Goal: Task Accomplishment & Management: Manage account settings

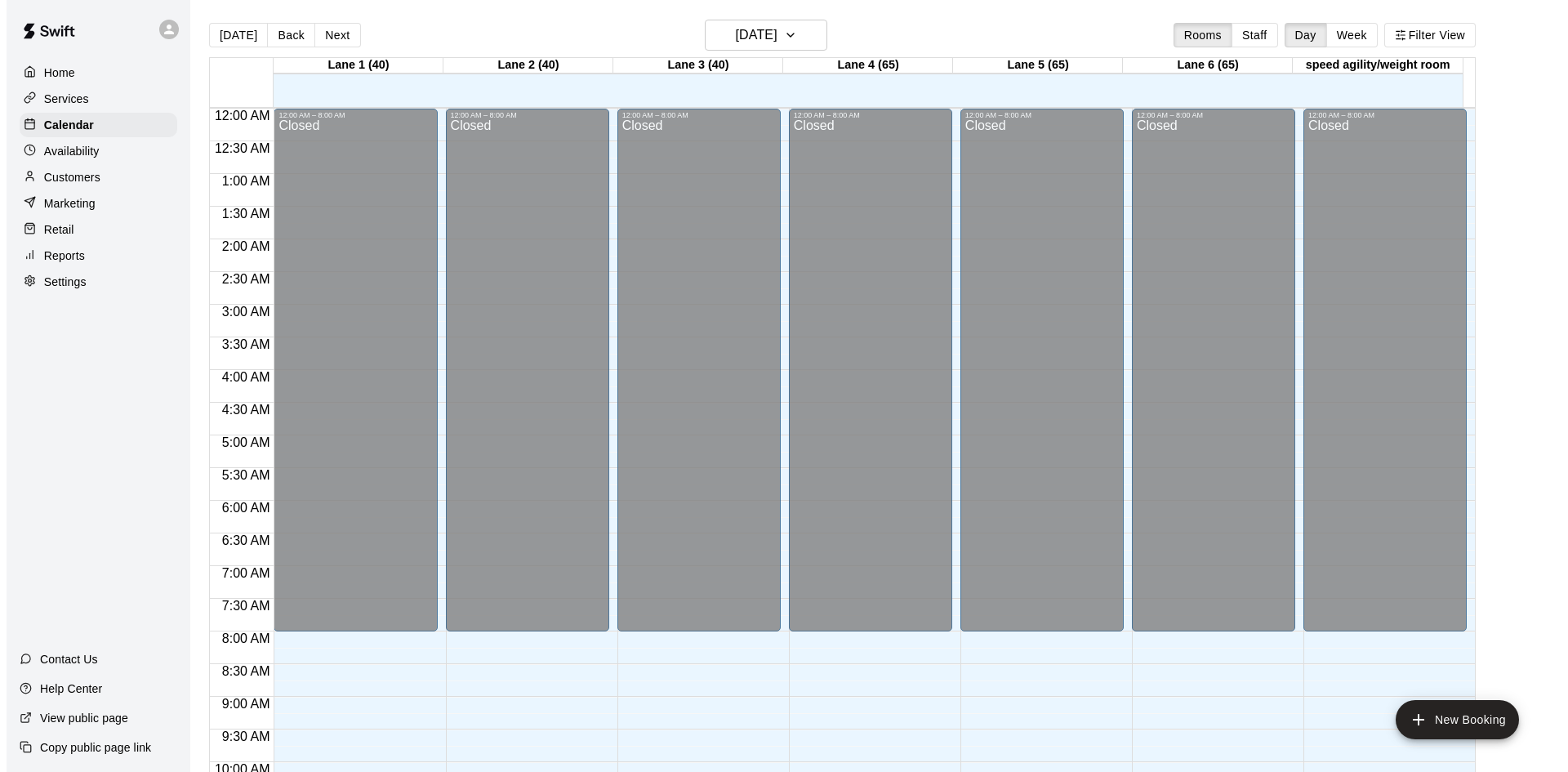
scroll to position [837, 0]
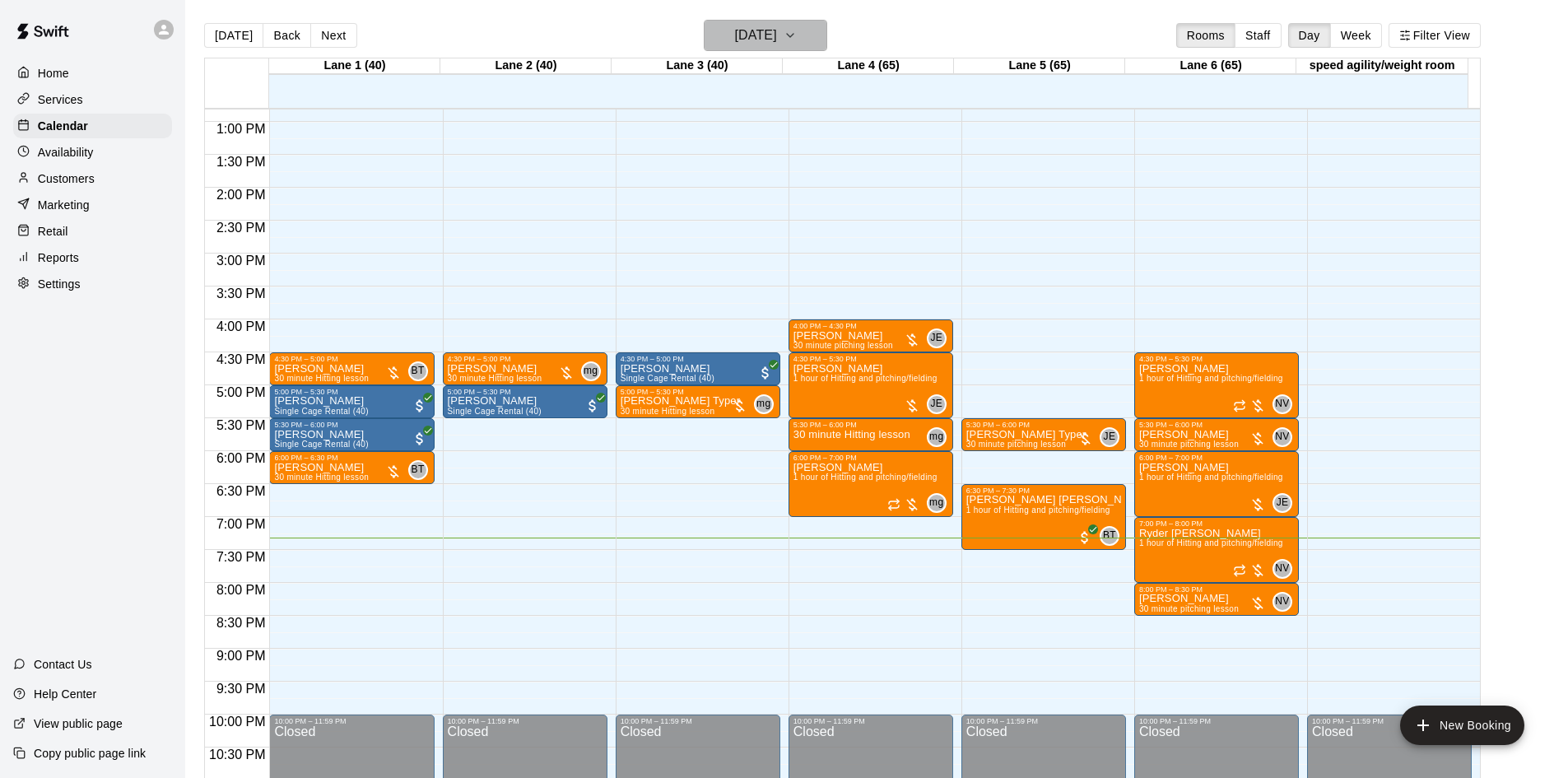
click at [777, 32] on h6 "[DATE]" at bounding box center [756, 35] width 42 height 23
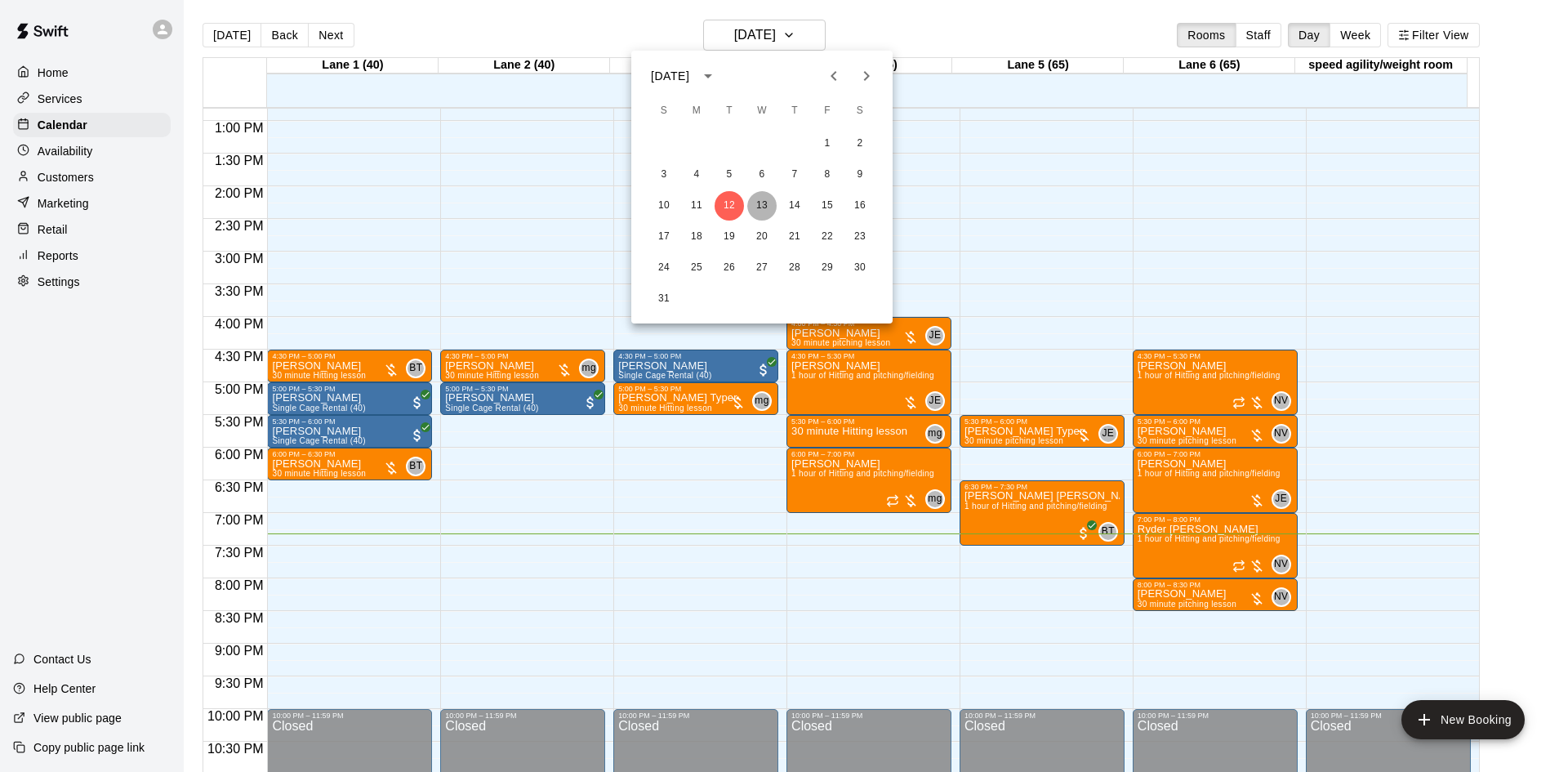
click at [757, 207] on button "13" at bounding box center [762, 206] width 29 height 29
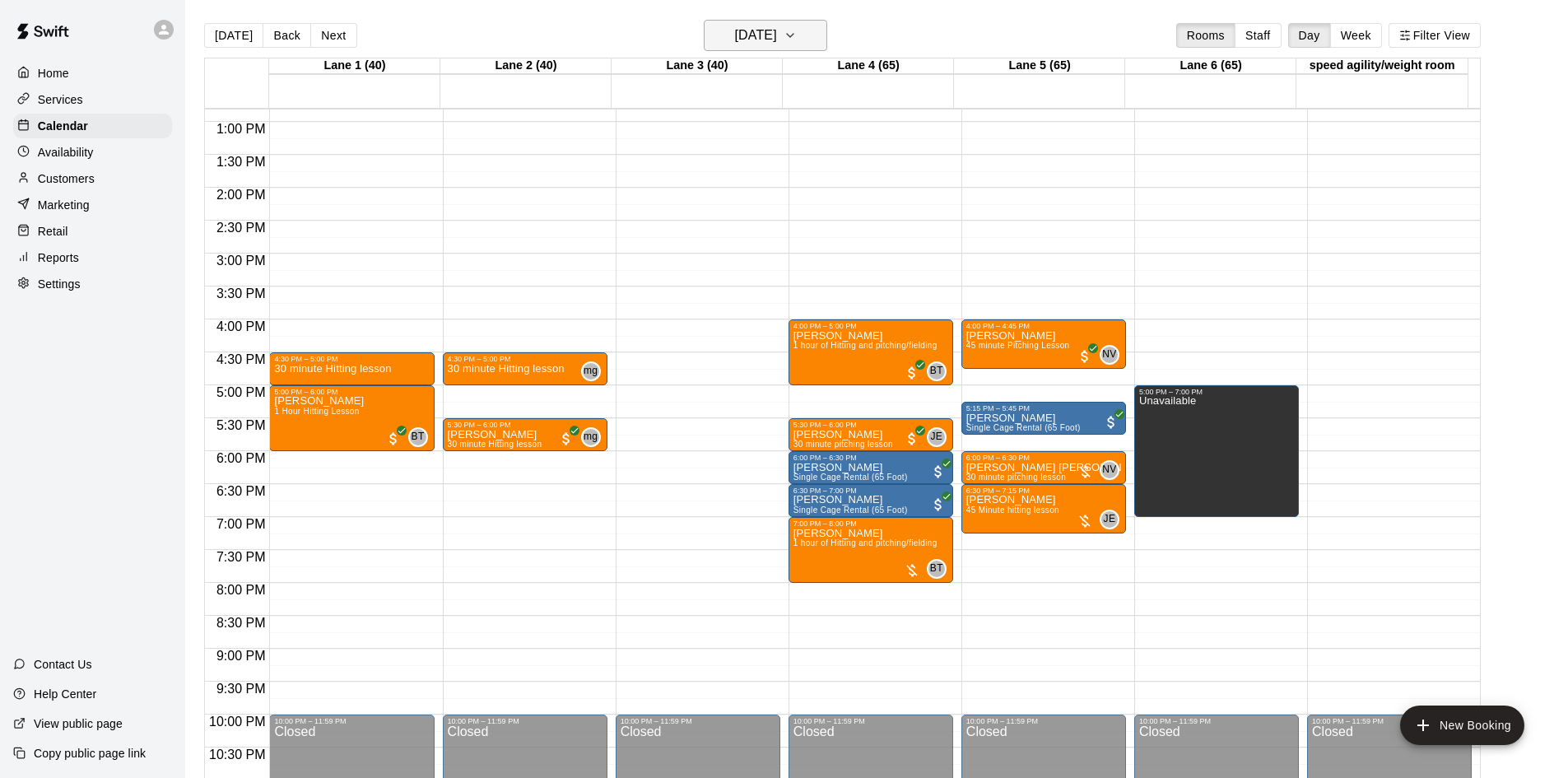
click at [733, 22] on button "Wednesday Aug 13" at bounding box center [765, 35] width 123 height 31
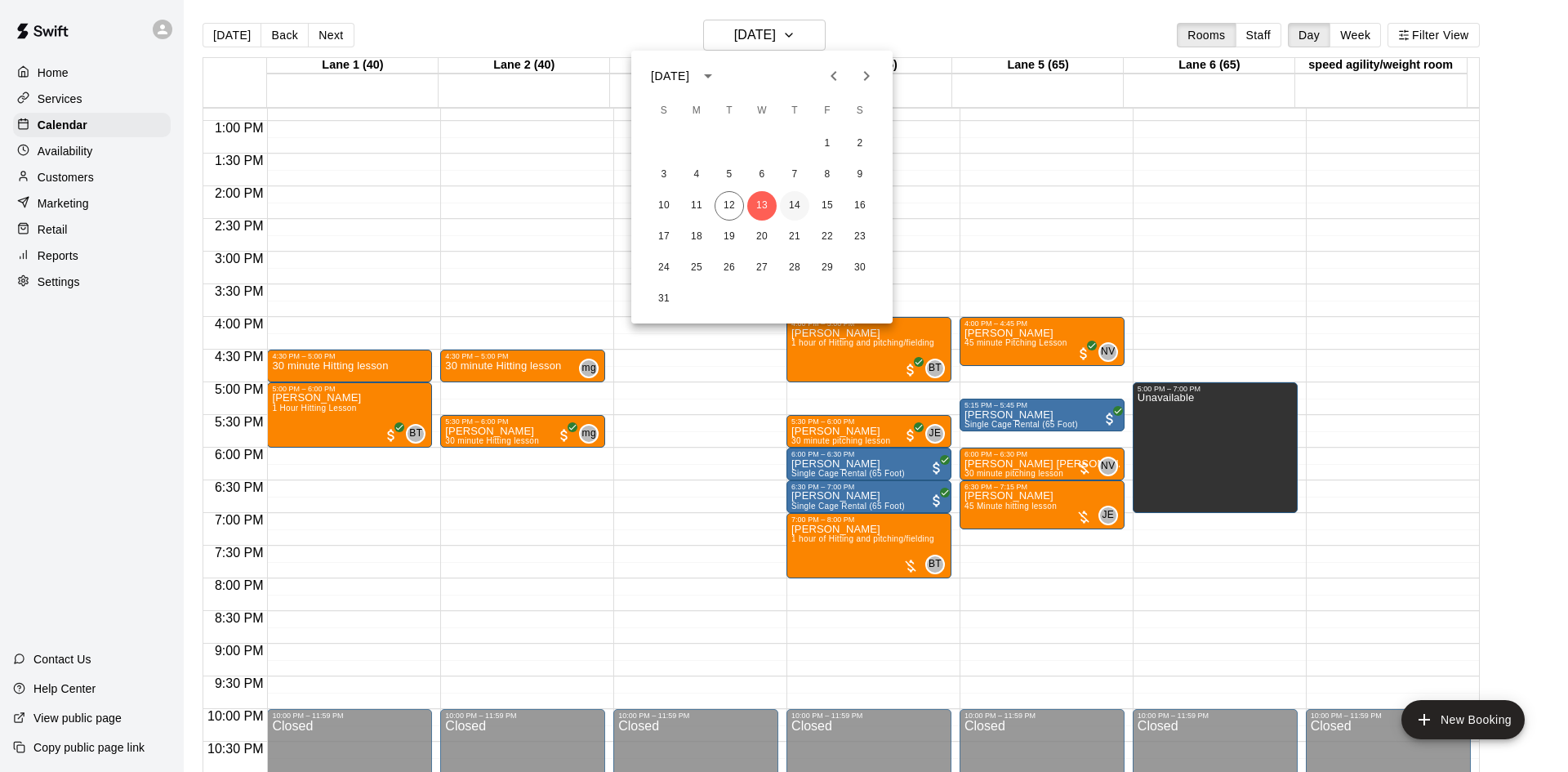
click at [799, 196] on button "14" at bounding box center [794, 206] width 29 height 29
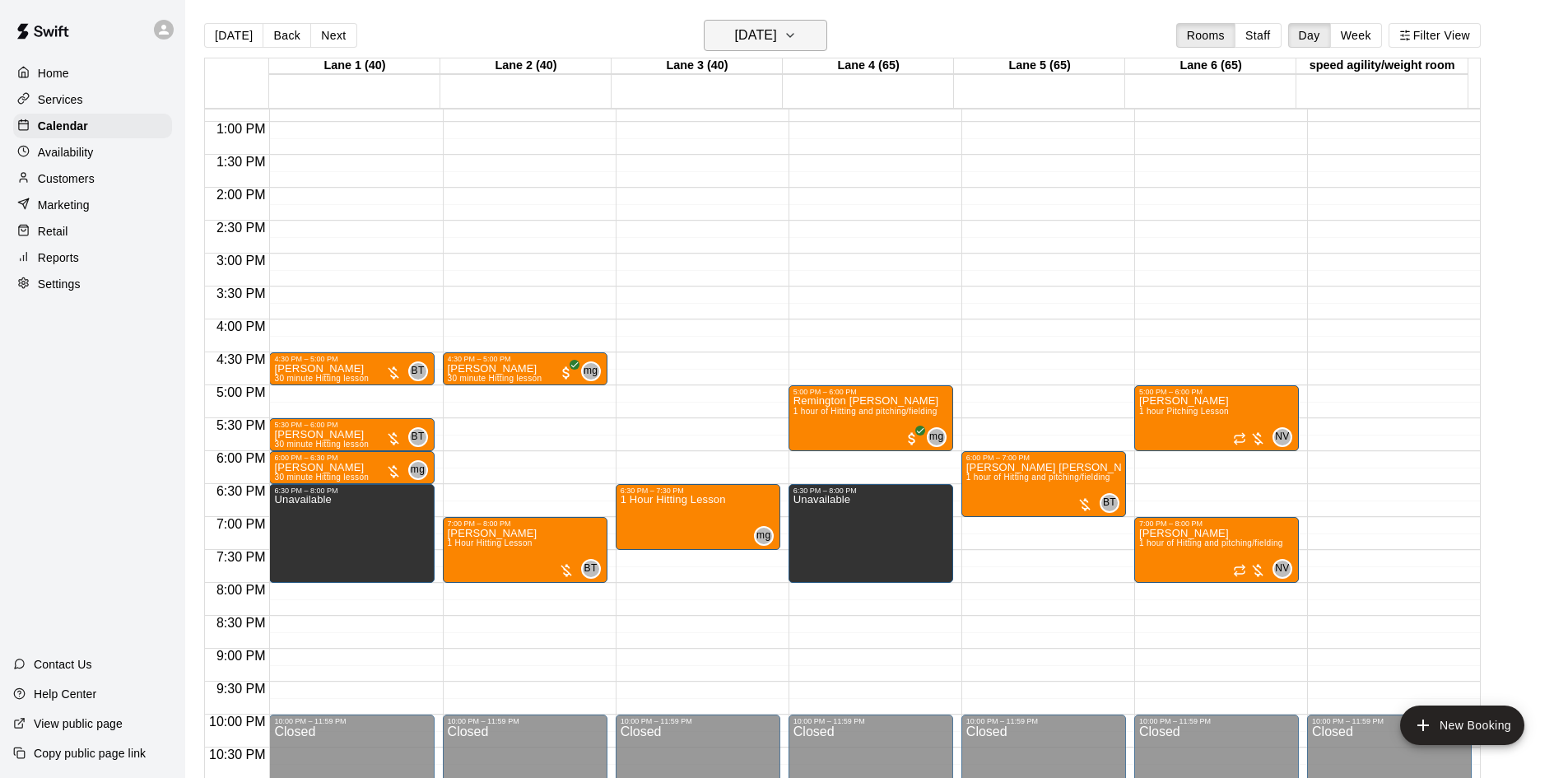
click at [762, 39] on h6 "Thursday Aug 14" at bounding box center [756, 35] width 42 height 23
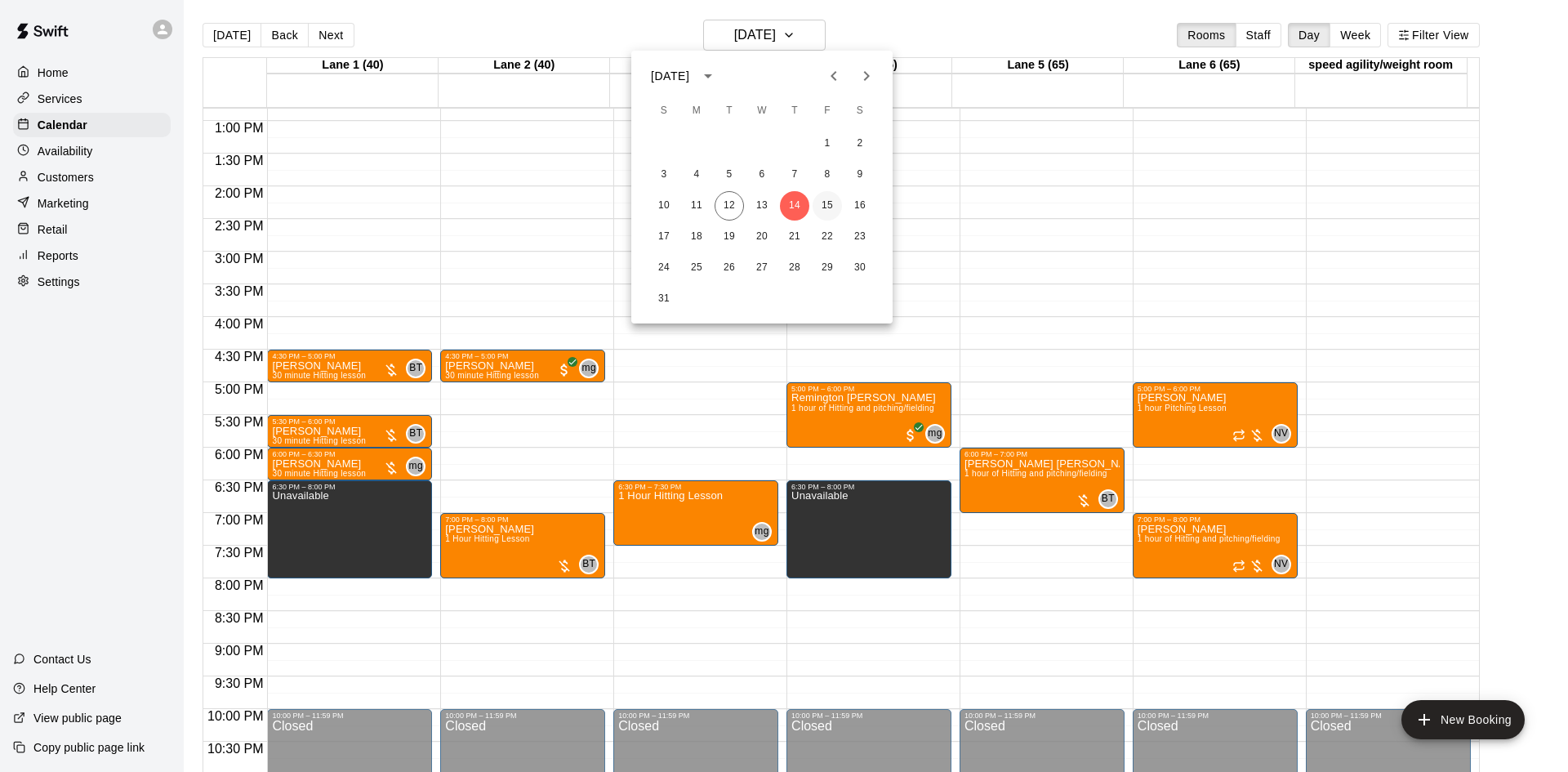
click at [820, 200] on button "15" at bounding box center [827, 206] width 29 height 29
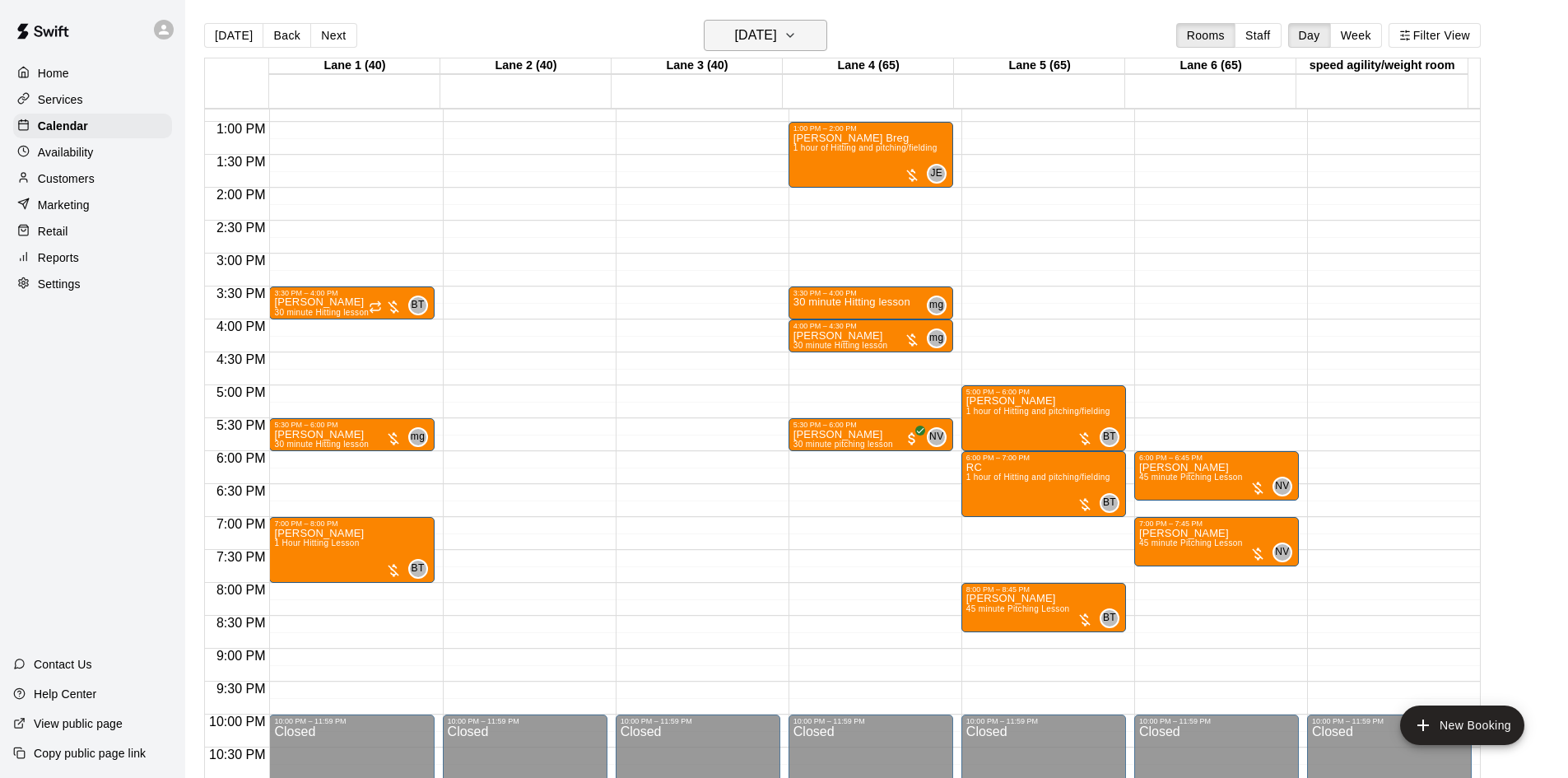
click at [771, 33] on h6 "Friday Aug 15" at bounding box center [756, 35] width 42 height 23
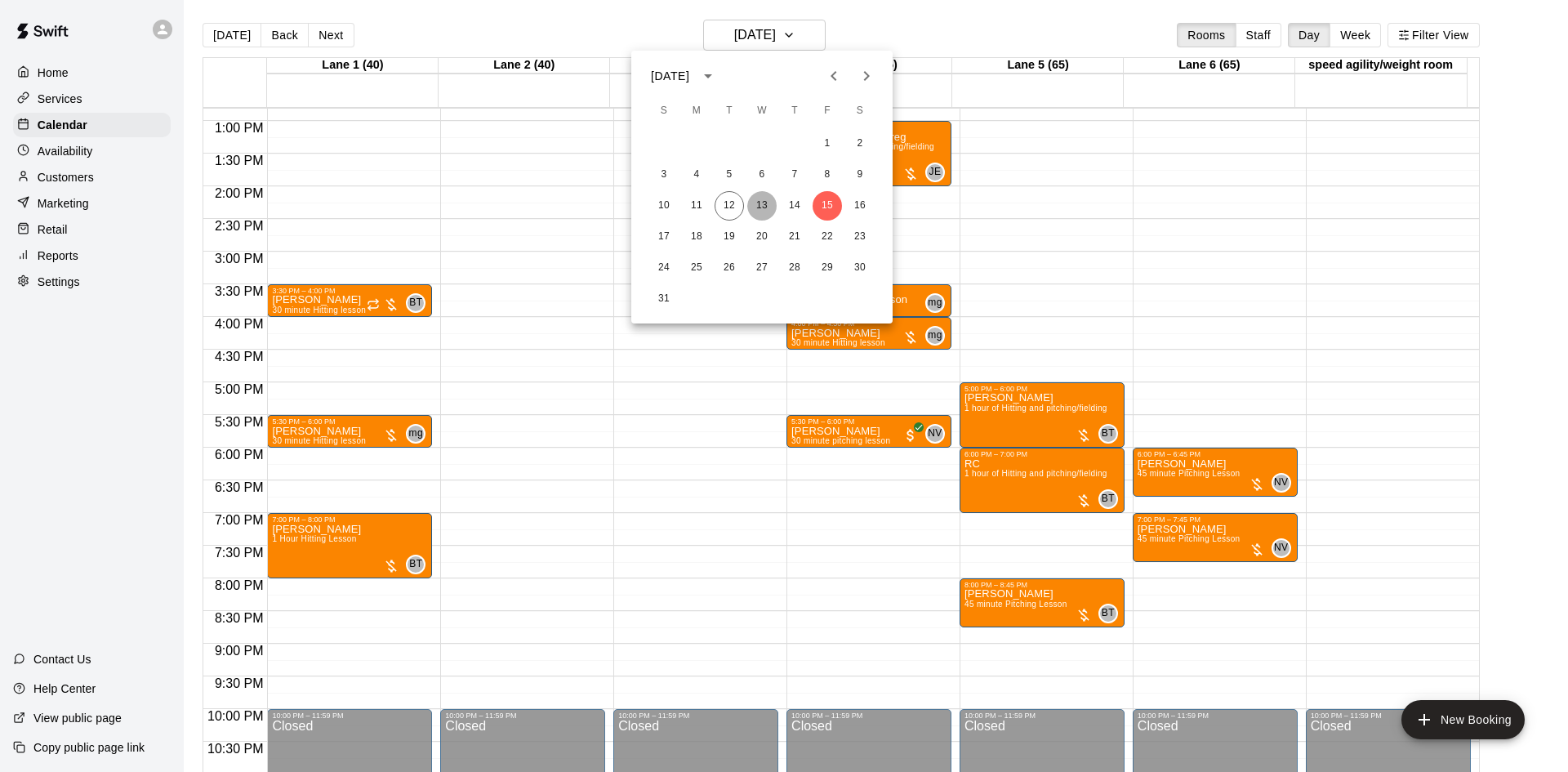
click at [760, 201] on button "13" at bounding box center [762, 206] width 29 height 29
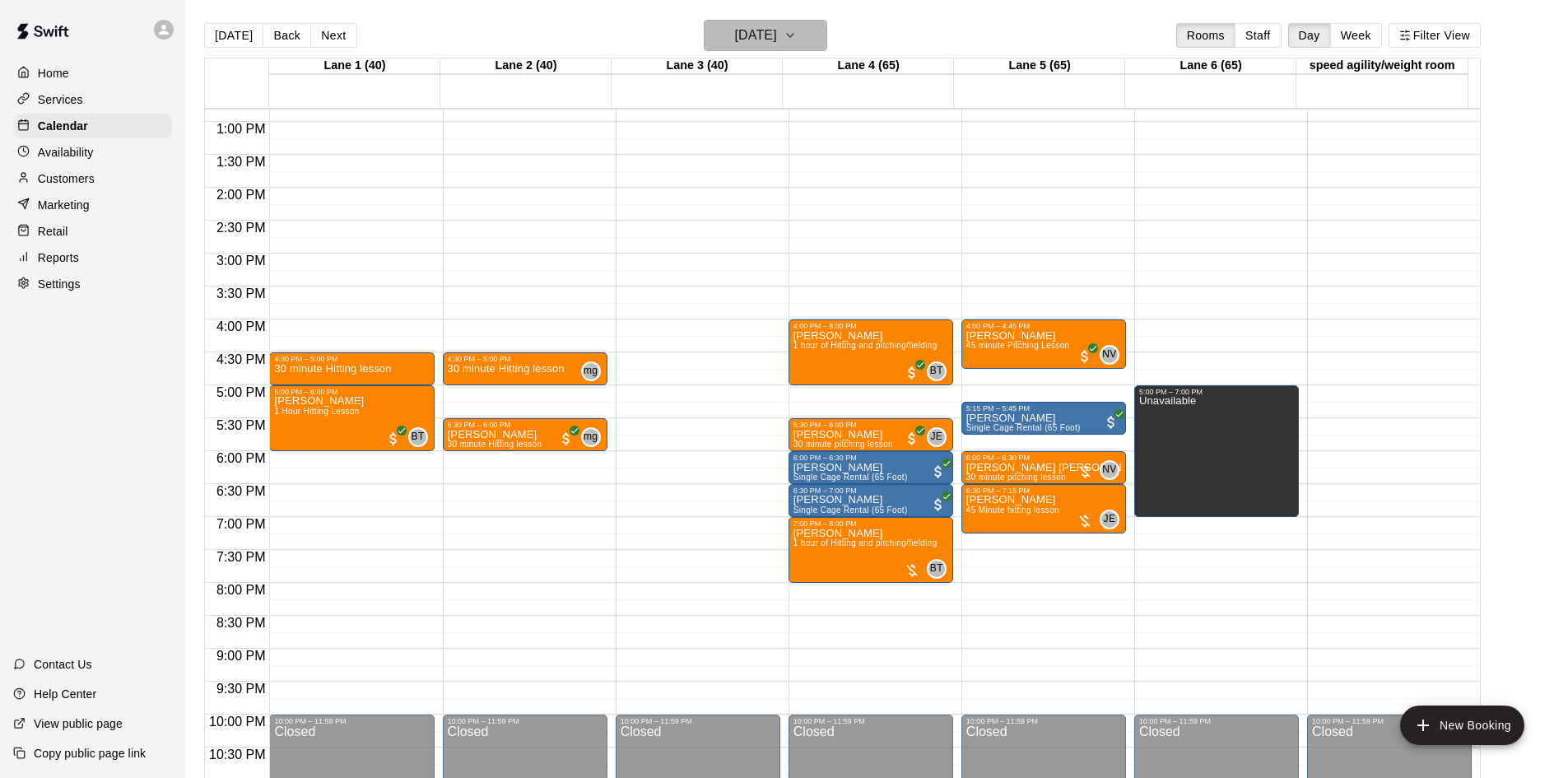
click at [743, 35] on h6 "Wednesday Aug 13" at bounding box center [756, 35] width 42 height 23
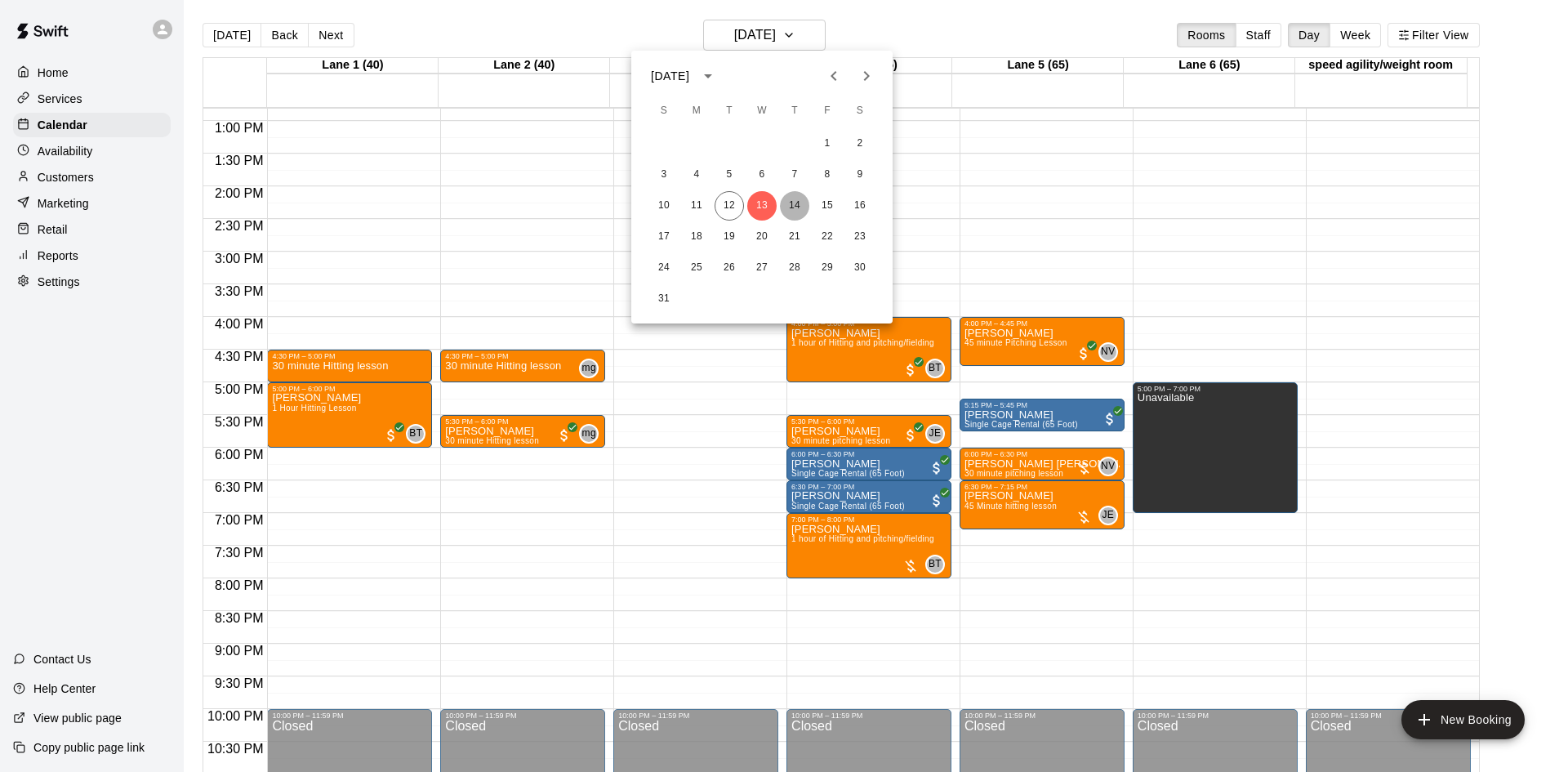
click at [786, 205] on button "14" at bounding box center [794, 206] width 29 height 29
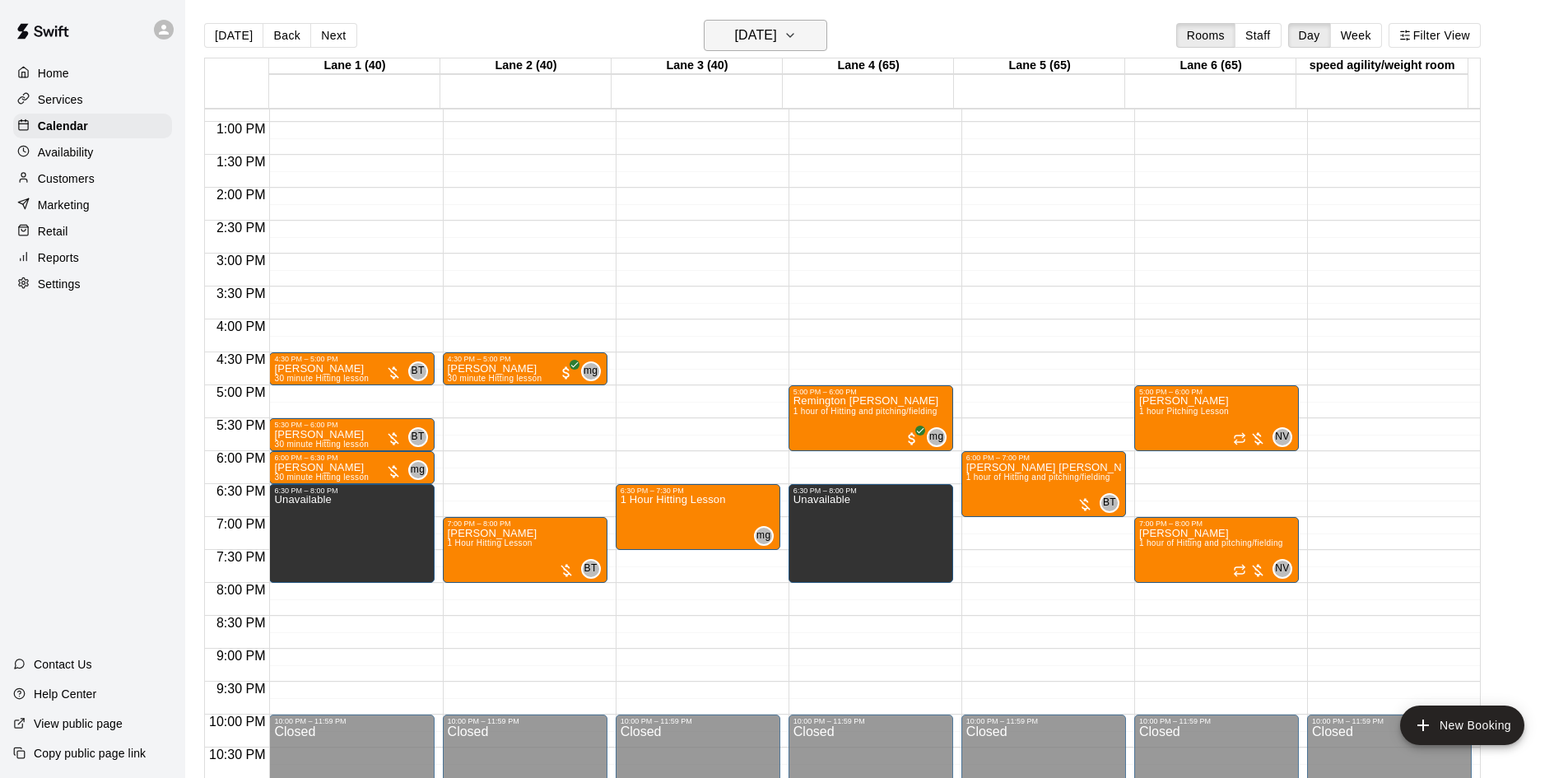
click at [777, 34] on h6 "Thursday Aug 14" at bounding box center [756, 35] width 42 height 23
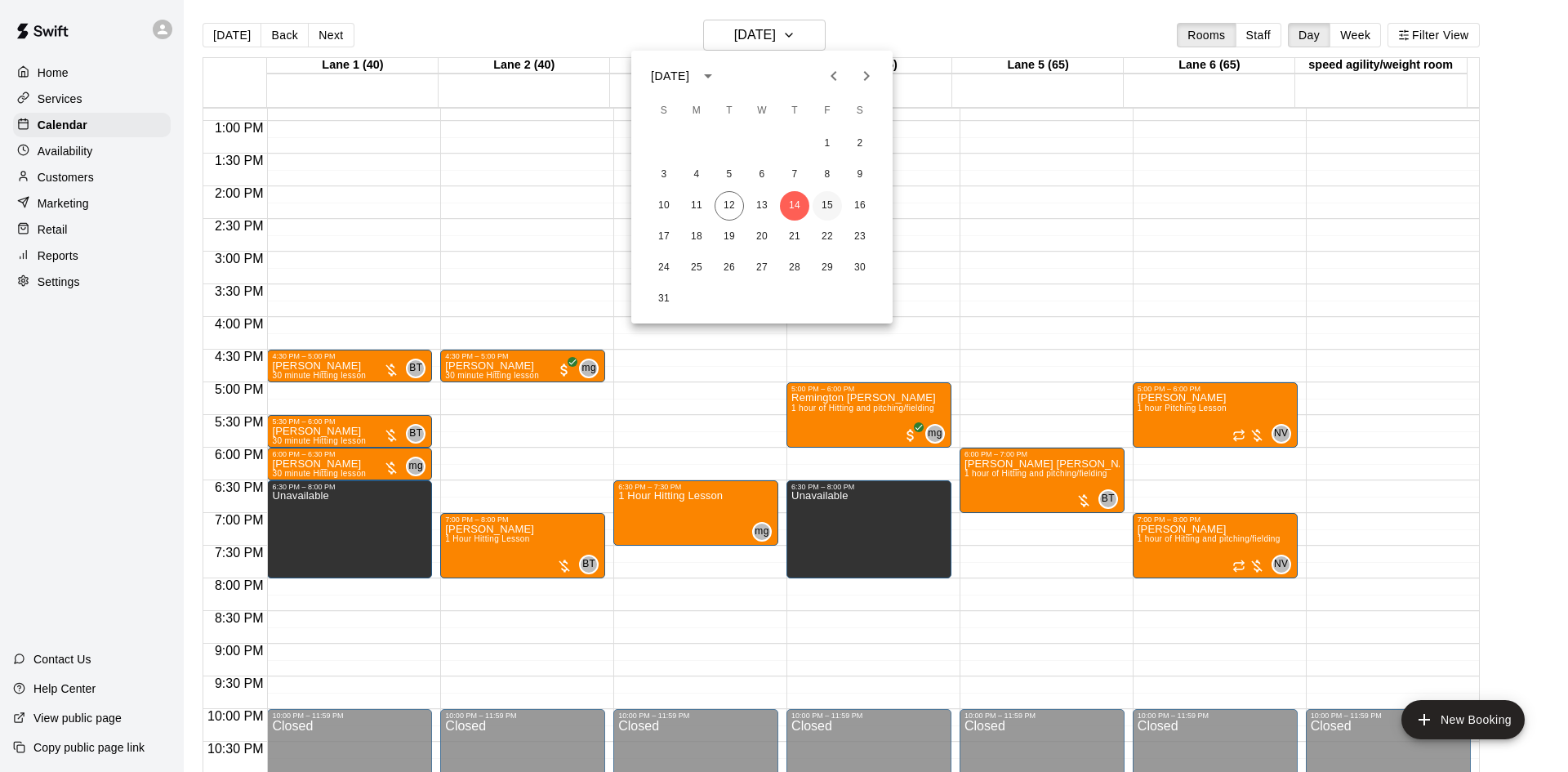
click at [829, 201] on button "15" at bounding box center [827, 206] width 29 height 29
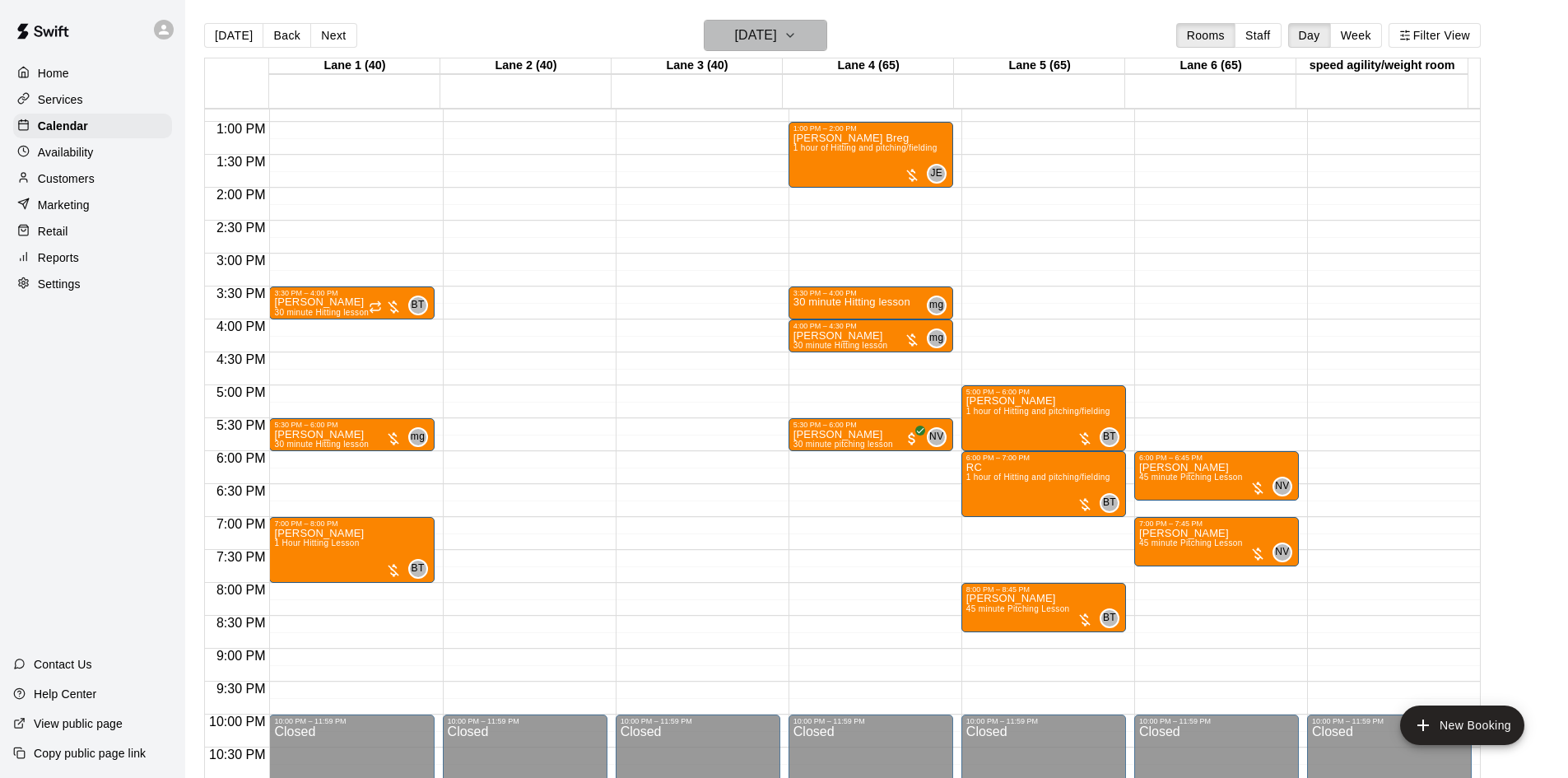
click at [777, 35] on h6 "Friday Aug 15" at bounding box center [756, 35] width 42 height 23
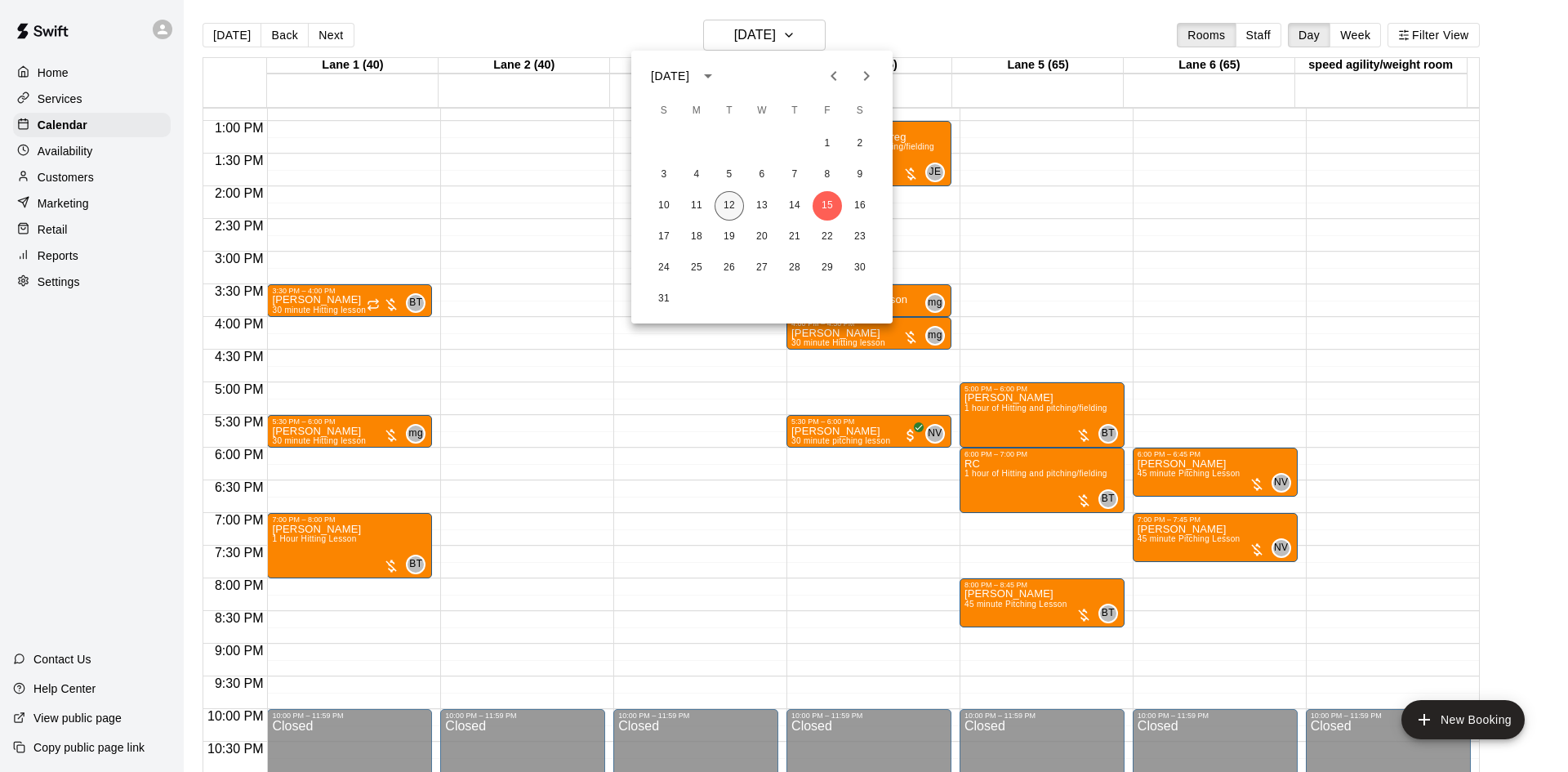
click at [728, 207] on button "12" at bounding box center [729, 206] width 29 height 29
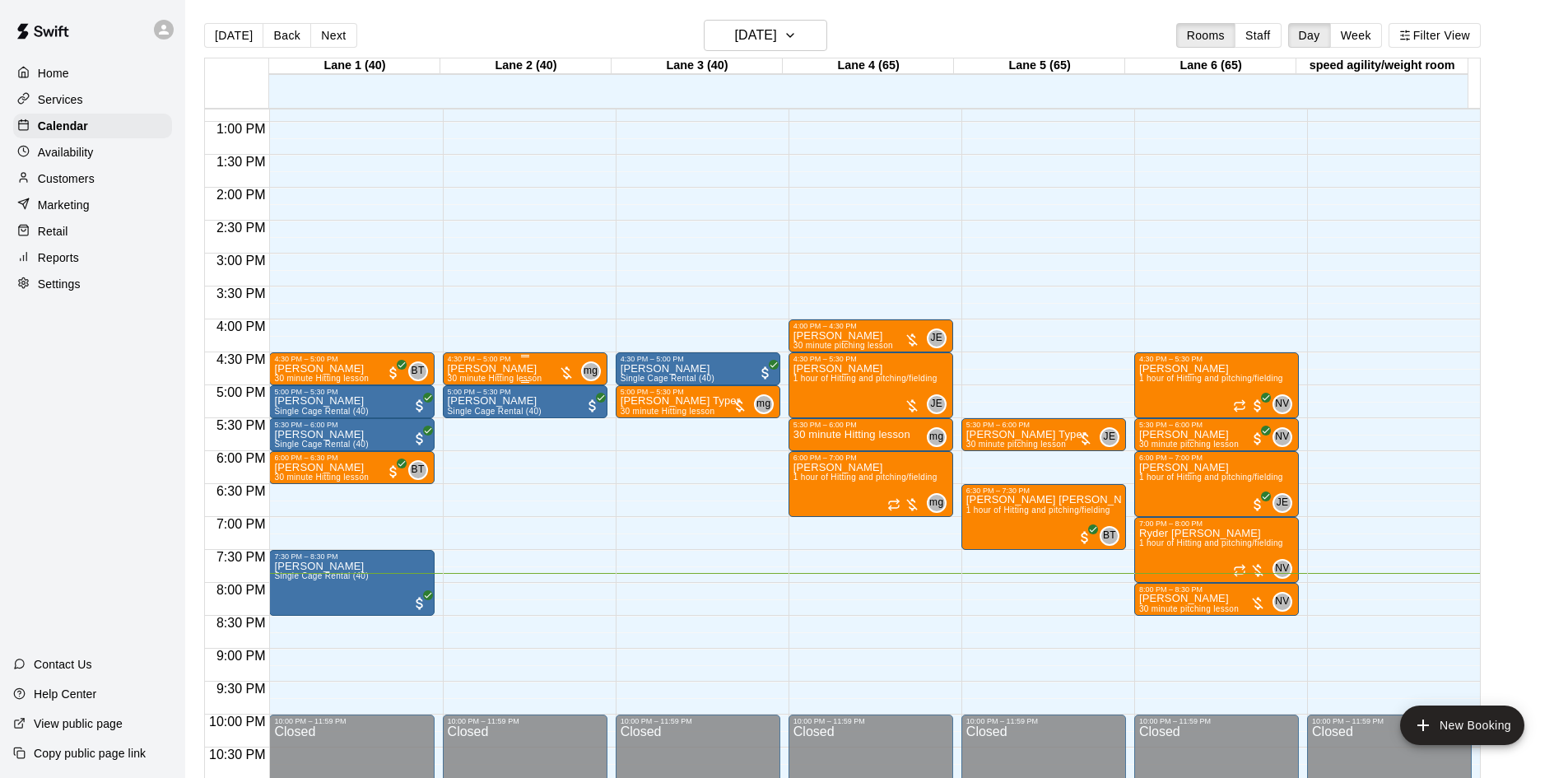
click at [567, 372] on div at bounding box center [566, 373] width 17 height 17
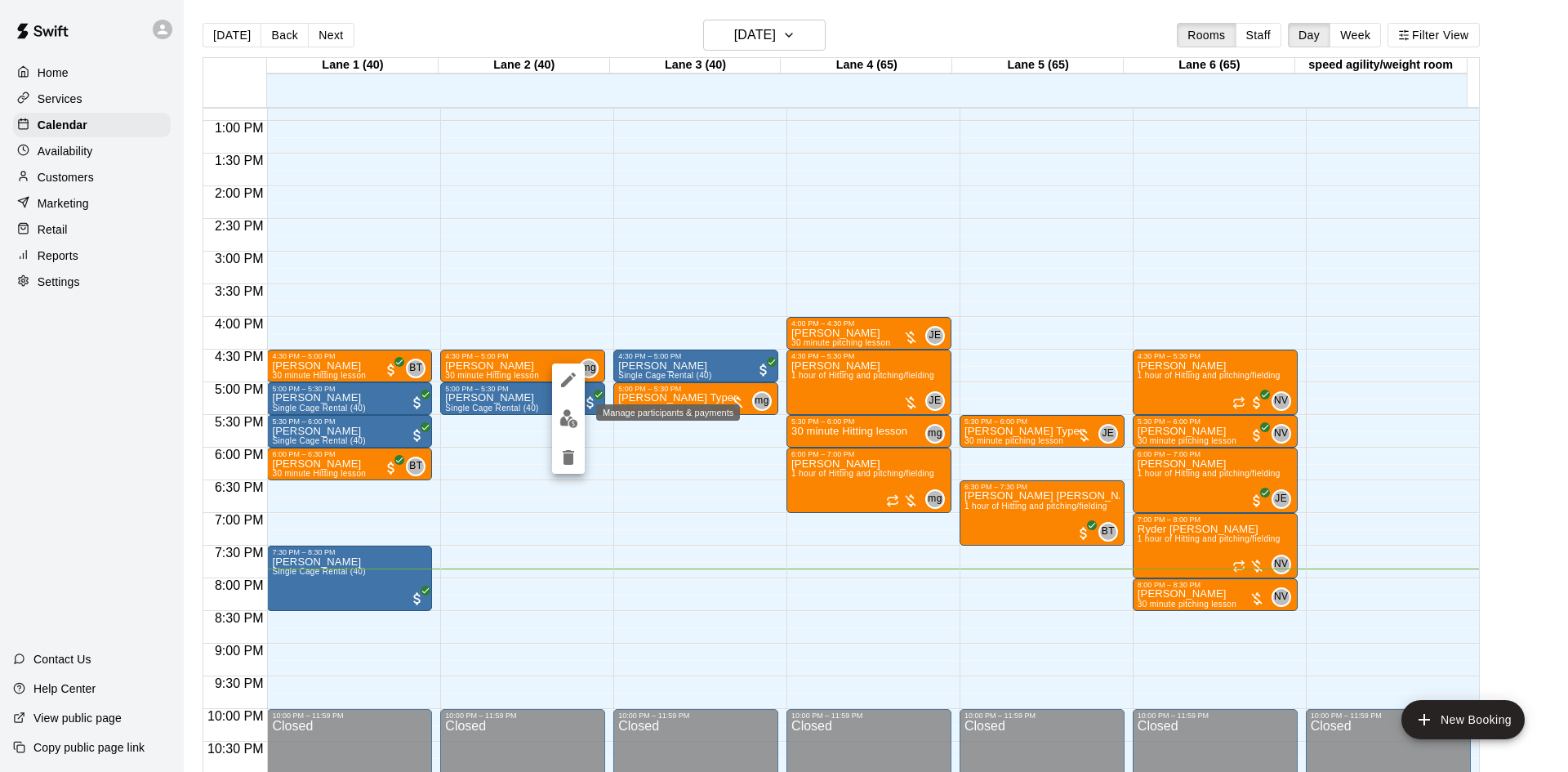
click at [570, 427] on img "edit" at bounding box center [568, 418] width 18 height 18
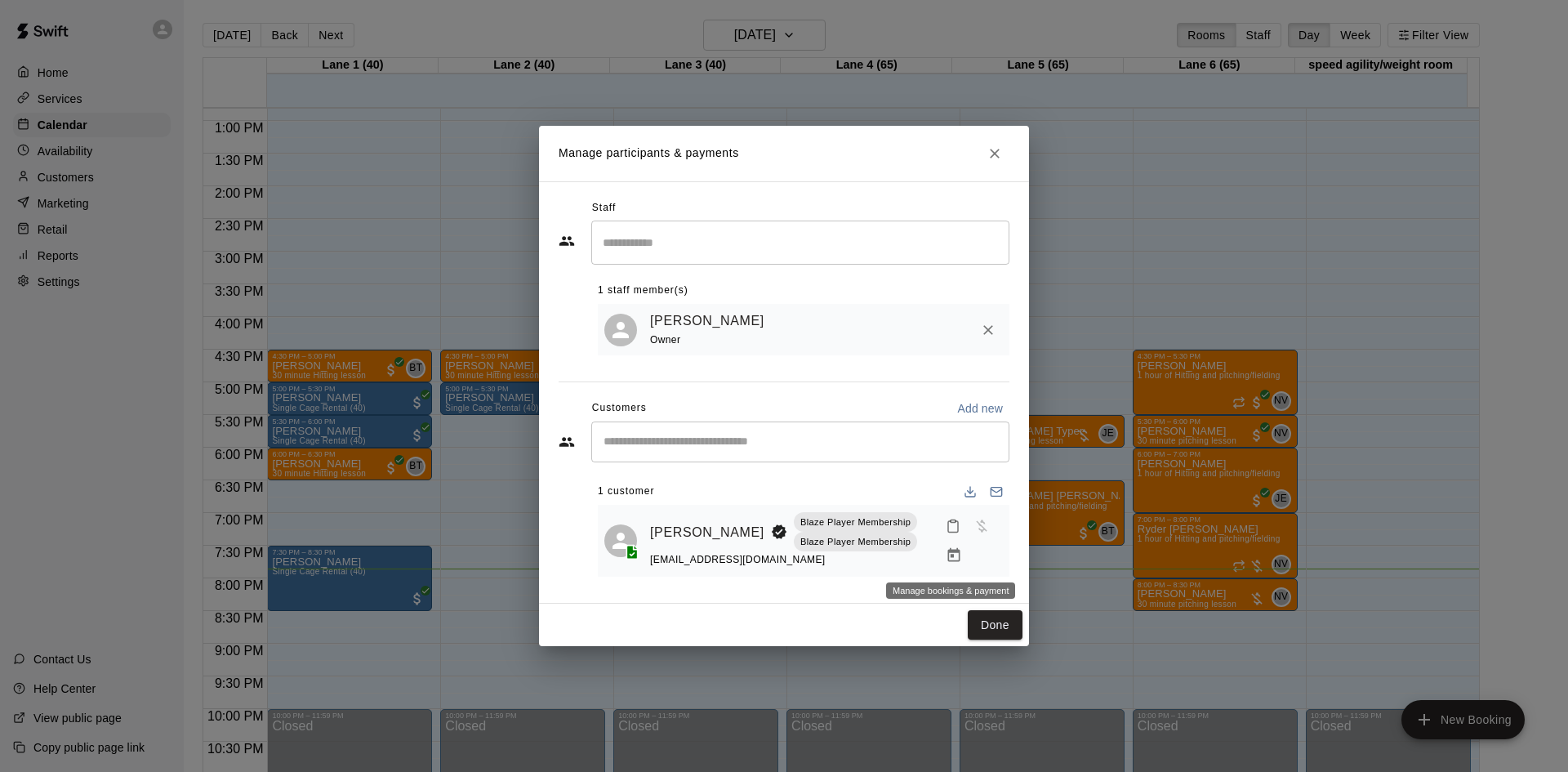
click at [952, 554] on icon "Manage bookings & payment" at bounding box center [953, 554] width 17 height 17
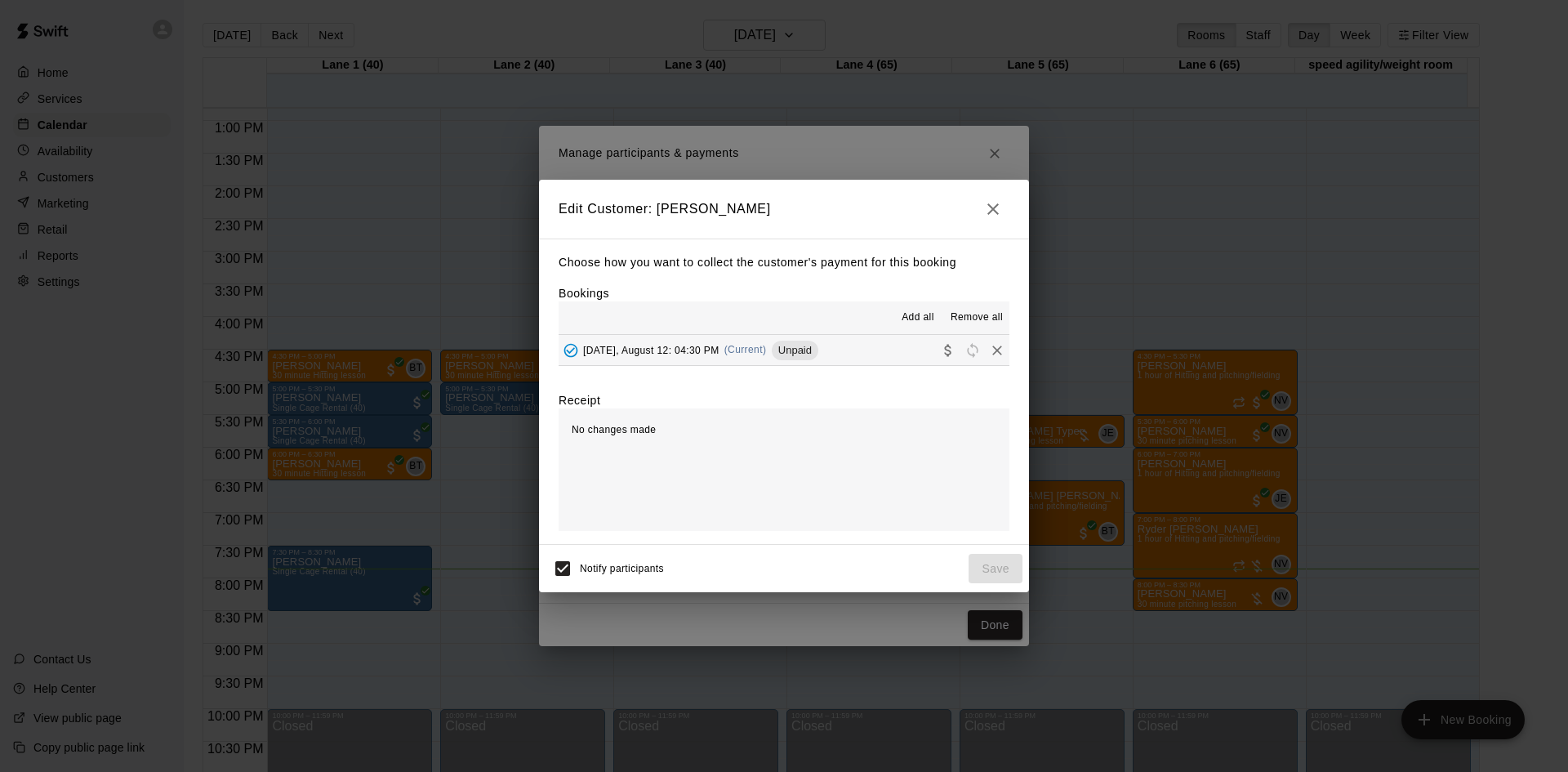
click at [816, 352] on span "Unpaid" at bounding box center [795, 350] width 47 height 13
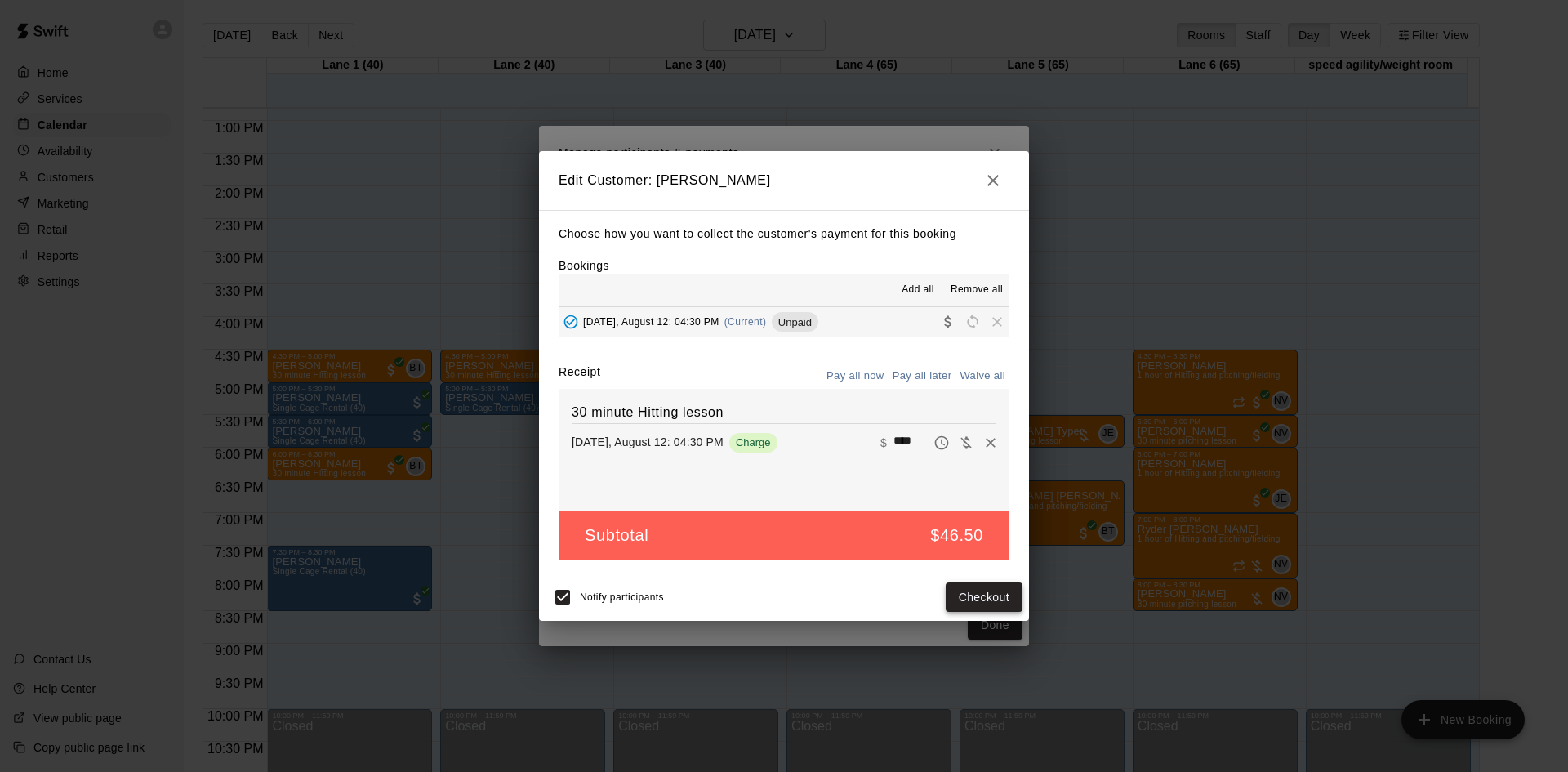
click at [967, 591] on button "Checkout" at bounding box center [984, 597] width 77 height 30
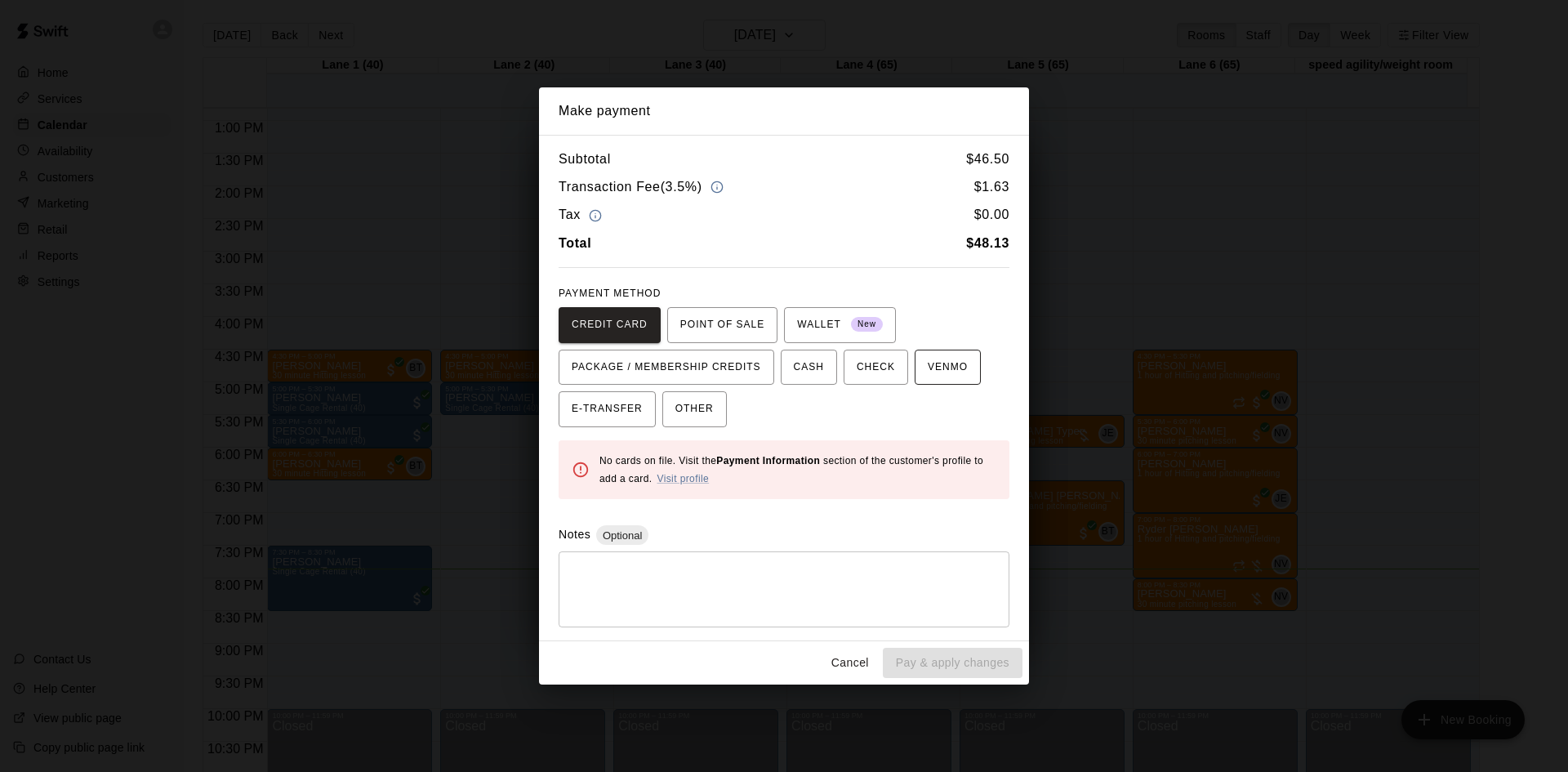
click at [949, 364] on span "VENMO" at bounding box center [947, 367] width 40 height 26
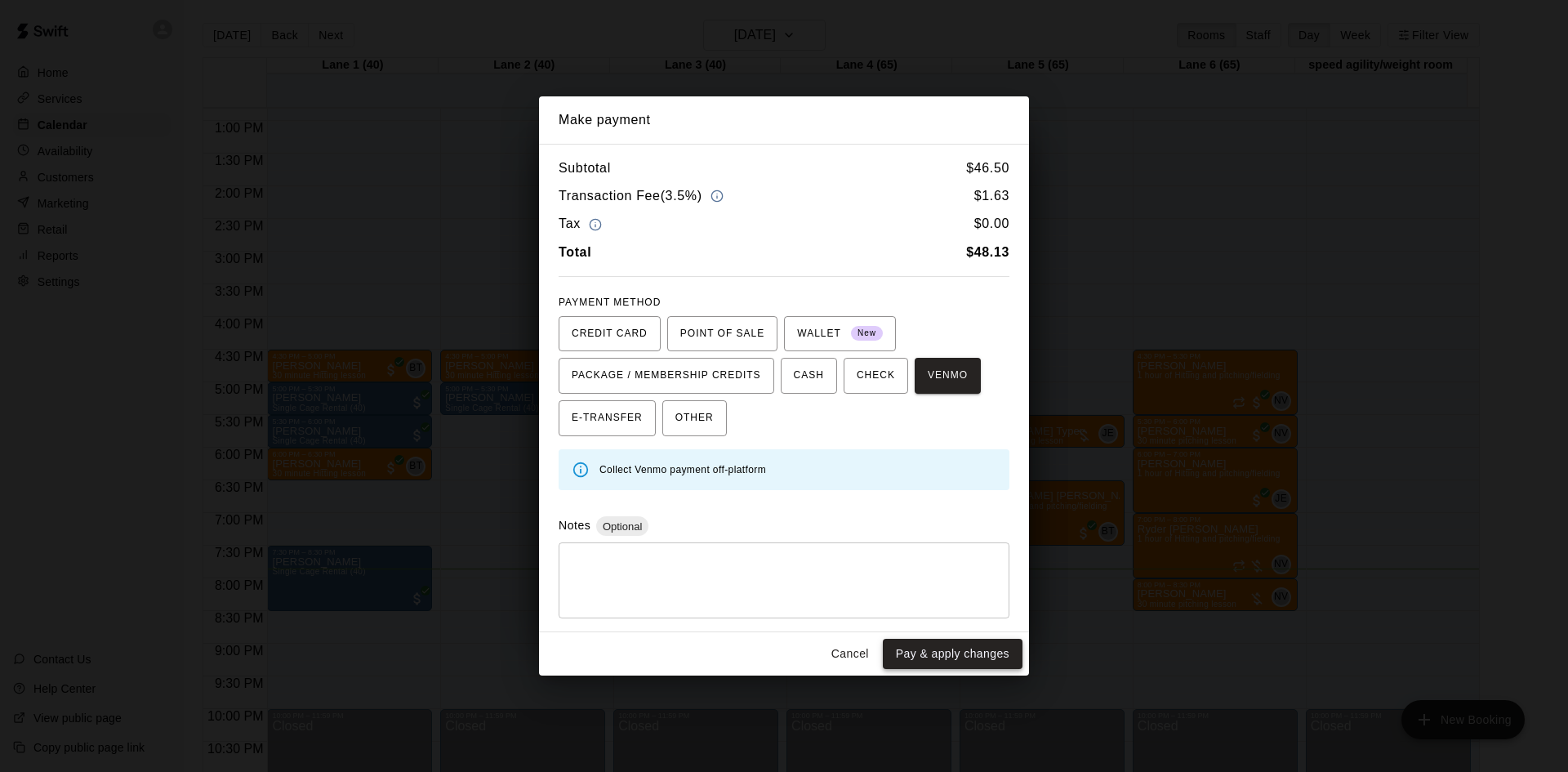
click at [972, 654] on button "Pay & apply changes" at bounding box center [952, 654] width 140 height 30
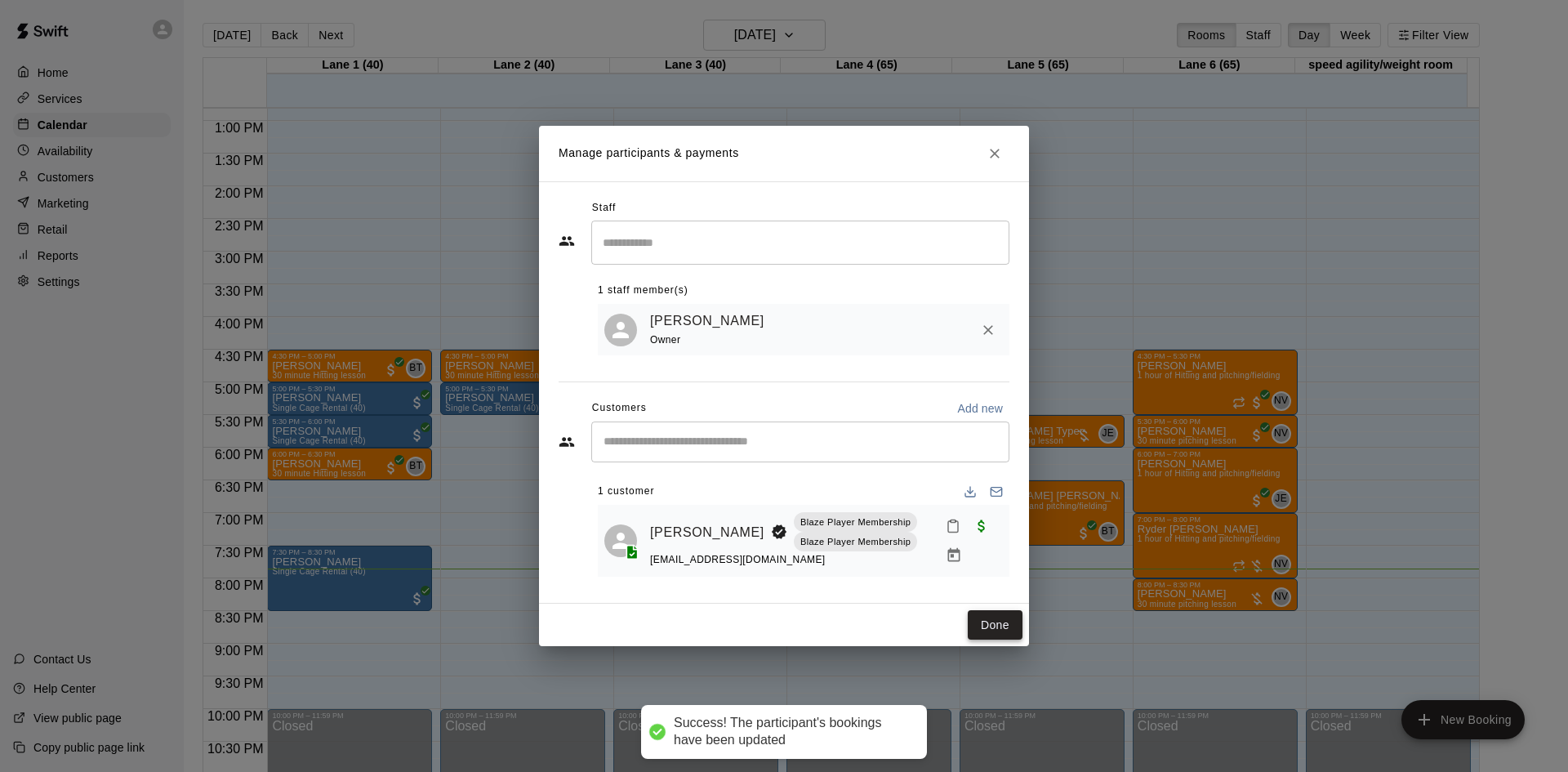
click at [988, 624] on button "Done" at bounding box center [995, 624] width 54 height 30
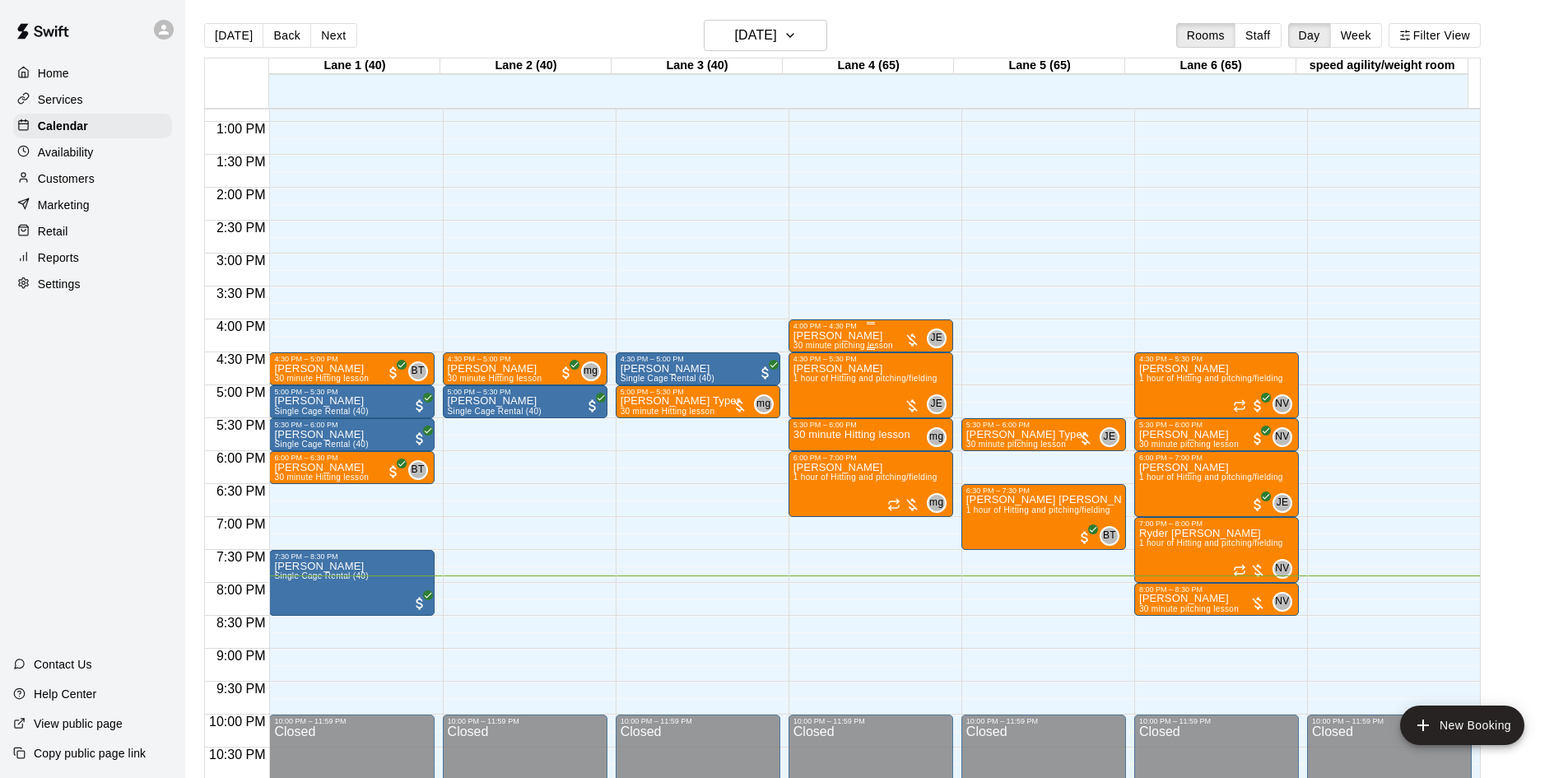
click at [908, 334] on div at bounding box center [911, 340] width 17 height 17
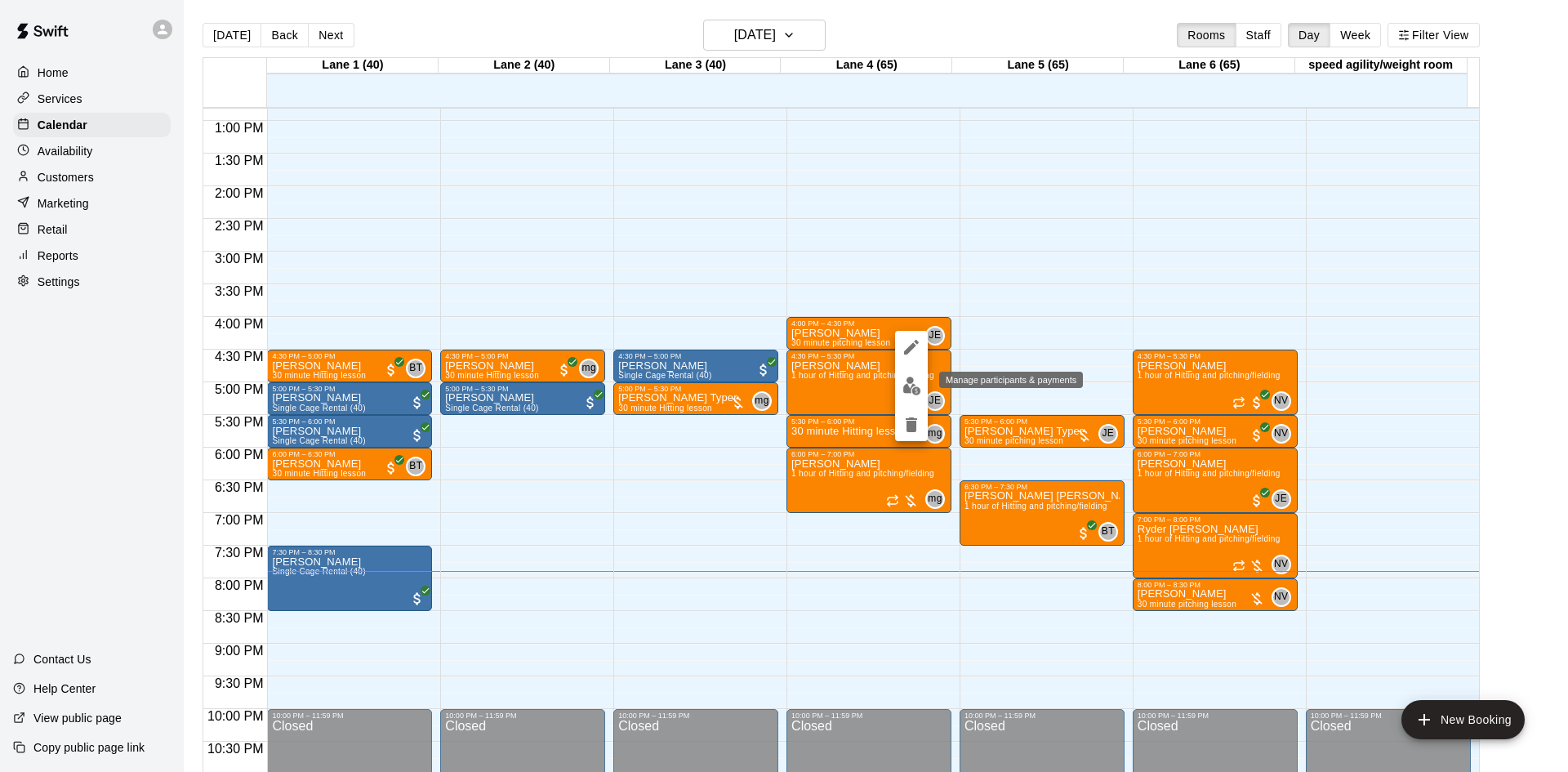
click at [910, 379] on img "edit" at bounding box center [911, 386] width 18 height 18
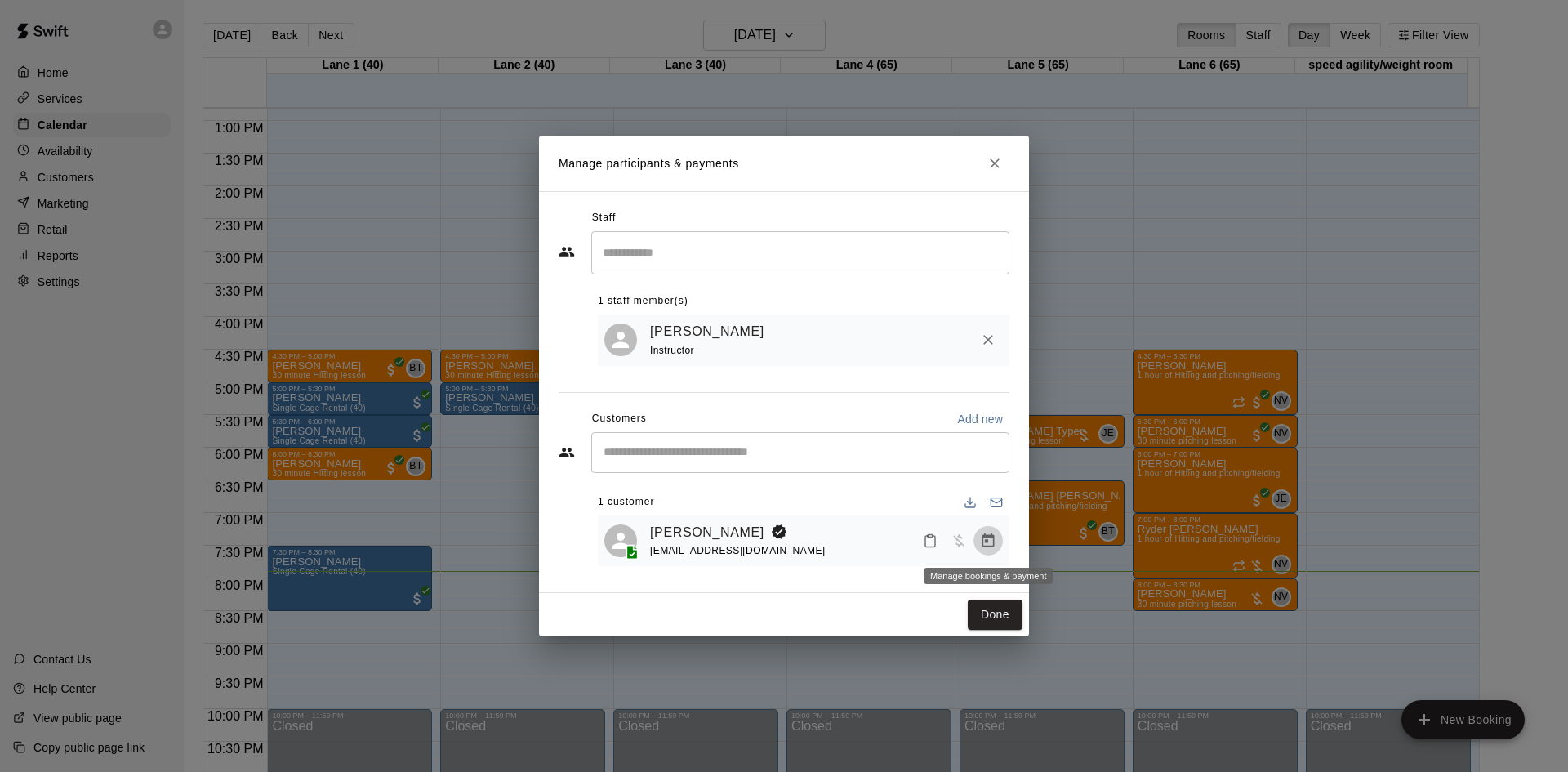
click at [989, 542] on icon "Manage bookings & payment" at bounding box center [987, 540] width 17 height 17
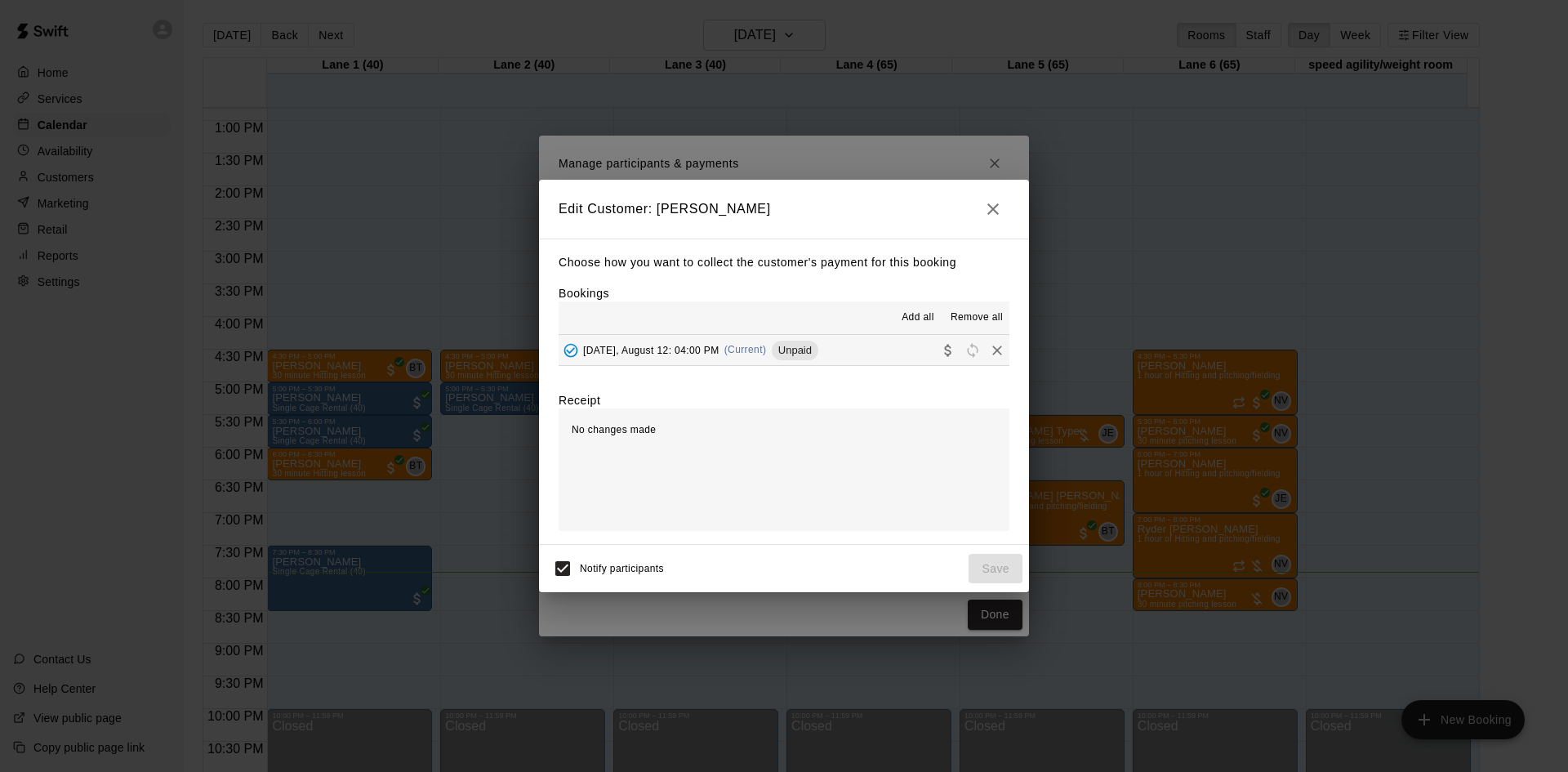
click at [803, 350] on span "Unpaid" at bounding box center [795, 350] width 47 height 13
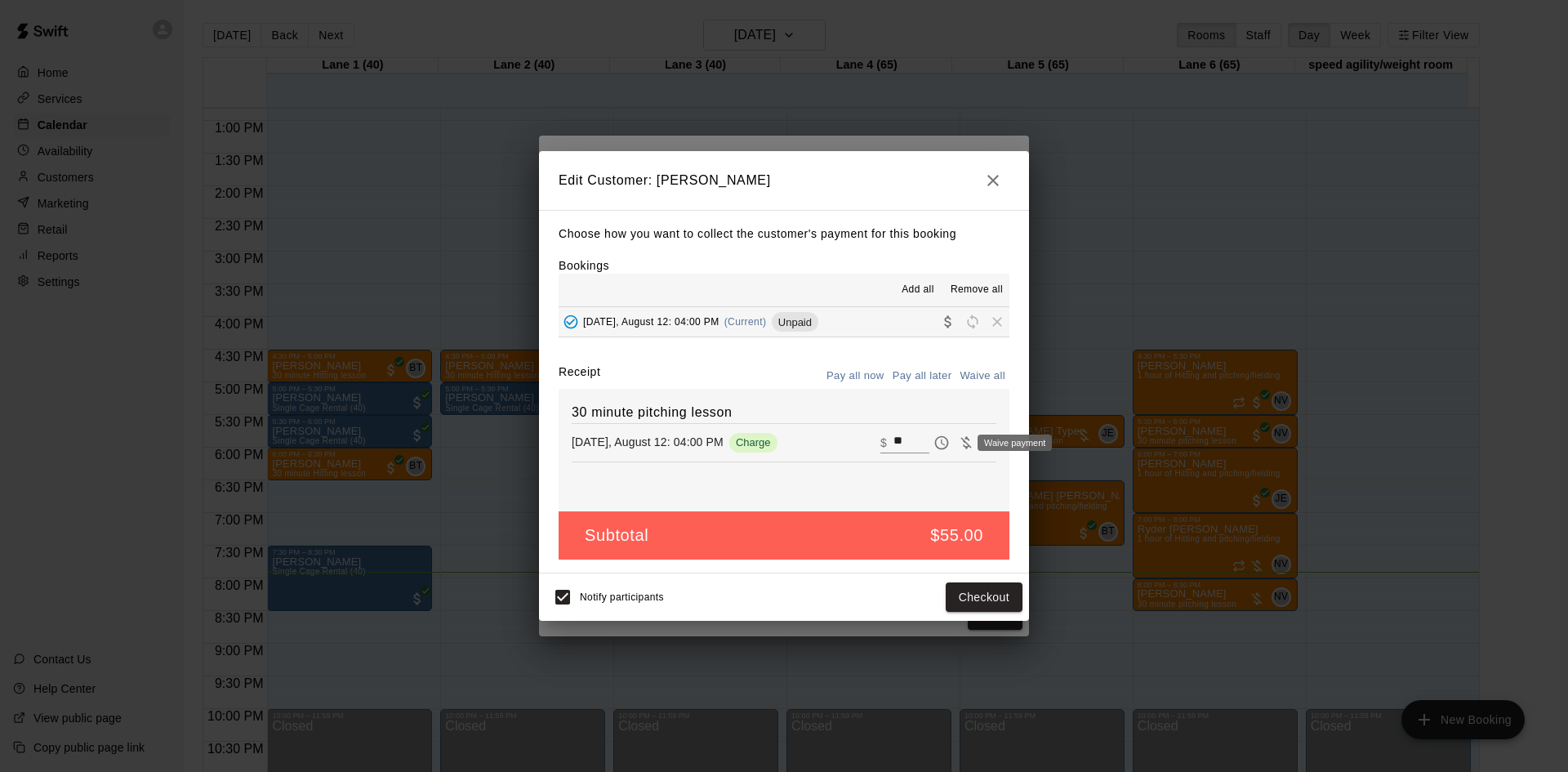
click at [958, 439] on icon "Waive payment" at bounding box center [966, 442] width 17 height 17
type input "*"
click at [1002, 593] on button "Save" at bounding box center [995, 597] width 54 height 30
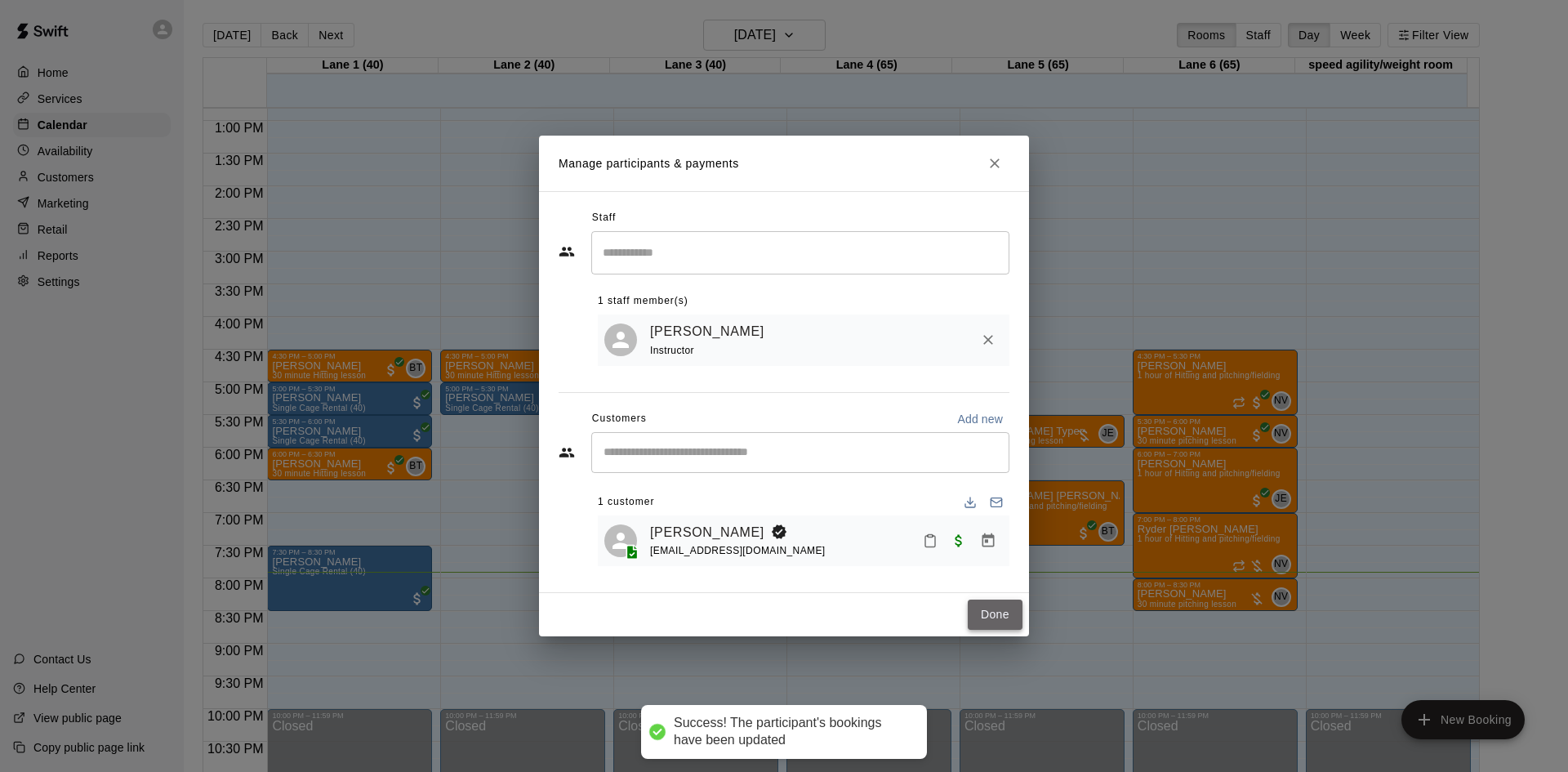
click at [982, 613] on button "Done" at bounding box center [995, 614] width 54 height 30
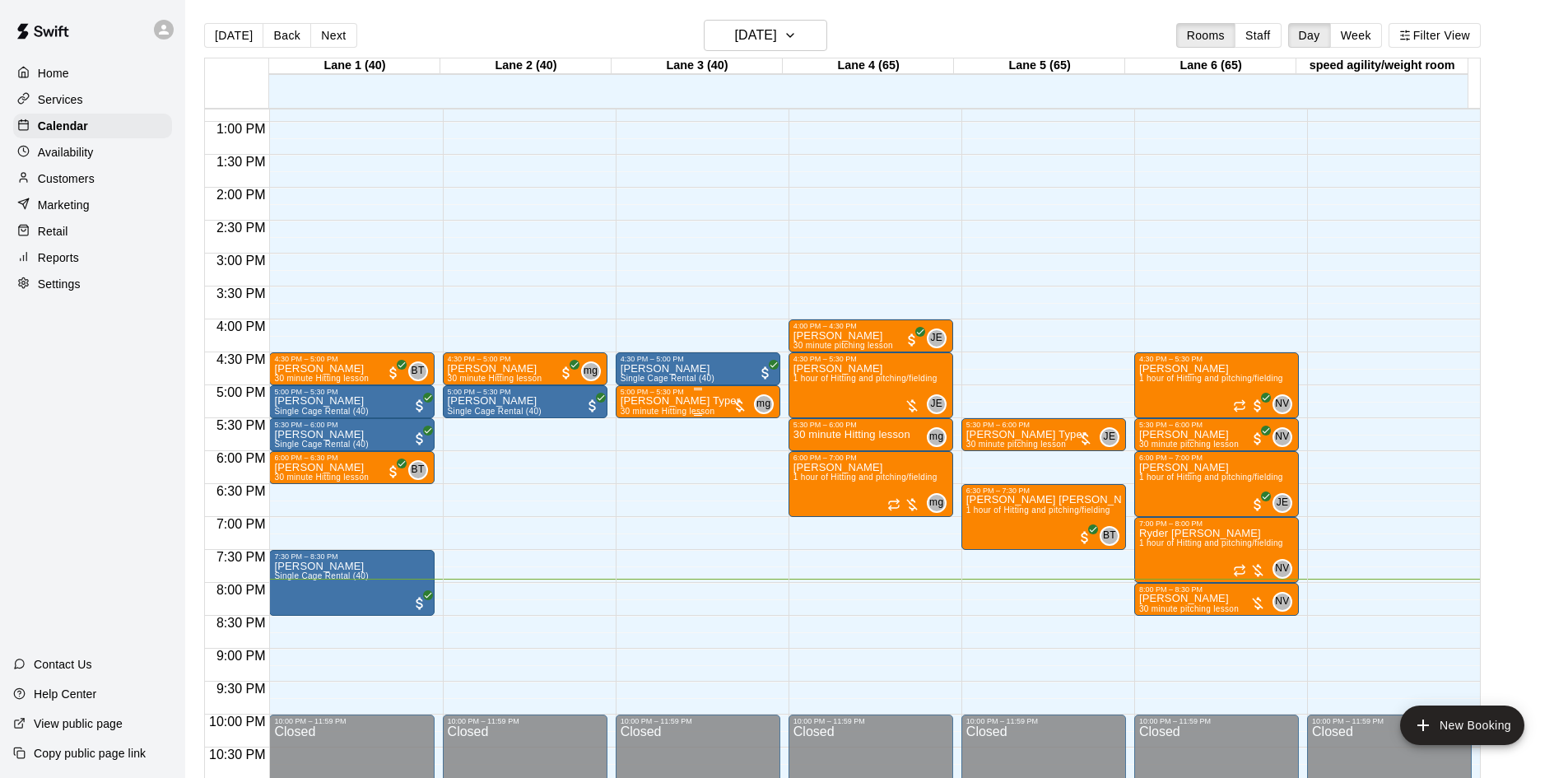
click at [738, 403] on div at bounding box center [739, 405] width 17 height 17
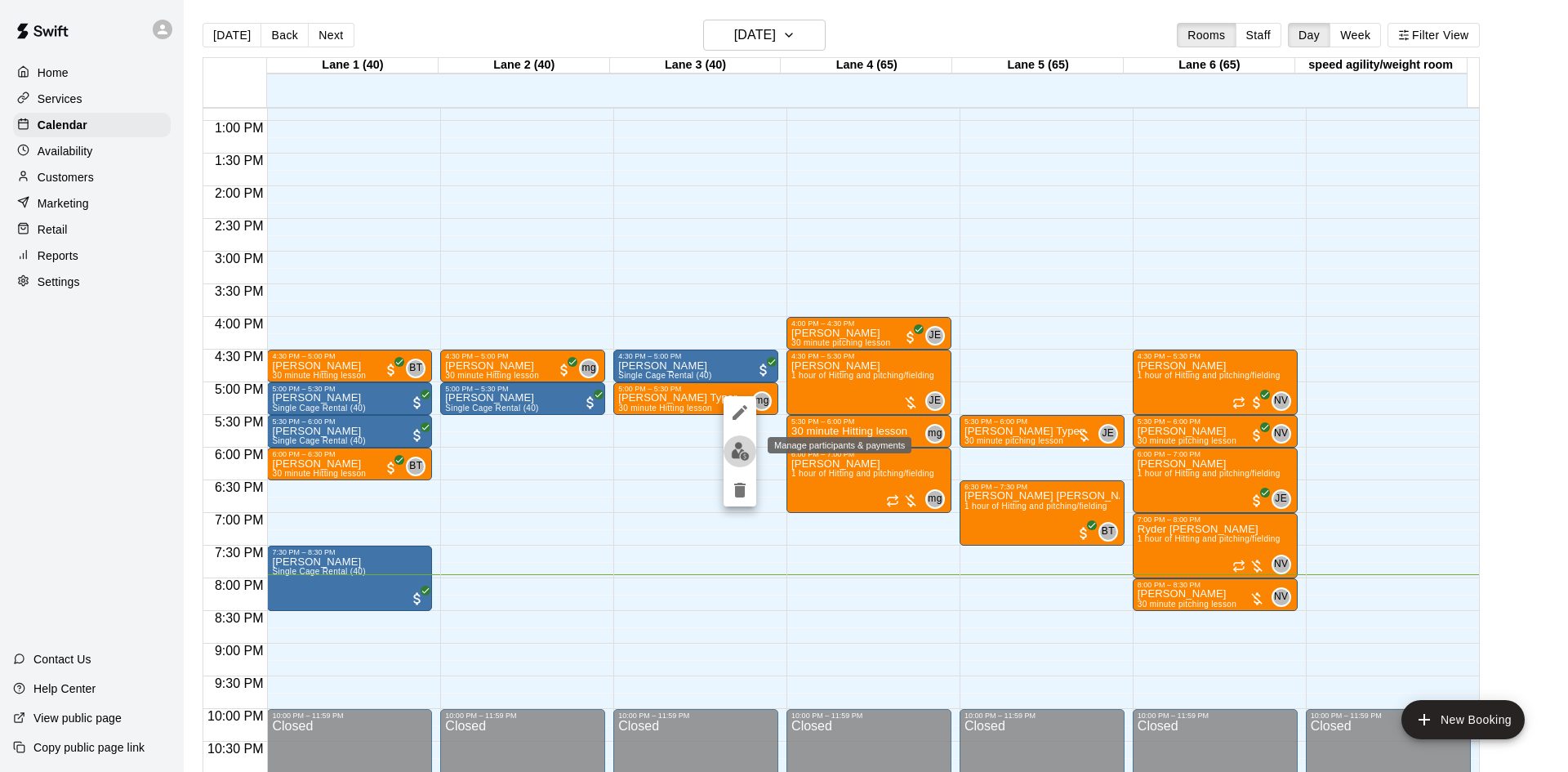
click at [741, 443] on img "edit" at bounding box center [740, 451] width 18 height 18
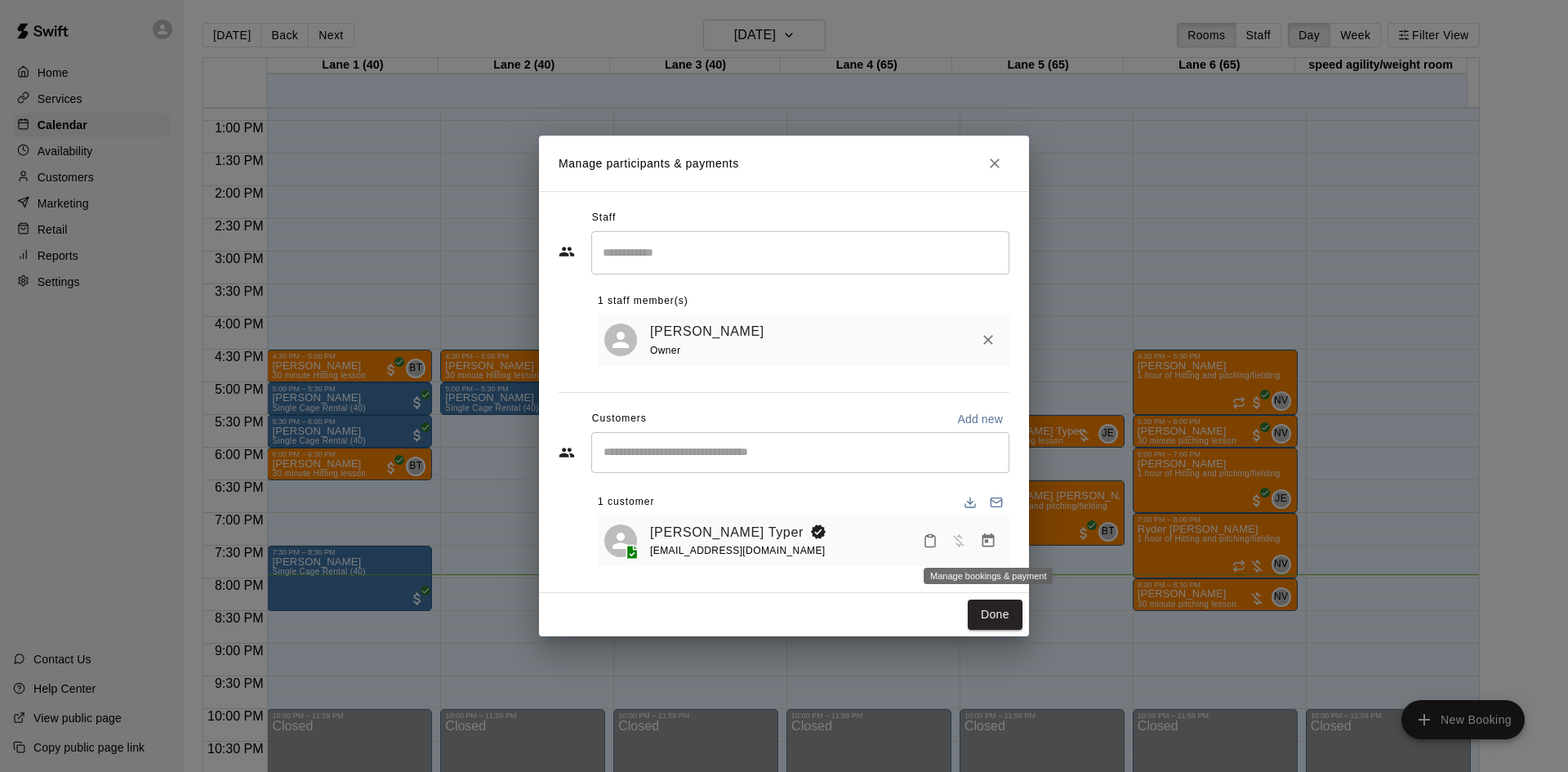
click at [986, 533] on icon "Manage bookings & payment" at bounding box center [987, 540] width 17 height 17
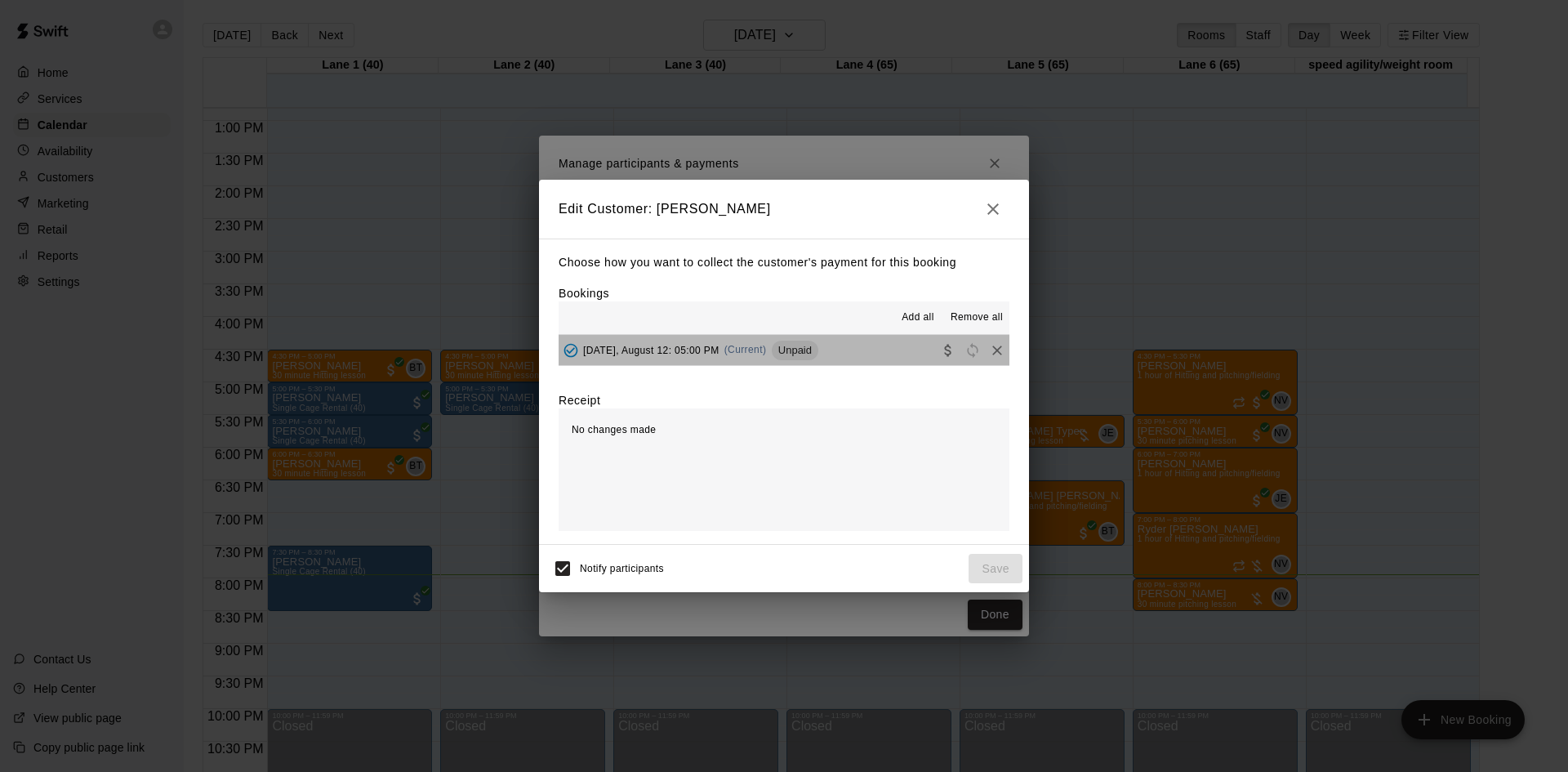
click at [816, 352] on span "Unpaid" at bounding box center [795, 350] width 47 height 13
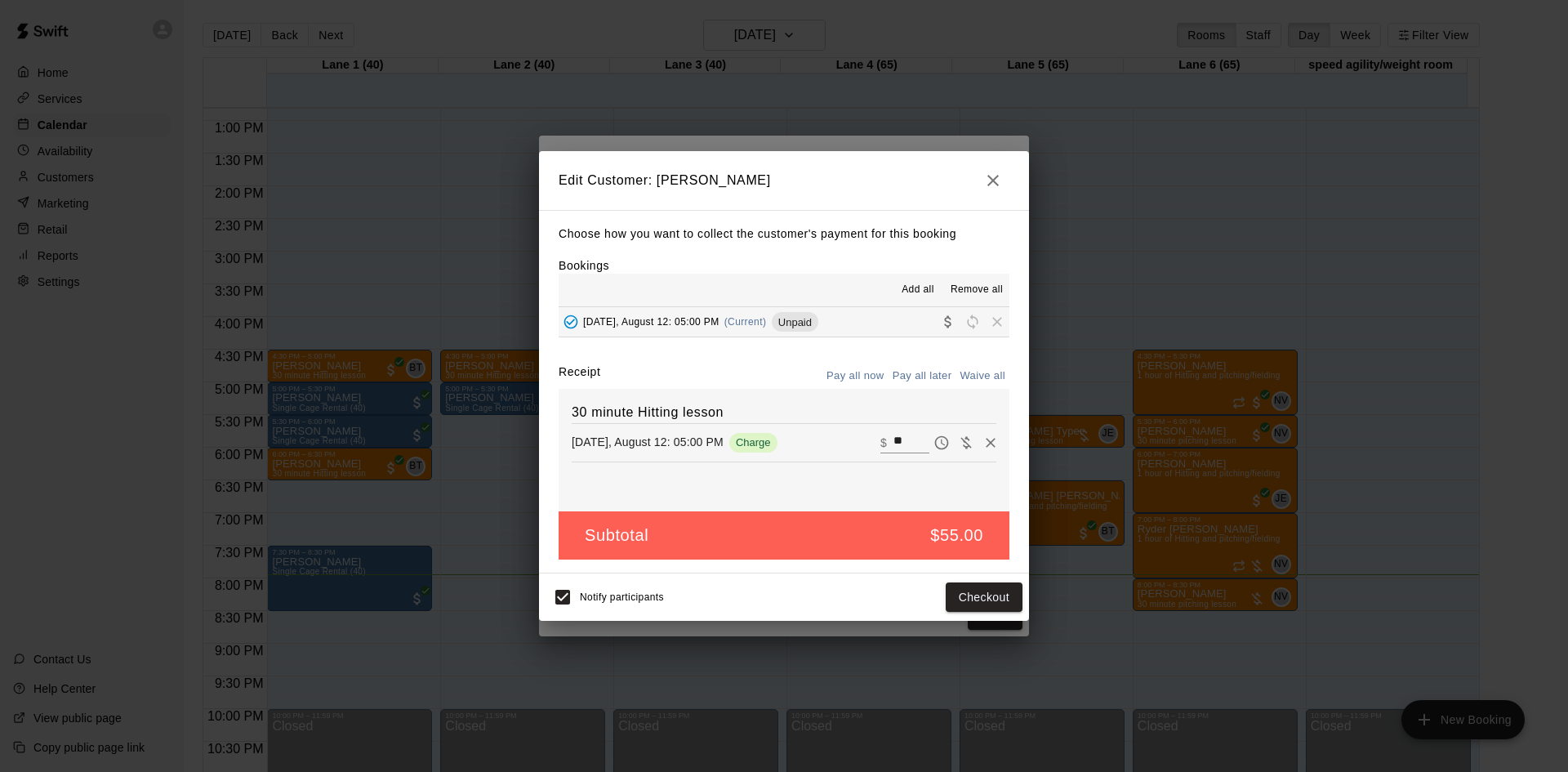
click at [989, 172] on icon "button" at bounding box center [993, 181] width 19 height 19
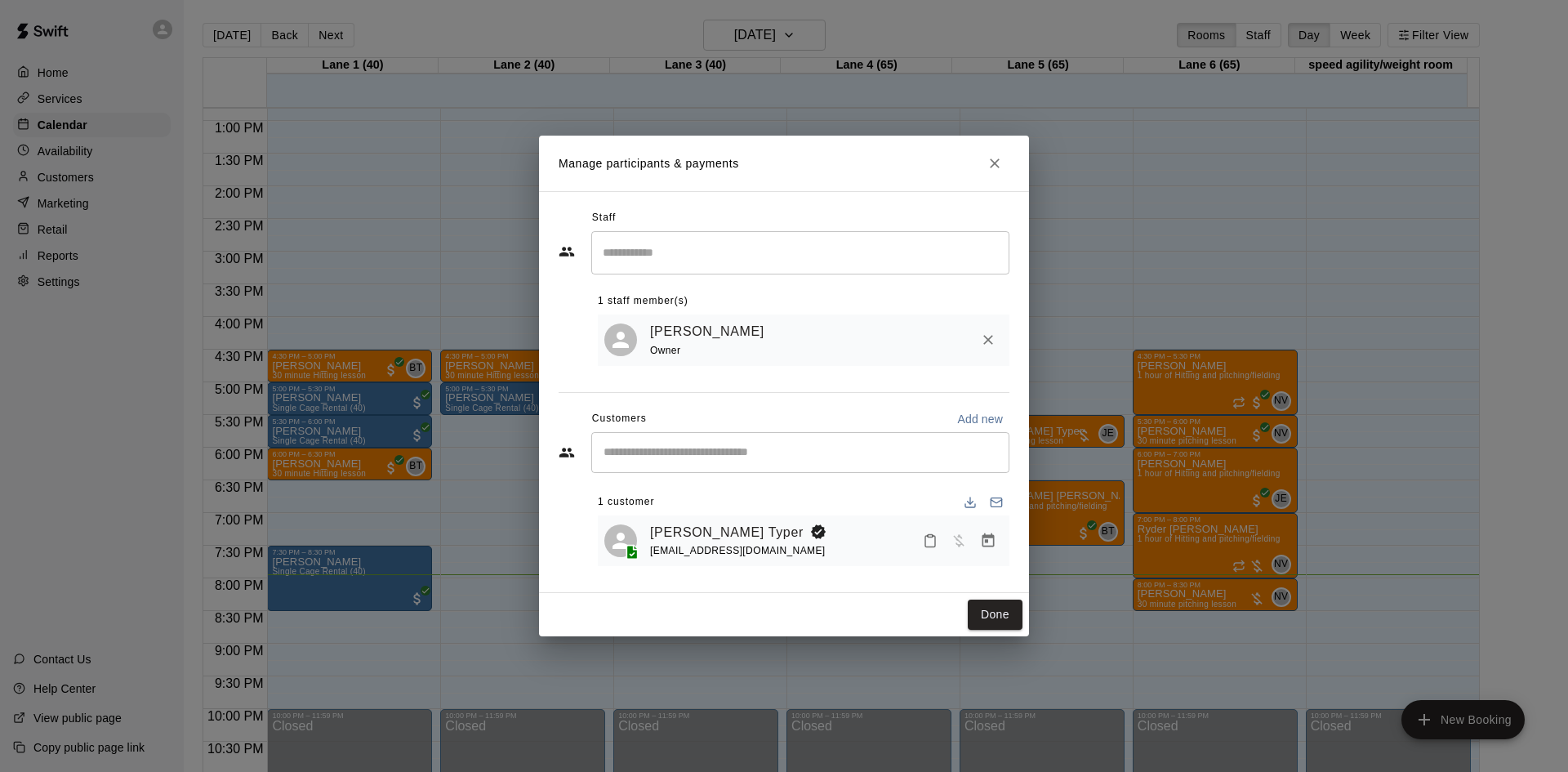
click at [1000, 155] on icon "Close" at bounding box center [994, 163] width 17 height 17
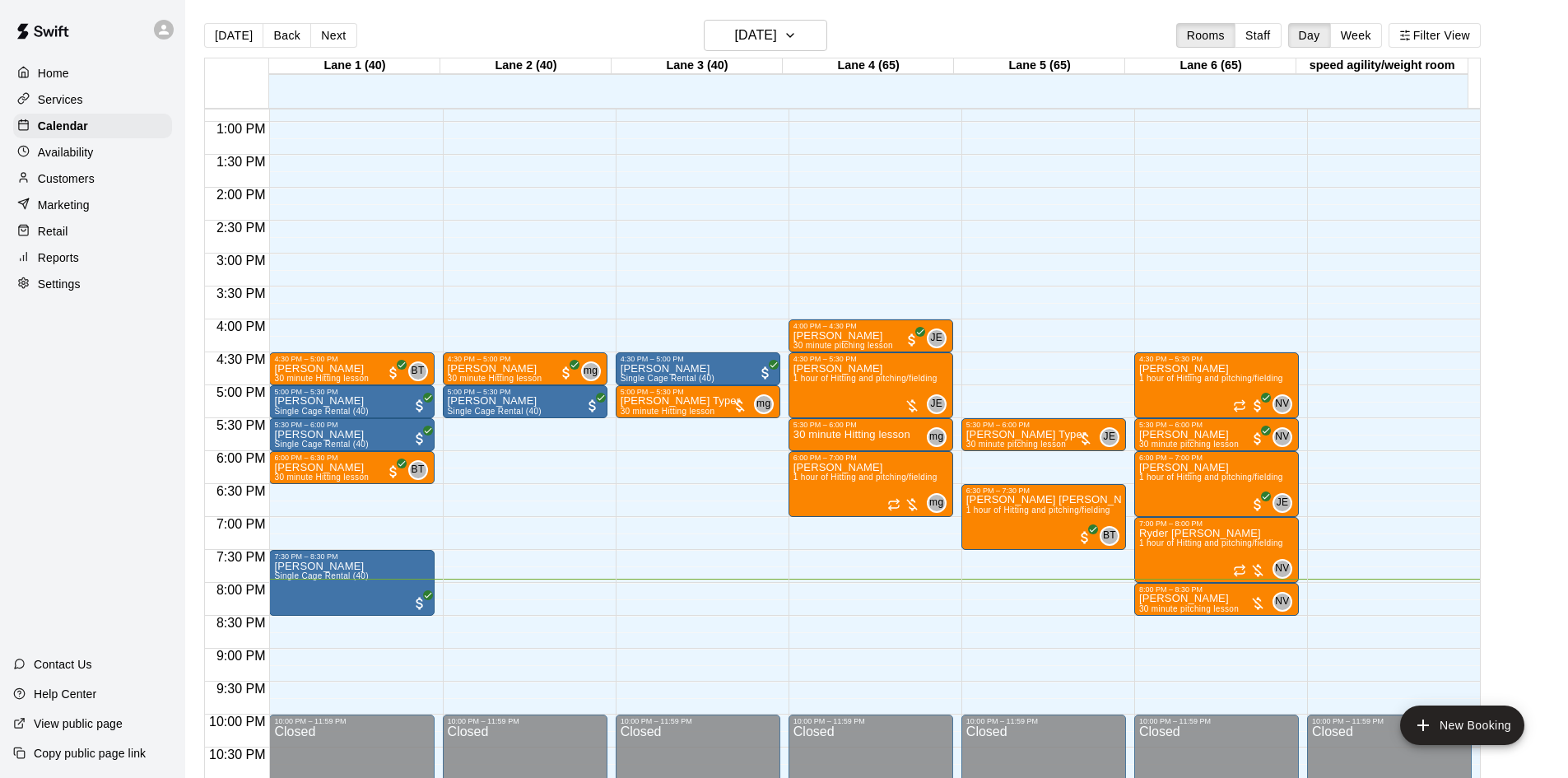
click at [113, 184] on div "Customers" at bounding box center [92, 178] width 159 height 24
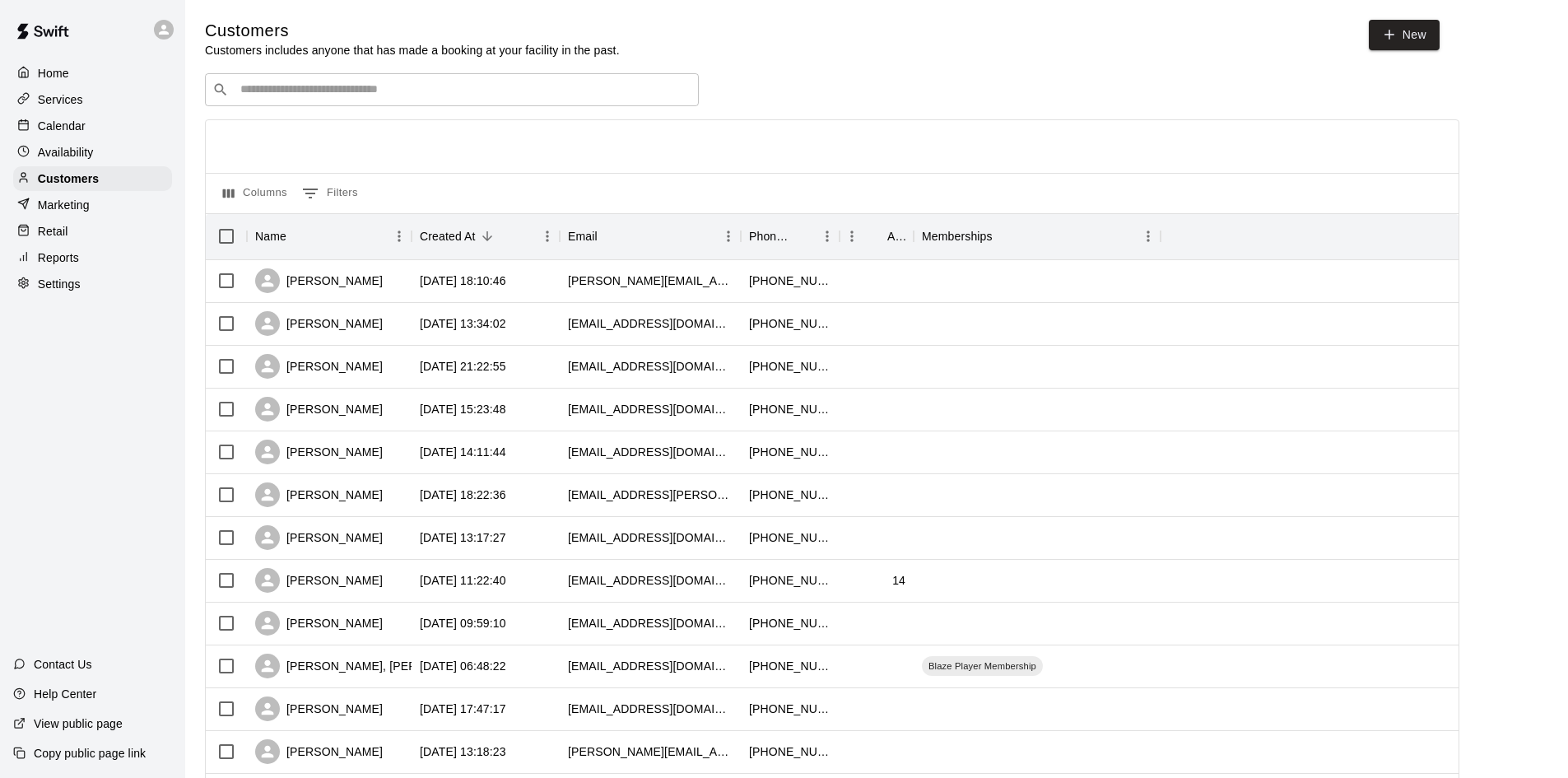
click at [486, 101] on div "​ ​" at bounding box center [451, 90] width 494 height 33
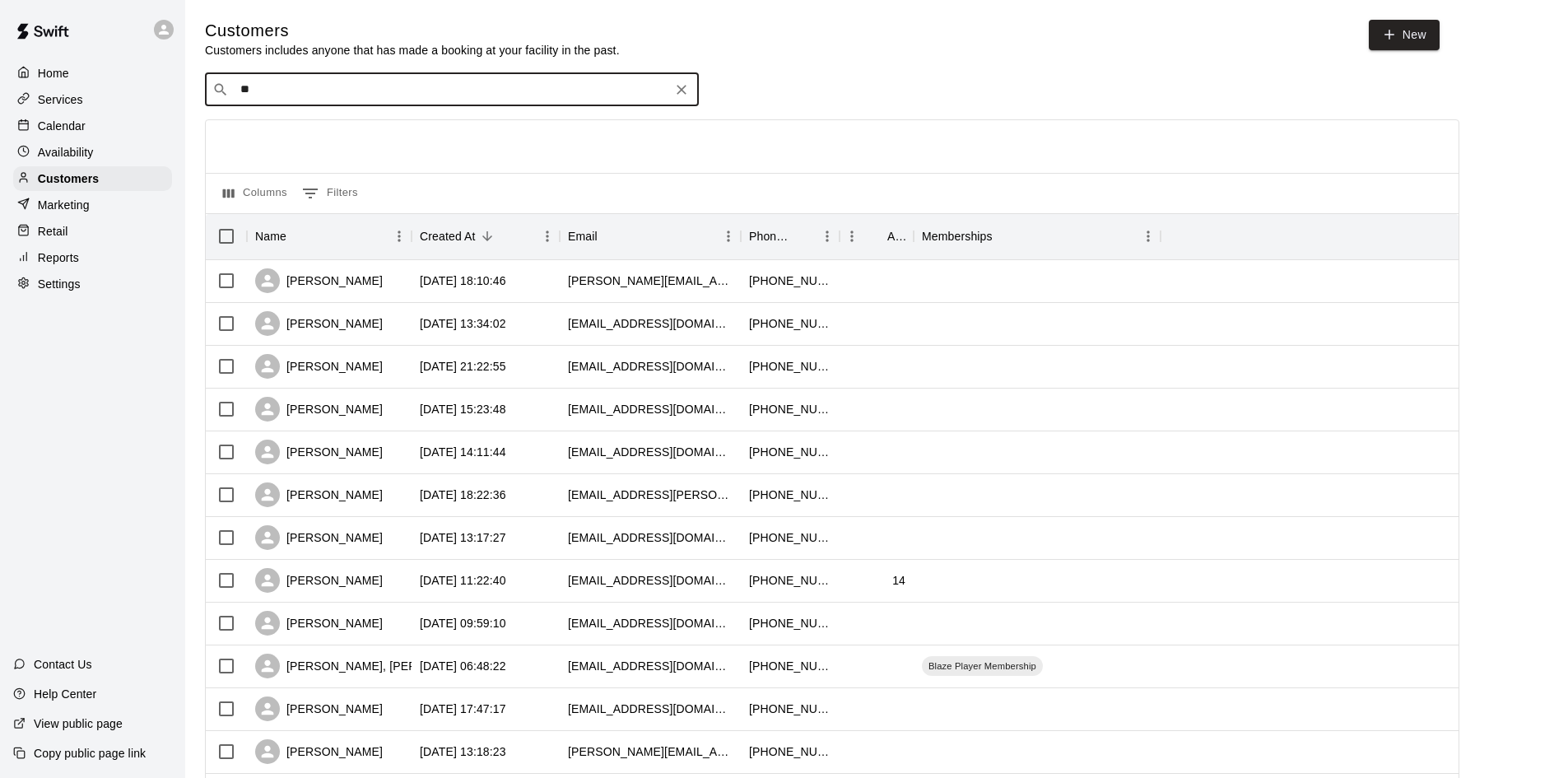
type input "***"
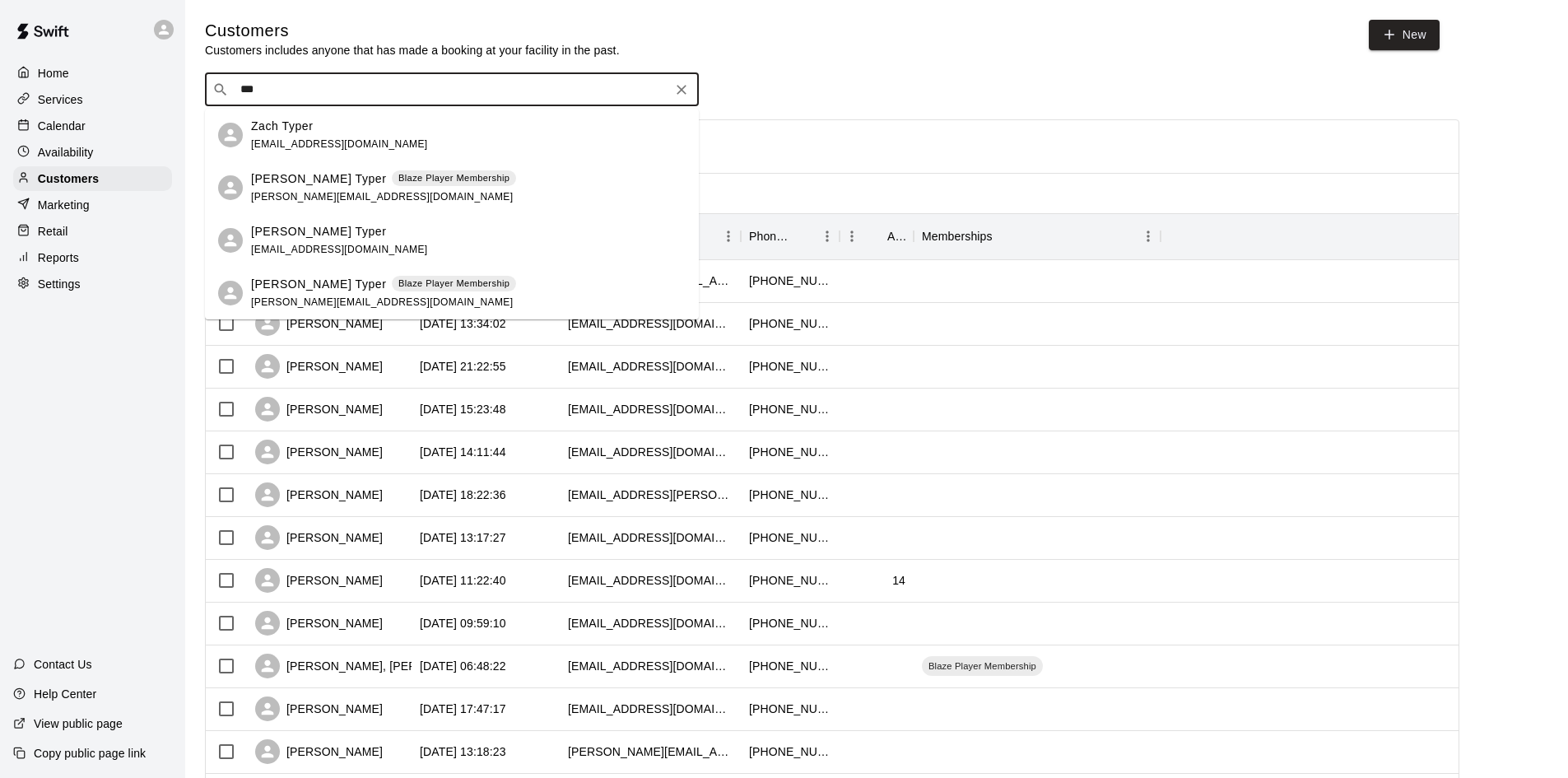
click at [359, 130] on div "Zach Typer ztyp02@gmail.com" at bounding box center [469, 135] width 435 height 35
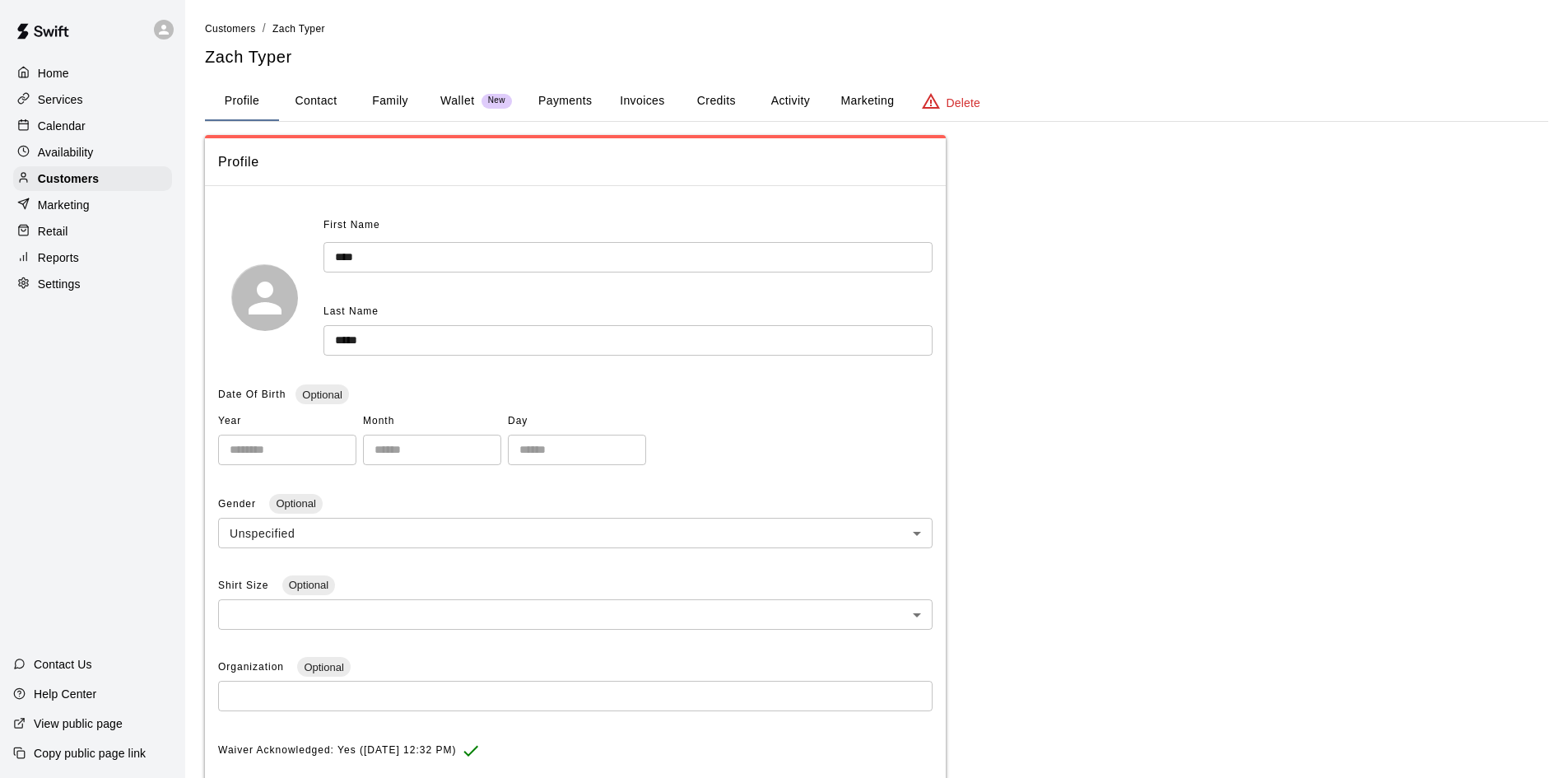
click at [776, 99] on button "Activity" at bounding box center [791, 101] width 74 height 39
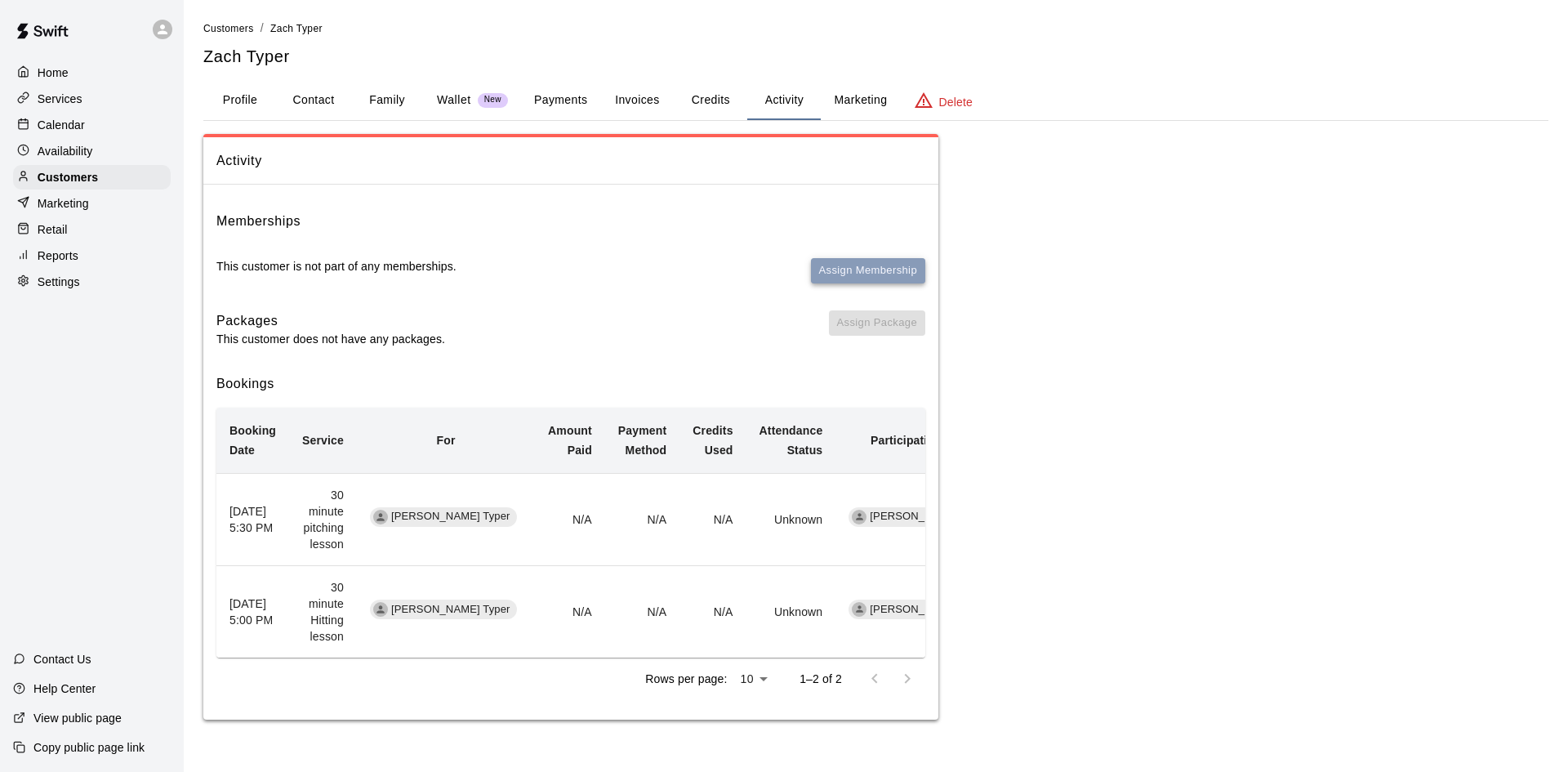
click at [880, 264] on button "Assign Membership" at bounding box center [868, 271] width 115 height 25
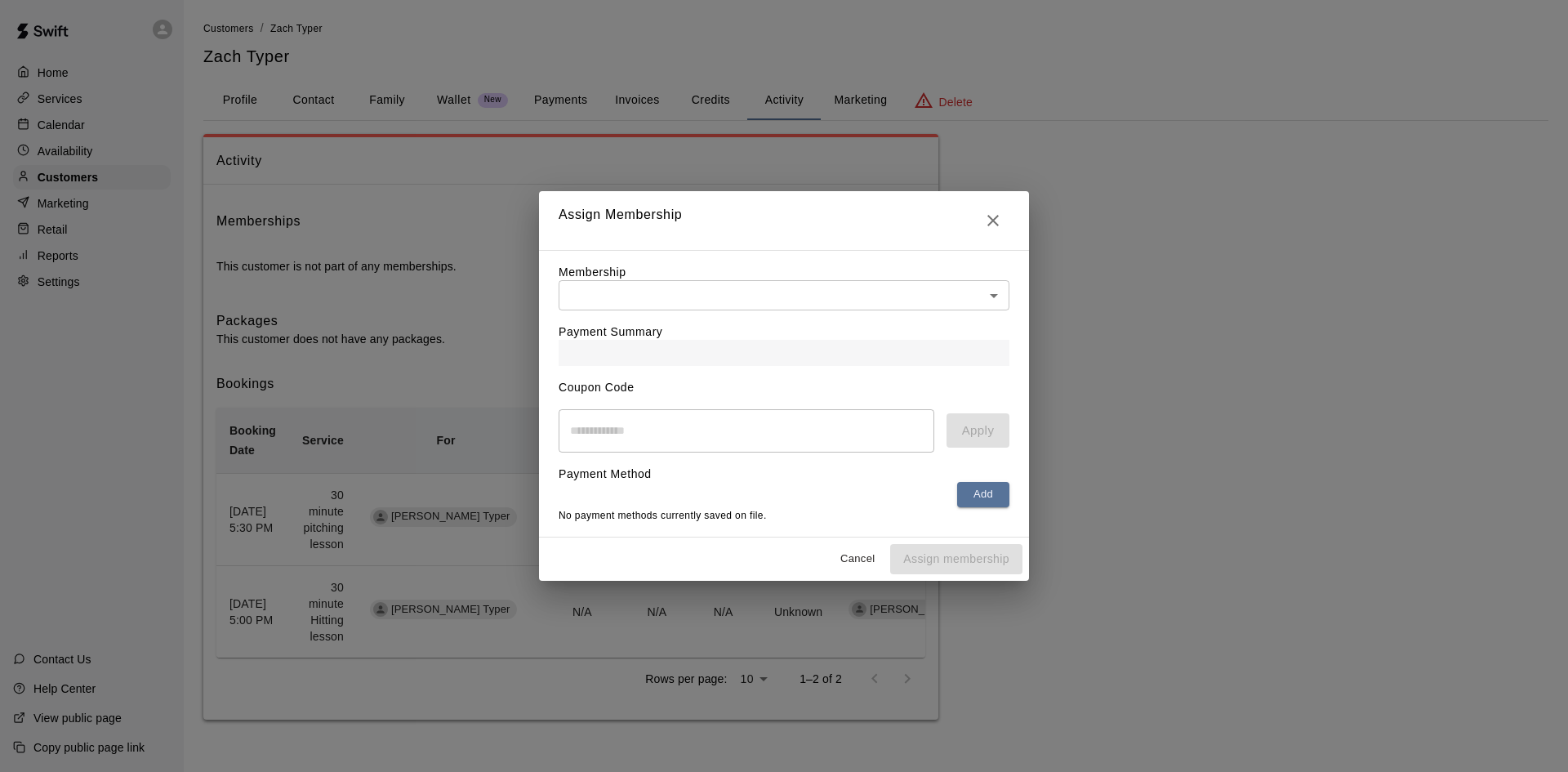
click at [811, 279] on body "Home Services Calendar Availability Customers Marketing Retail Reports Settings…" at bounding box center [784, 376] width 1568 height 753
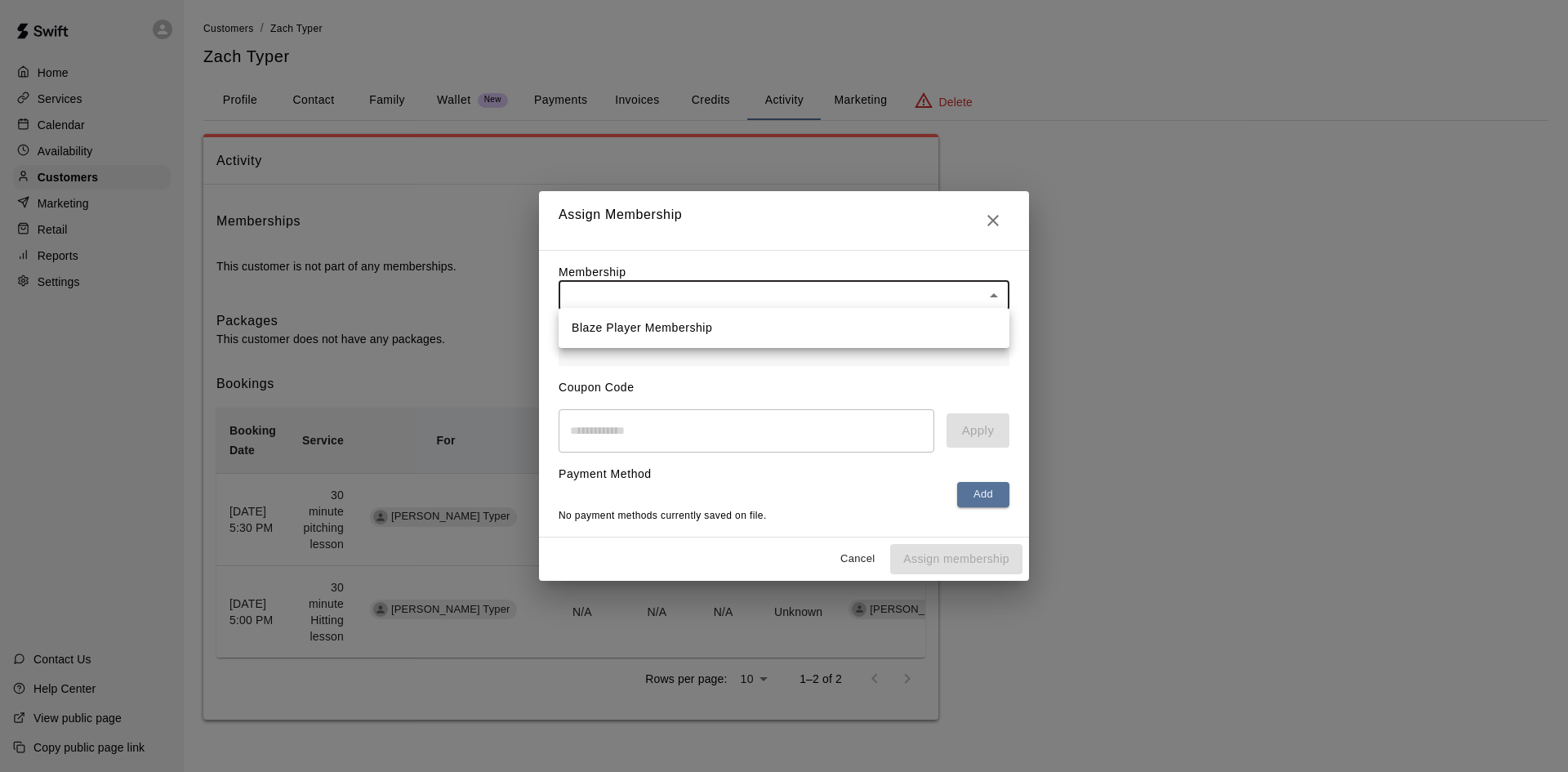
click at [752, 333] on li "Blaze Player Membership" at bounding box center [784, 328] width 450 height 27
type input "**********"
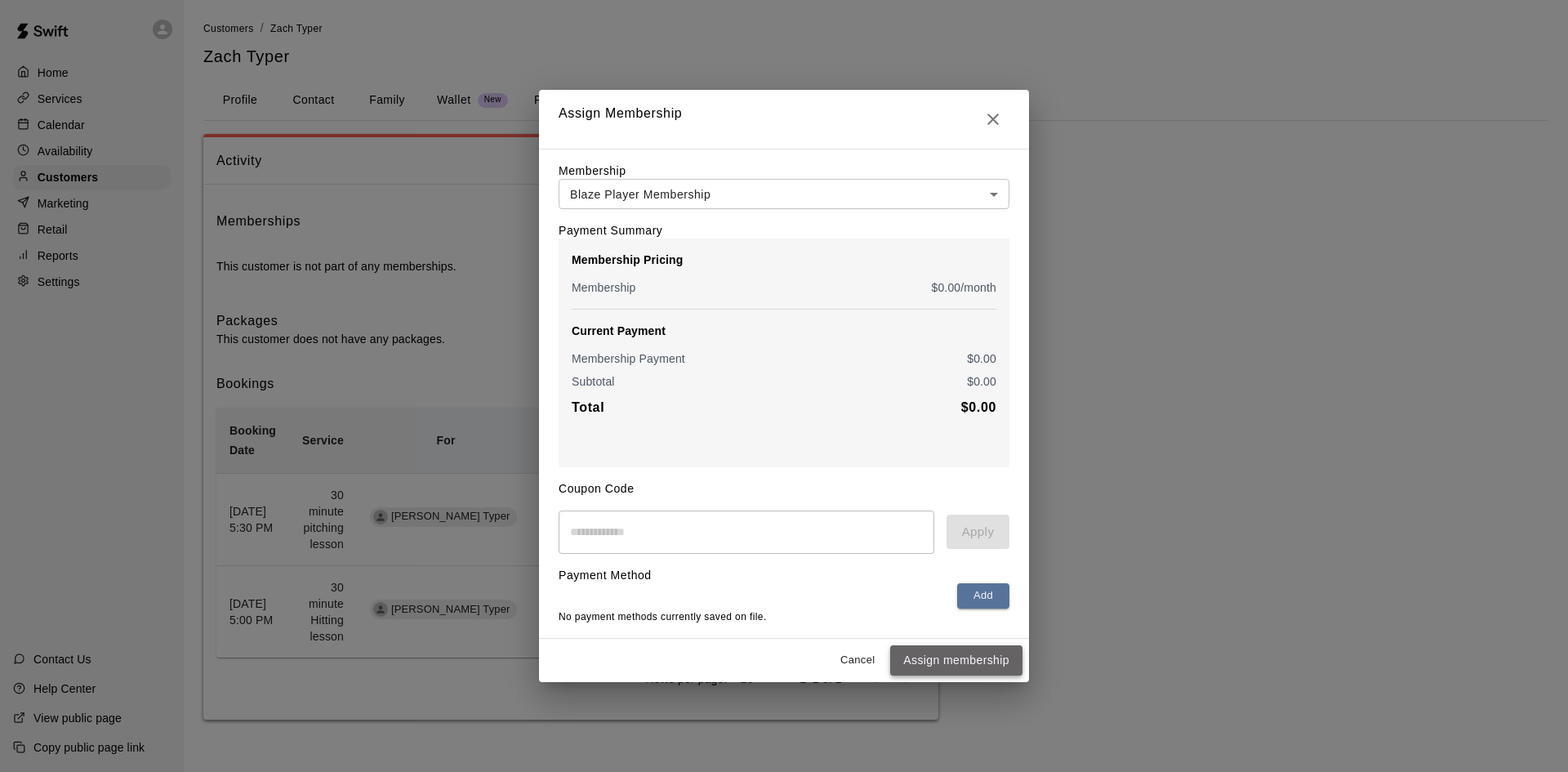
click at [986, 670] on button "Assign membership" at bounding box center [956, 659] width 132 height 30
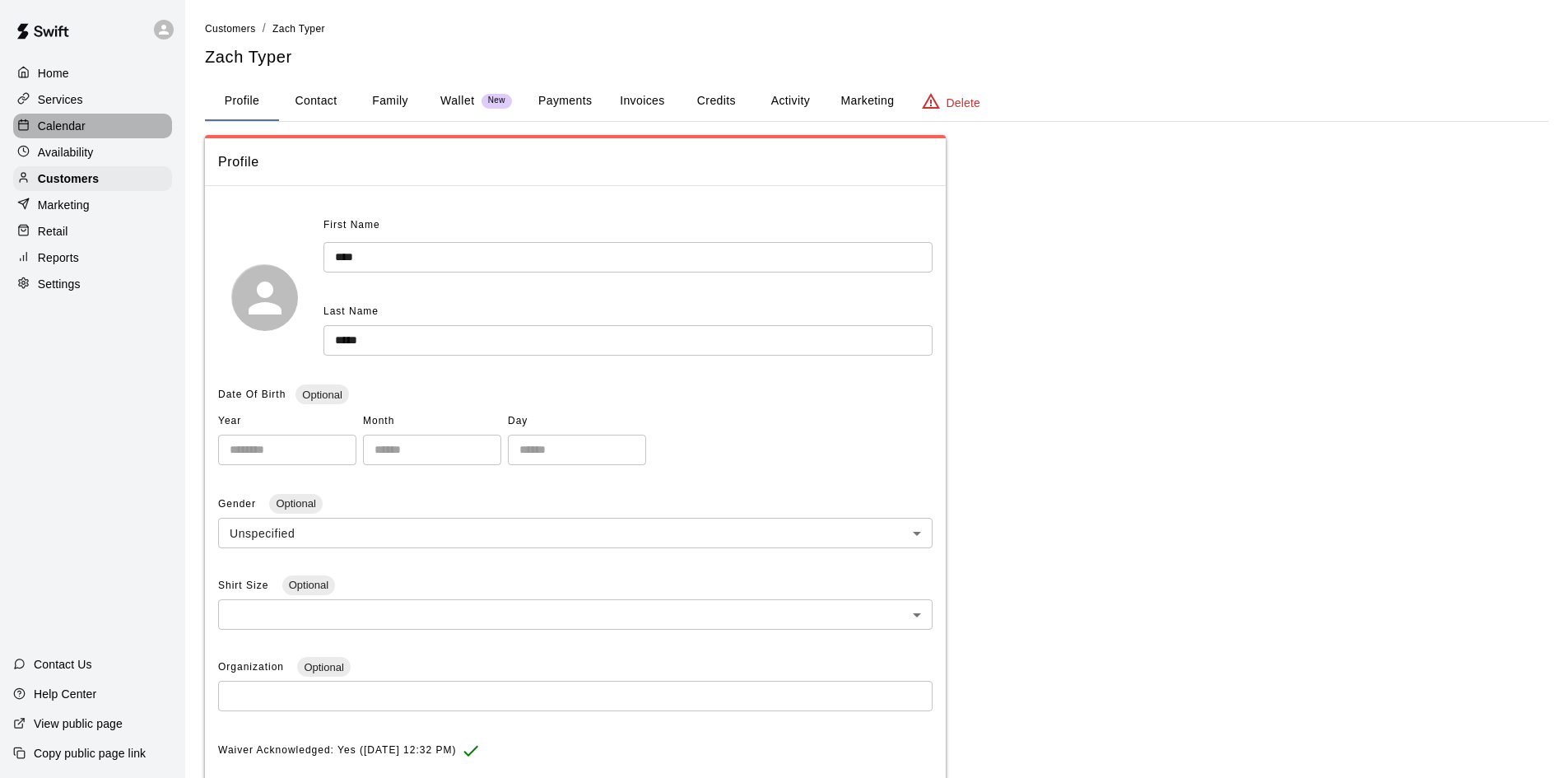
click at [69, 126] on p "Calendar" at bounding box center [62, 125] width 48 height 17
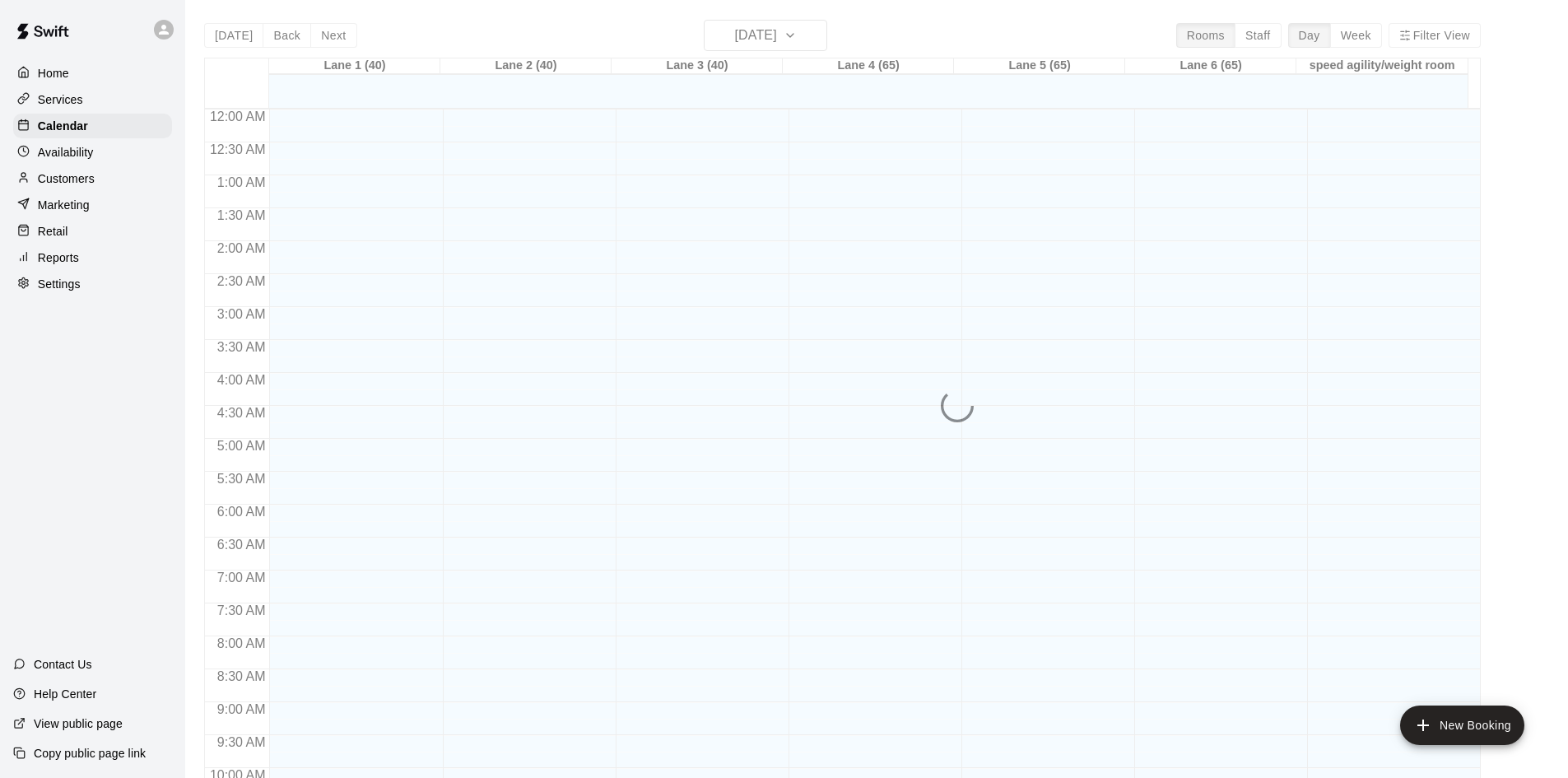
scroll to position [844, 0]
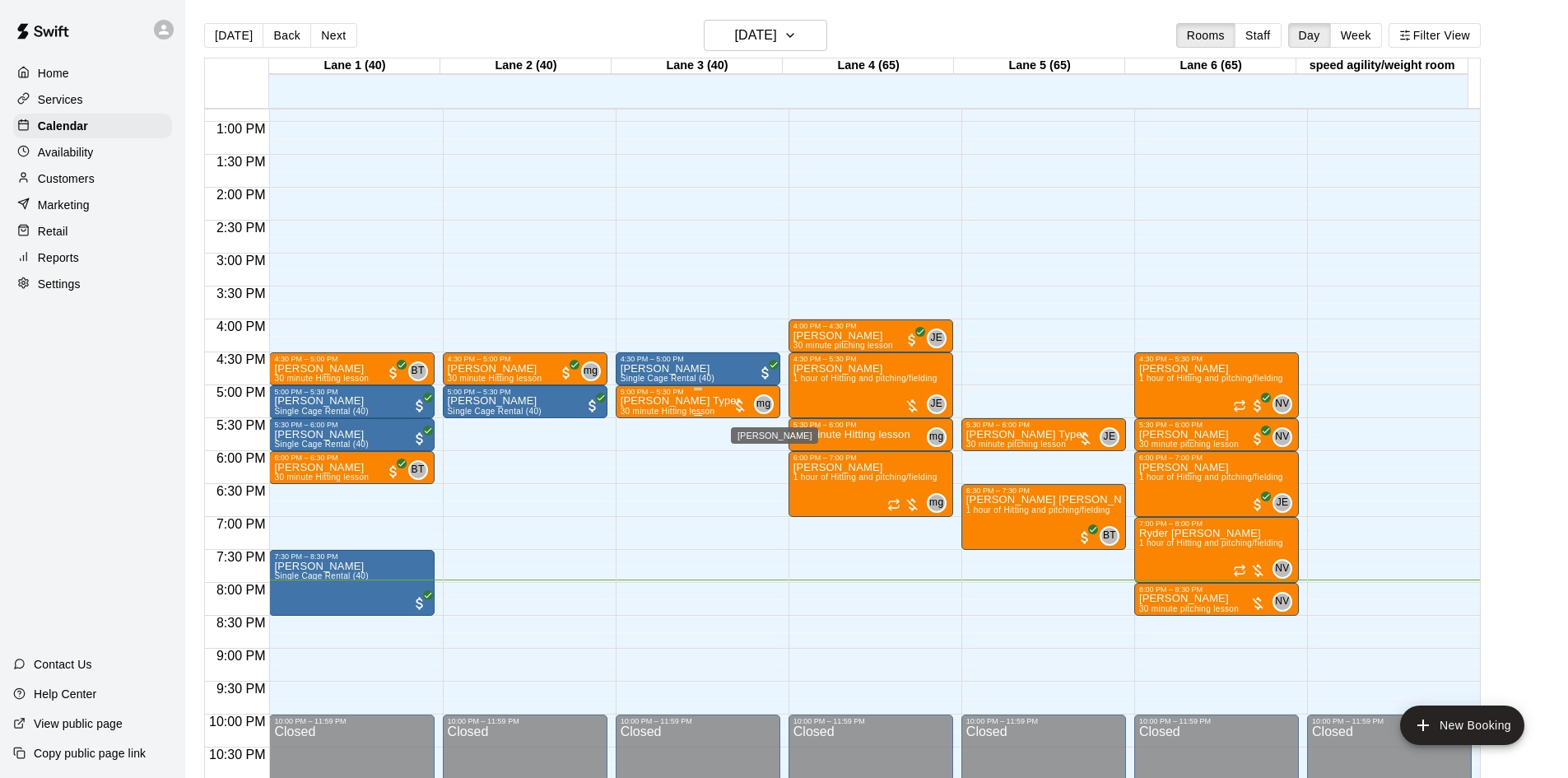
click at [754, 406] on div "mg" at bounding box center [763, 404] width 20 height 20
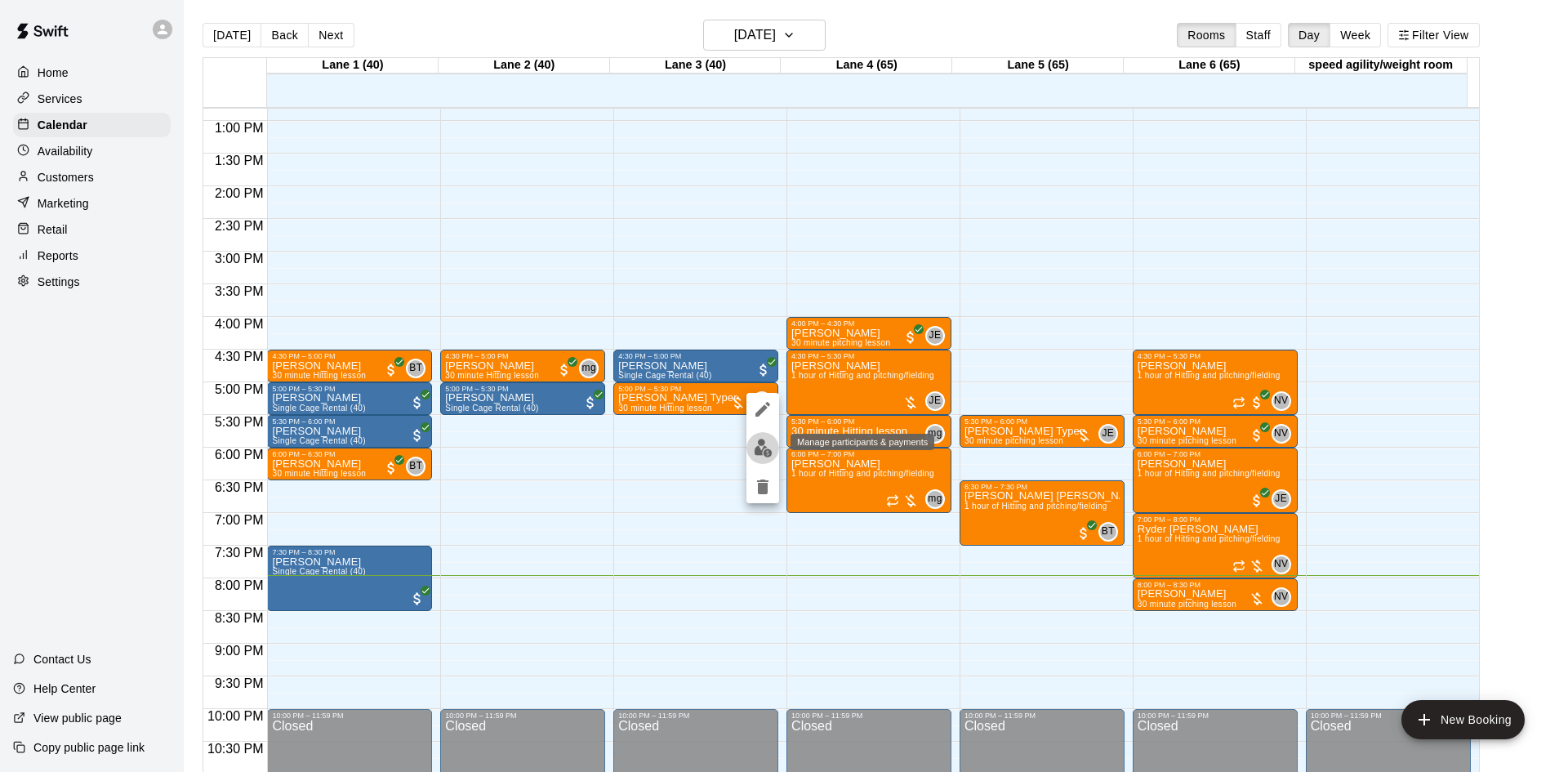
click at [764, 456] on img "edit" at bounding box center [762, 448] width 18 height 18
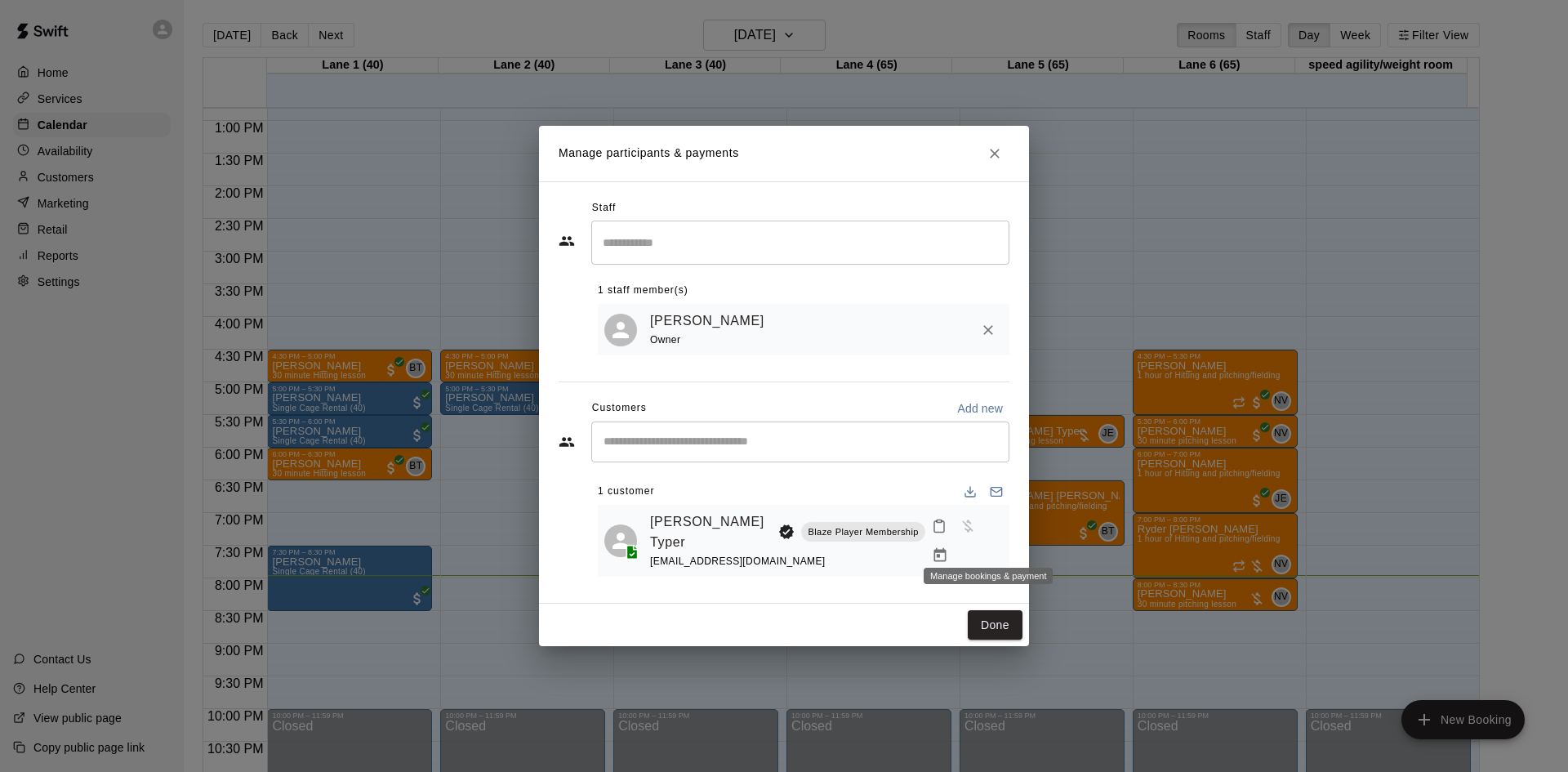
click at [954, 542] on button "Manage bookings & payment" at bounding box center [940, 555] width 29 height 29
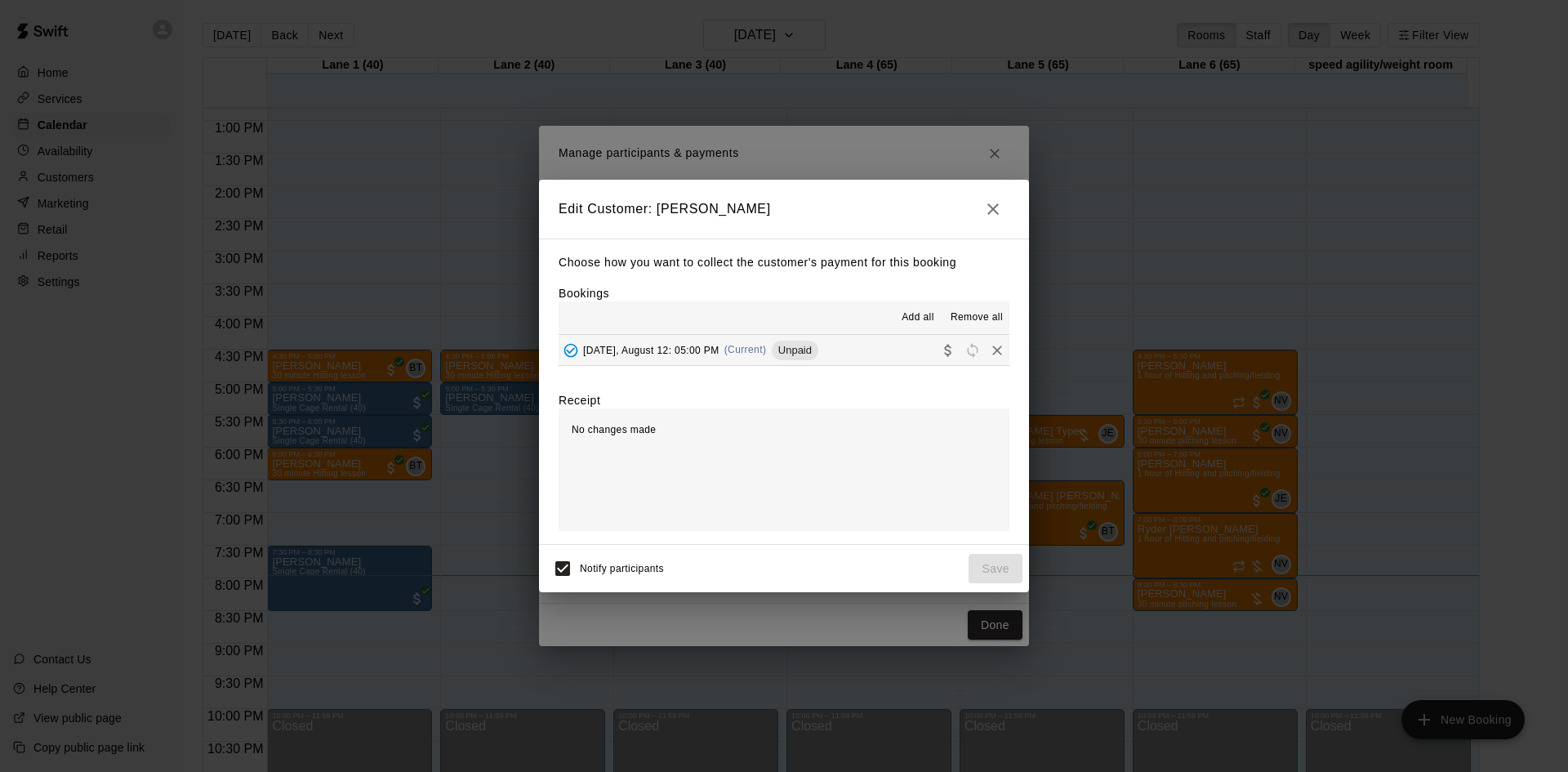
click at [810, 352] on span "Unpaid" at bounding box center [795, 350] width 47 height 13
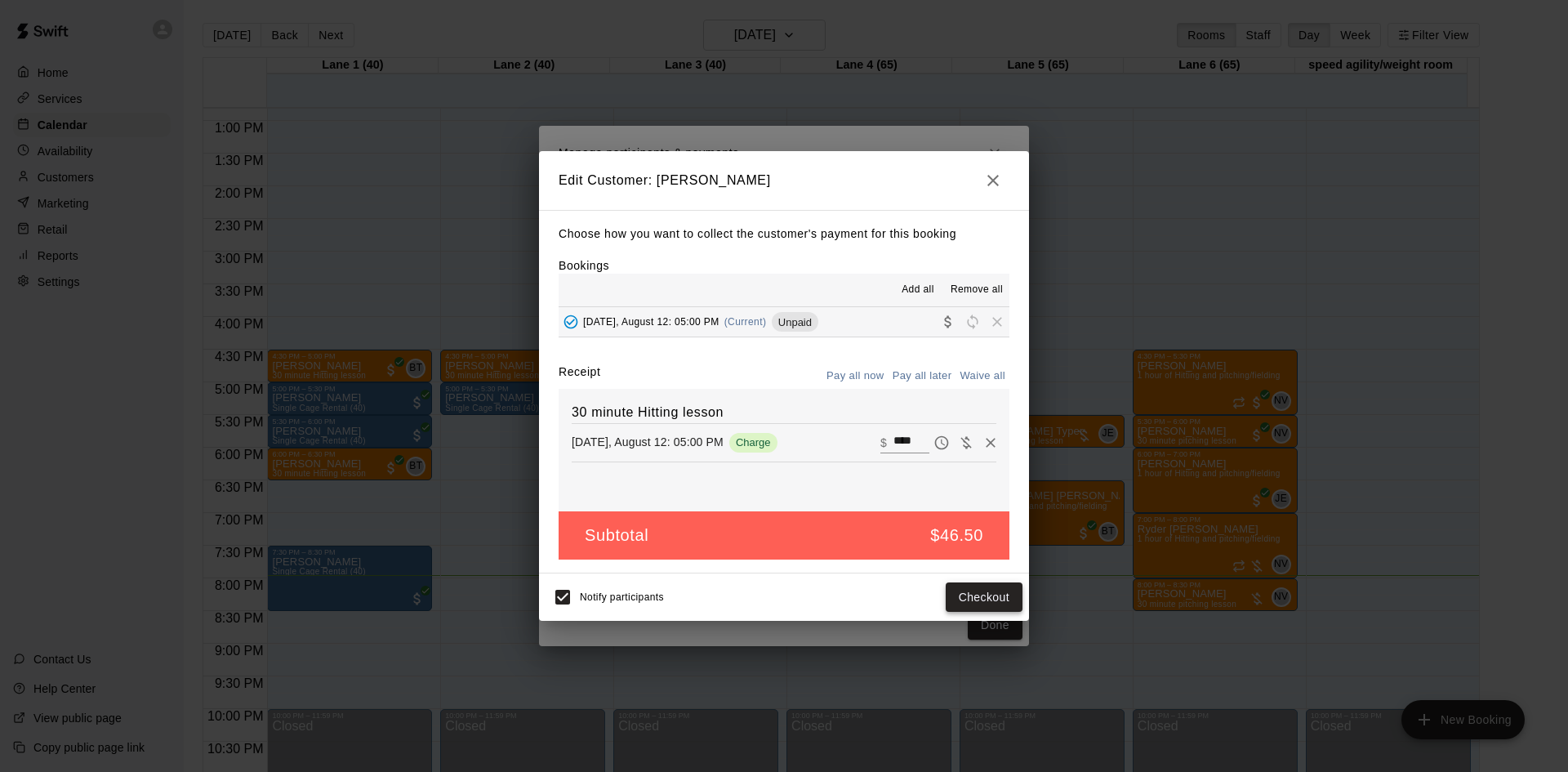
click at [984, 593] on button "Checkout" at bounding box center [984, 597] width 77 height 30
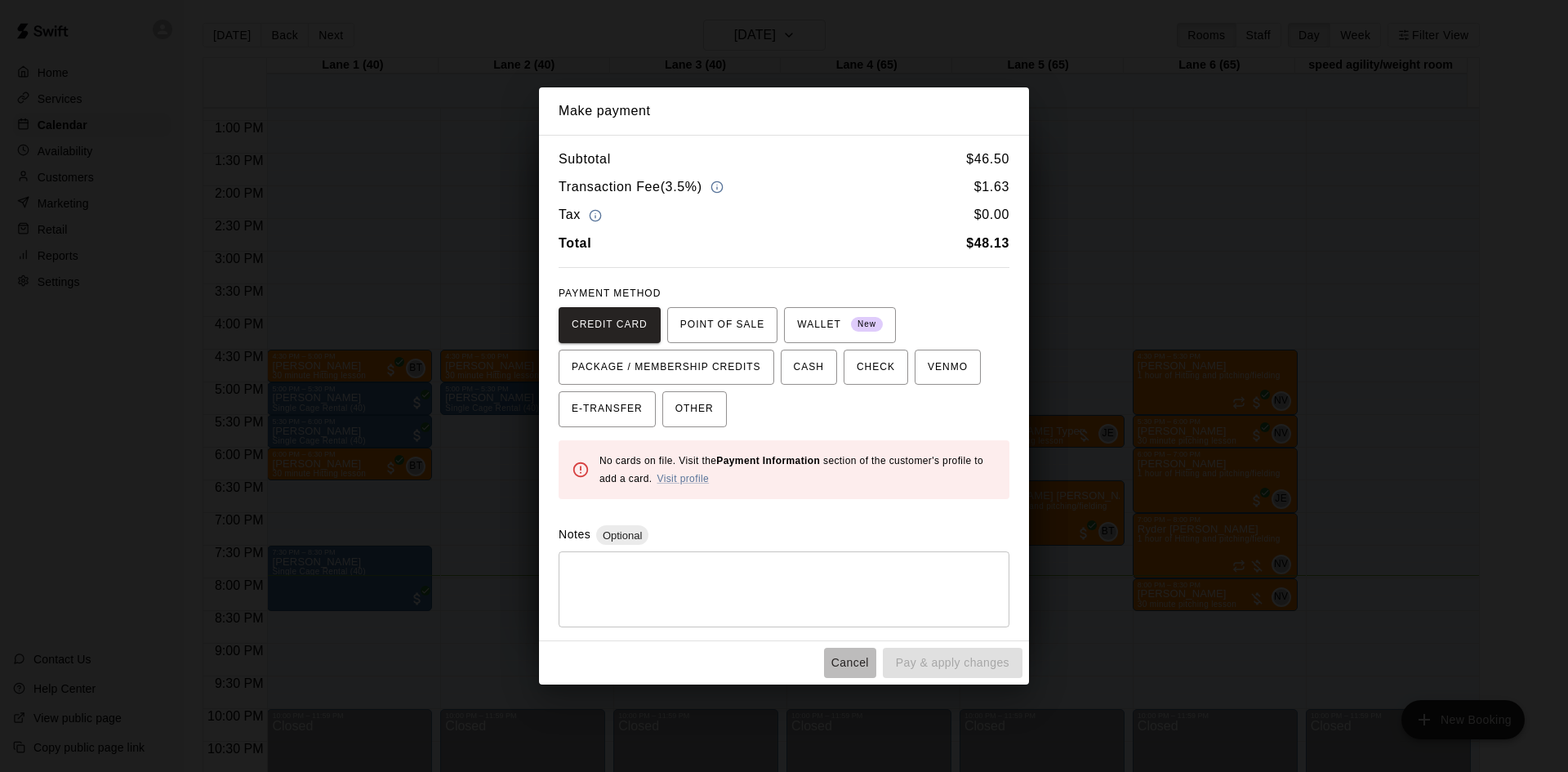
click at [844, 665] on button "Cancel" at bounding box center [851, 662] width 52 height 30
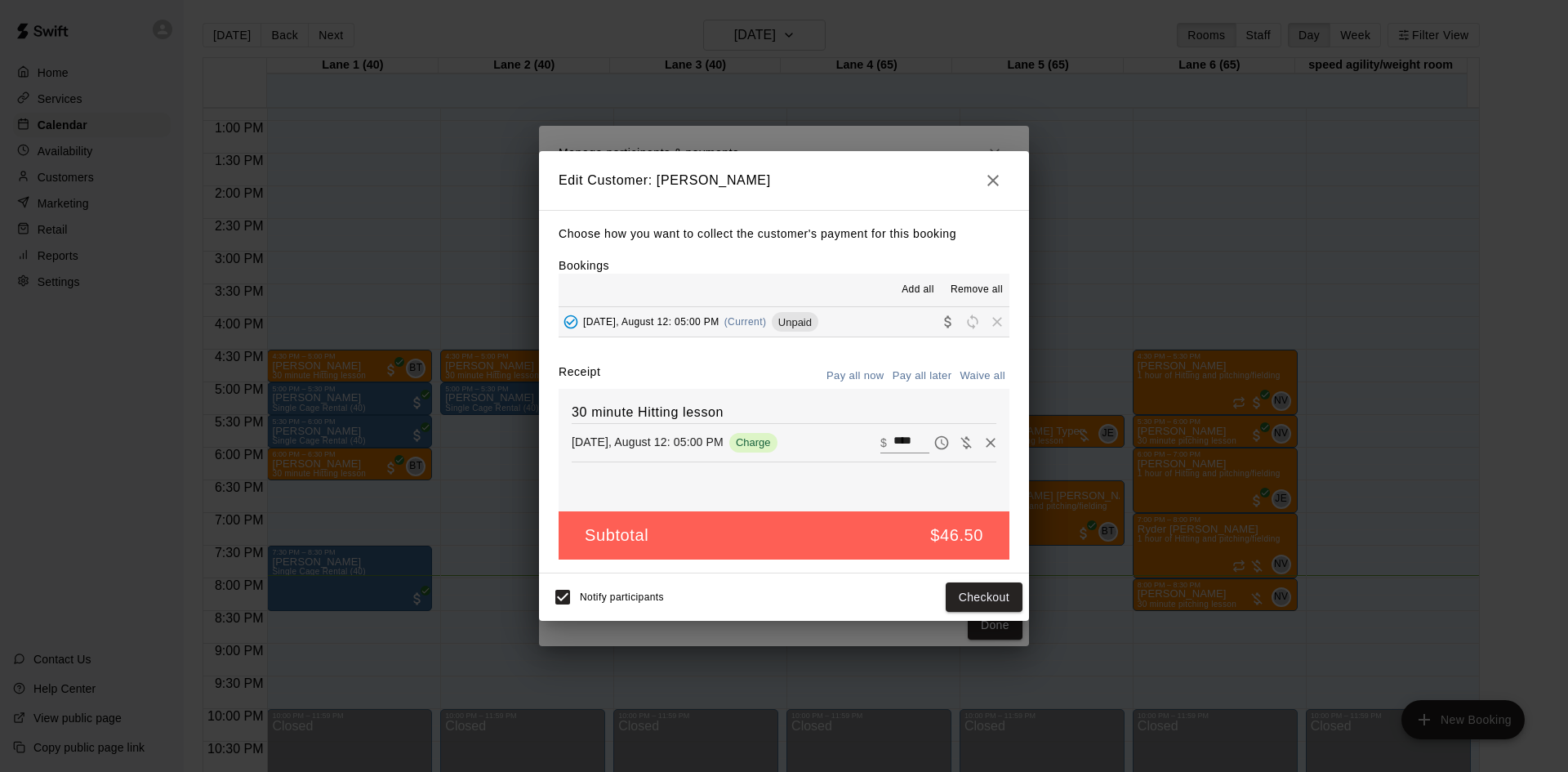
click at [988, 191] on button "button" at bounding box center [993, 181] width 33 height 33
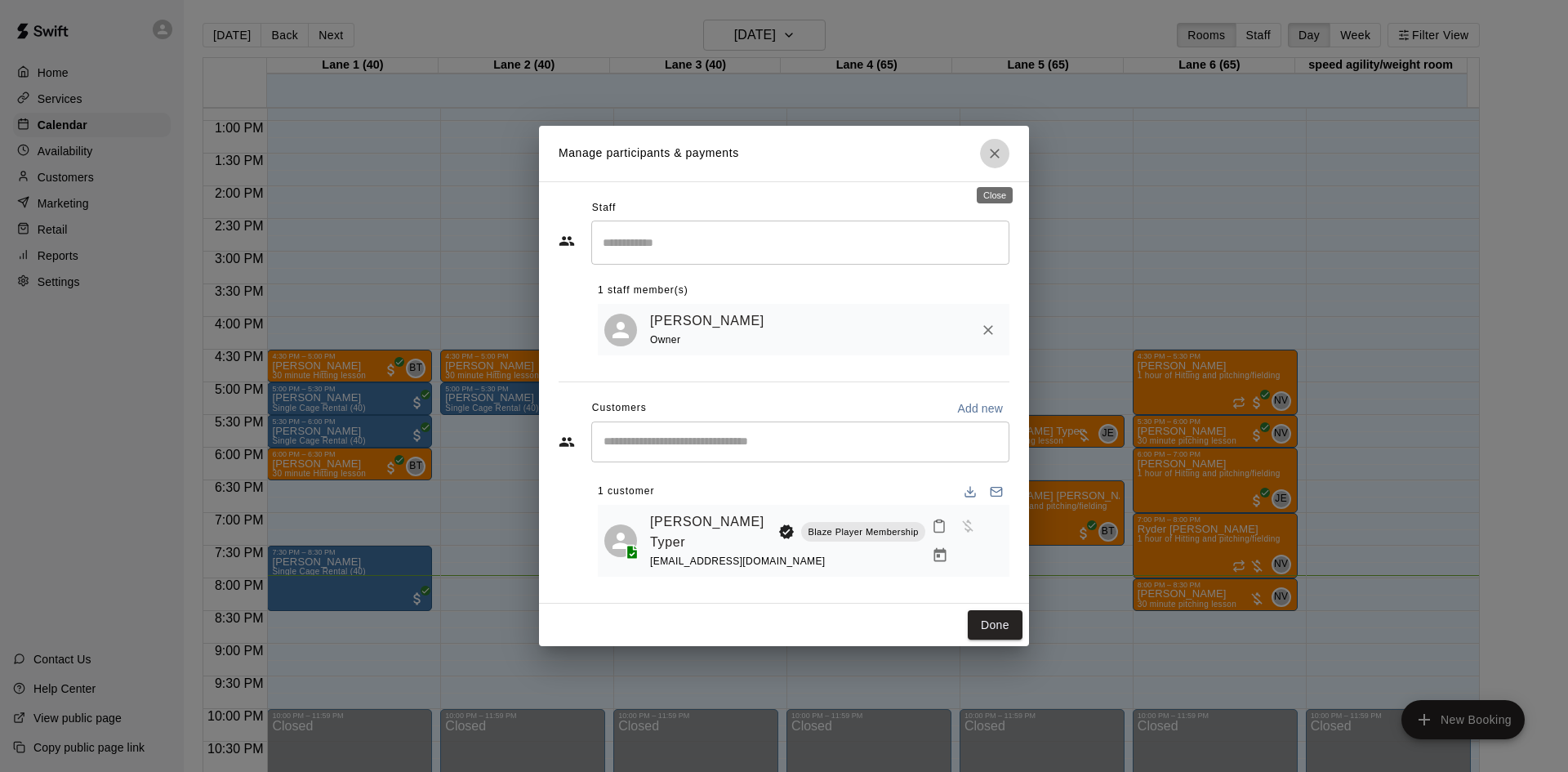
click at [996, 152] on icon "Close" at bounding box center [994, 153] width 17 height 17
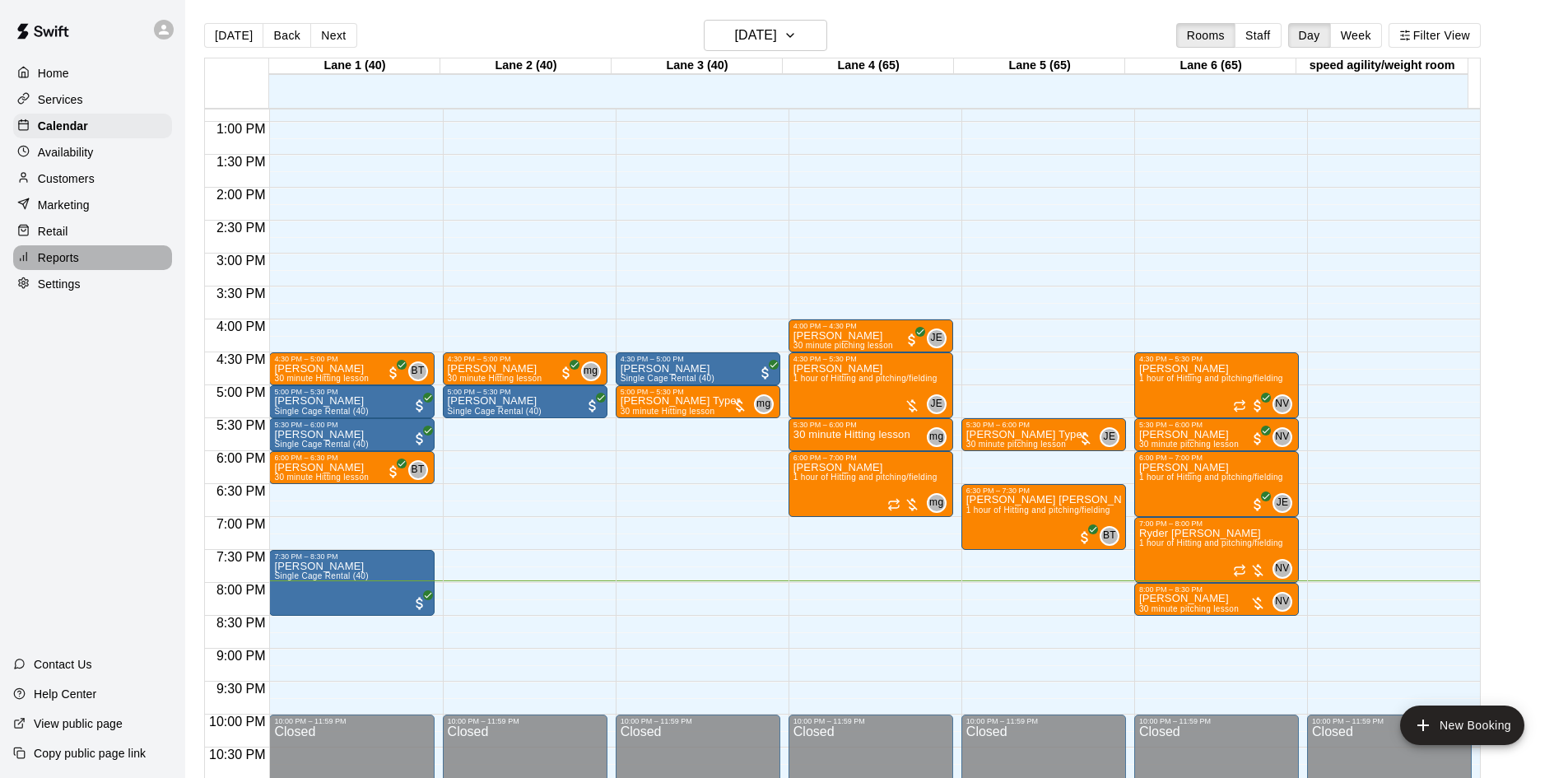
click at [83, 259] on div "Reports" at bounding box center [92, 257] width 159 height 24
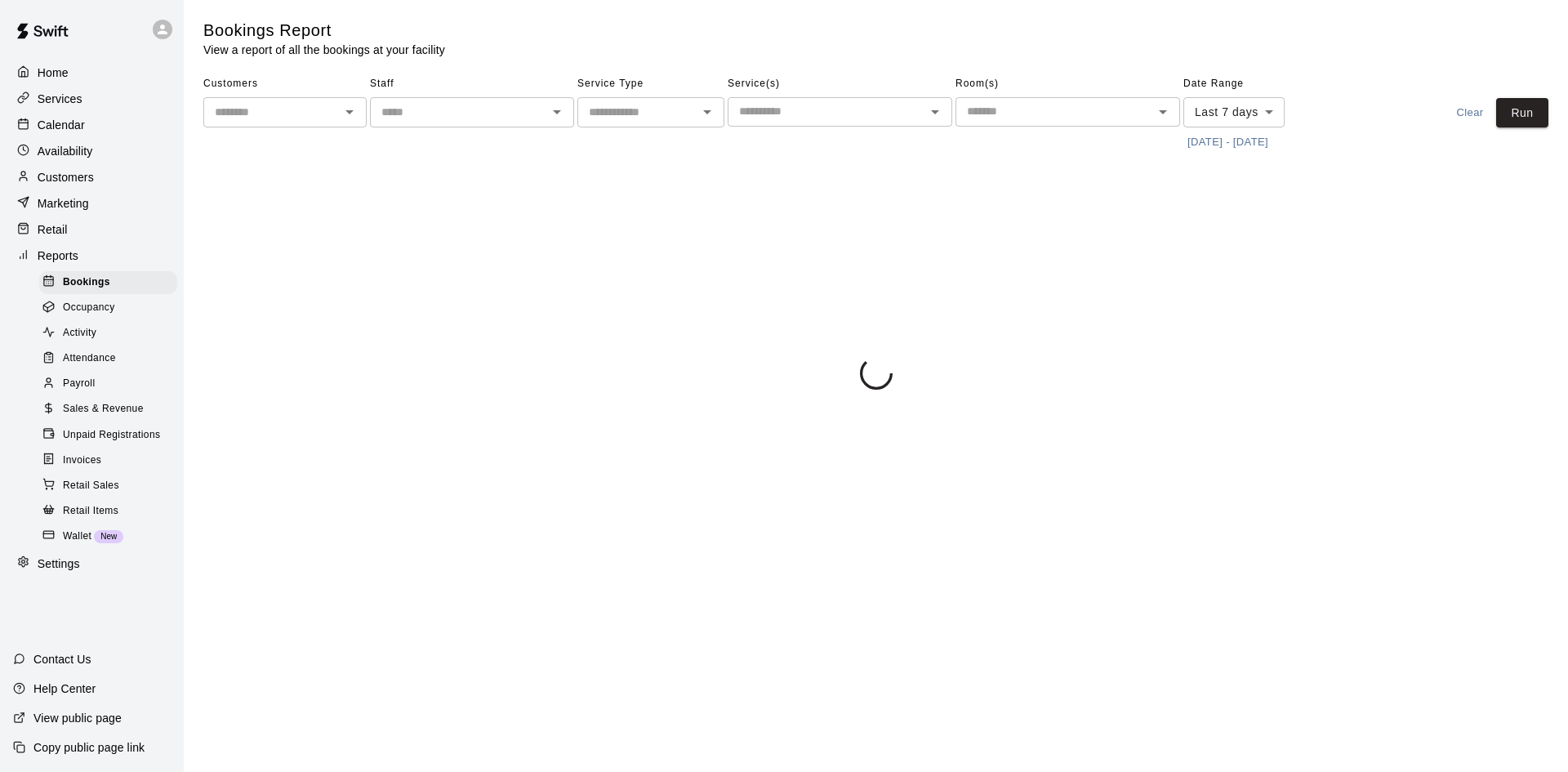
click at [1212, 109] on body "Home Services Calendar Availability Customers Marketing Retail Reports Bookings…" at bounding box center [784, 198] width 1568 height 396
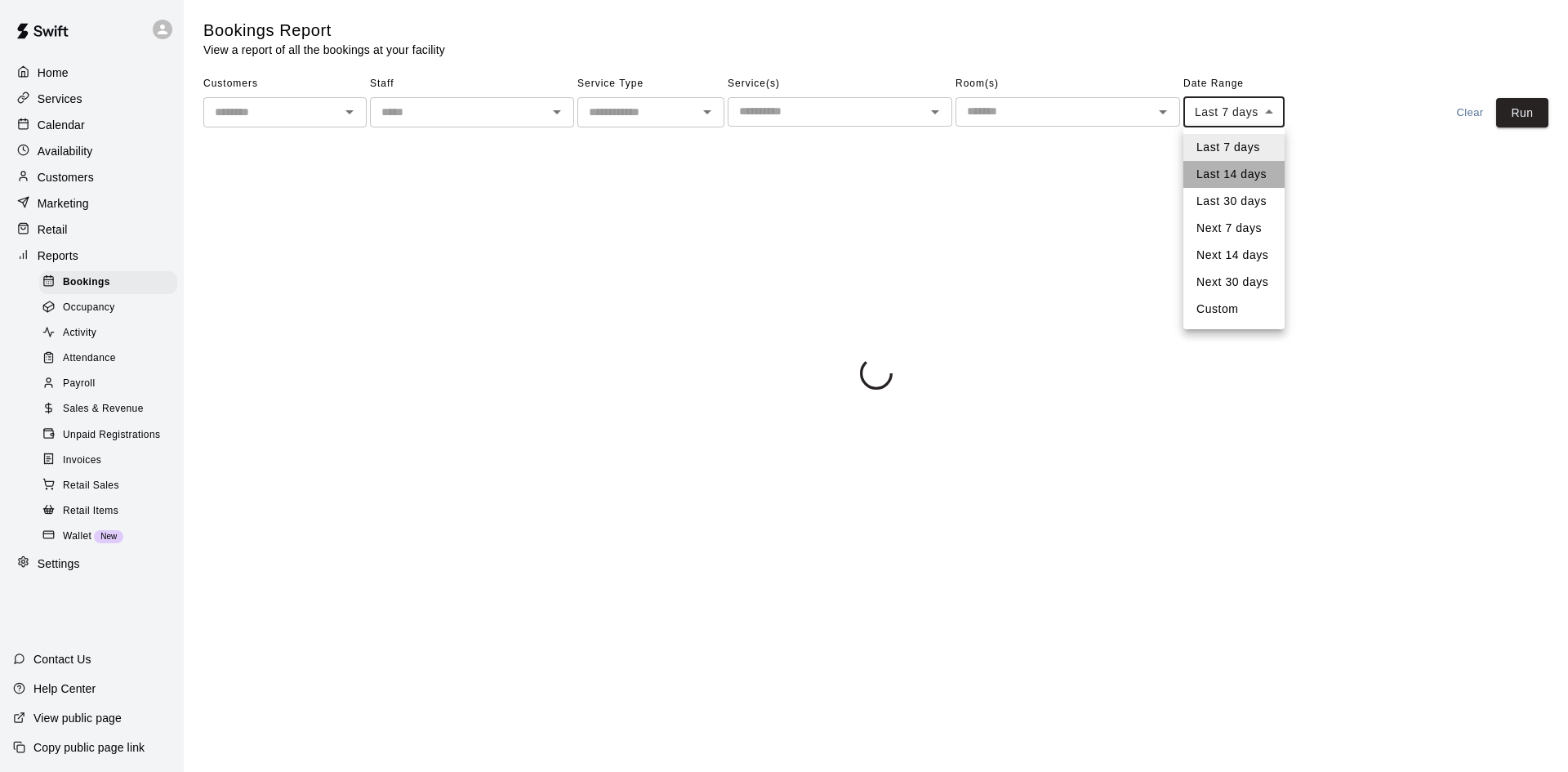
click at [1227, 178] on li "Last 14 days" at bounding box center [1234, 175] width 101 height 27
type input "******"
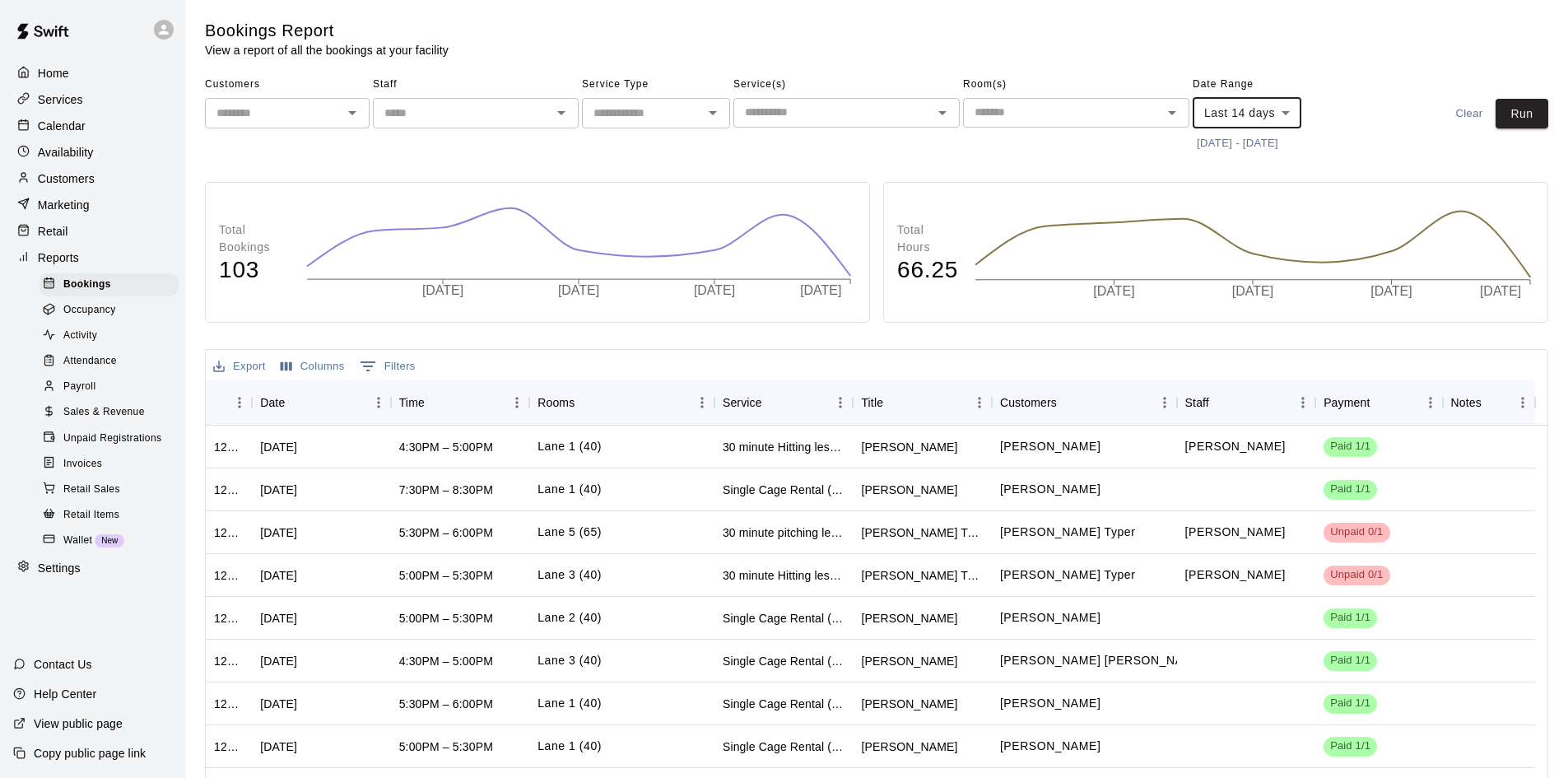
click at [656, 117] on input "text" at bounding box center [643, 113] width 112 height 21
click at [644, 166] on li "Lessons" at bounding box center [656, 176] width 148 height 27
type input "*******"
click at [1527, 110] on button "Run" at bounding box center [1522, 114] width 53 height 30
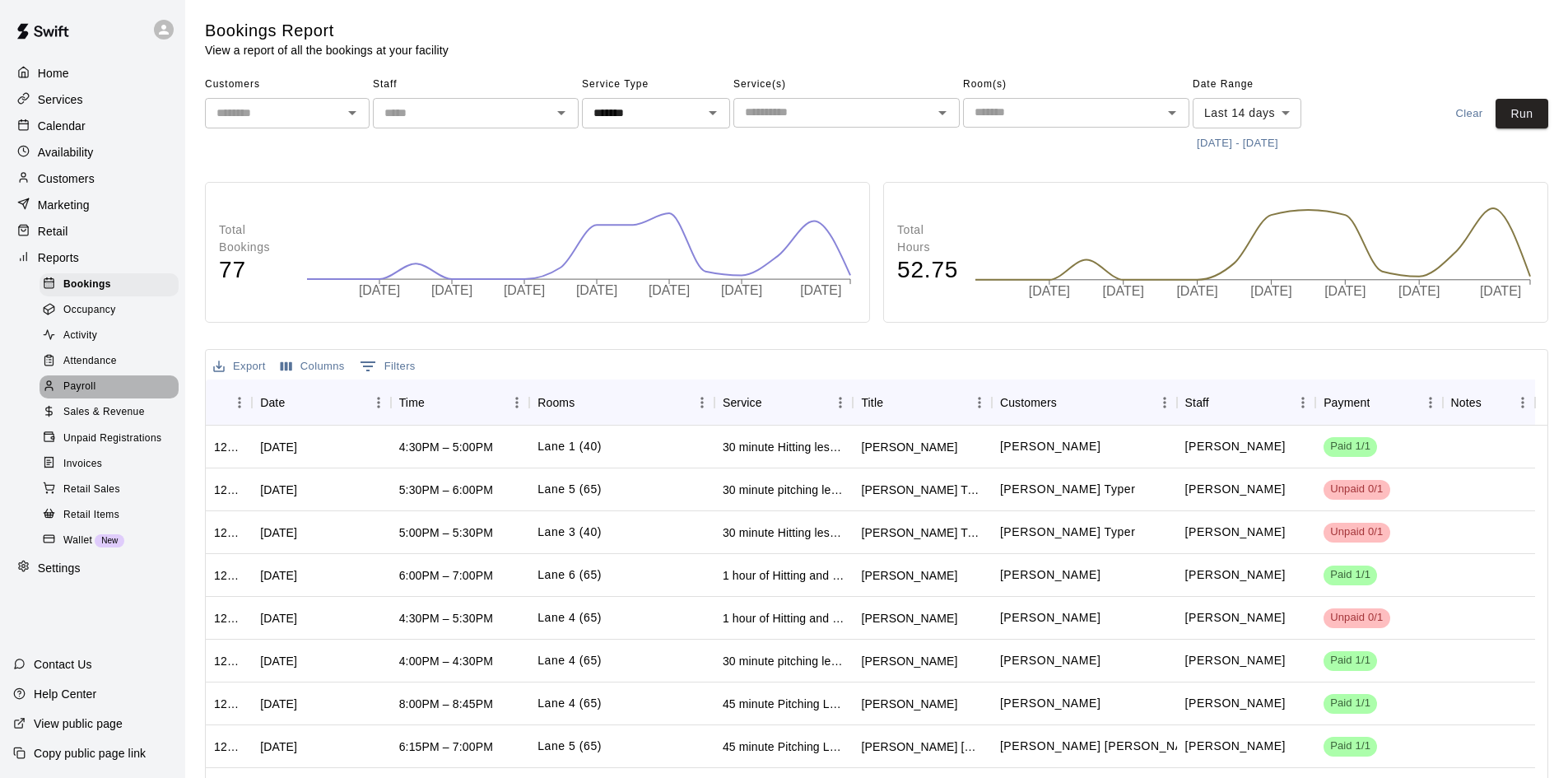
click at [99, 398] on div "Payroll" at bounding box center [109, 388] width 139 height 23
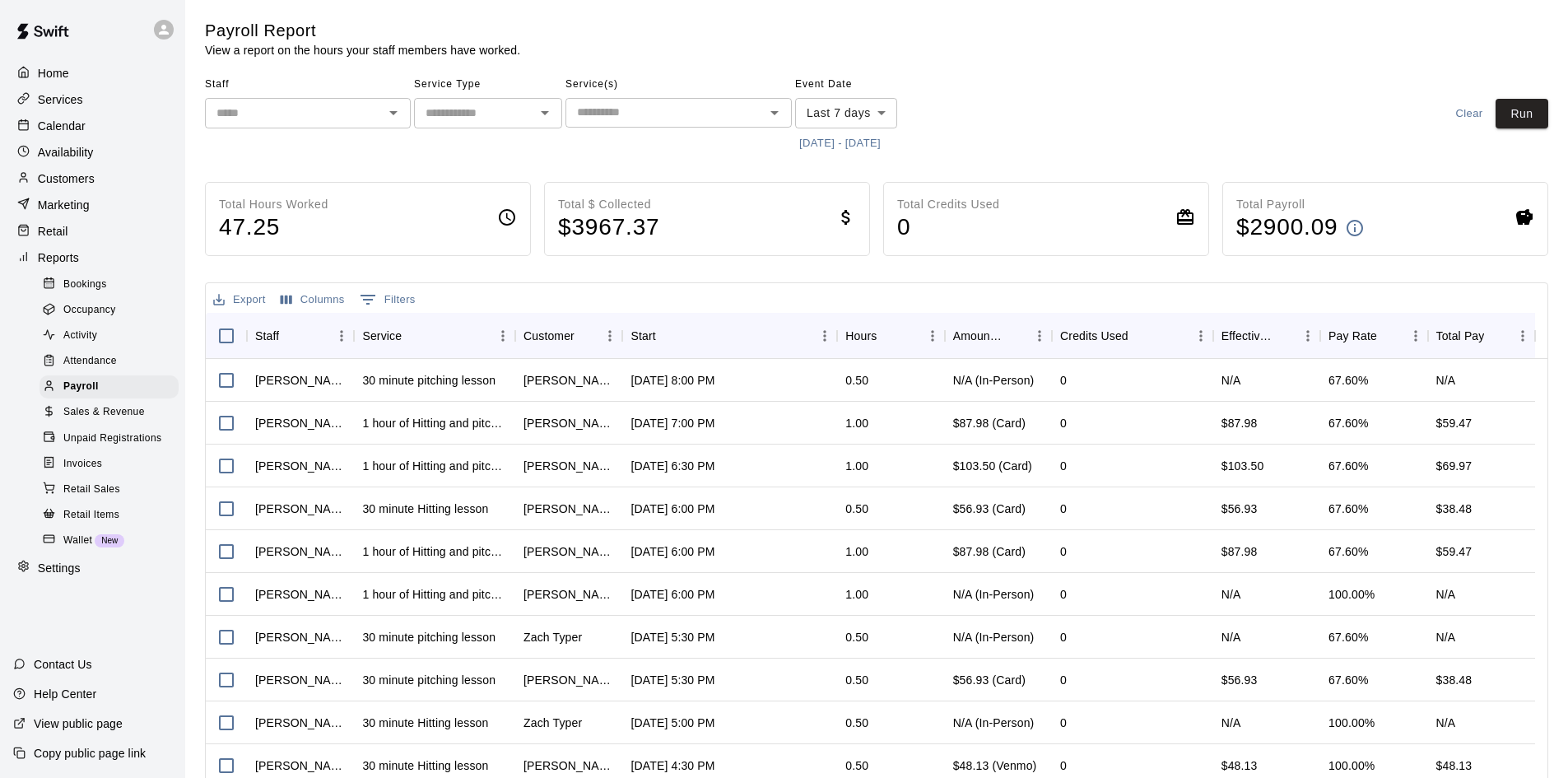
click at [497, 123] on div "​" at bounding box center [487, 113] width 148 height 30
click at [488, 161] on li "Lessons" at bounding box center [487, 149] width 148 height 27
type input "*******"
click at [878, 112] on body "Home Services Calendar Availability Customers Marketing Retail Reports Bookings…" at bounding box center [784, 433] width 1568 height 865
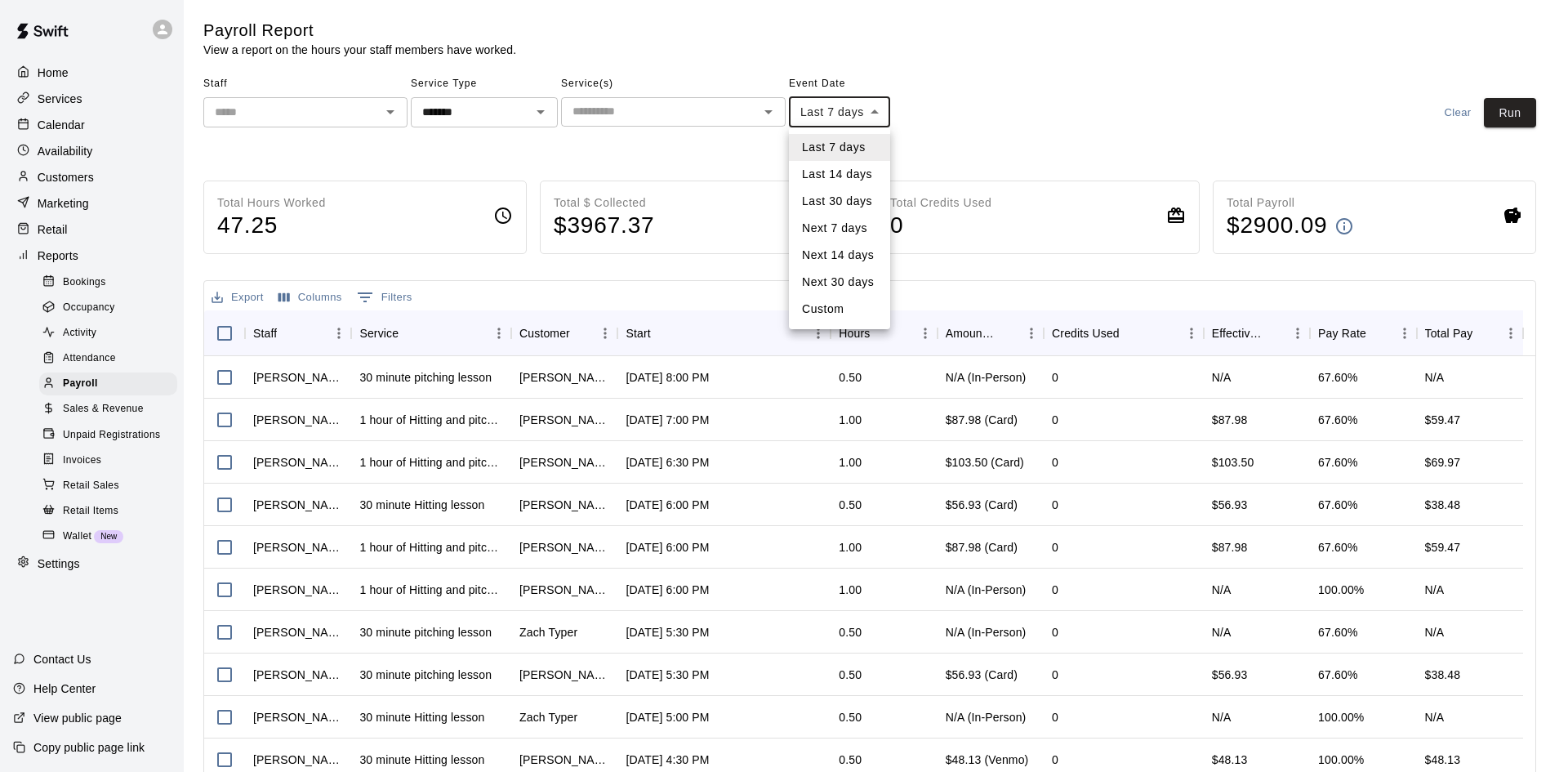
click at [835, 178] on li "Last 14 days" at bounding box center [839, 175] width 101 height 27
type input "******"
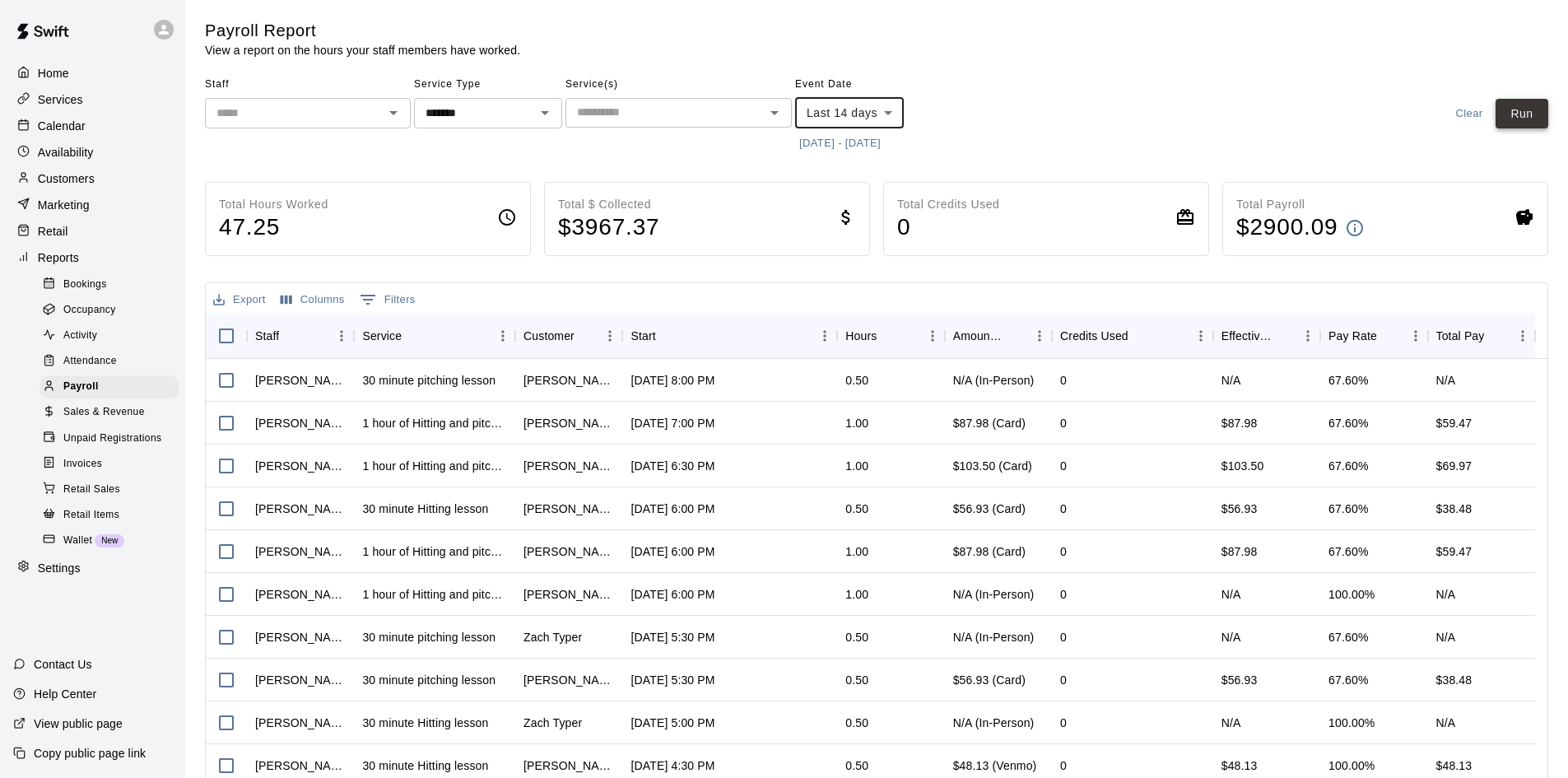
click at [1511, 112] on button "Run" at bounding box center [1522, 114] width 53 height 30
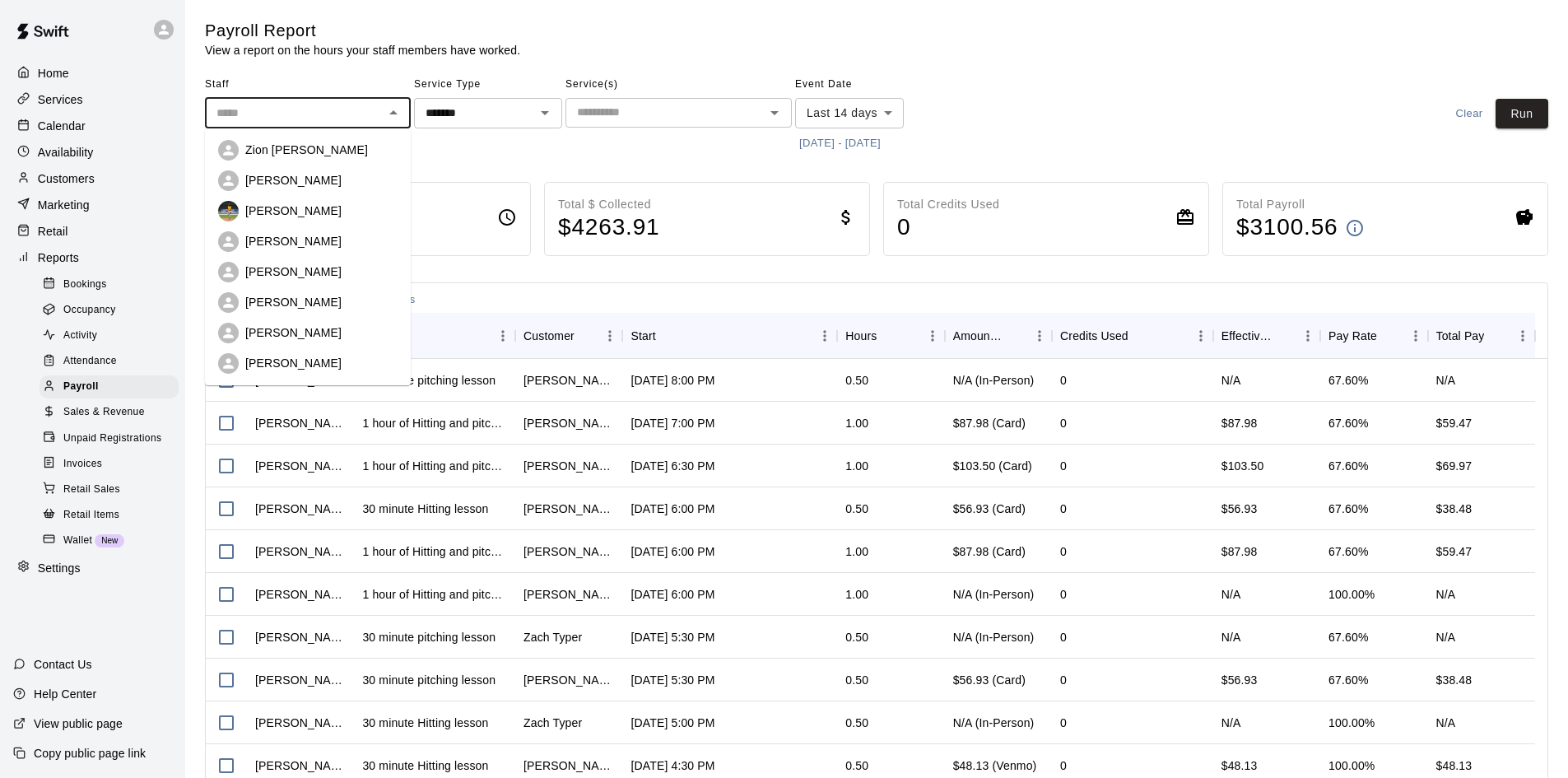
click at [365, 106] on input "text" at bounding box center [294, 113] width 168 height 21
click at [313, 233] on div "Justin Evans" at bounding box center [322, 241] width 153 height 17
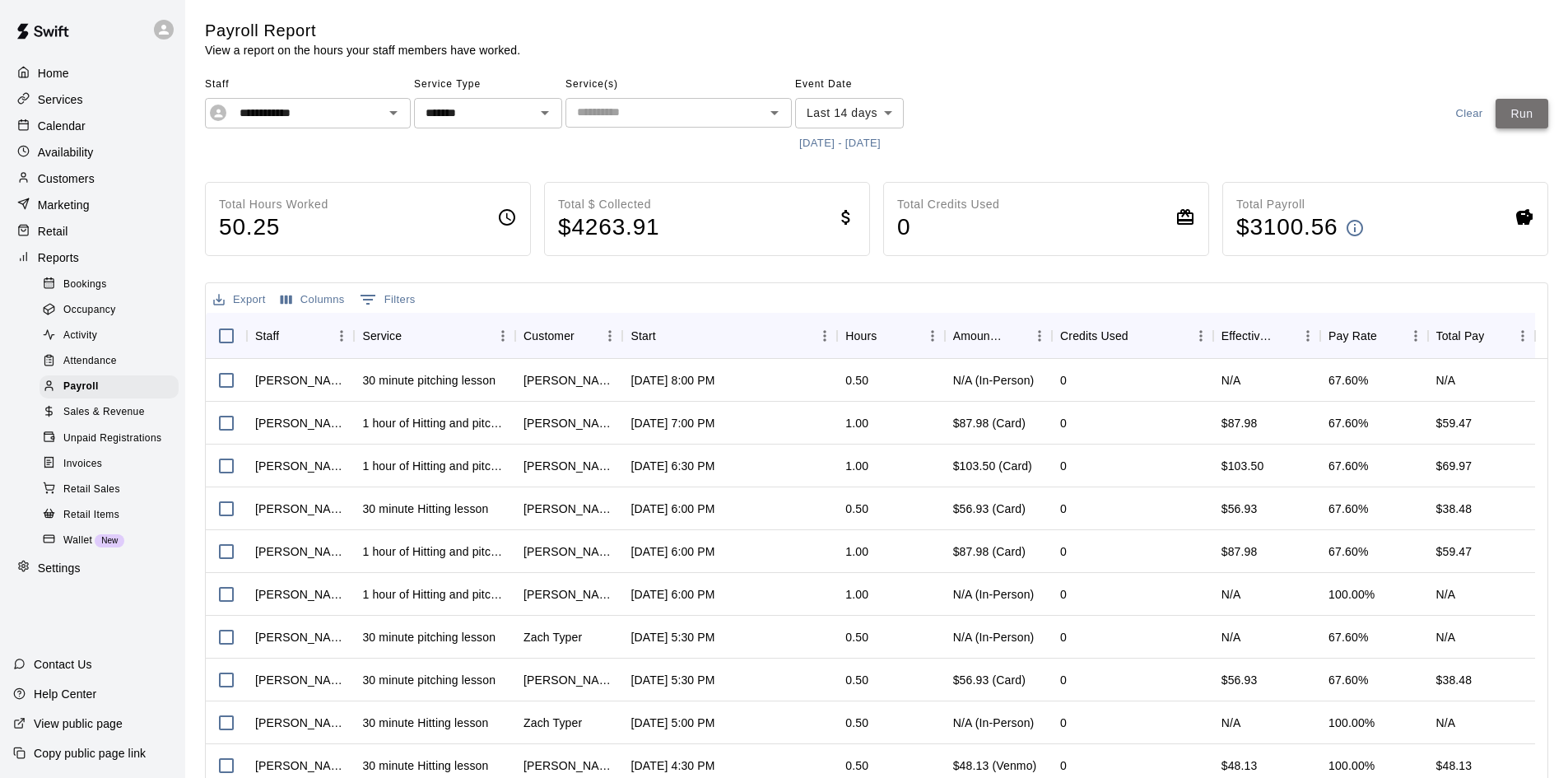
click at [1524, 106] on button "Run" at bounding box center [1522, 114] width 53 height 30
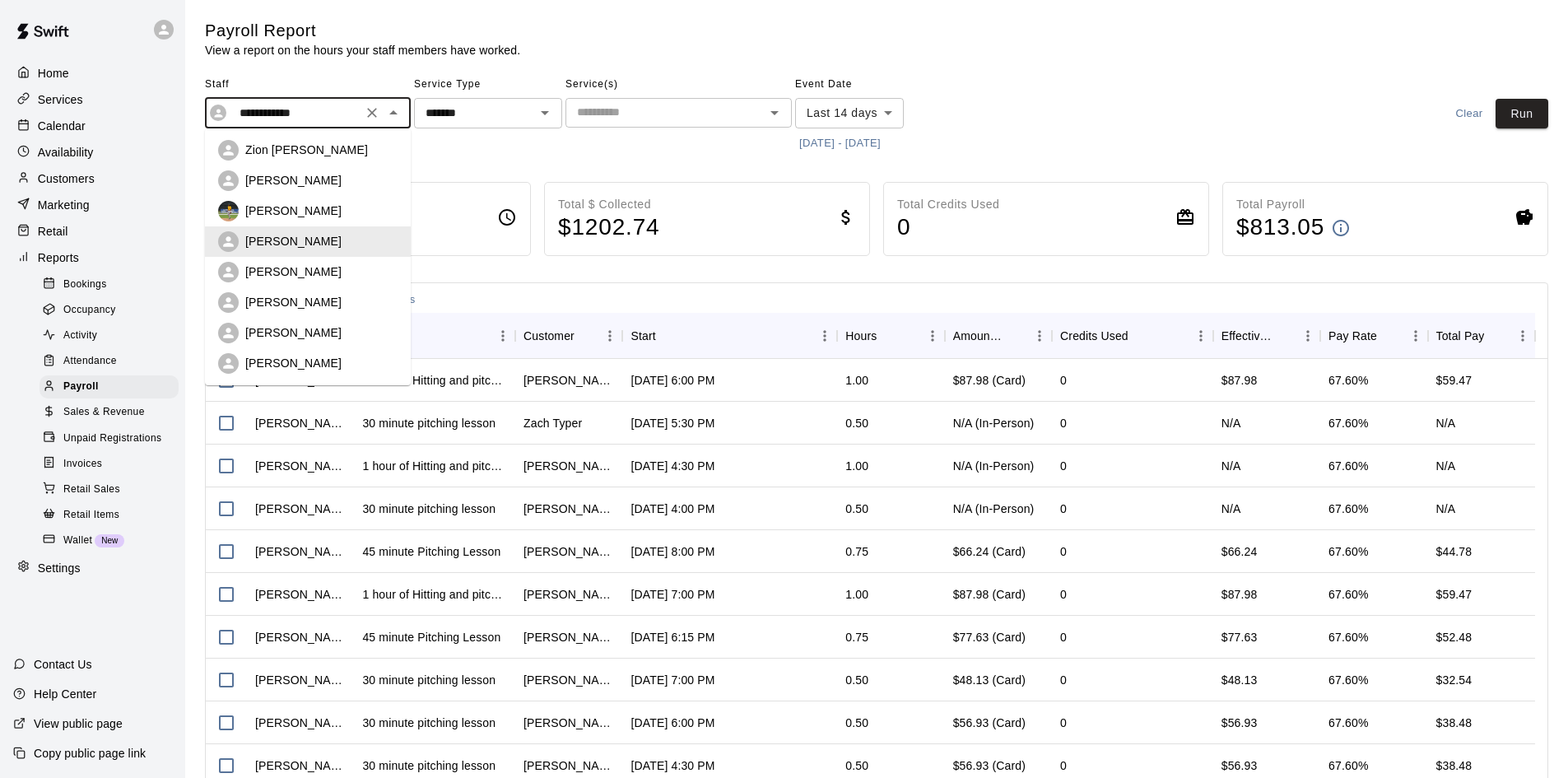
click at [320, 112] on input "**********" at bounding box center [295, 113] width 124 height 21
click at [311, 271] on div "[PERSON_NAME]" at bounding box center [322, 271] width 153 height 17
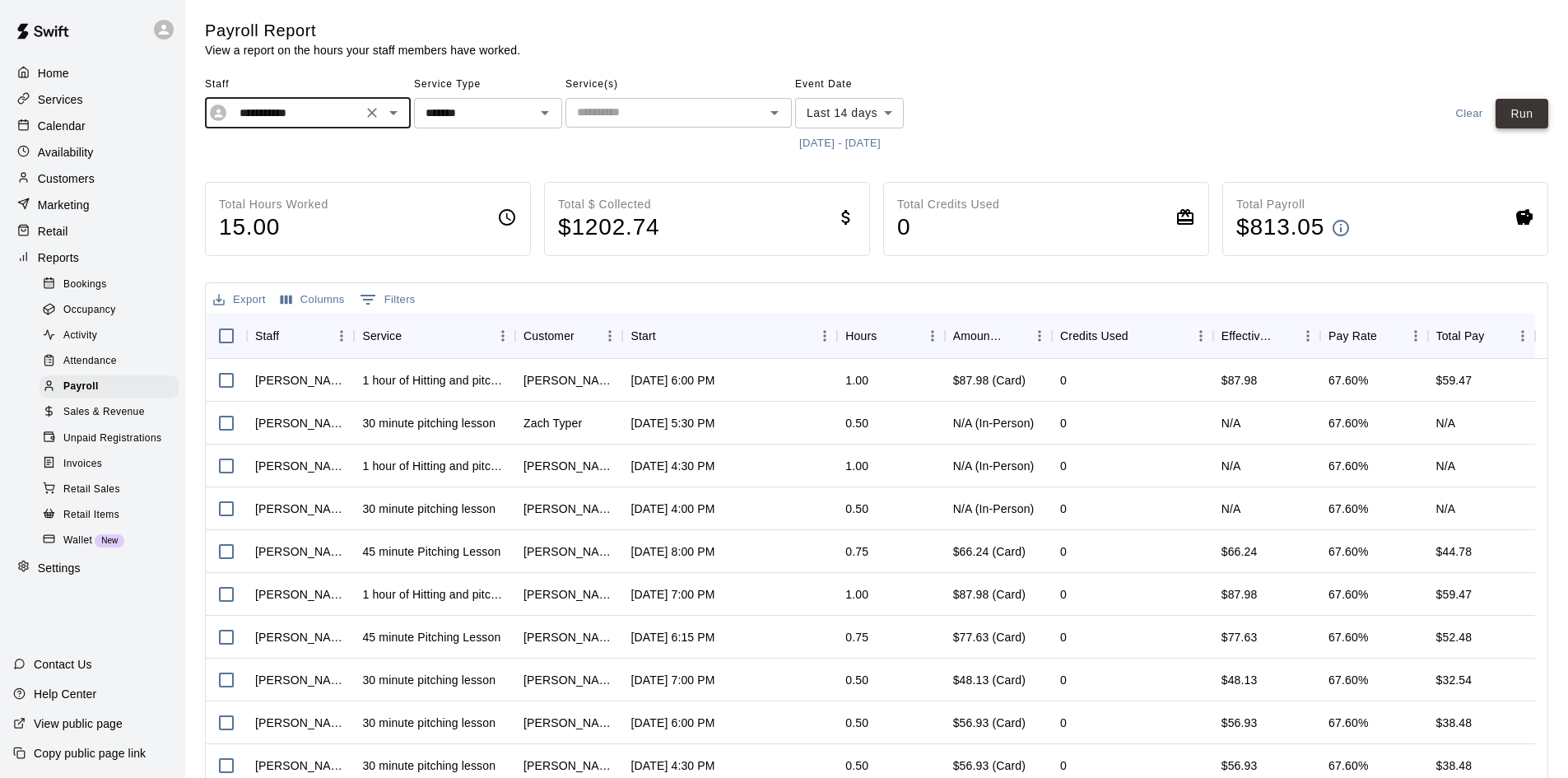
click at [1526, 111] on button "Run" at bounding box center [1522, 114] width 53 height 30
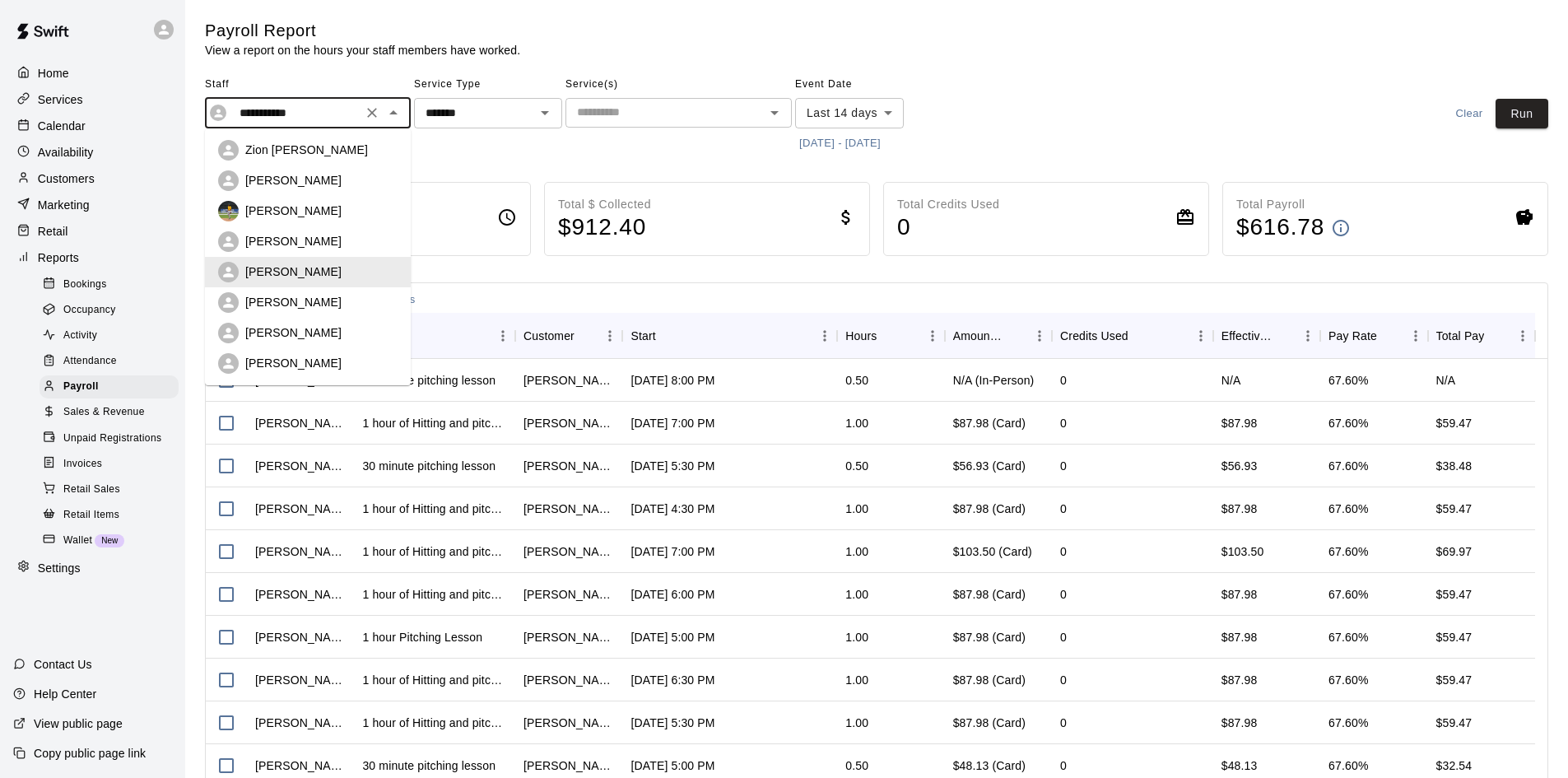
click at [332, 121] on input "**********" at bounding box center [295, 113] width 124 height 21
click at [308, 300] on p "Brandon Taylor" at bounding box center [294, 301] width 96 height 17
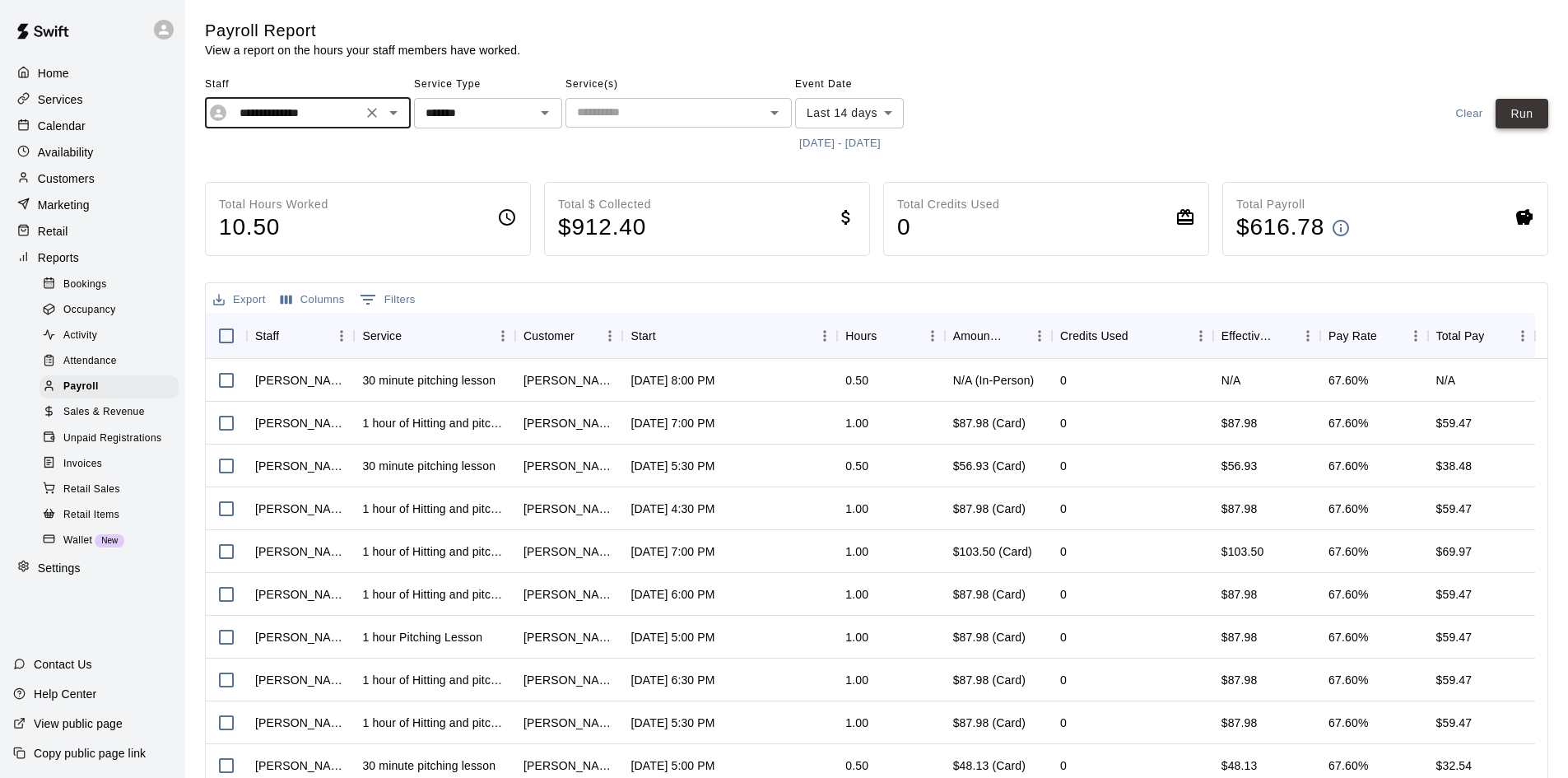
click at [1520, 109] on button "Run" at bounding box center [1522, 114] width 53 height 30
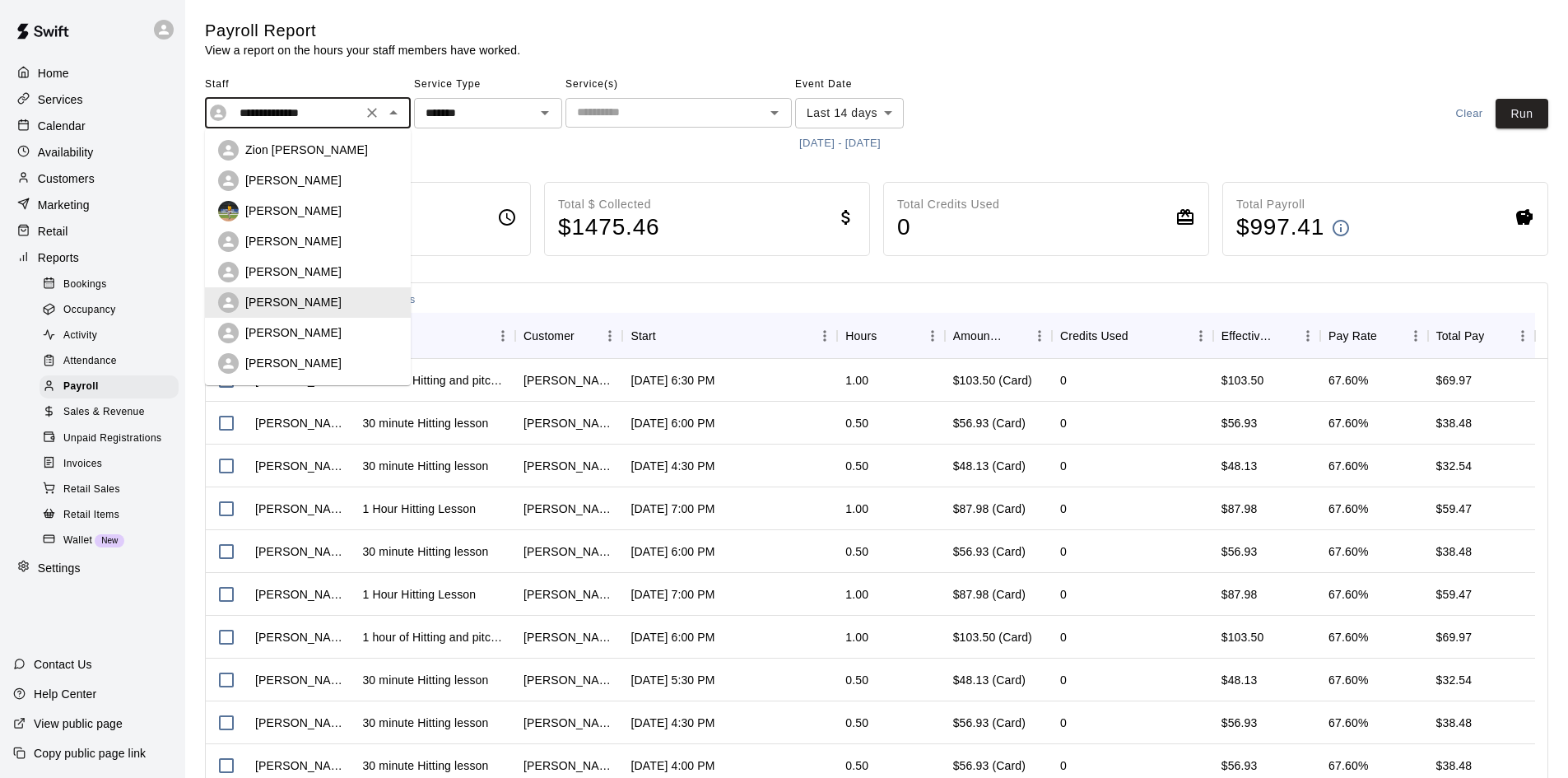
click at [328, 121] on input "**********" at bounding box center [295, 113] width 124 height 21
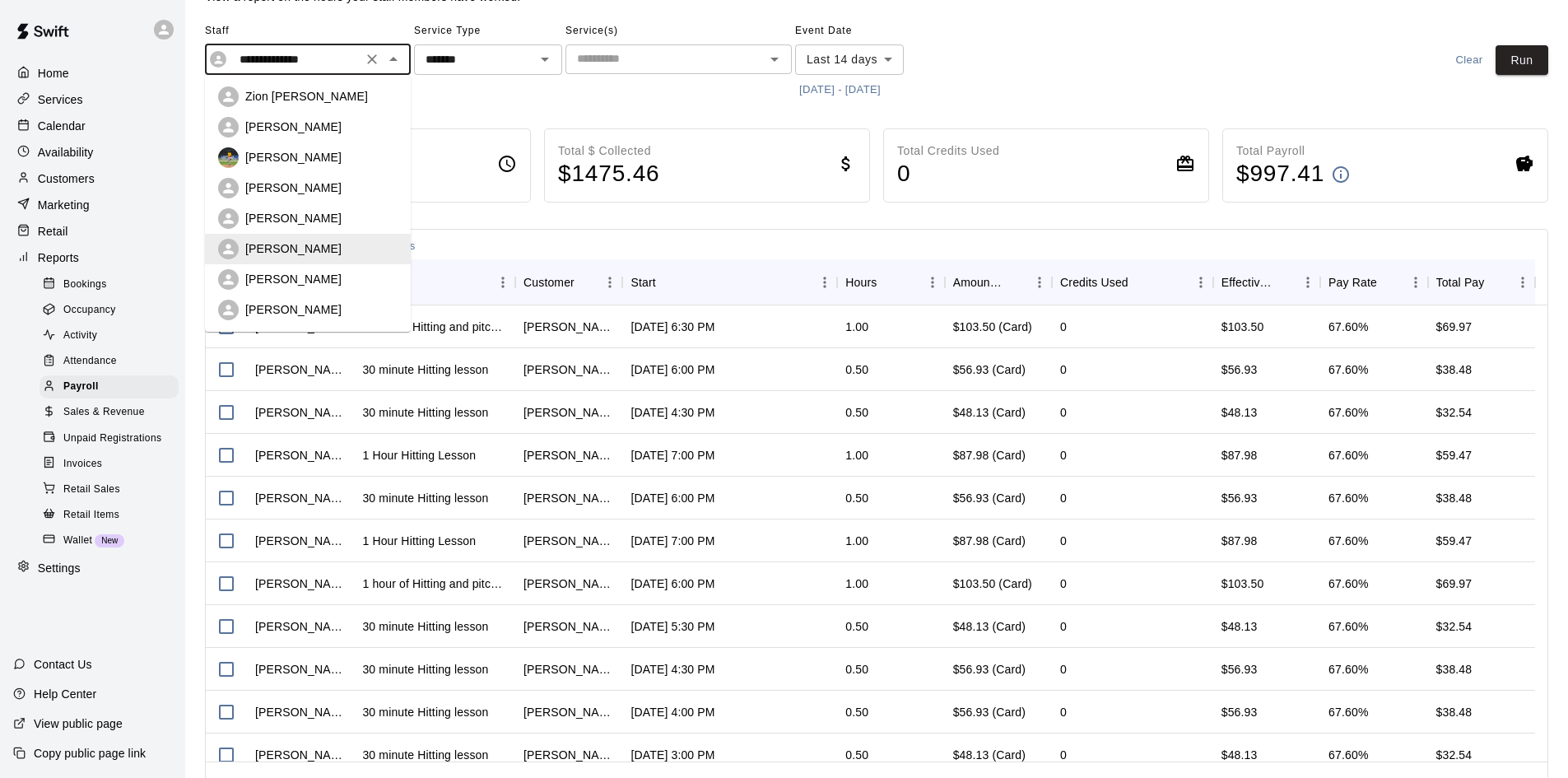
scroll to position [82, 0]
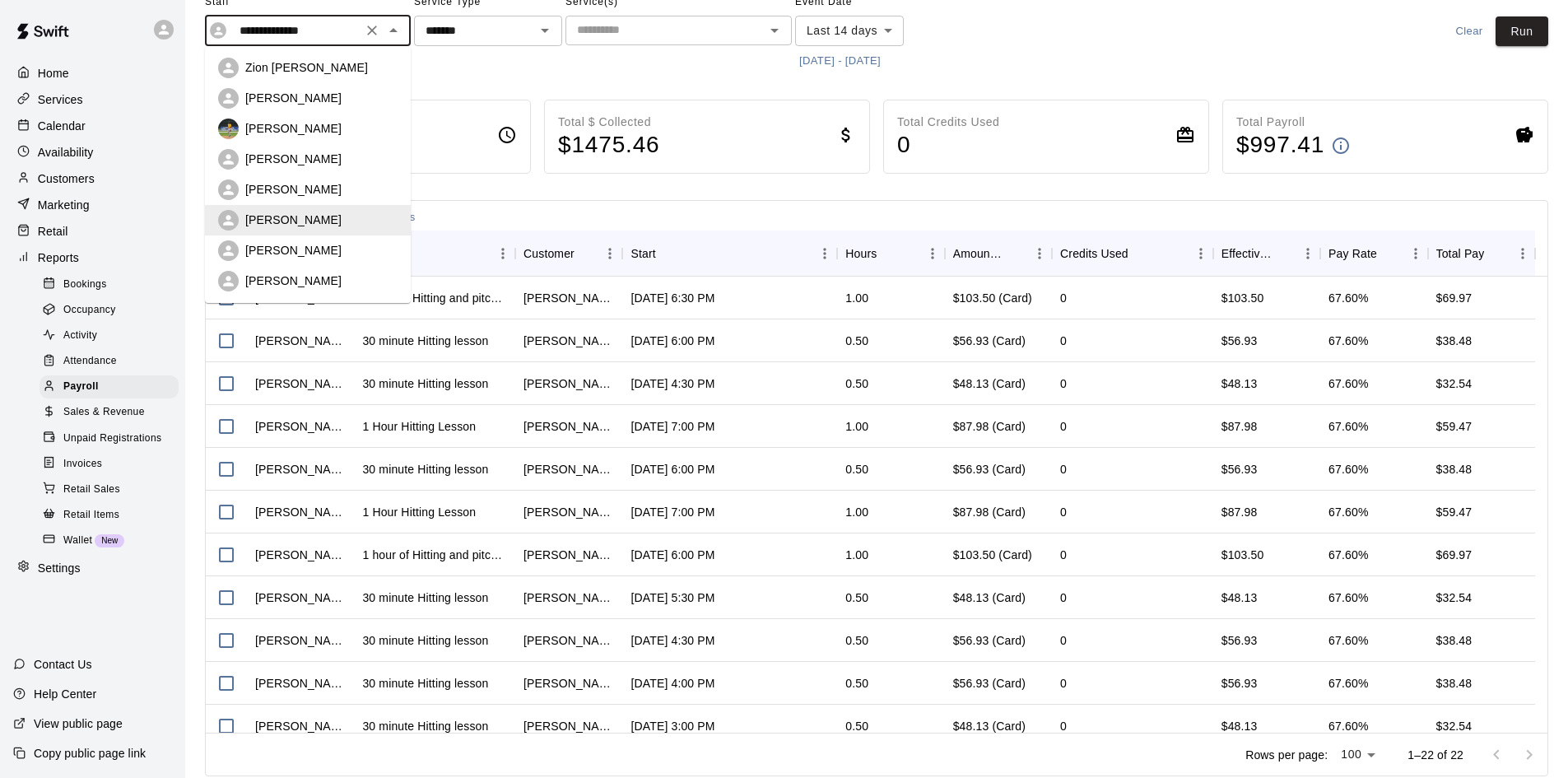
click at [320, 272] on div "[PERSON_NAME]" at bounding box center [322, 280] width 153 height 17
type input "**********"
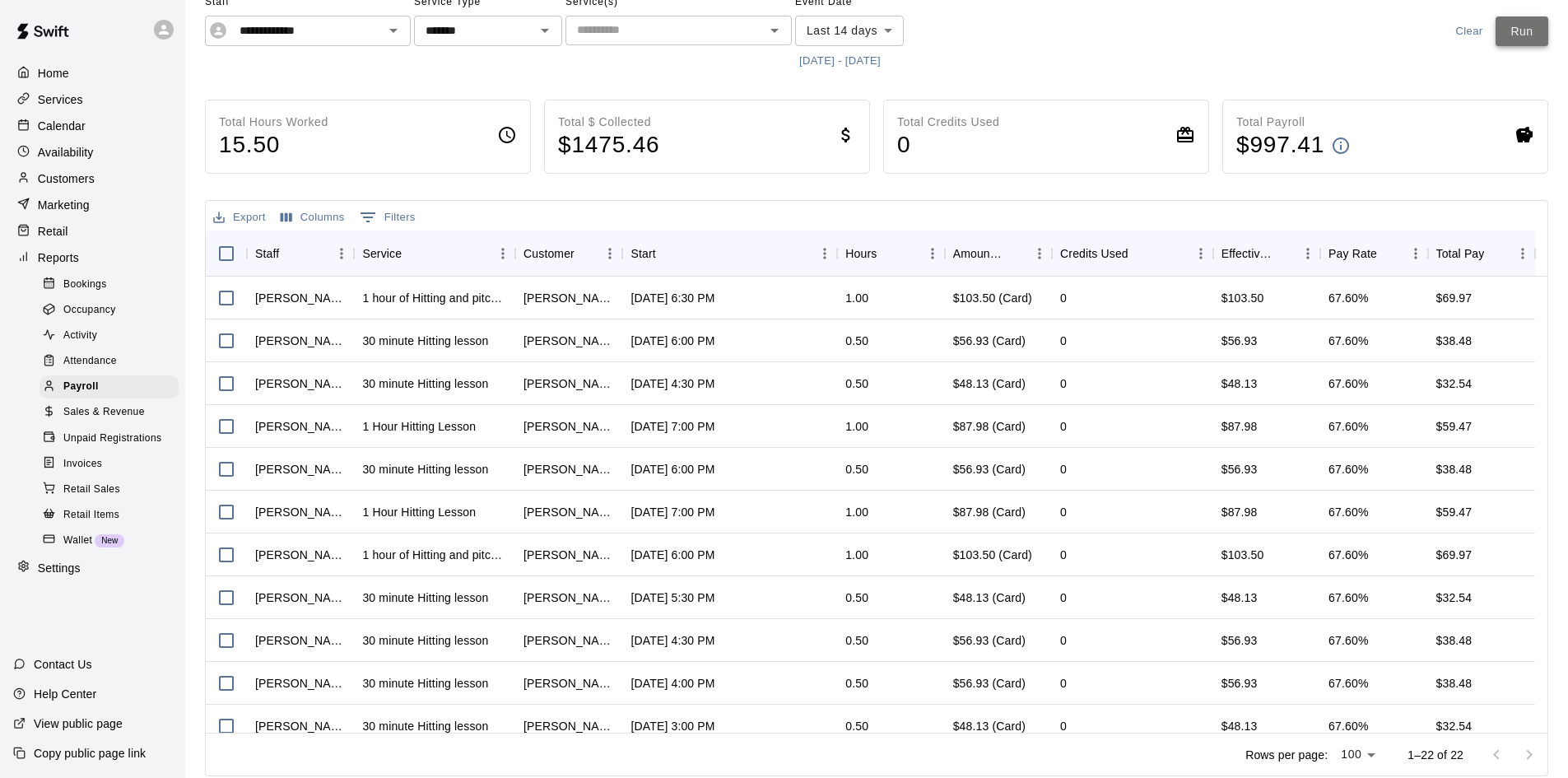
click at [1498, 32] on button "Run" at bounding box center [1522, 31] width 53 height 30
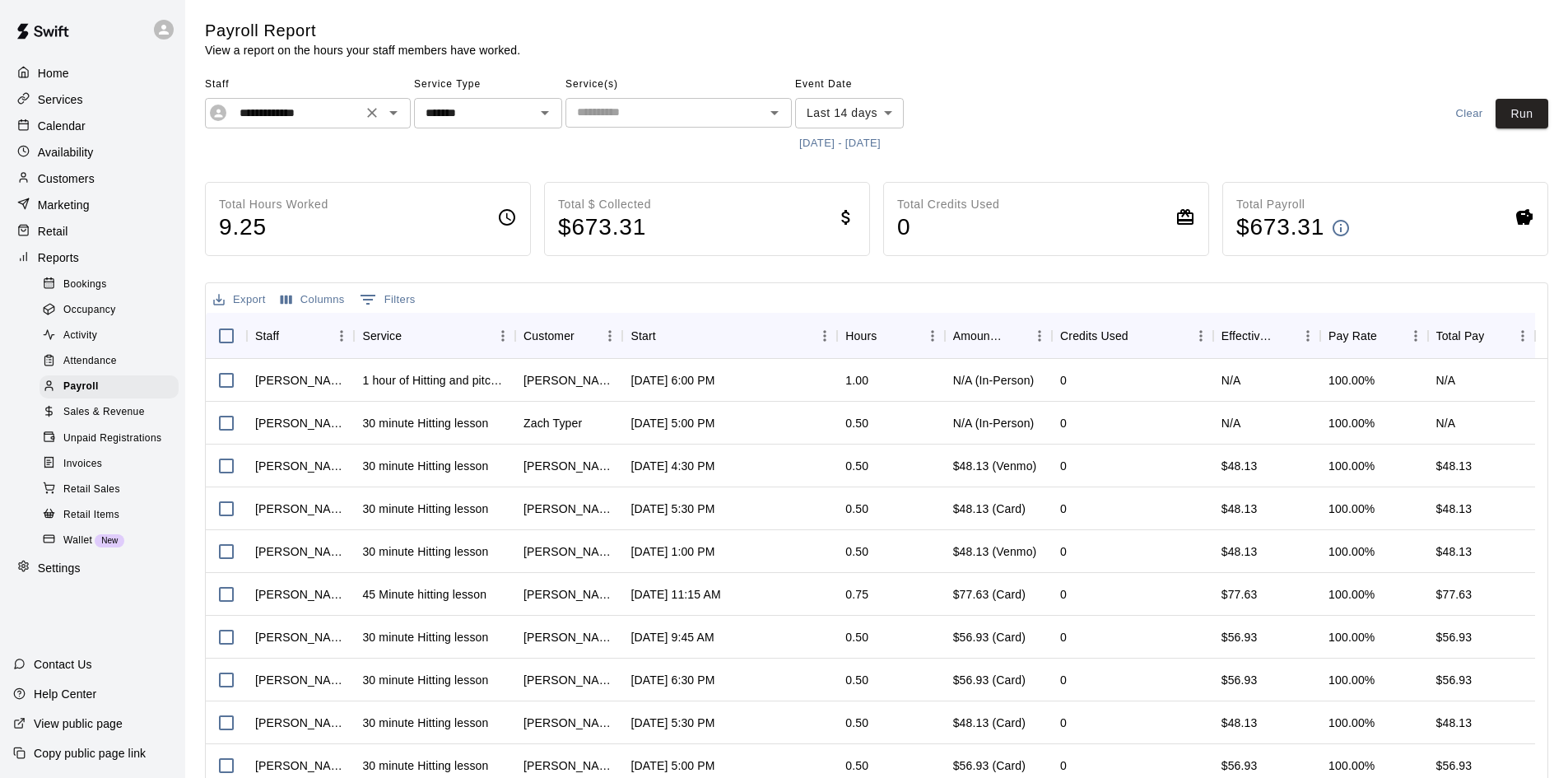
click at [343, 117] on input "**********" at bounding box center [295, 113] width 124 height 21
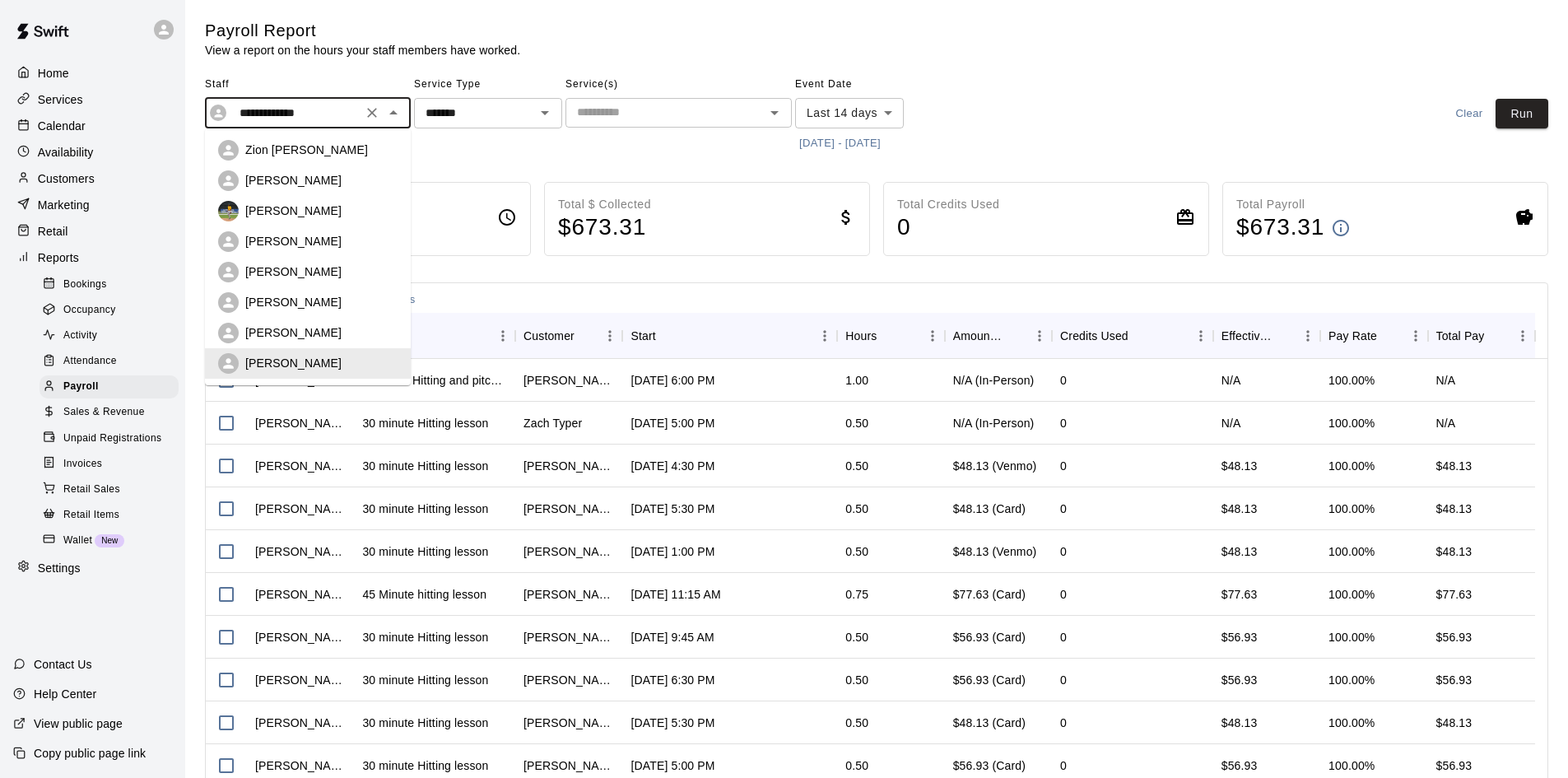
click at [343, 117] on input "**********" at bounding box center [295, 113] width 124 height 21
click at [381, 115] on button "Clear" at bounding box center [372, 113] width 23 height 23
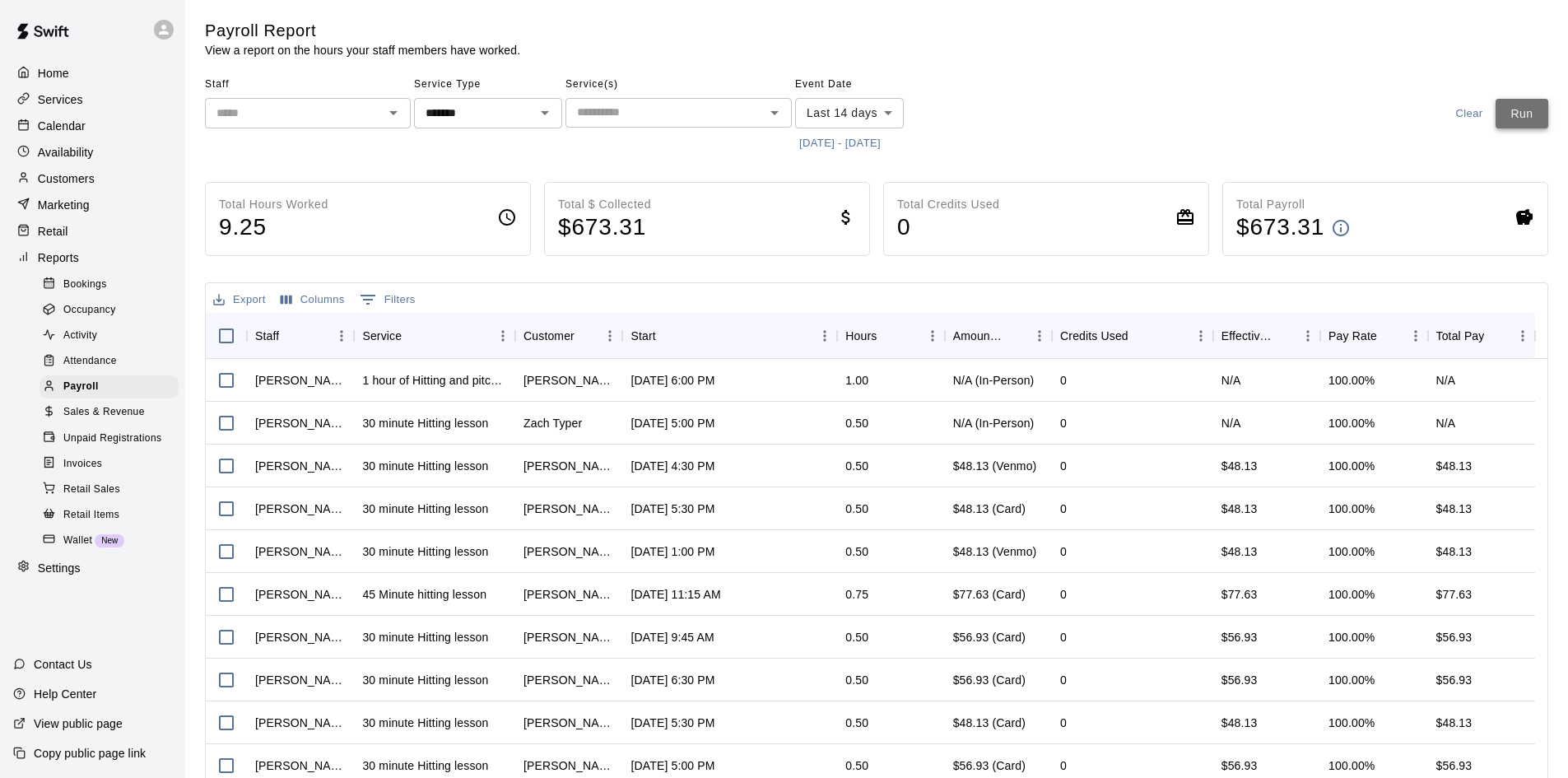
click at [1538, 113] on button "Run" at bounding box center [1522, 114] width 53 height 30
click at [338, 114] on input "text" at bounding box center [294, 113] width 168 height 21
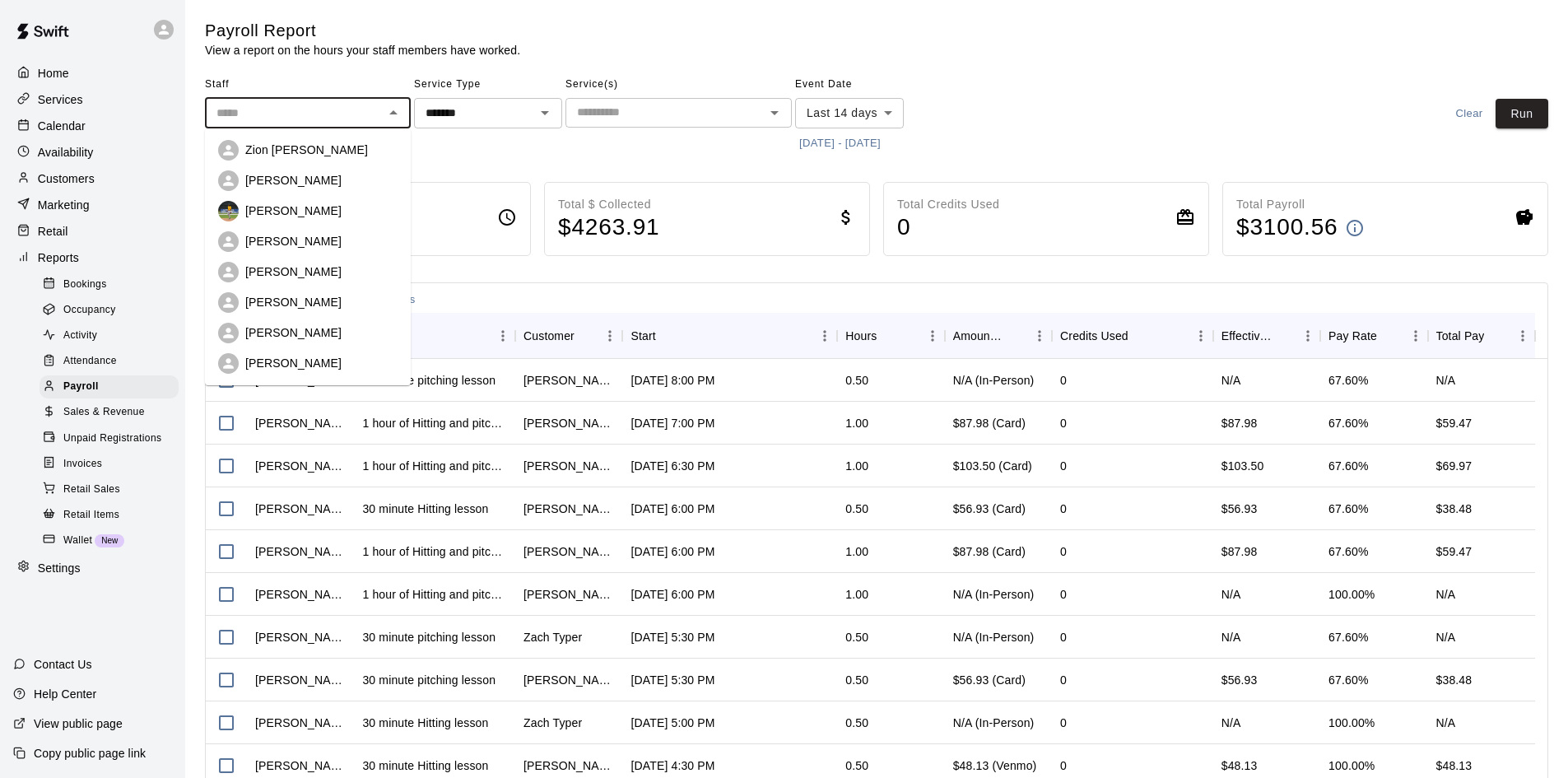
click at [315, 237] on div "Justin Evans" at bounding box center [322, 241] width 153 height 17
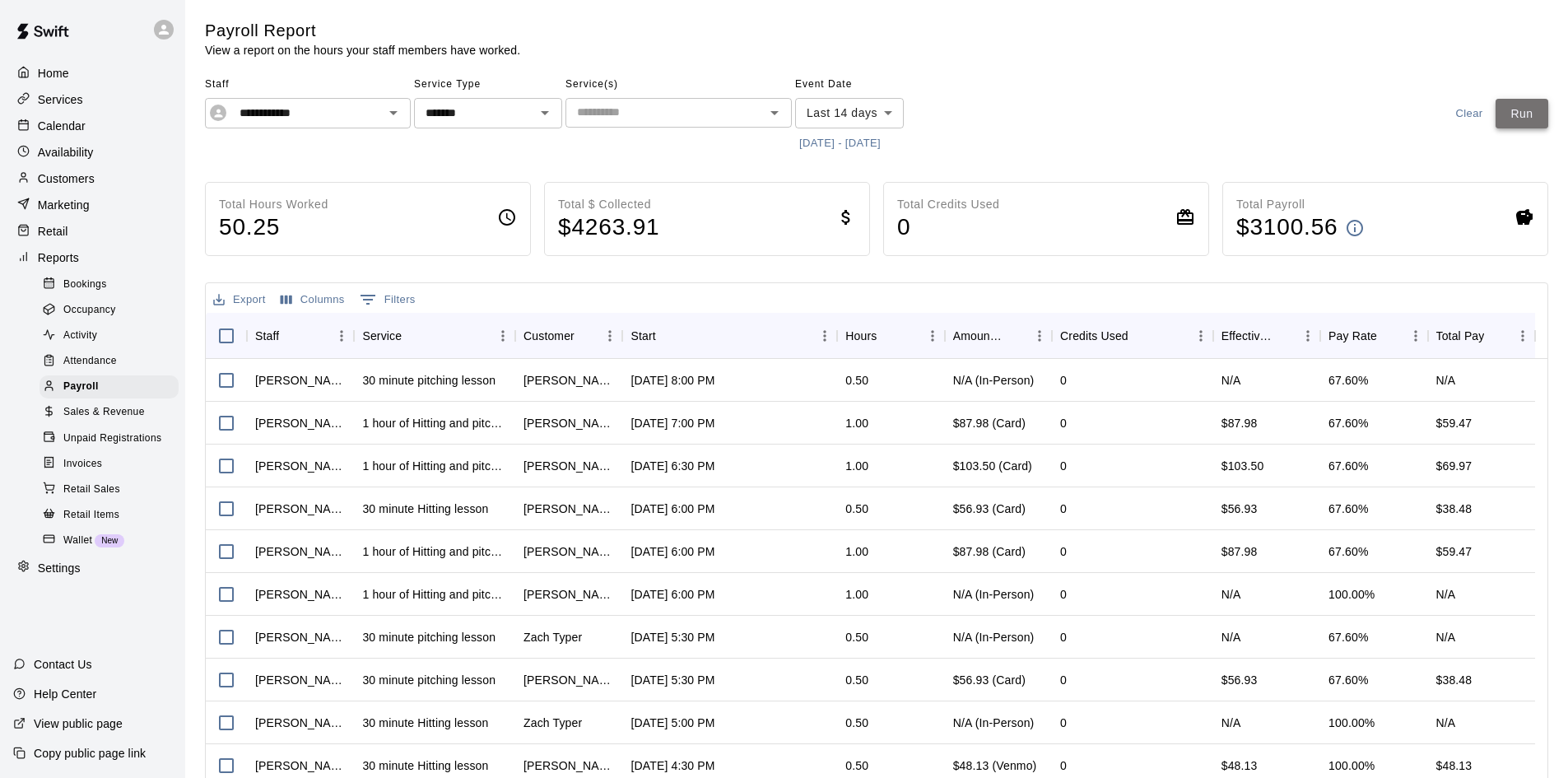
click at [1525, 116] on button "Run" at bounding box center [1522, 114] width 53 height 30
click at [282, 93] on span "Staff" at bounding box center [307, 84] width 206 height 26
click at [287, 108] on input "**********" at bounding box center [295, 113] width 124 height 21
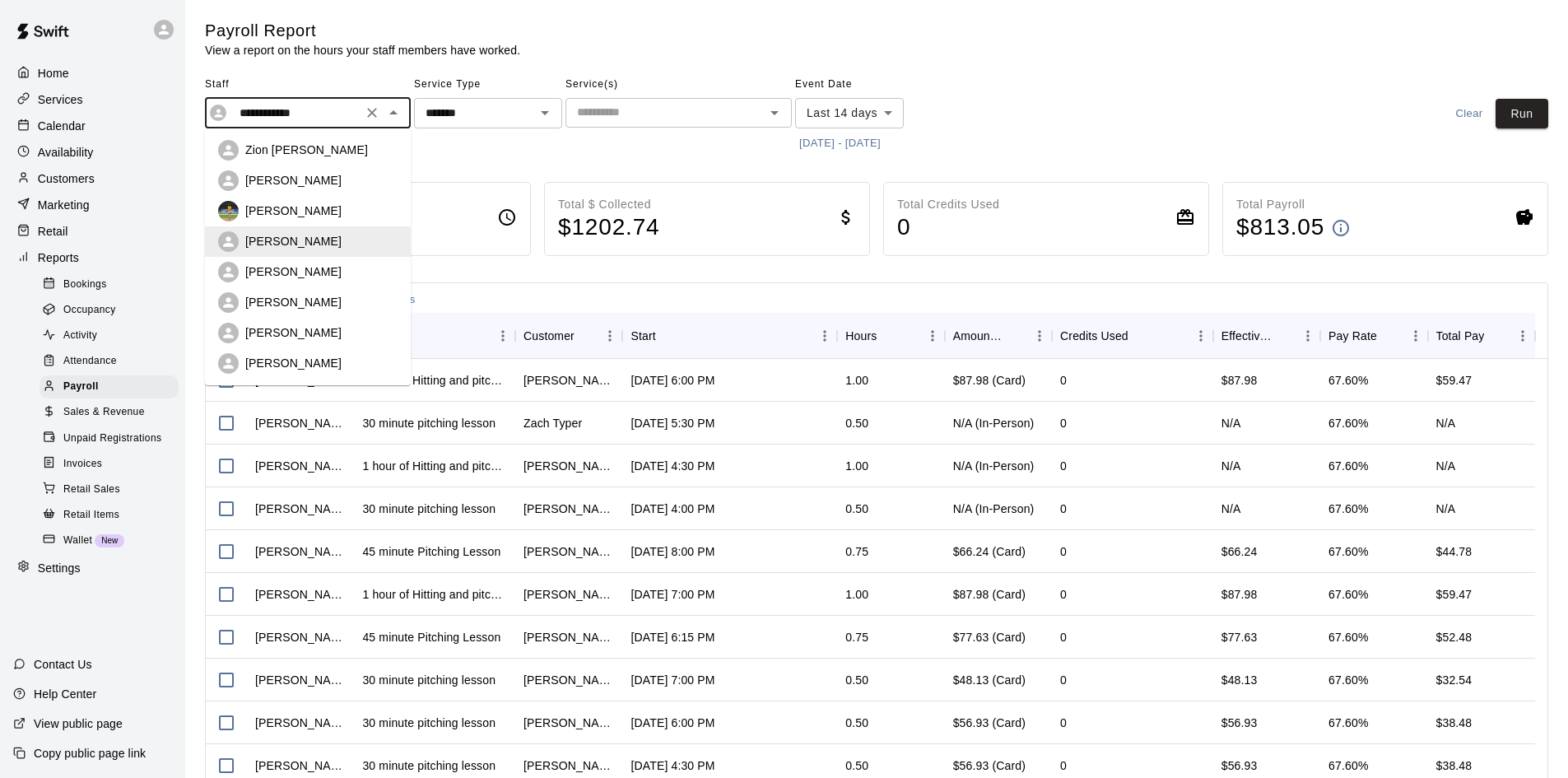
click at [310, 258] on li "[PERSON_NAME]" at bounding box center [307, 271] width 206 height 30
type input "**********"
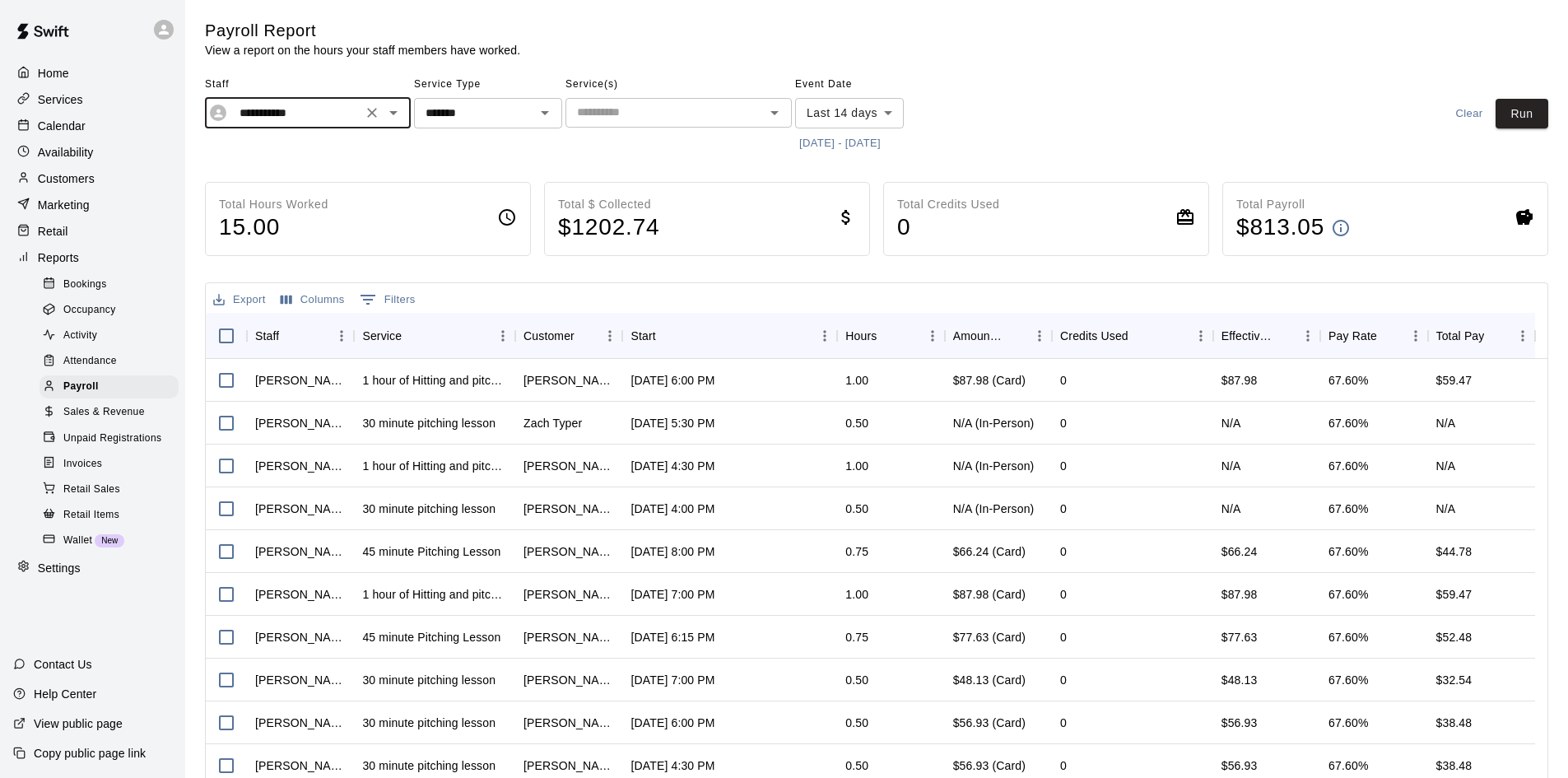
drag, startPoint x: 1475, startPoint y: 125, endPoint x: 1486, endPoint y: 123, distance: 11.2
click at [1478, 124] on button "Clear" at bounding box center [1469, 114] width 53 height 30
type input "****"
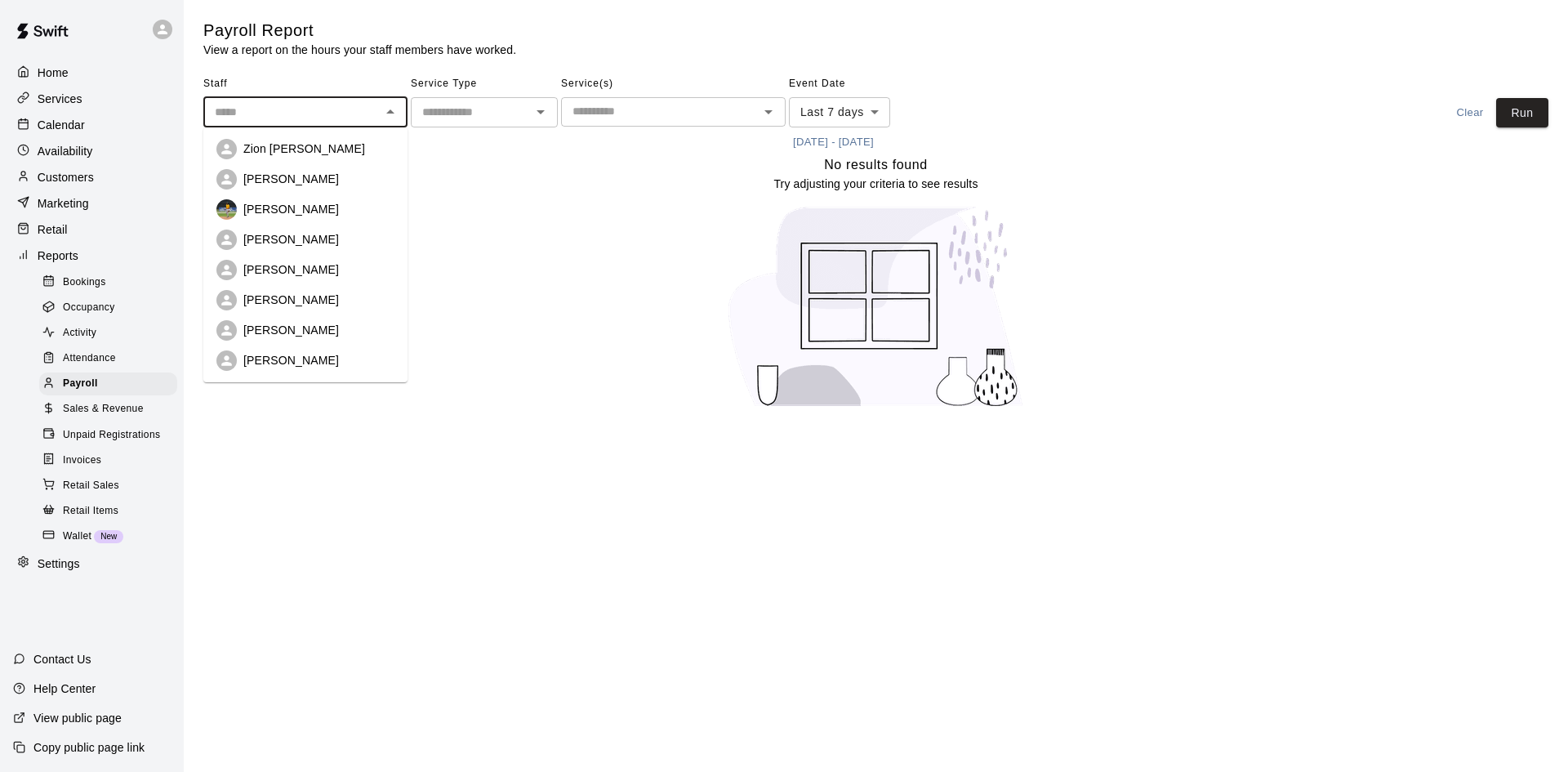
click at [350, 111] on input "text" at bounding box center [291, 112] width 167 height 20
click at [310, 254] on li "[PERSON_NAME]" at bounding box center [305, 269] width 204 height 30
type input "**********"
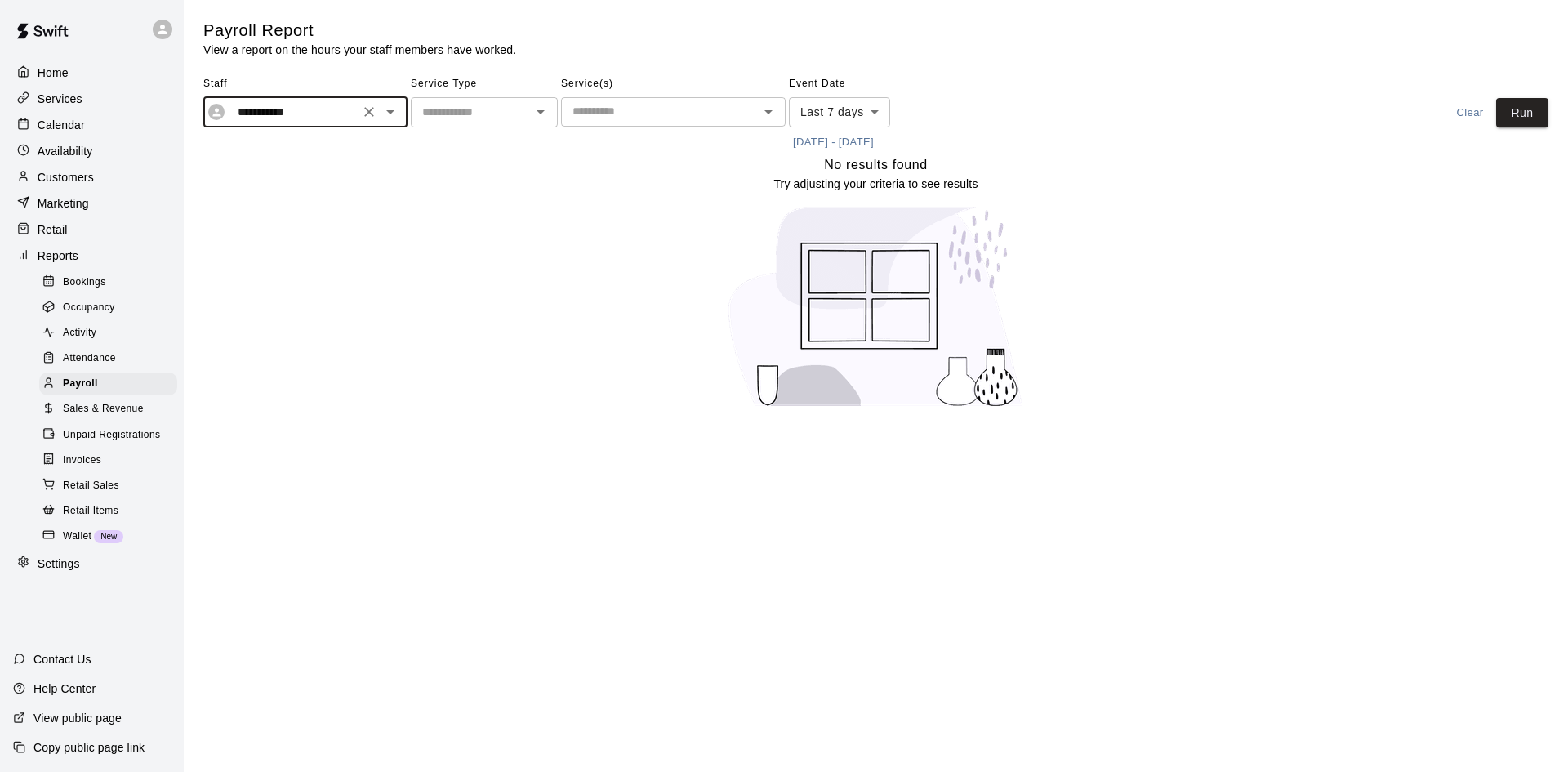
click at [501, 107] on input "text" at bounding box center [471, 112] width 111 height 20
click at [482, 147] on li "Lessons" at bounding box center [484, 148] width 147 height 27
type input "*******"
click at [1502, 109] on button "Run" at bounding box center [1522, 113] width 52 height 30
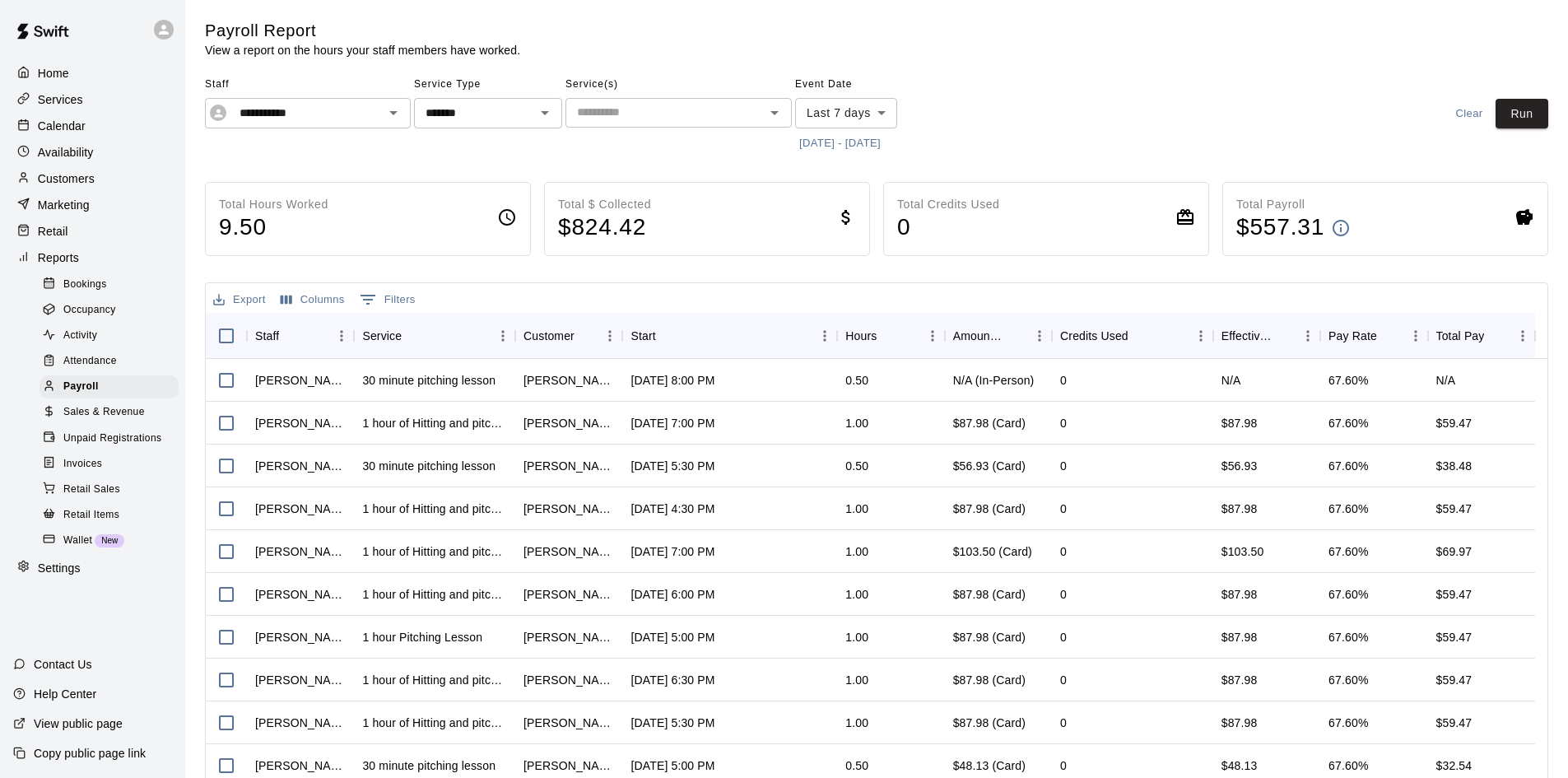
click at [364, 105] on icon "Clear" at bounding box center [372, 113] width 17 height 17
click at [336, 110] on input "text" at bounding box center [294, 113] width 168 height 21
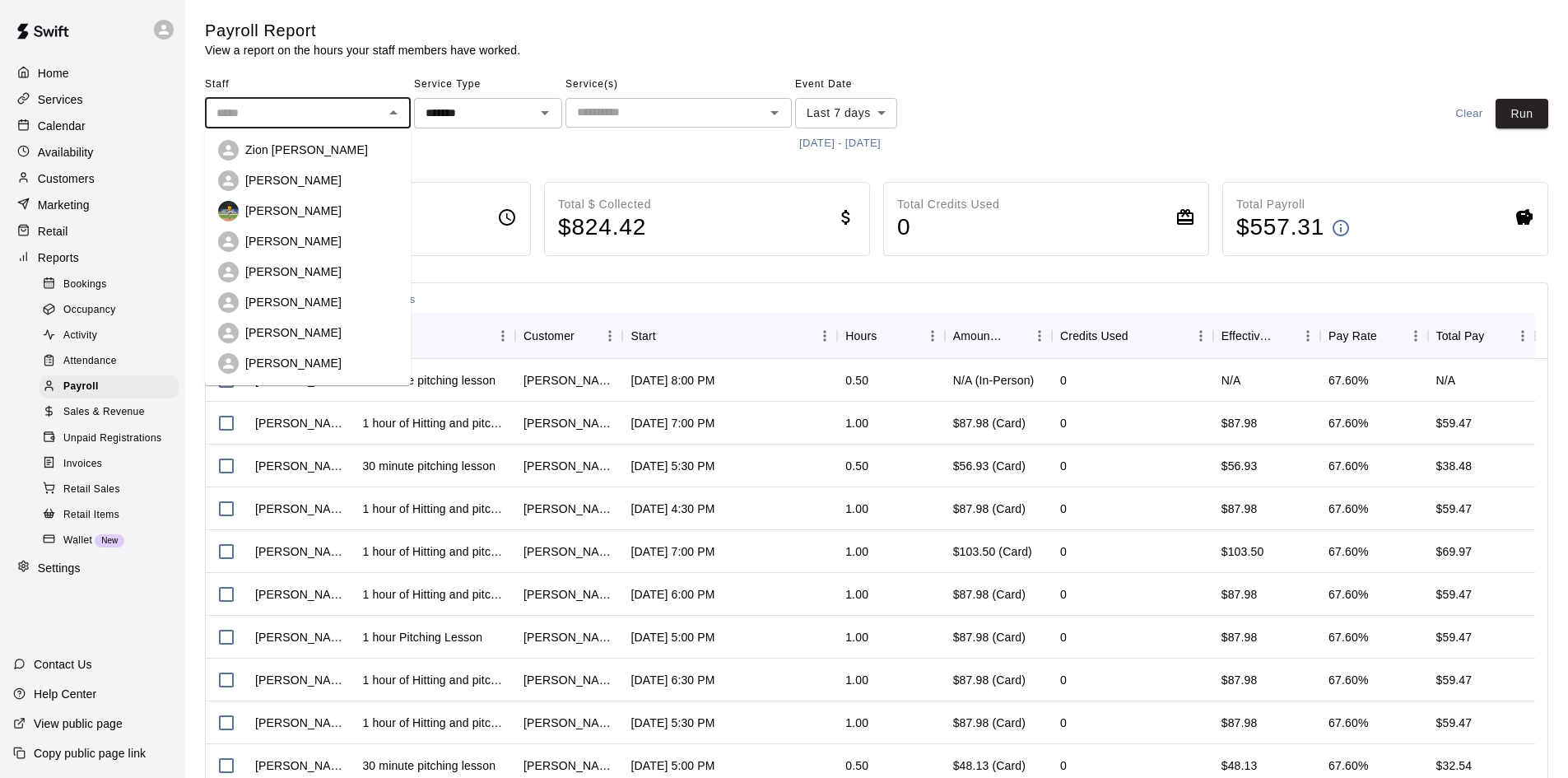
click at [331, 301] on div "Brandon Taylor" at bounding box center [322, 301] width 153 height 17
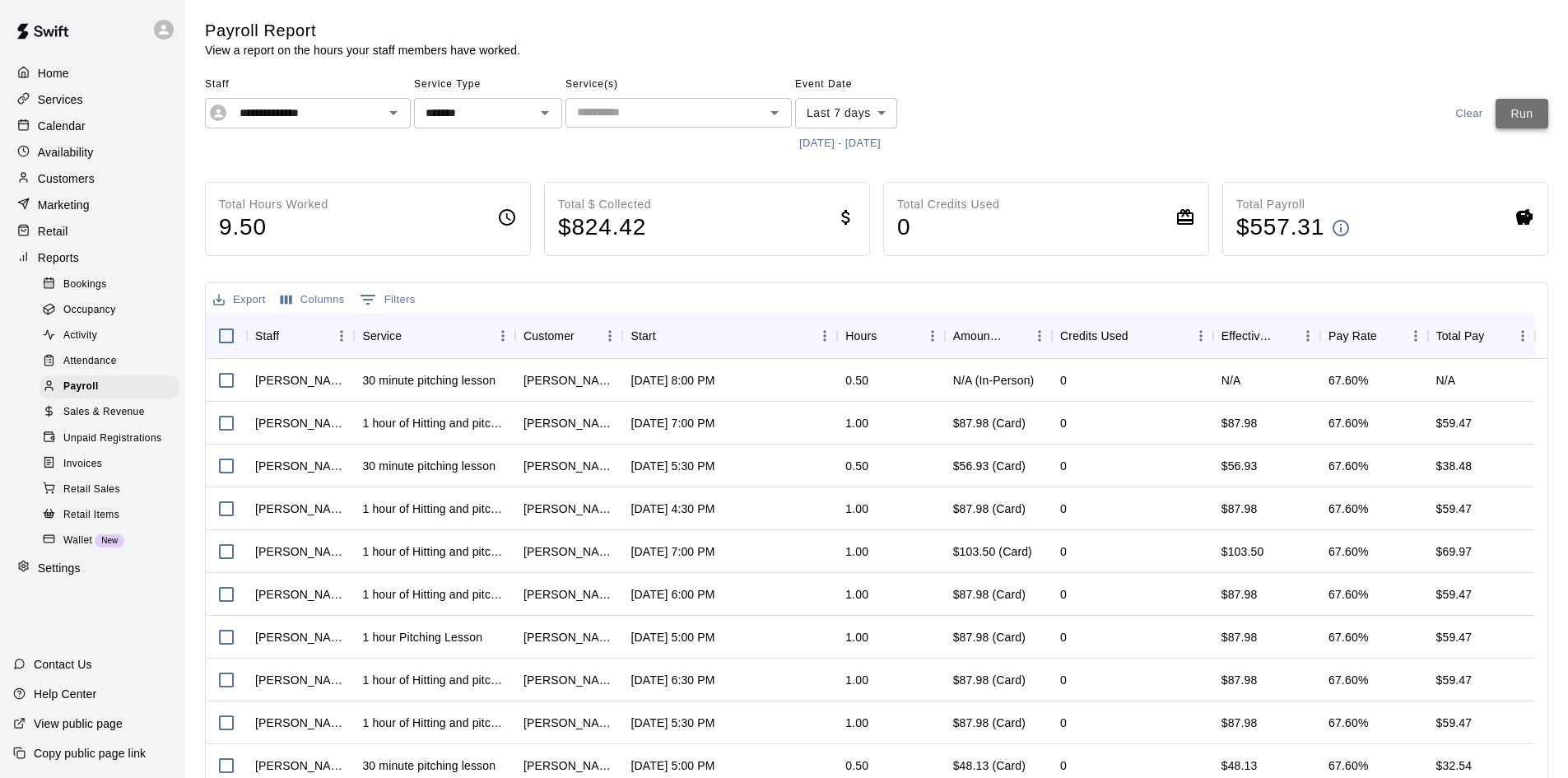
click at [1509, 111] on button "Run" at bounding box center [1522, 114] width 53 height 30
click at [320, 125] on div "**********" at bounding box center [307, 113] width 206 height 30
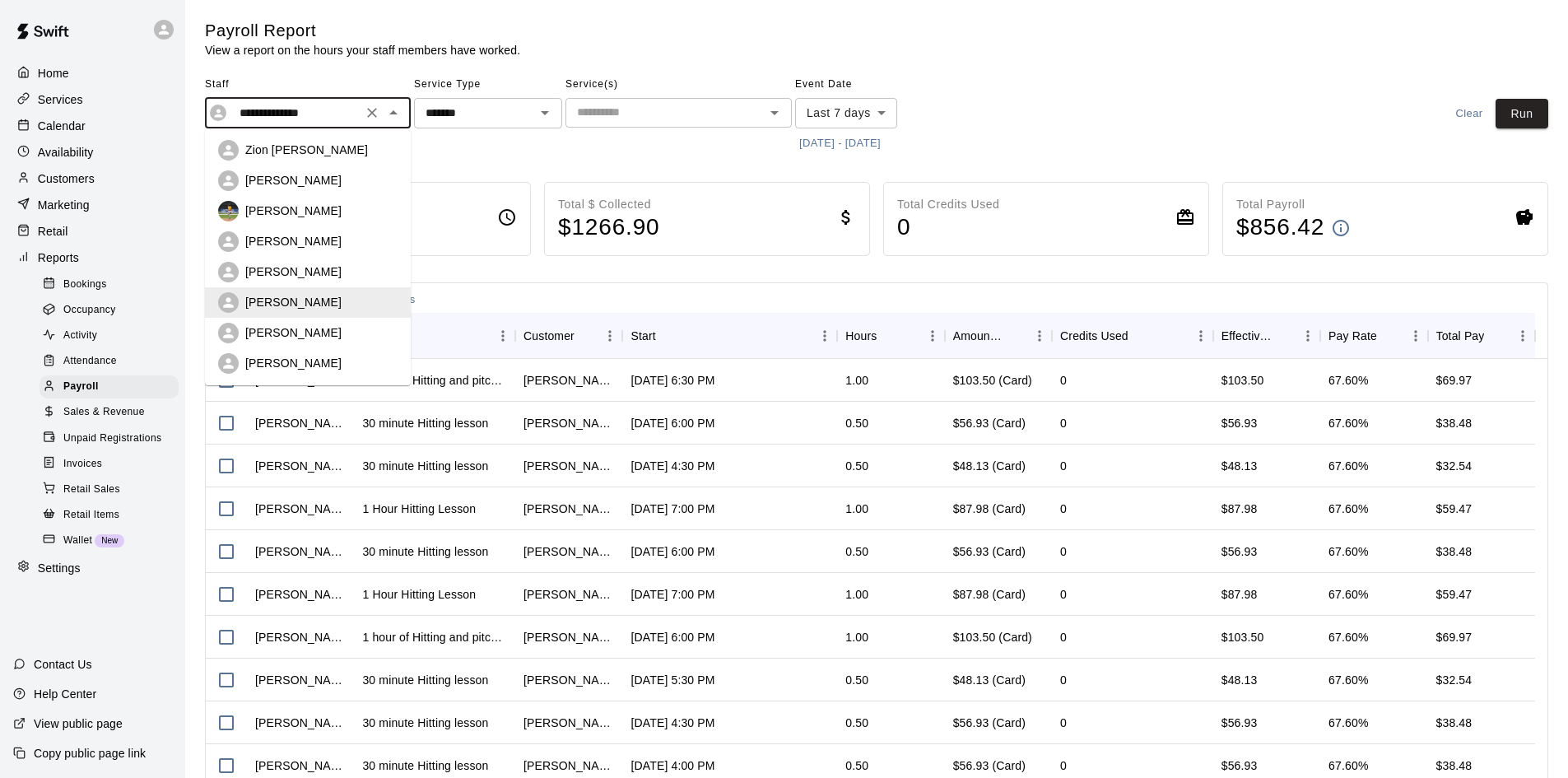
scroll to position [82, 0]
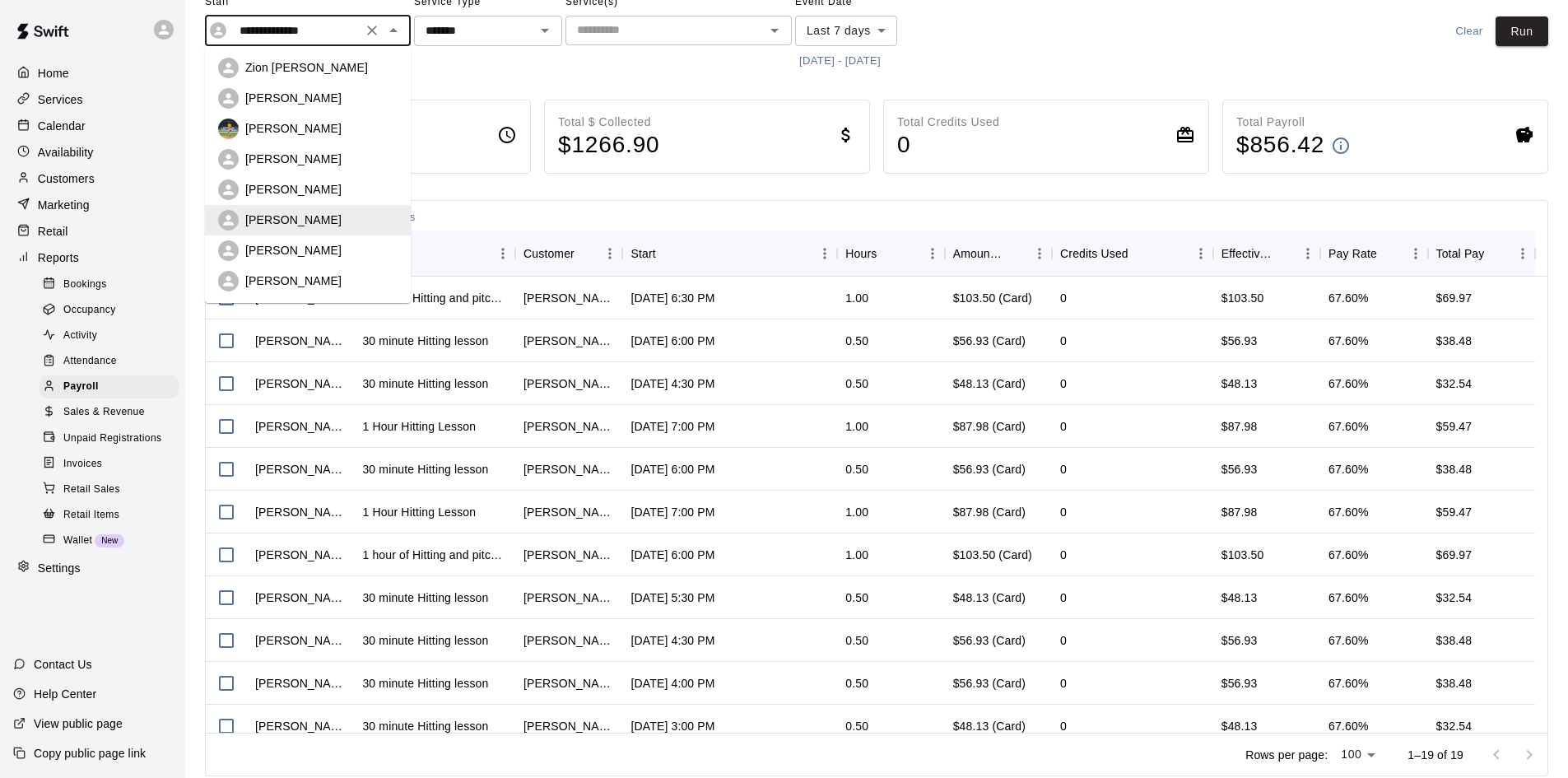
click at [330, 281] on div "[PERSON_NAME]" at bounding box center [322, 280] width 153 height 17
type input "**********"
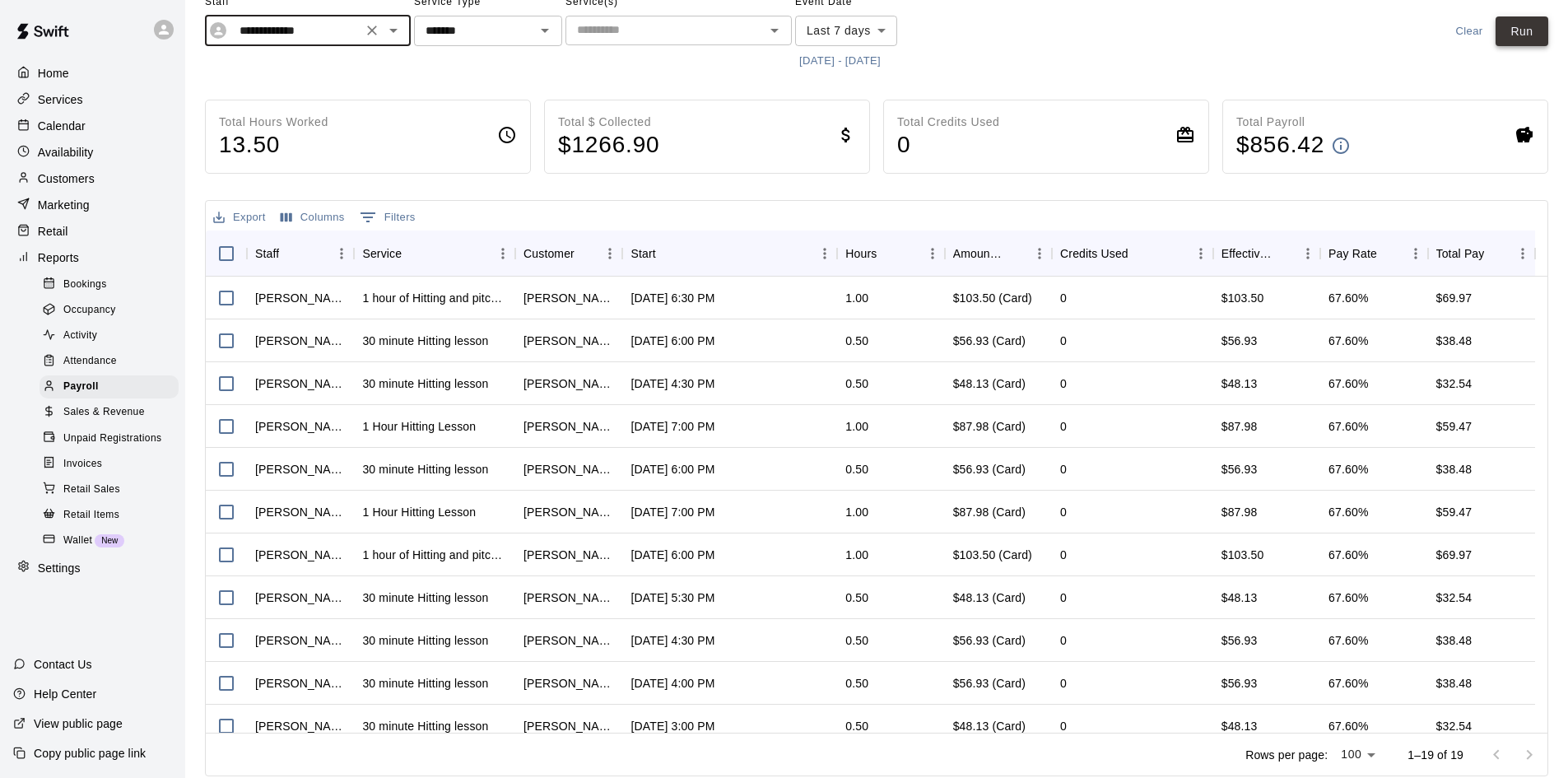
click at [1519, 24] on button "Run" at bounding box center [1522, 31] width 53 height 30
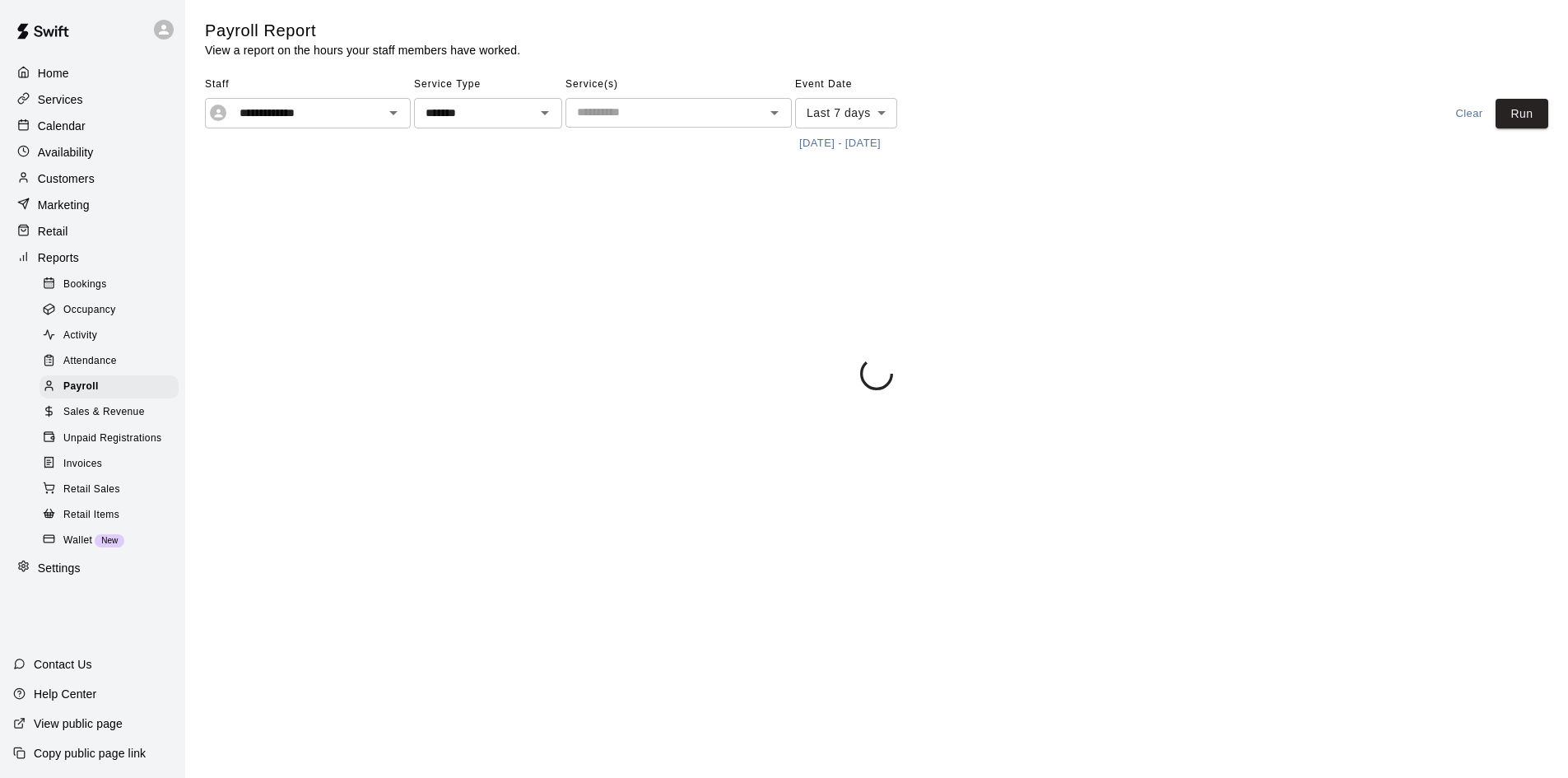
scroll to position [0, 0]
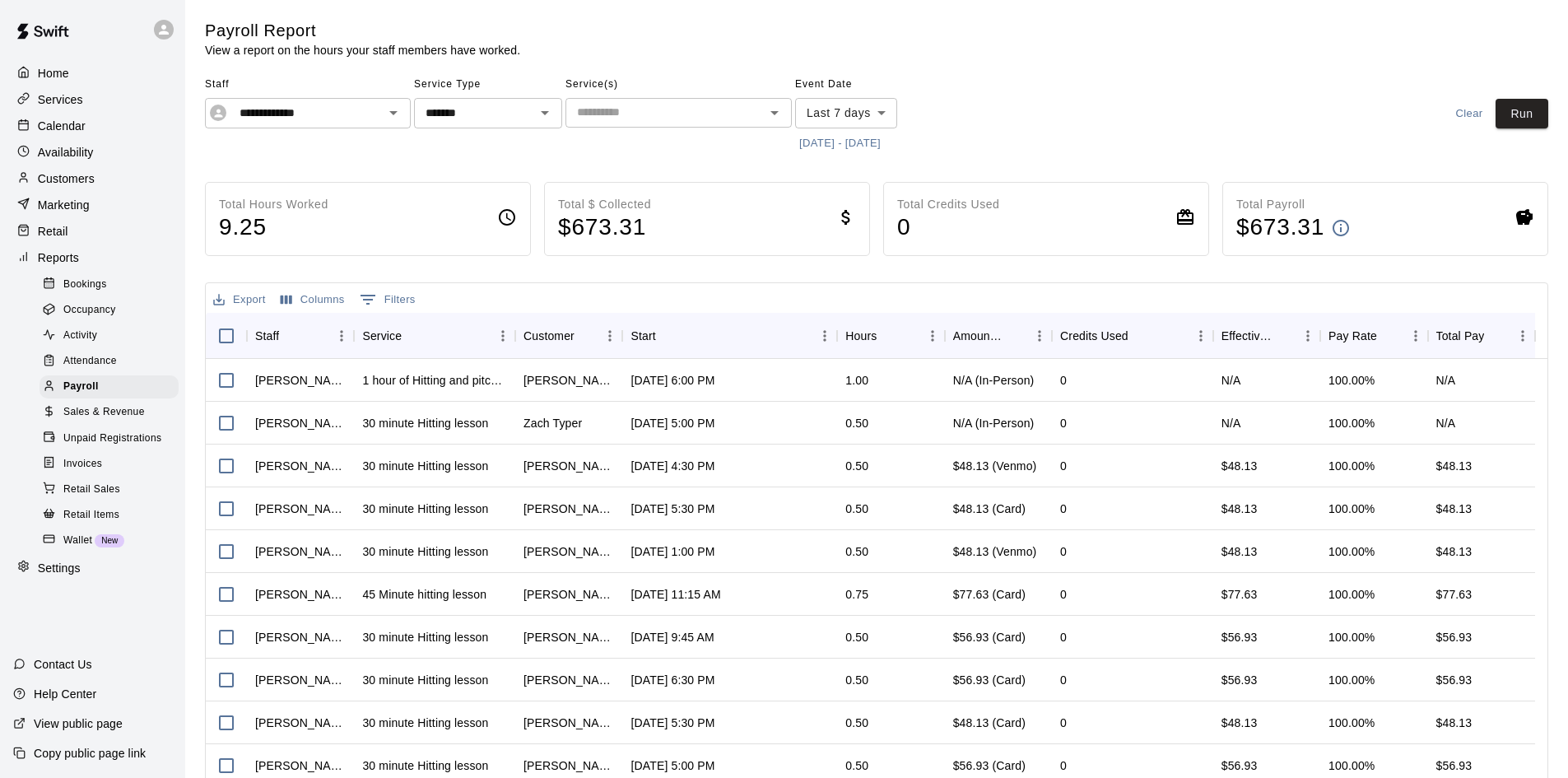
click at [373, 118] on icon "Clear" at bounding box center [372, 113] width 17 height 17
click at [874, 111] on body "Home Services Calendar Availability Customers Marketing Retail Reports Bookings…" at bounding box center [784, 433] width 1568 height 865
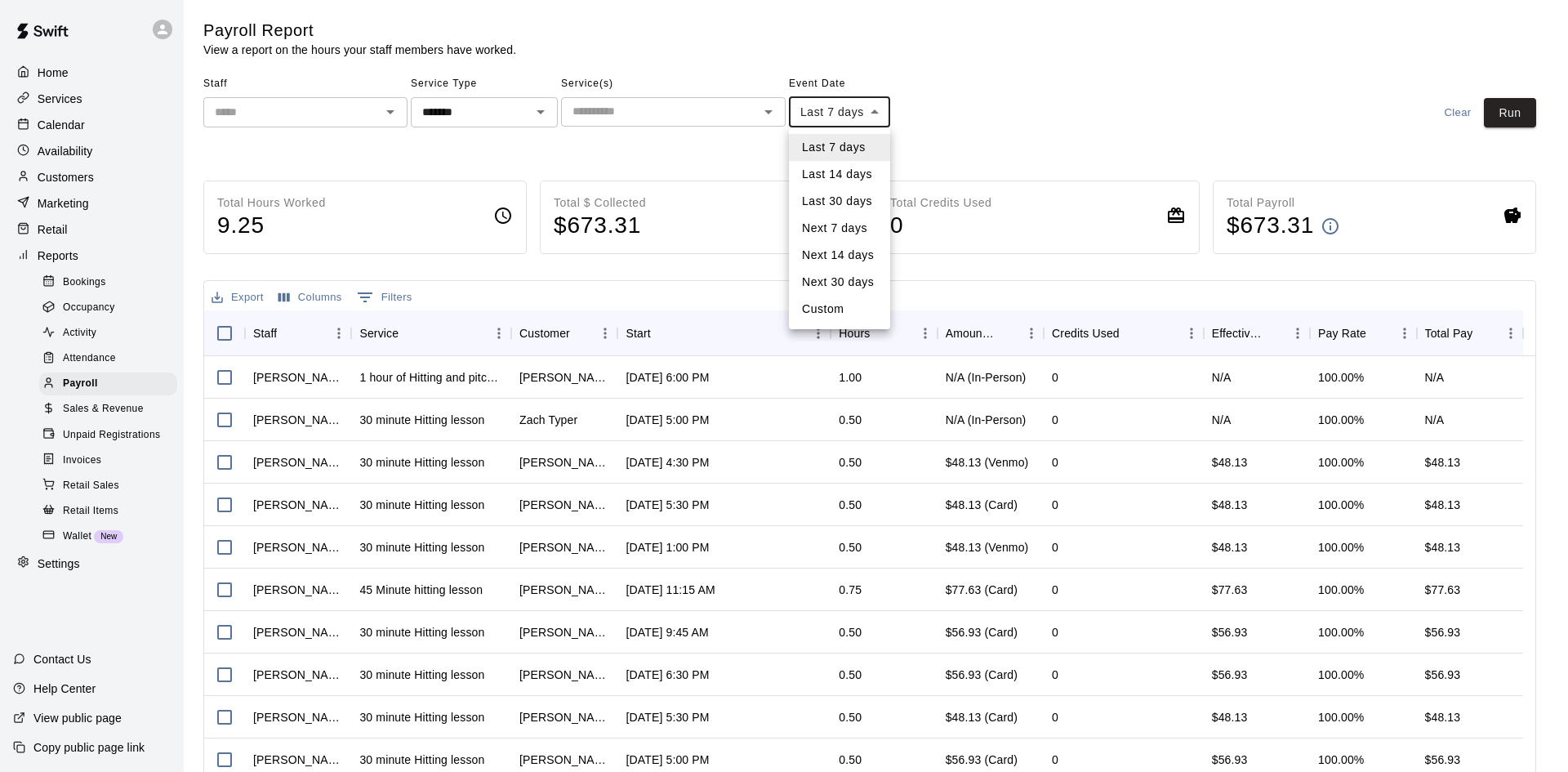
click at [851, 176] on li "Last 14 days" at bounding box center [839, 175] width 101 height 27
type input "******"
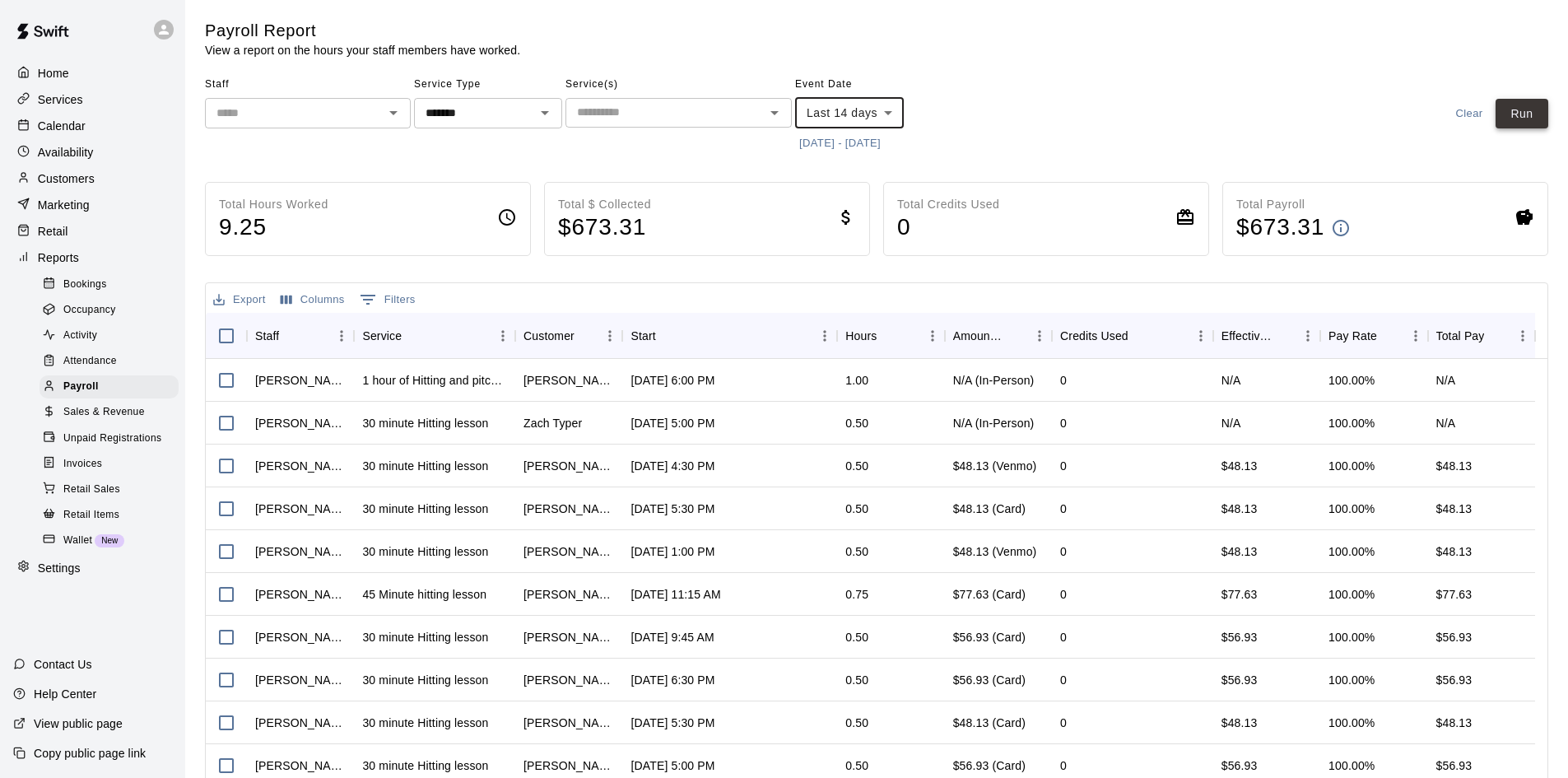
click at [1533, 110] on button "Run" at bounding box center [1522, 114] width 53 height 30
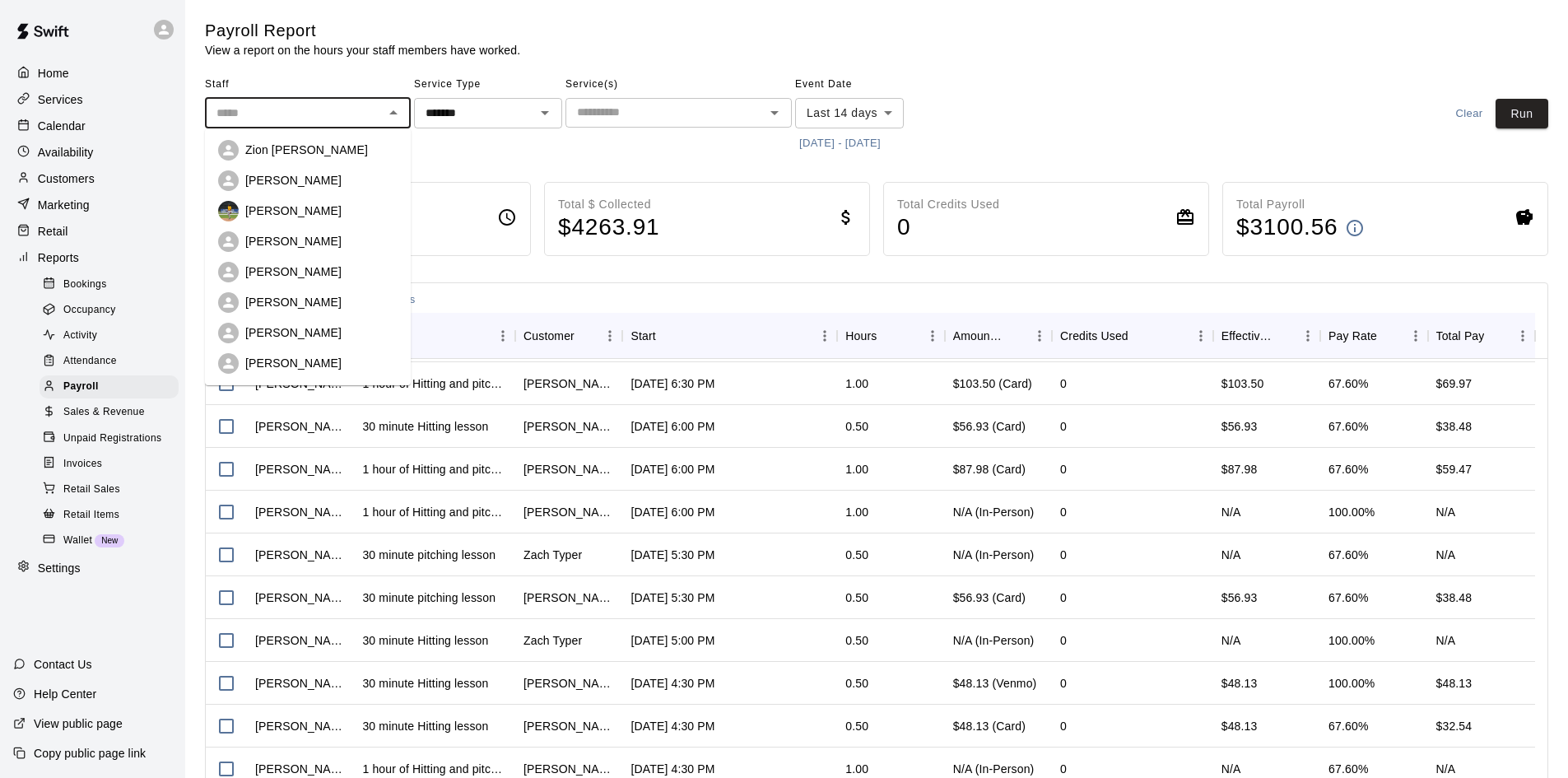
click at [366, 112] on input "text" at bounding box center [294, 113] width 168 height 21
click at [304, 240] on p "Justin Evans" at bounding box center [294, 241] width 96 height 17
type input "**********"
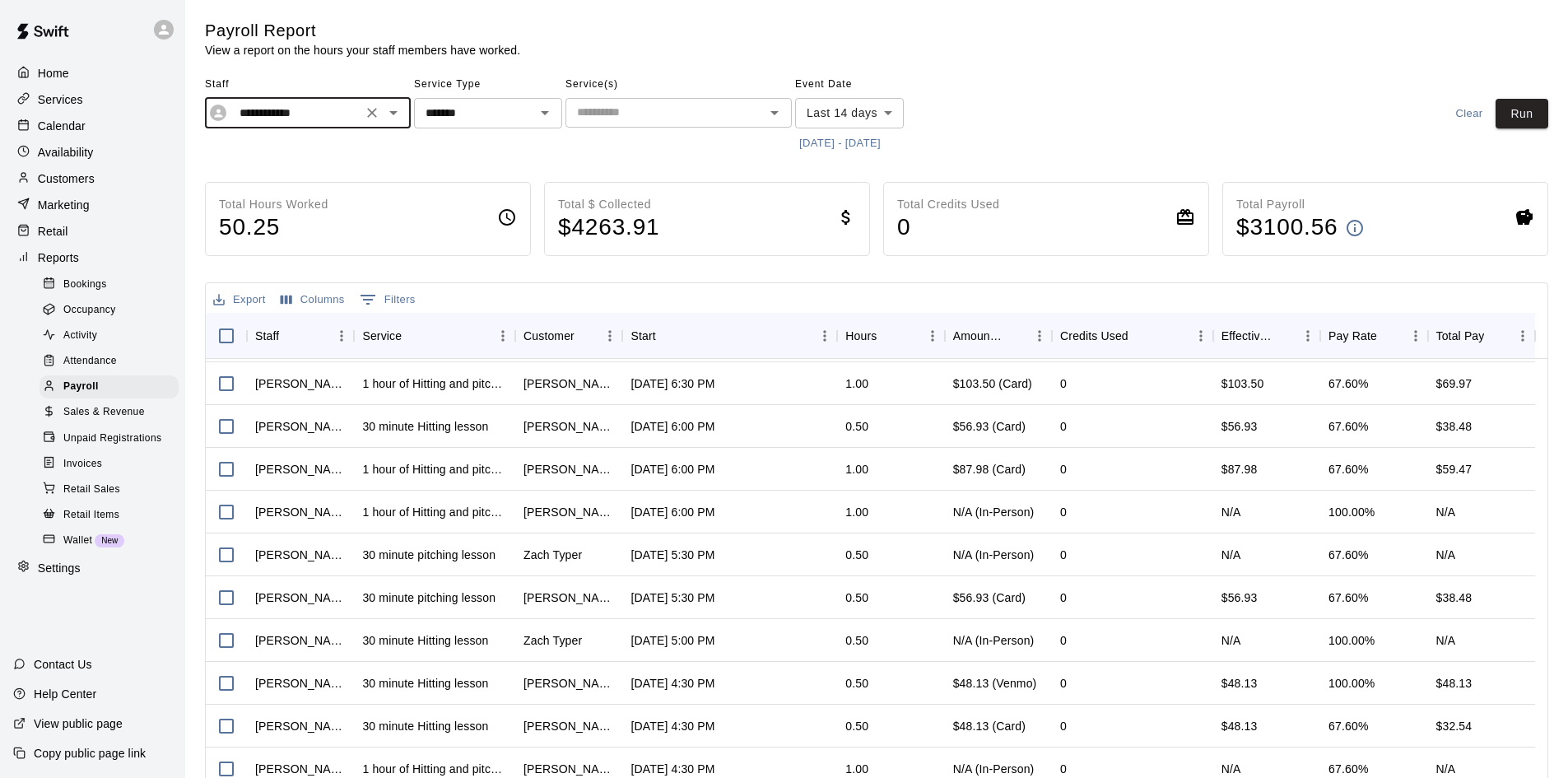
click at [1548, 114] on div "**********" at bounding box center [876, 438] width 1369 height 839
click at [1533, 114] on button "Run" at bounding box center [1522, 114] width 53 height 30
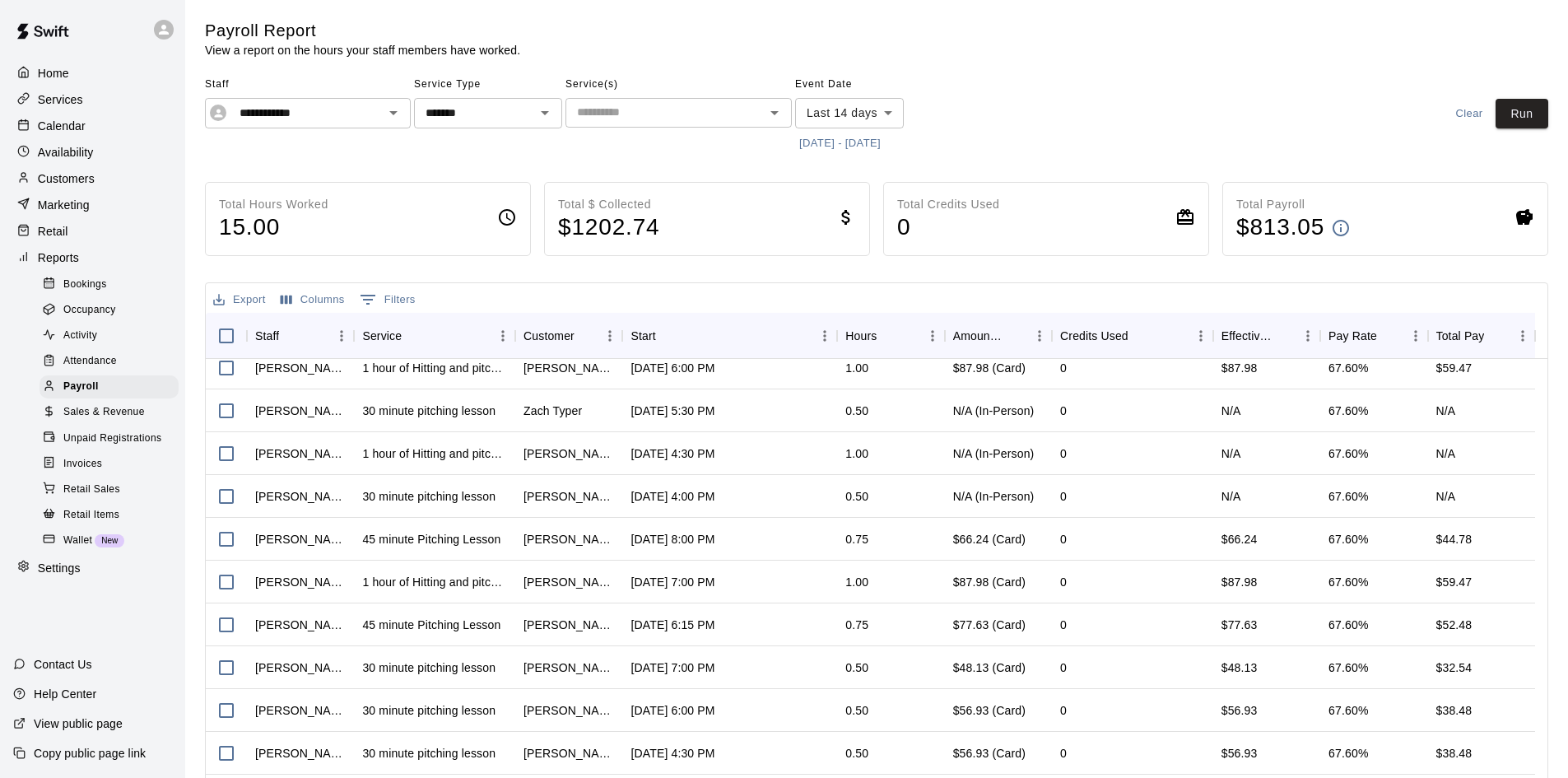
scroll to position [0, 0]
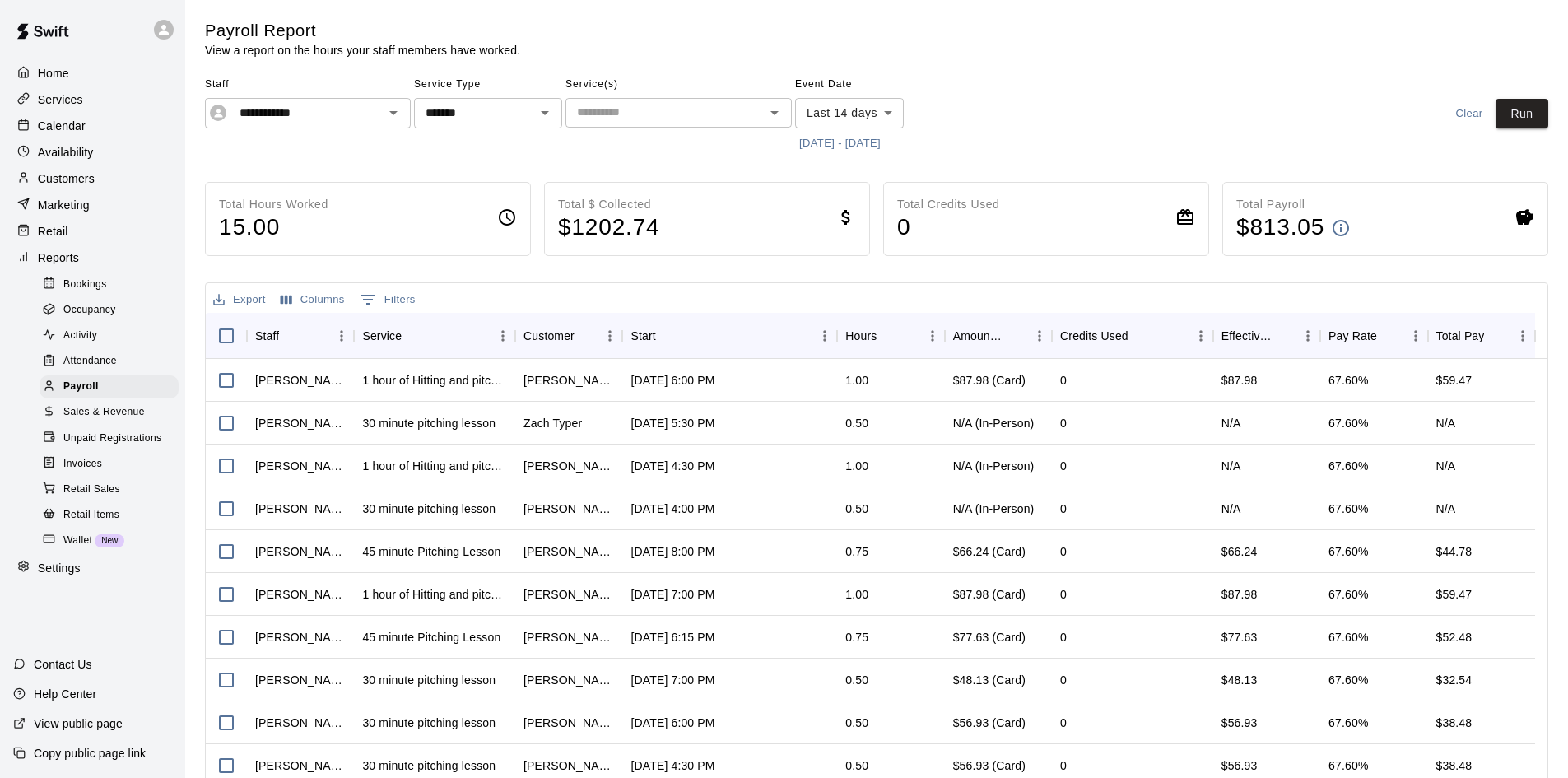
click at [75, 134] on p "Calendar" at bounding box center [62, 125] width 48 height 17
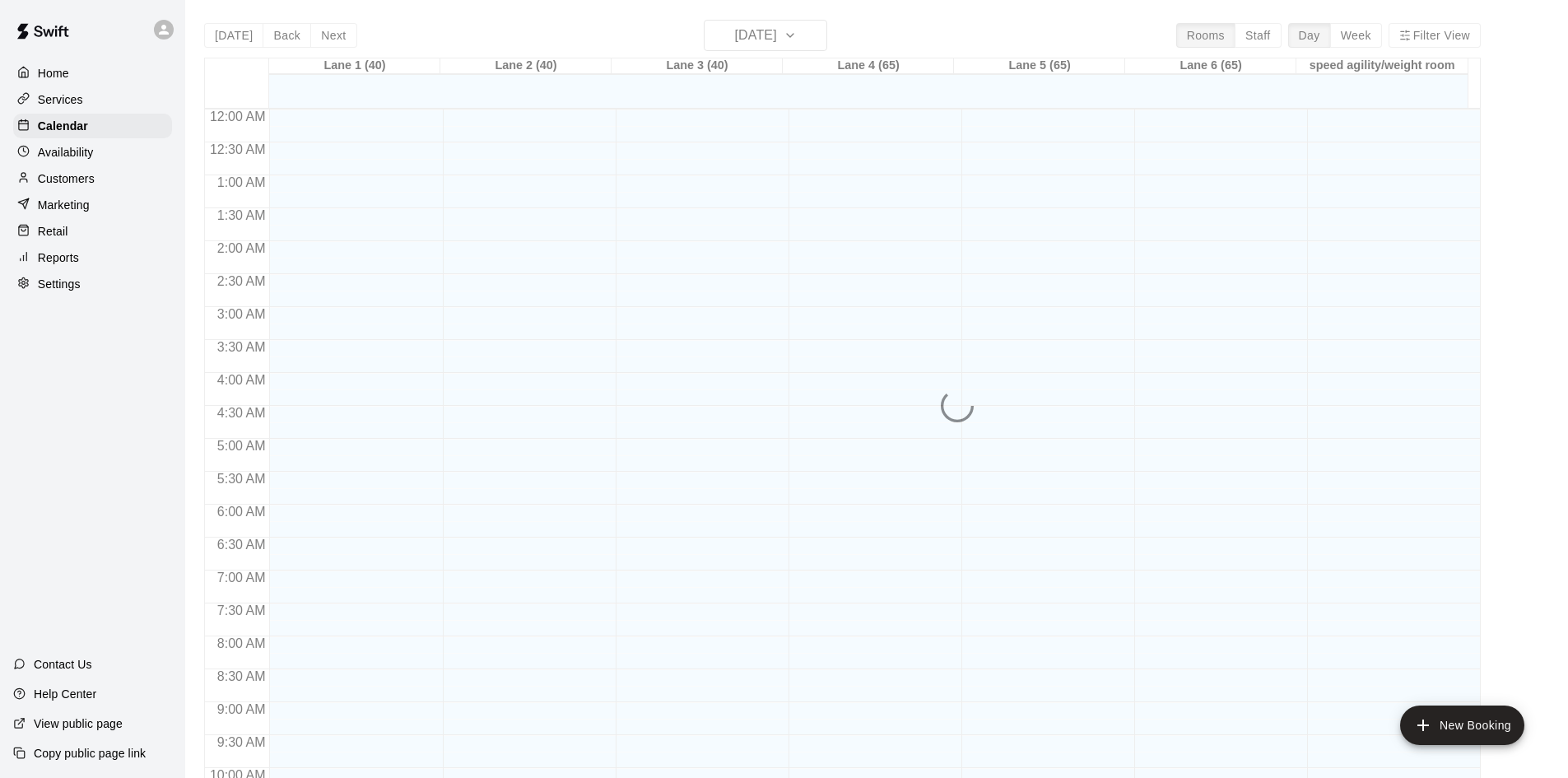
scroll to position [844, 0]
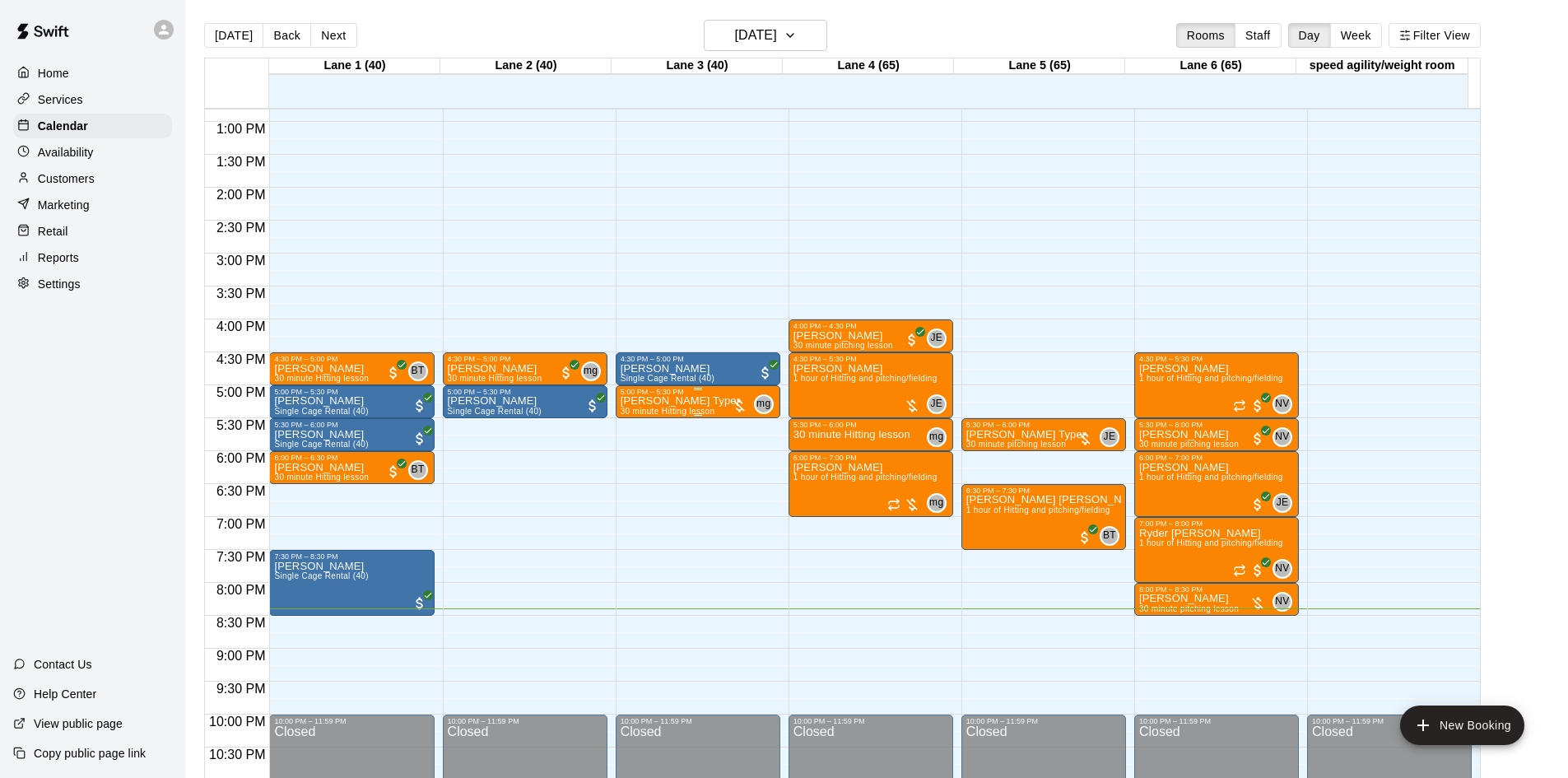
click at [739, 406] on div at bounding box center [739, 405] width 17 height 17
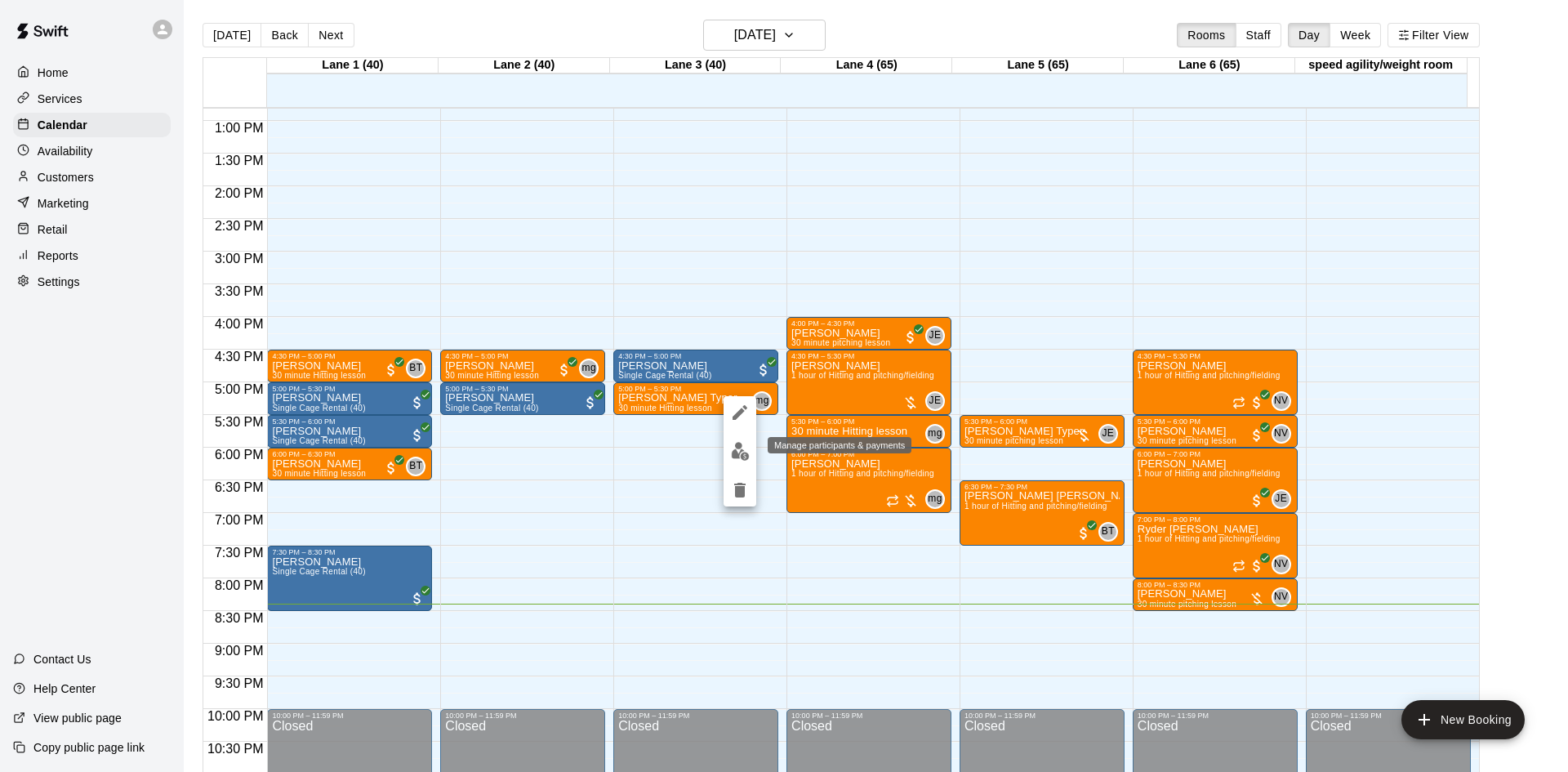
click at [742, 443] on img "edit" at bounding box center [740, 451] width 18 height 18
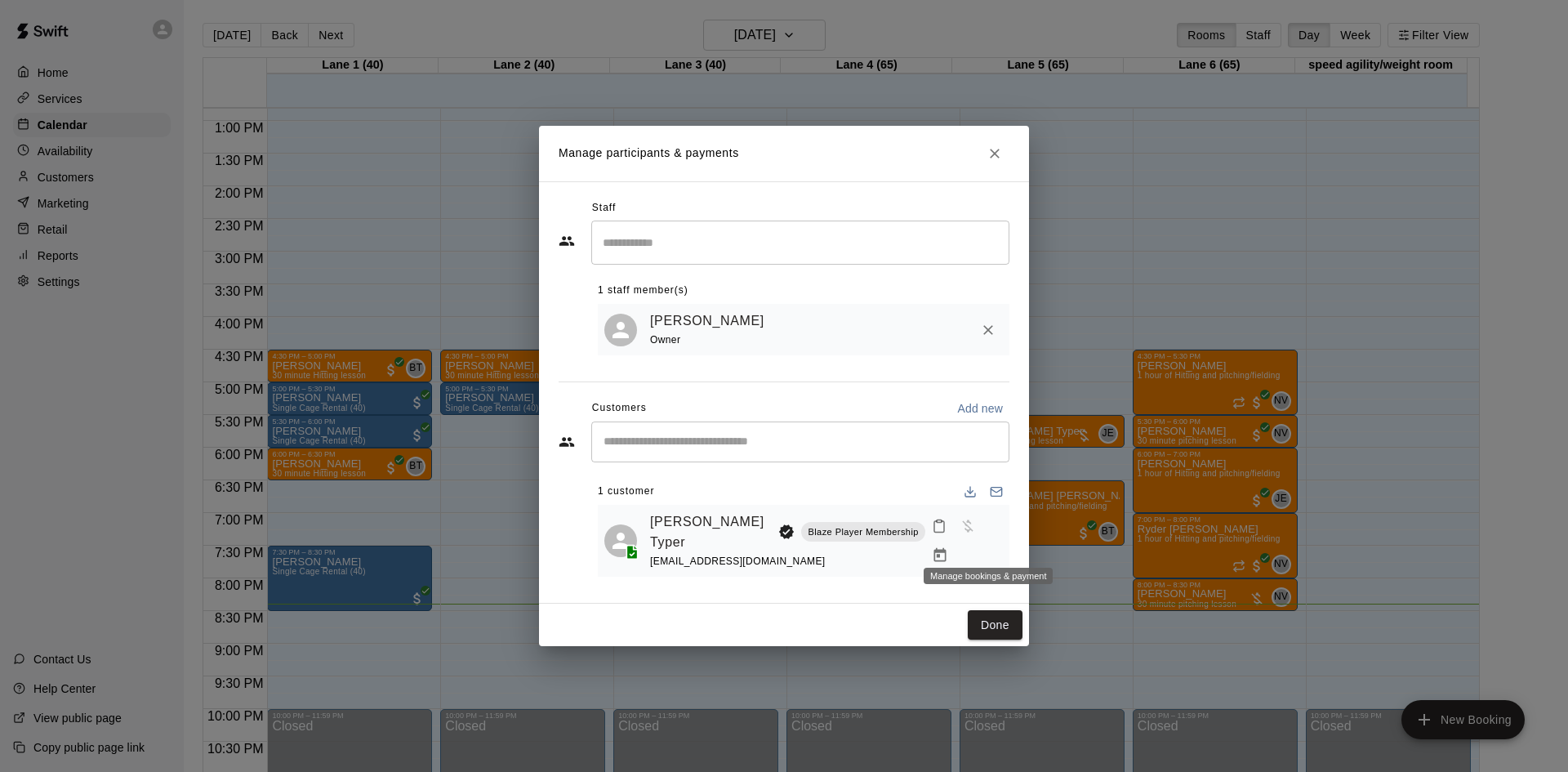
click at [948, 547] on icon "Manage bookings & payment" at bounding box center [940, 554] width 17 height 17
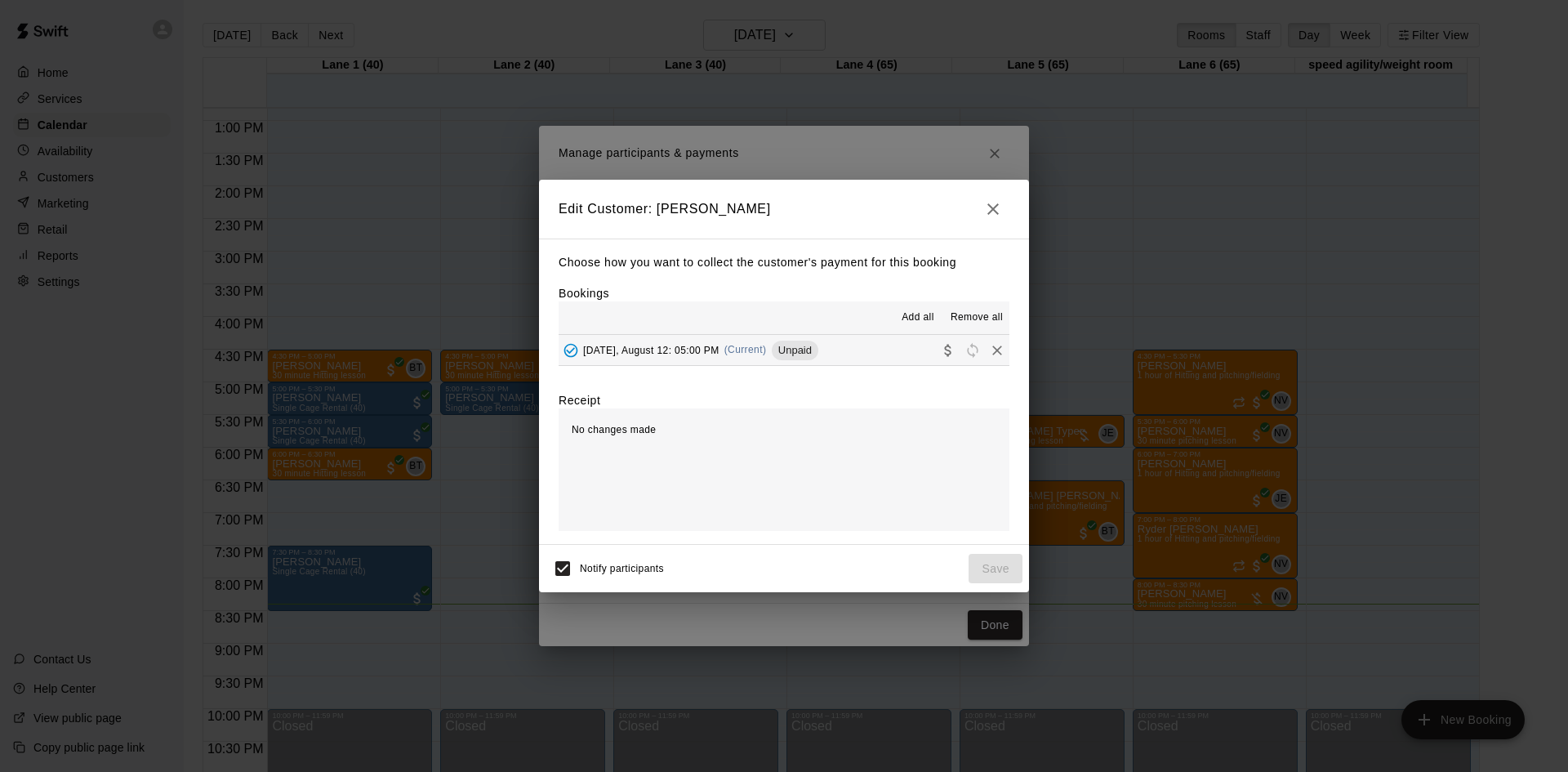
click at [804, 357] on div "Unpaid" at bounding box center [795, 351] width 47 height 19
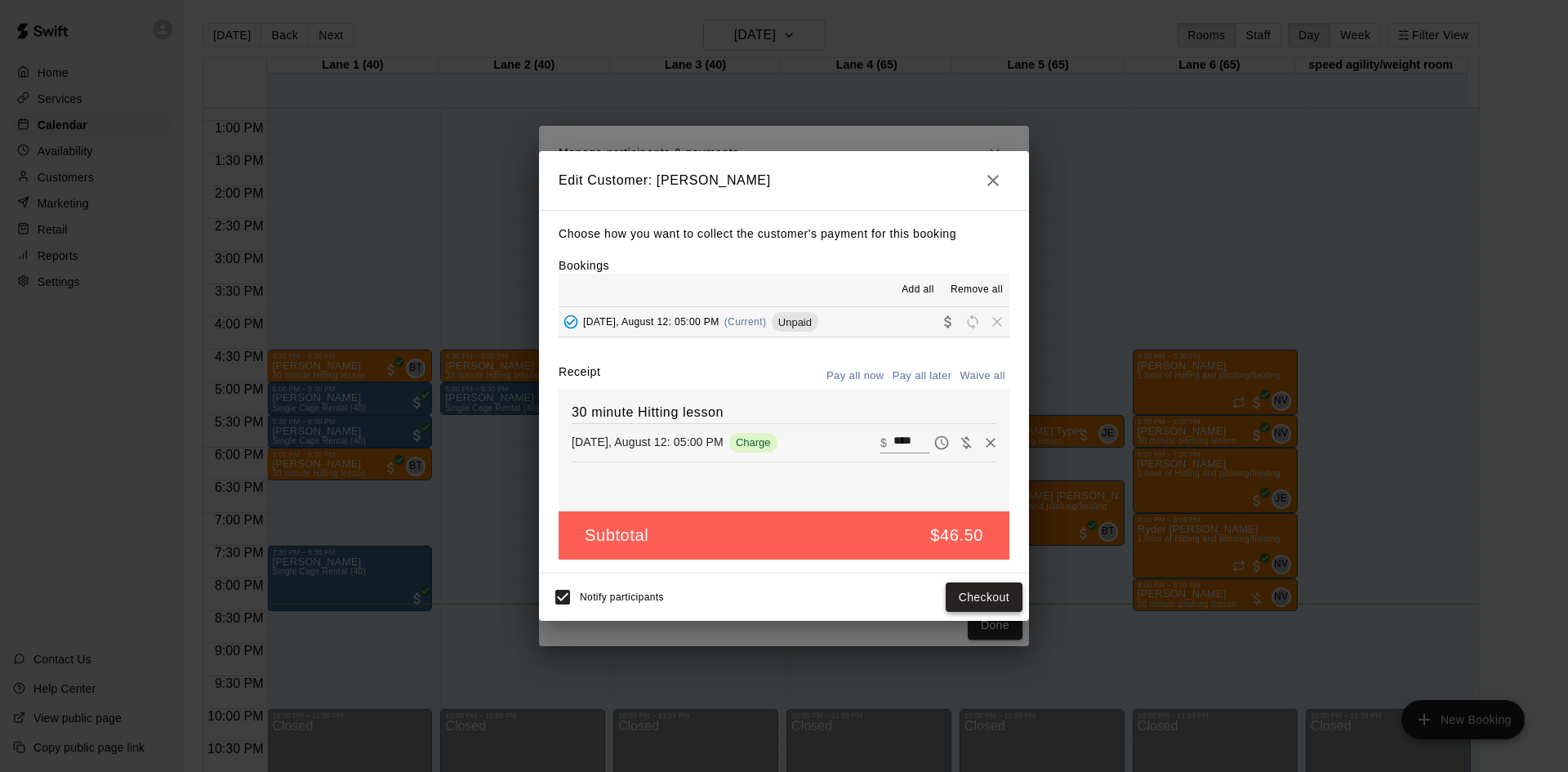
click at [987, 591] on button "Checkout" at bounding box center [984, 597] width 77 height 30
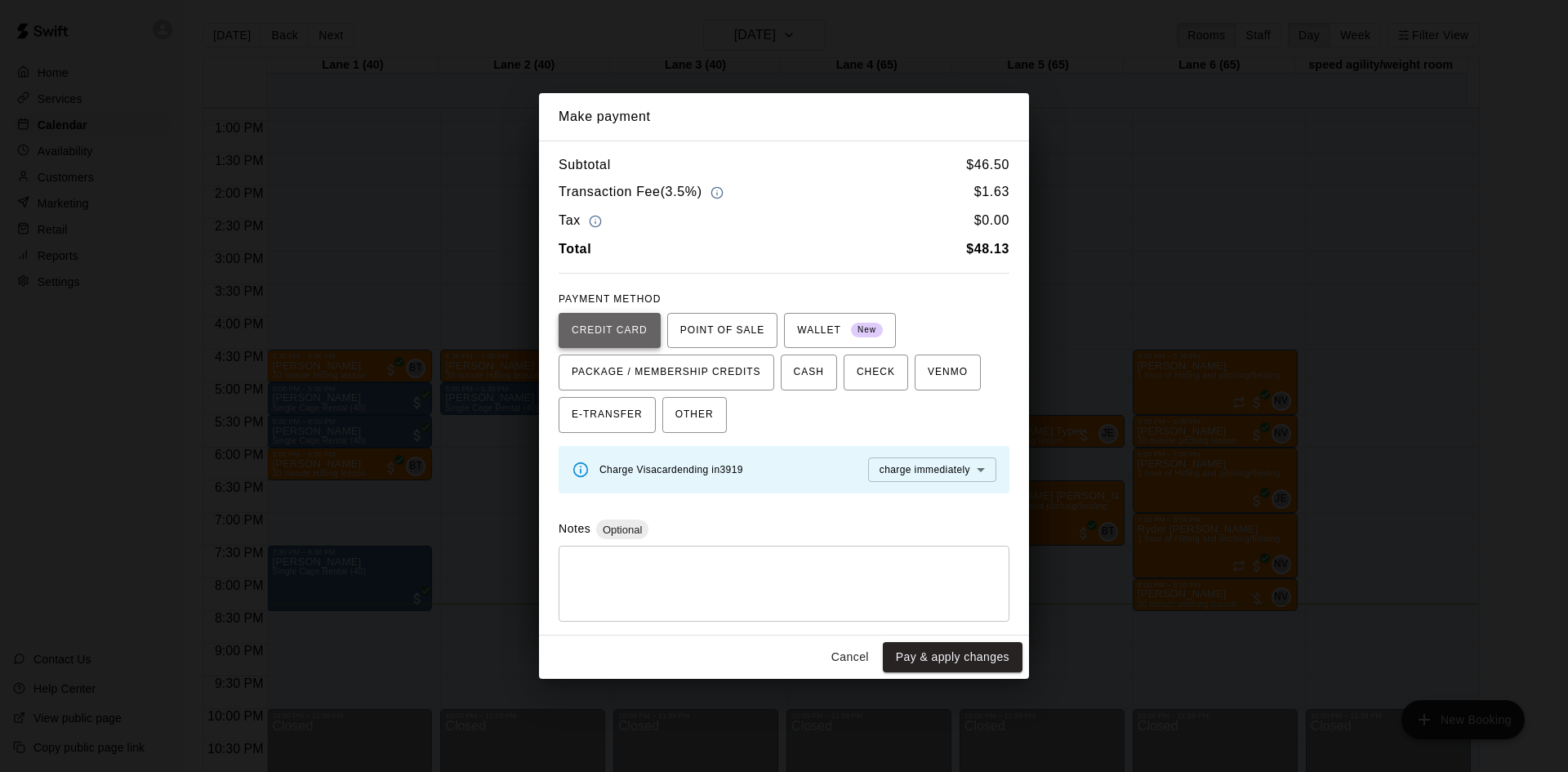
click at [629, 324] on span "CREDIT CARD" at bounding box center [610, 330] width 76 height 26
click at [960, 659] on button "Pay & apply changes" at bounding box center [952, 656] width 140 height 30
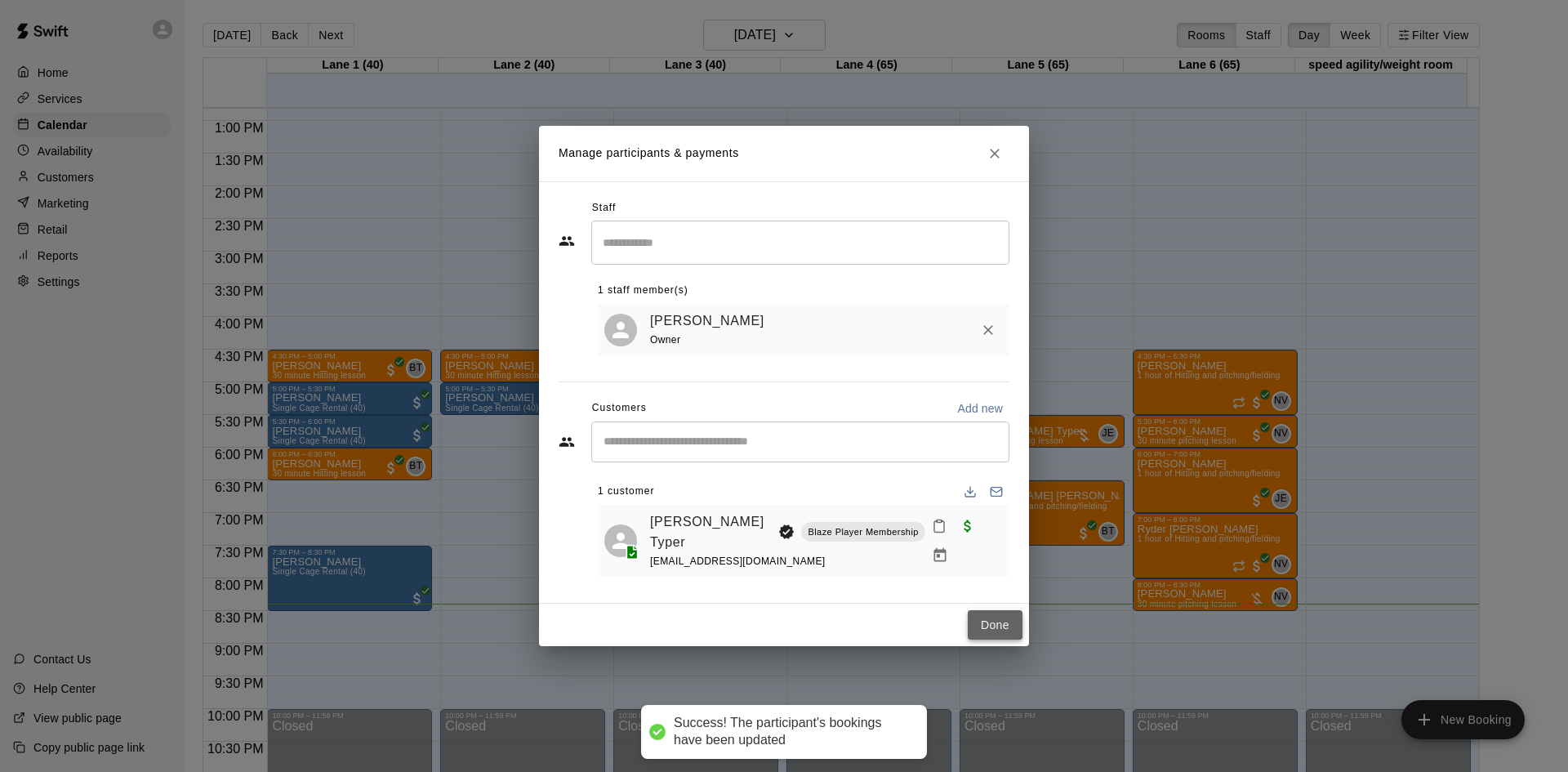
click at [989, 625] on button "Done" at bounding box center [995, 624] width 54 height 30
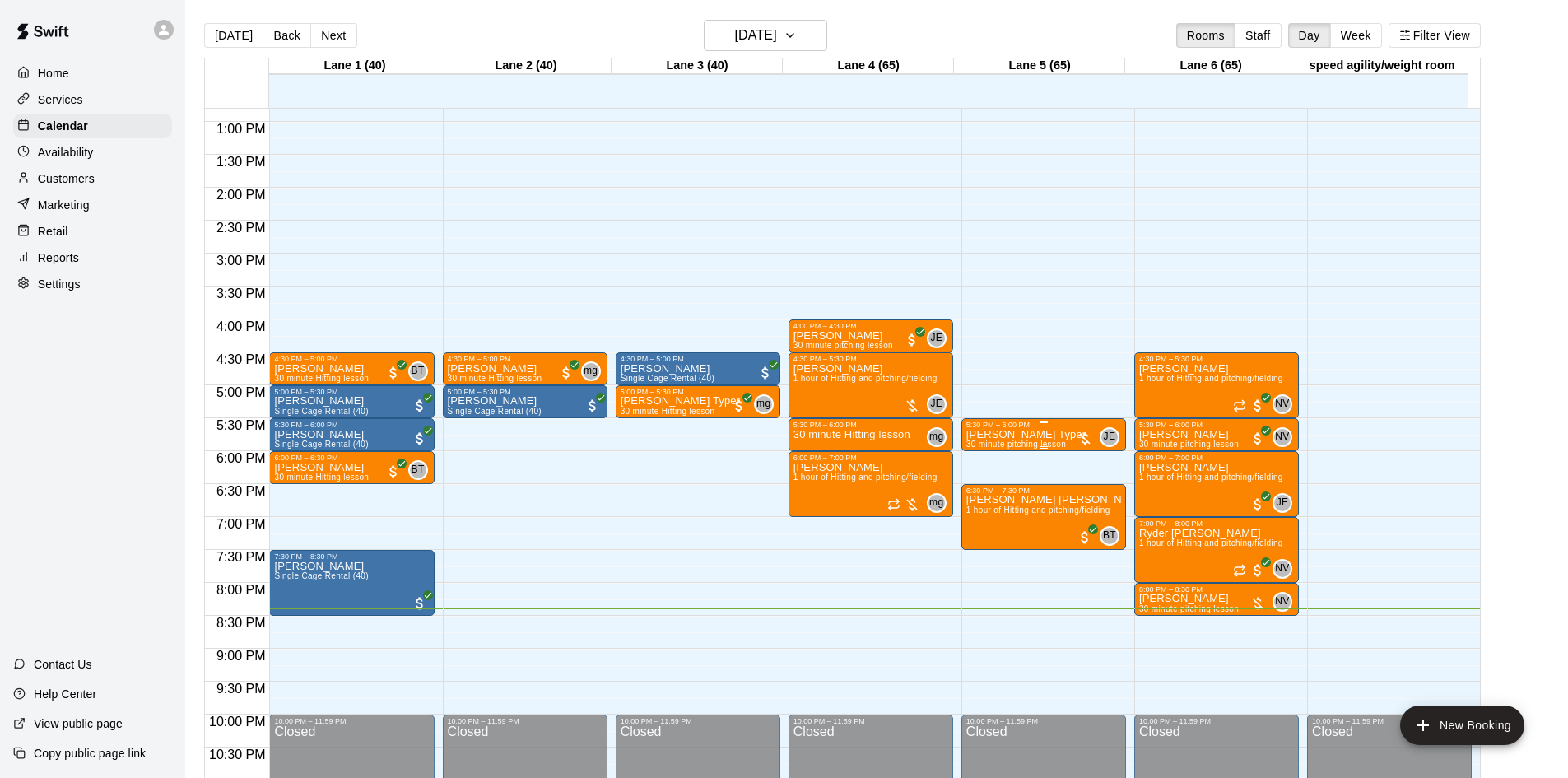
click at [1082, 437] on div at bounding box center [1084, 438] width 17 height 17
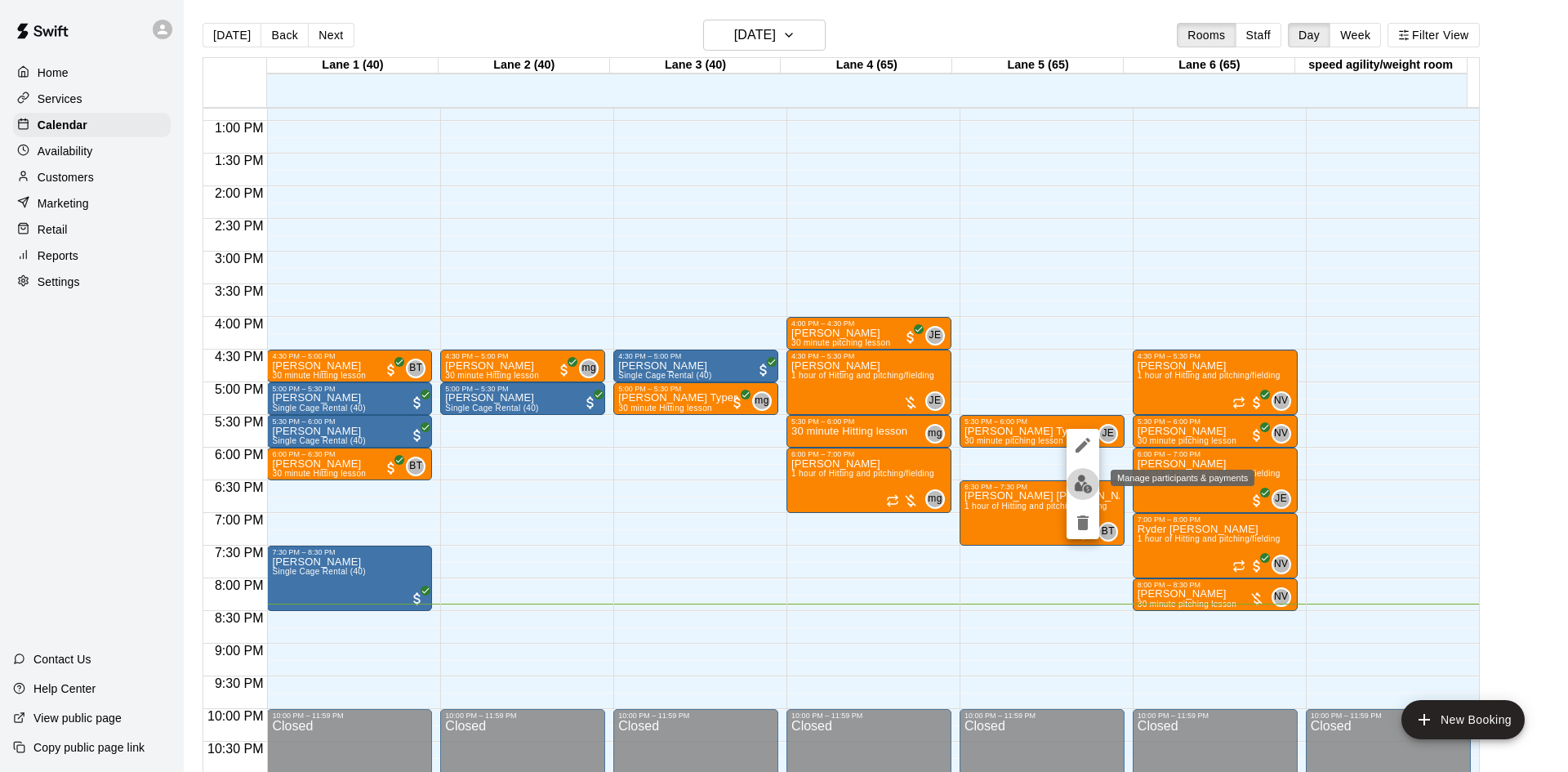
click at [1088, 489] on img "edit" at bounding box center [1083, 484] width 18 height 18
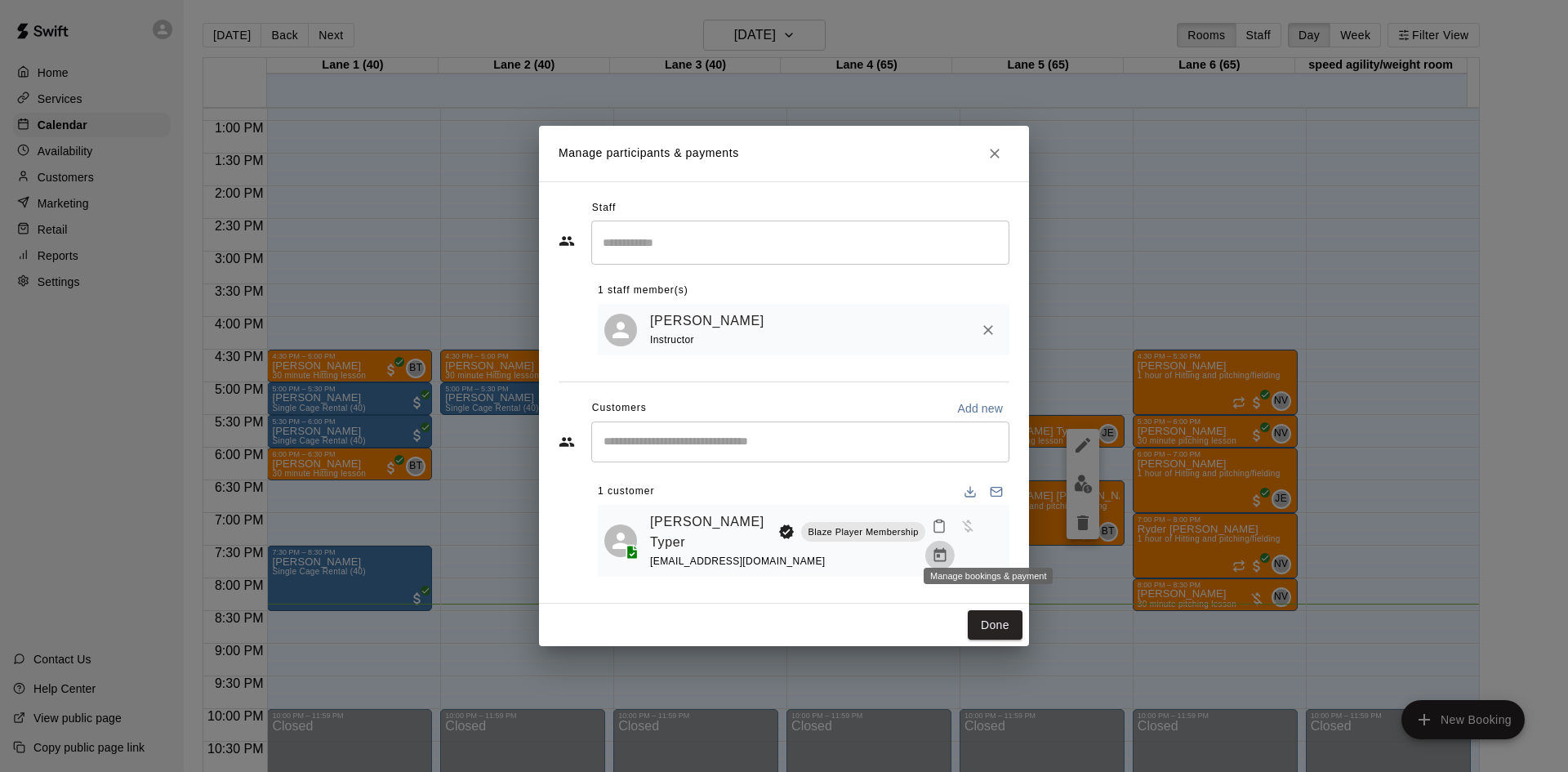
click at [946, 548] on icon "Manage bookings & payment" at bounding box center [939, 554] width 13 height 14
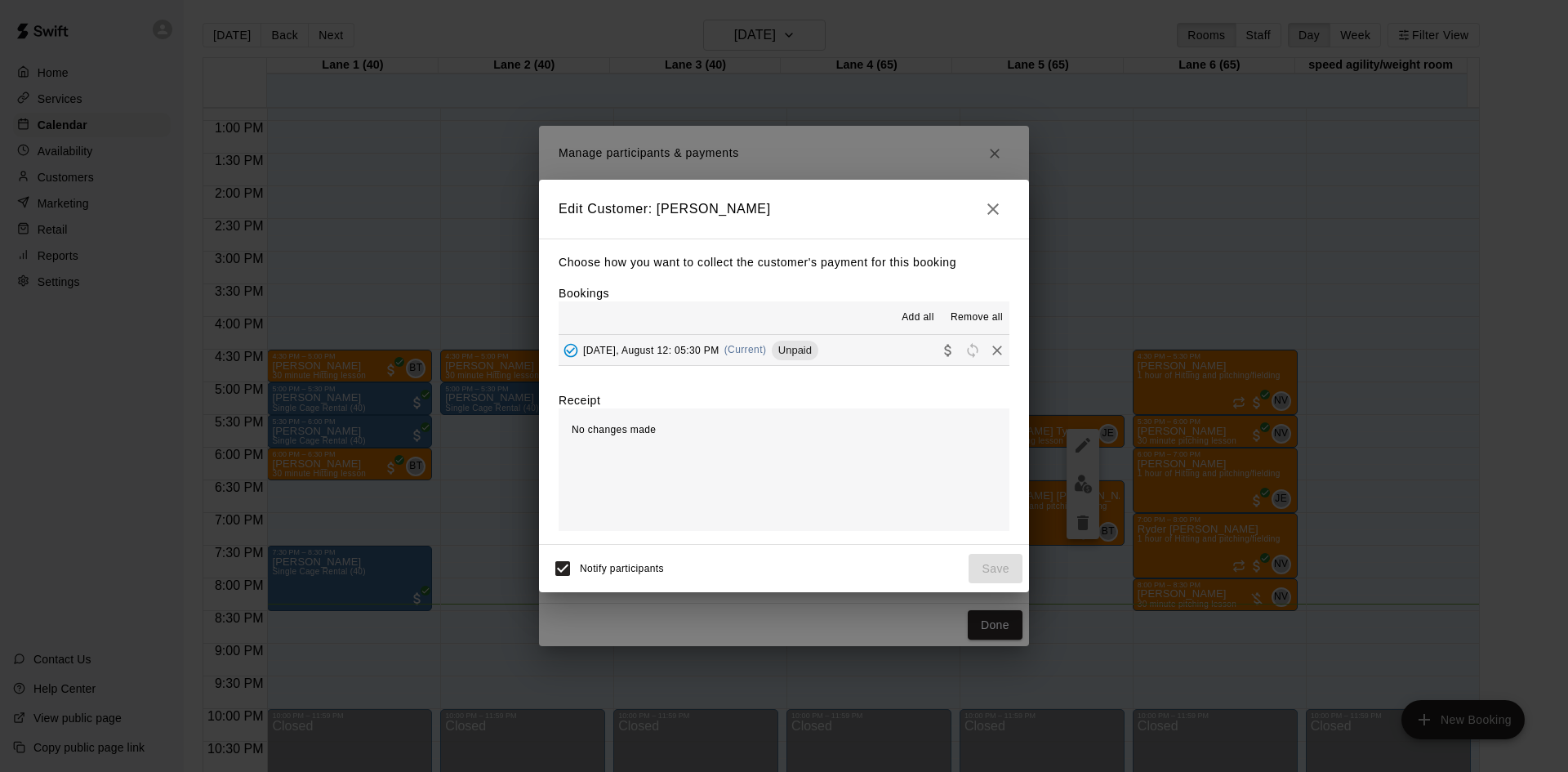
click at [814, 350] on span "Unpaid" at bounding box center [795, 350] width 47 height 13
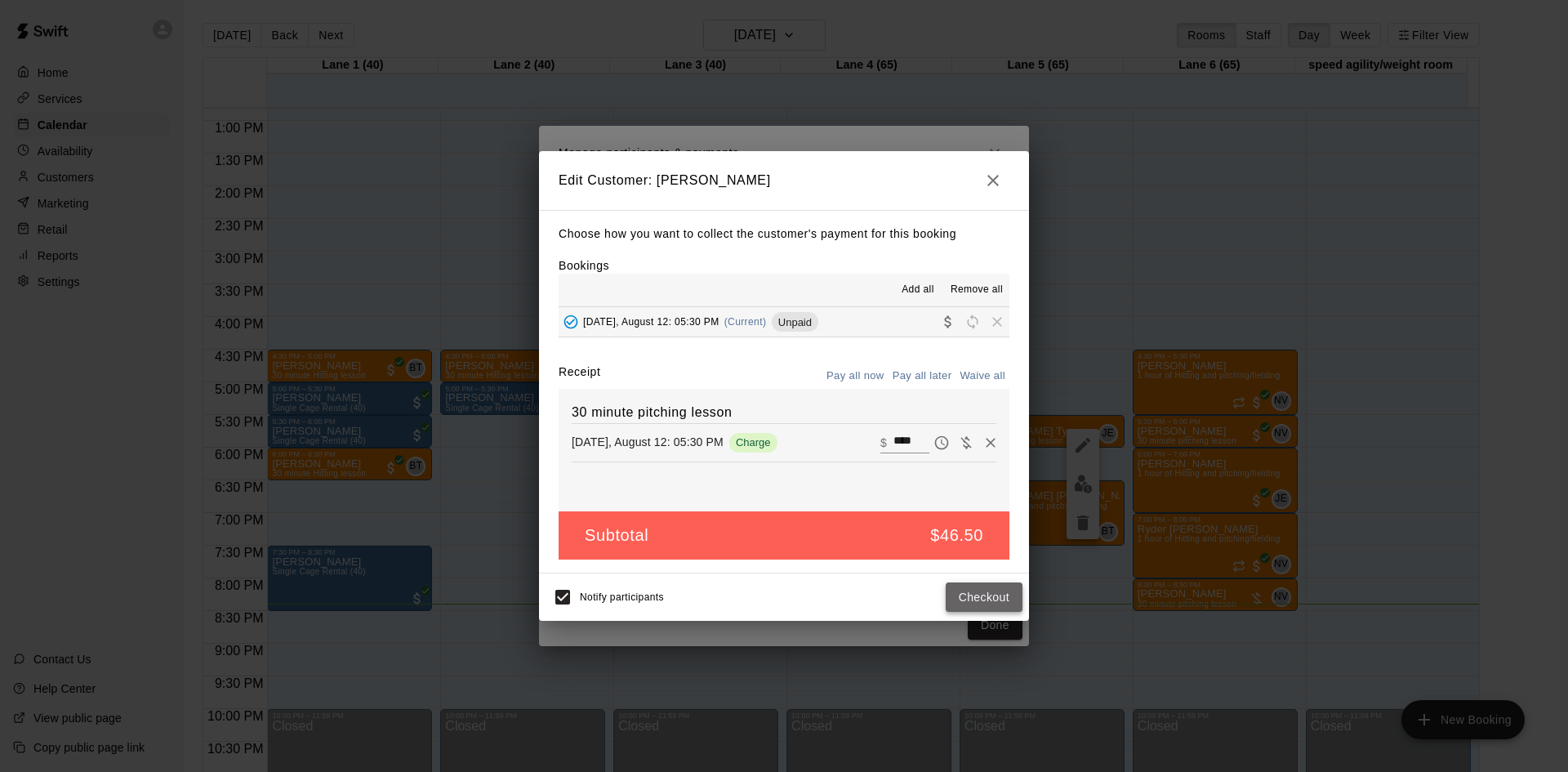
click at [1002, 592] on button "Checkout" at bounding box center [984, 597] width 77 height 30
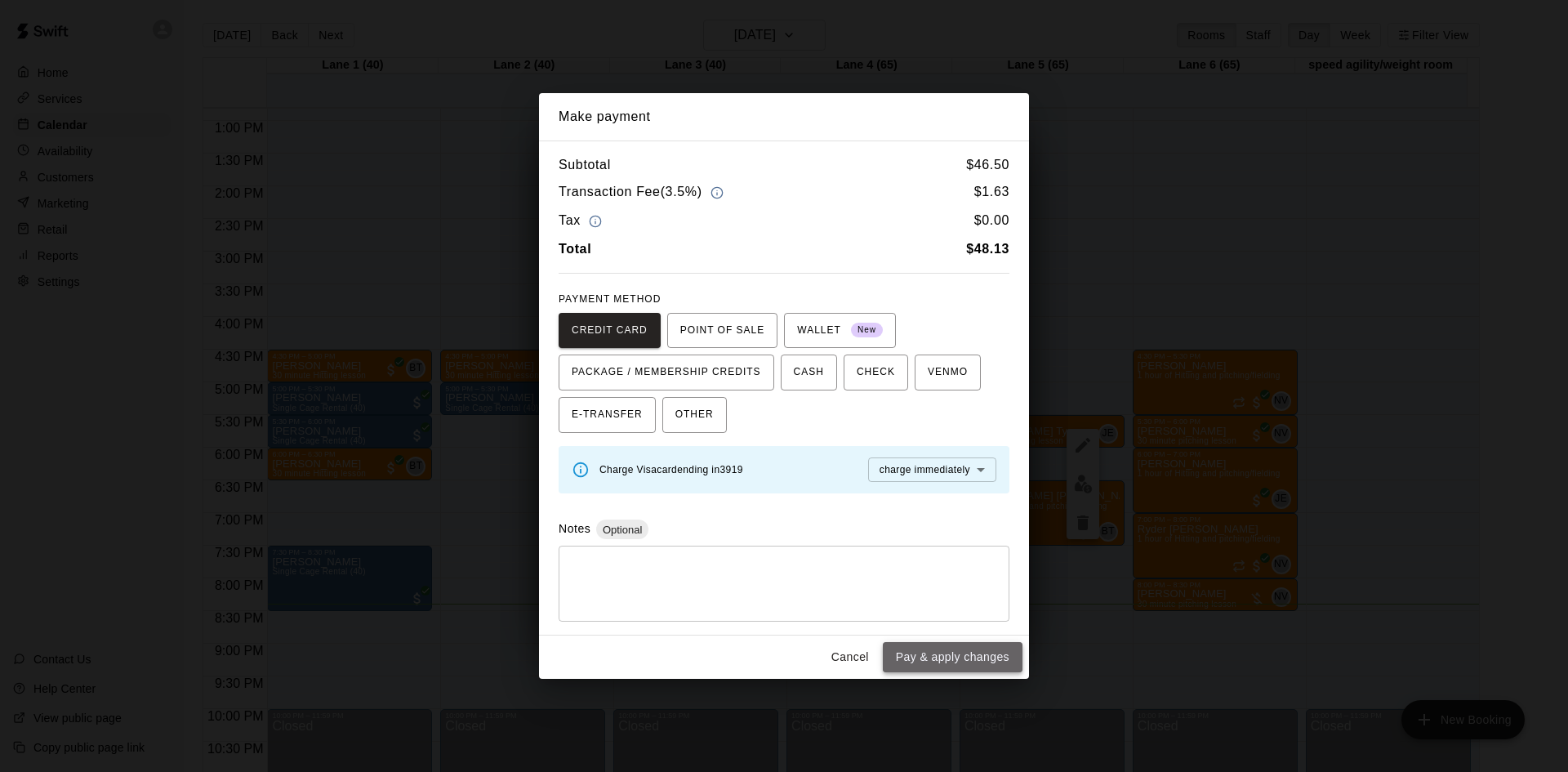
click at [994, 651] on button "Pay & apply changes" at bounding box center [952, 656] width 140 height 30
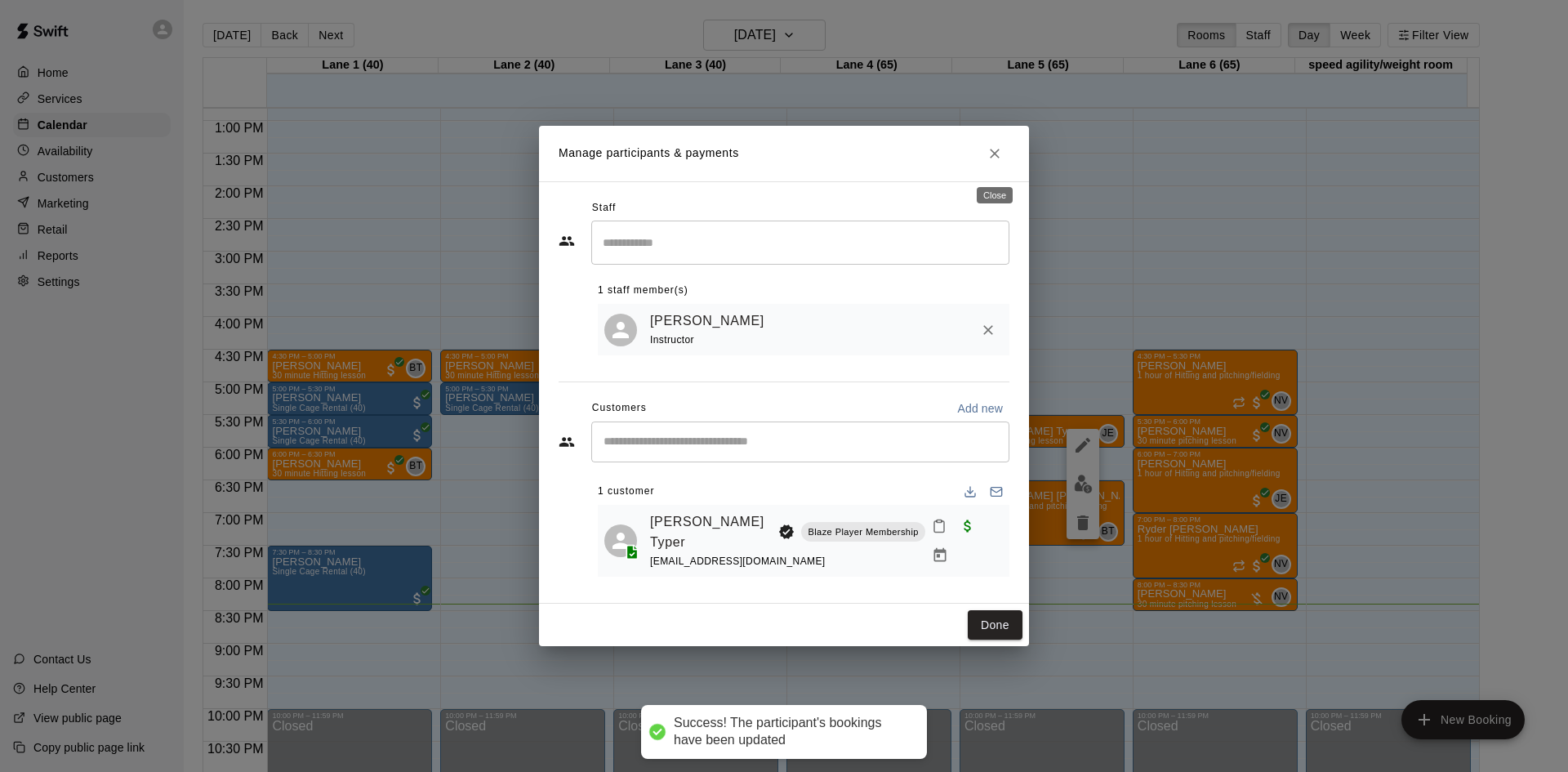
click at [994, 153] on icon "Close" at bounding box center [994, 153] width 17 height 17
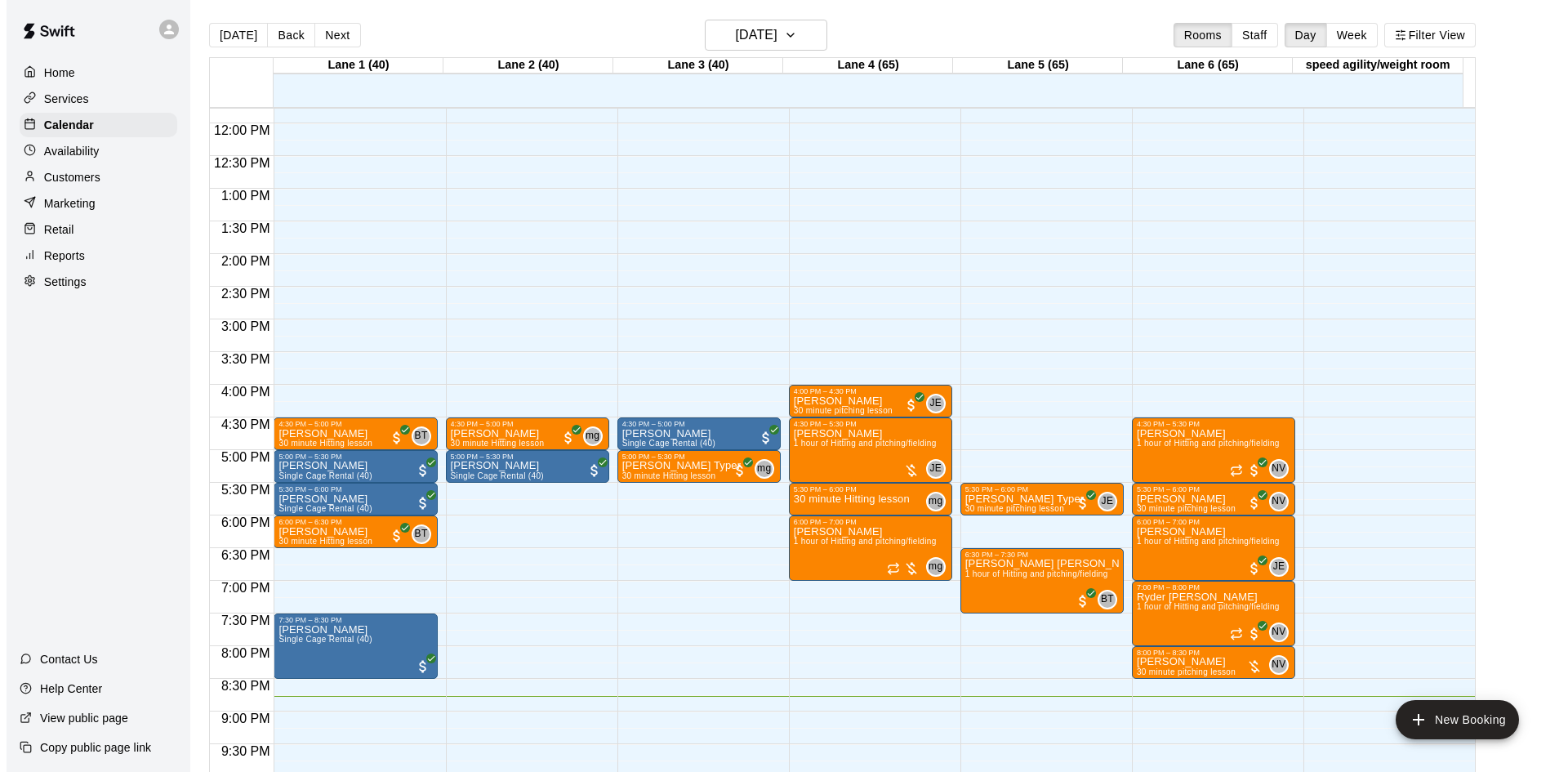
scroll to position [806, 0]
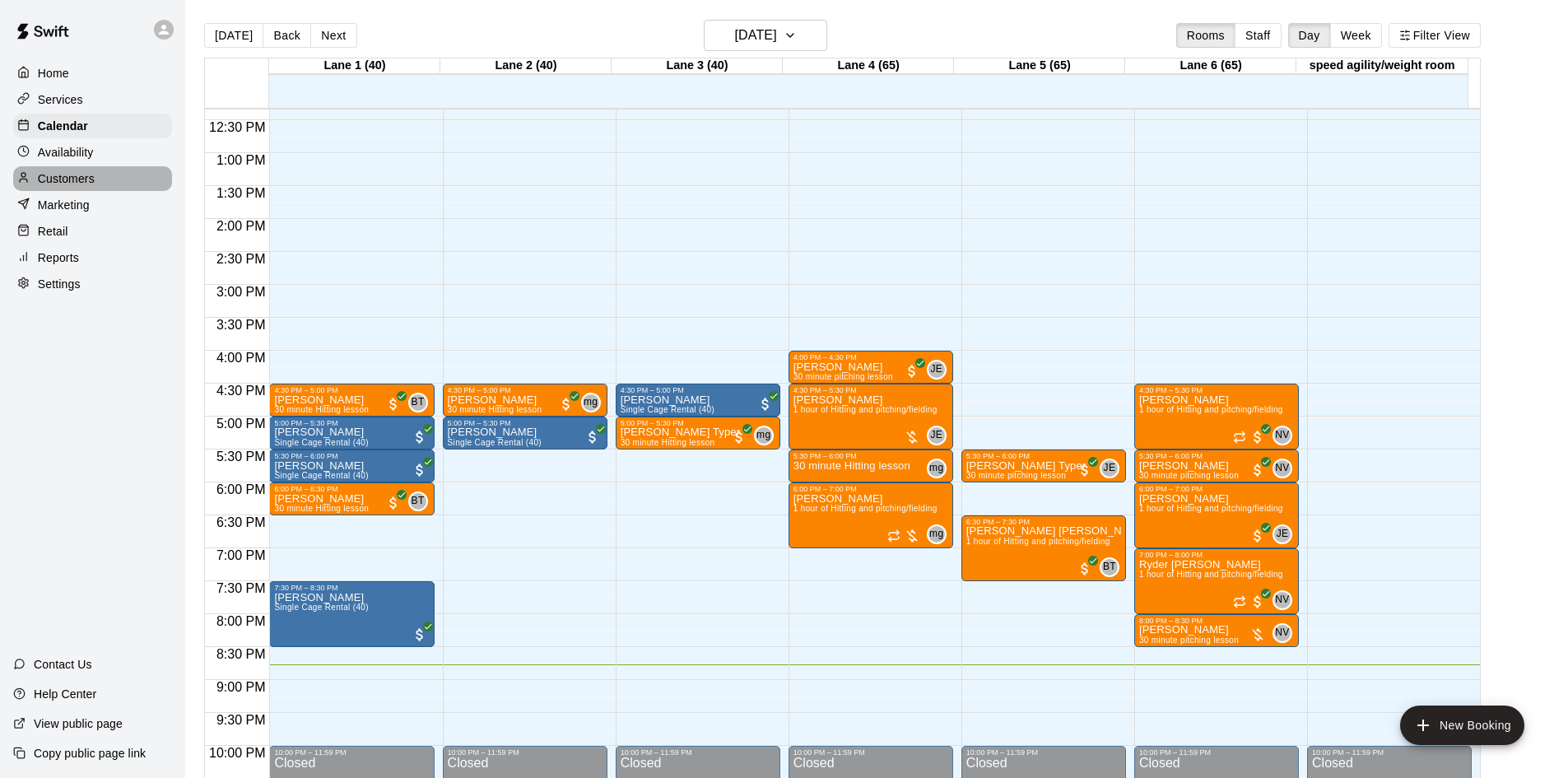
click at [76, 184] on p "Customers" at bounding box center [67, 178] width 57 height 17
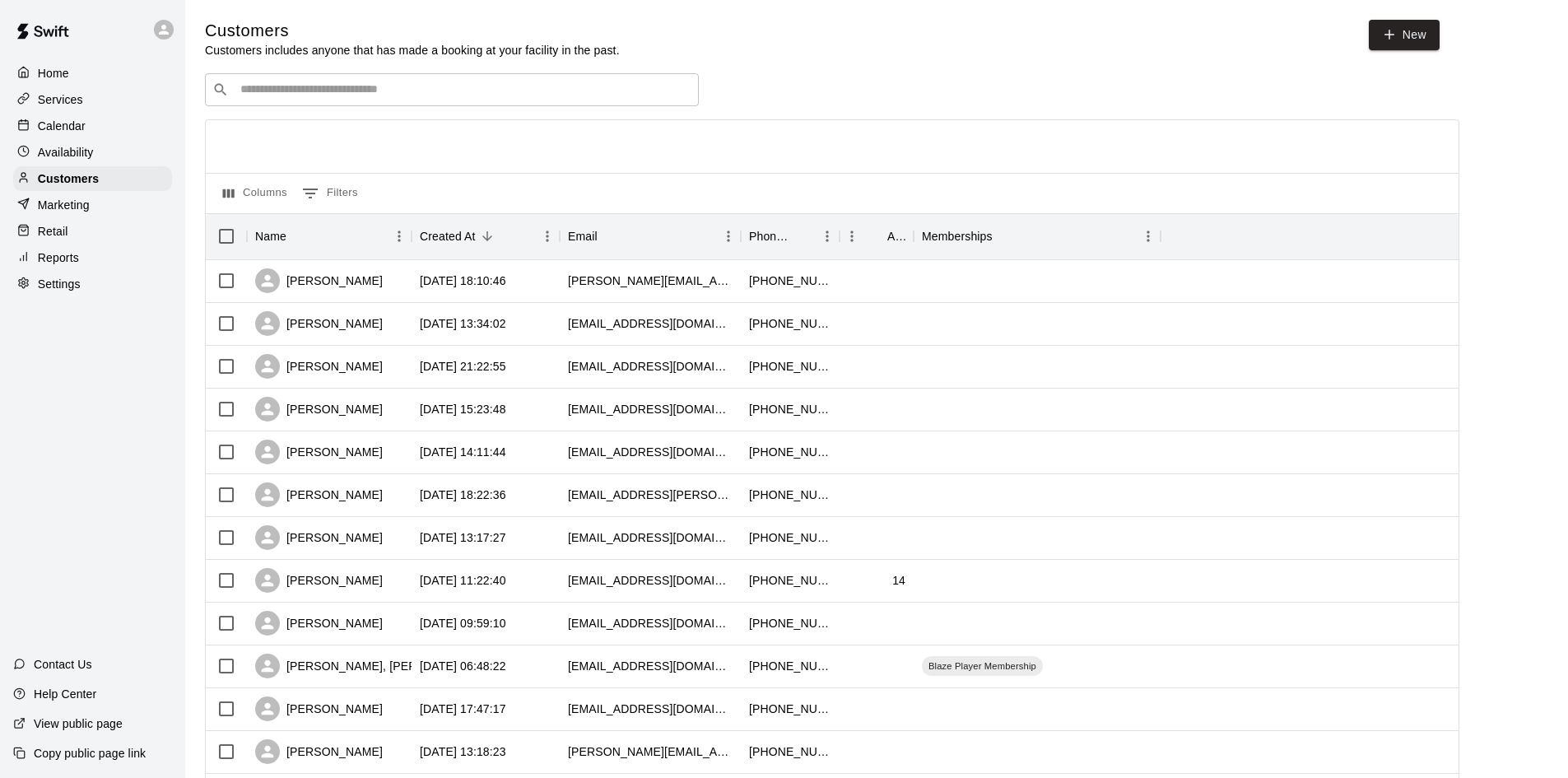
click at [386, 101] on div "​ ​" at bounding box center [451, 90] width 494 height 33
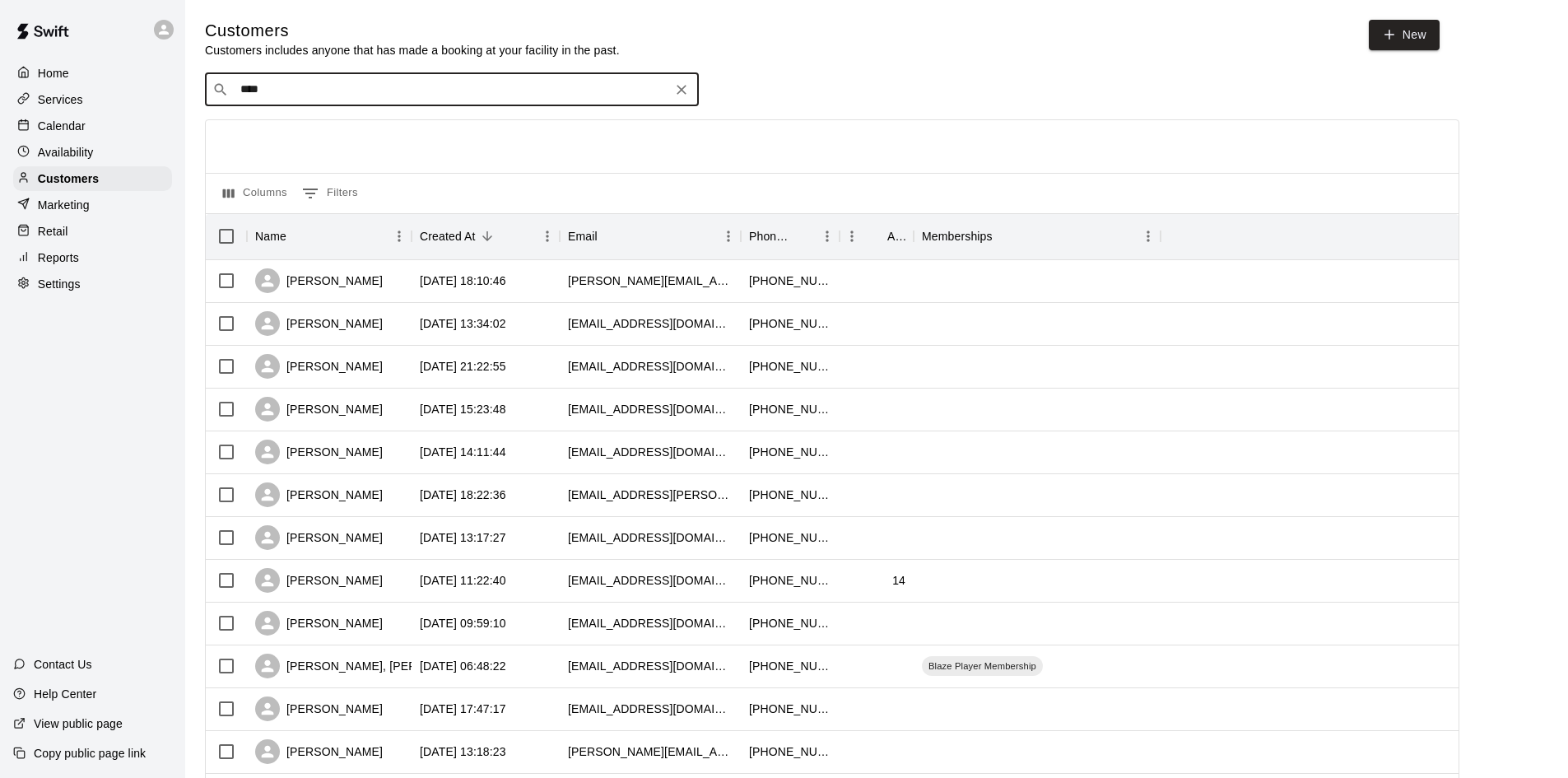
type input "*****"
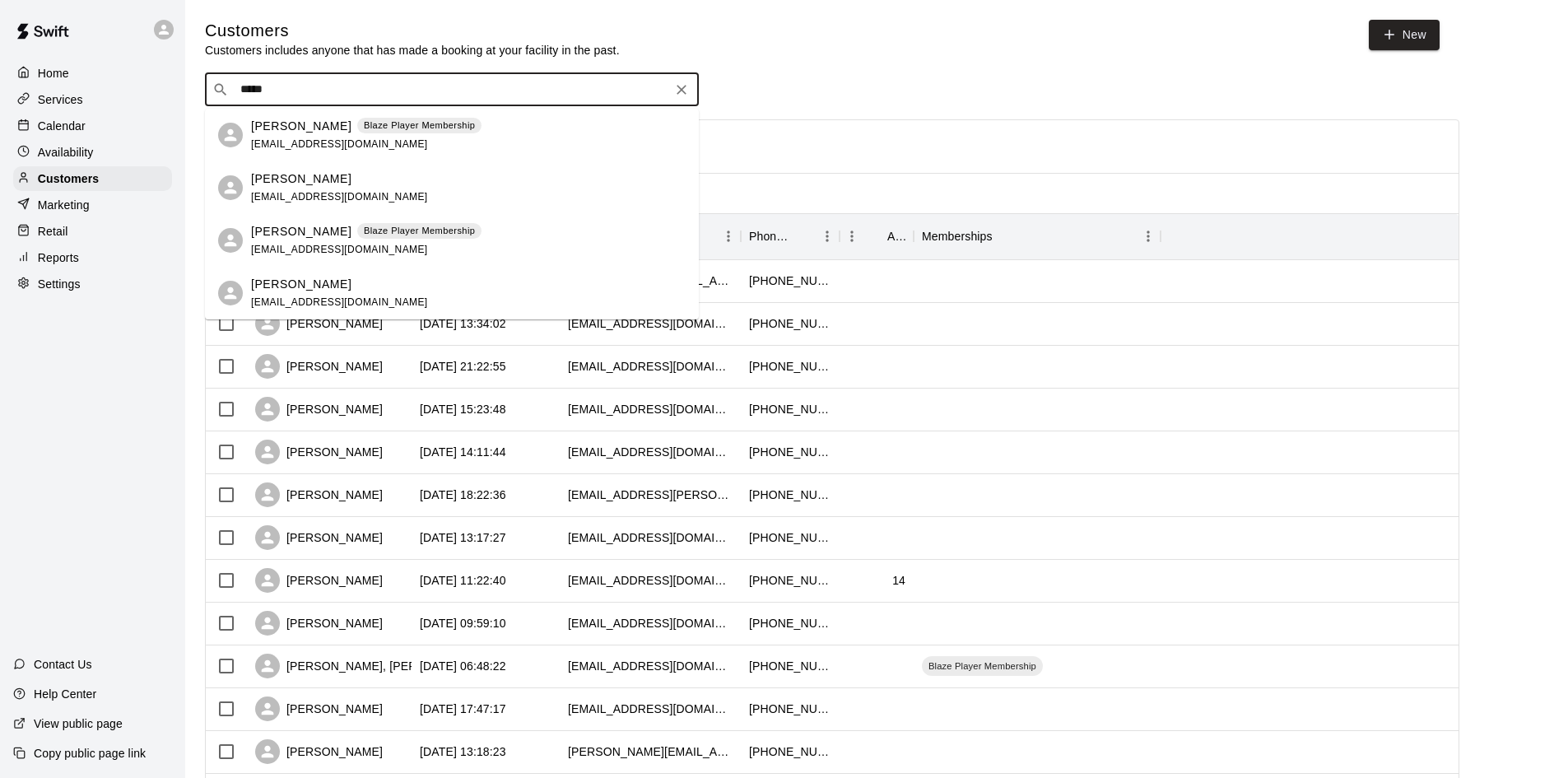
click at [318, 179] on p "Andrew Williams" at bounding box center [301, 179] width 101 height 18
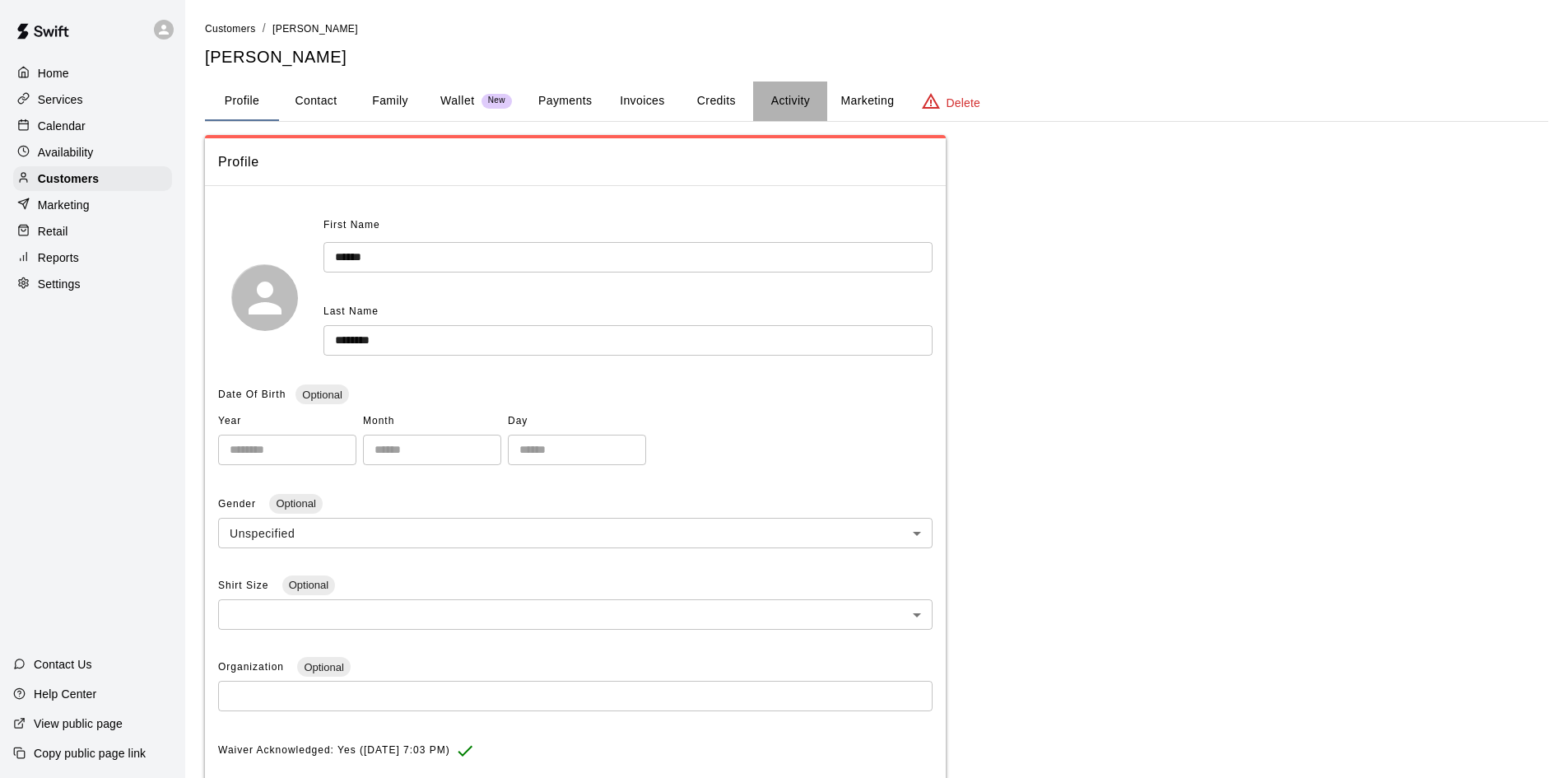
click at [786, 96] on button "Activity" at bounding box center [791, 101] width 74 height 39
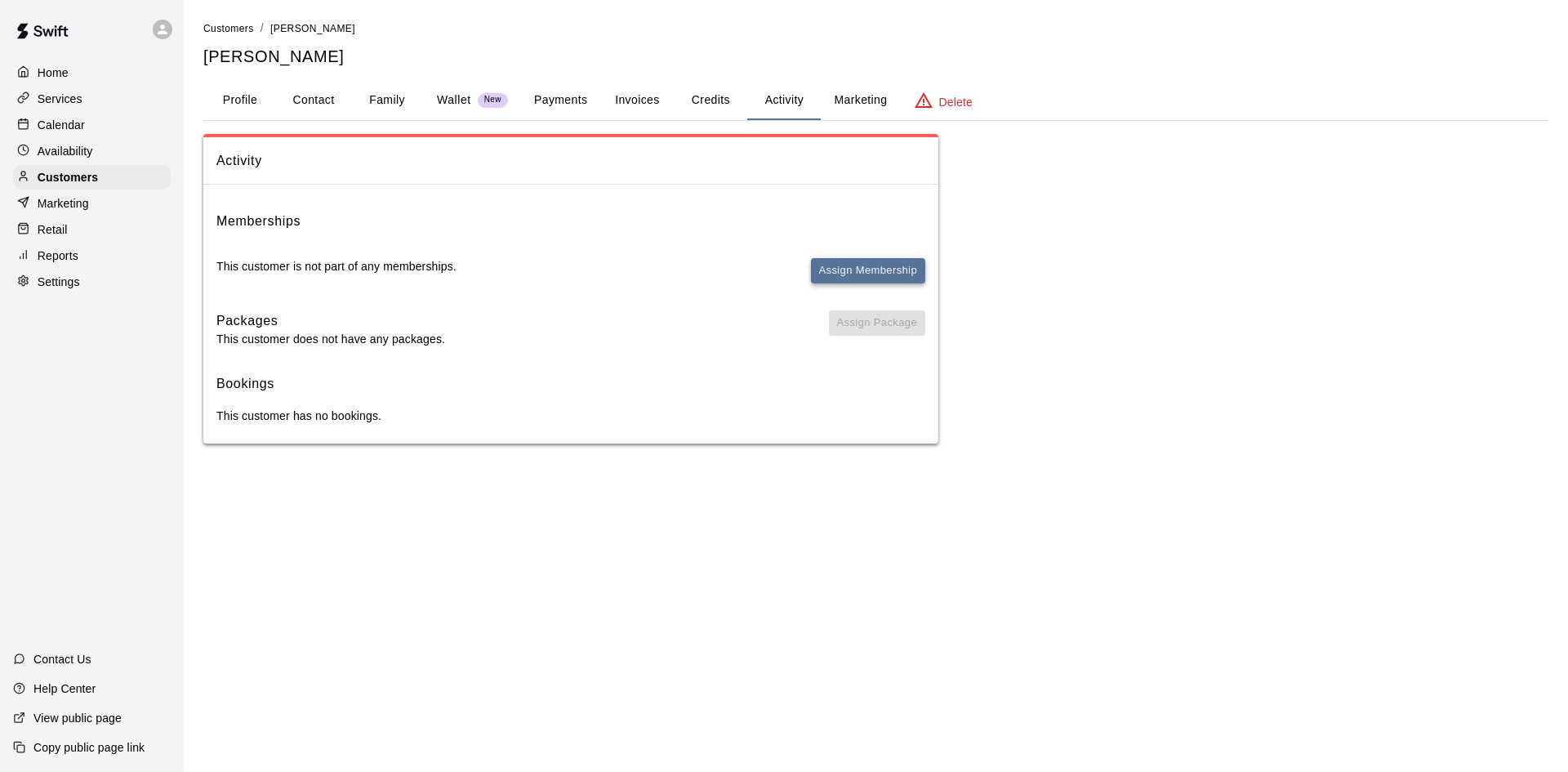
click at [845, 267] on button "Assign Membership" at bounding box center [868, 271] width 115 height 25
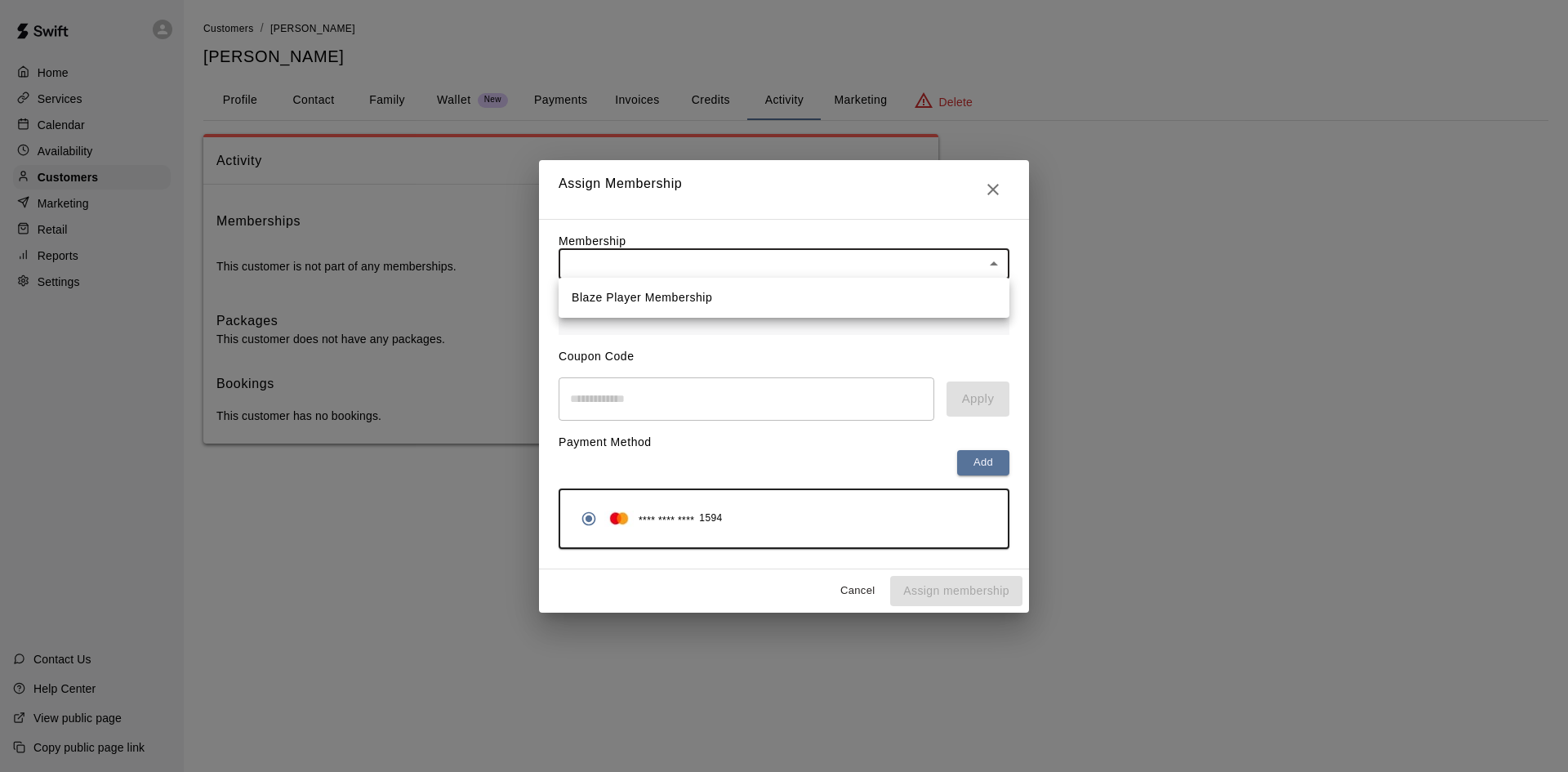
click at [745, 267] on body "Home Services Calendar Availability Customers Marketing Retail Reports Settings…" at bounding box center [784, 238] width 1568 height 476
click at [727, 292] on li "Blaze Player Membership" at bounding box center [784, 298] width 450 height 27
type input "**********"
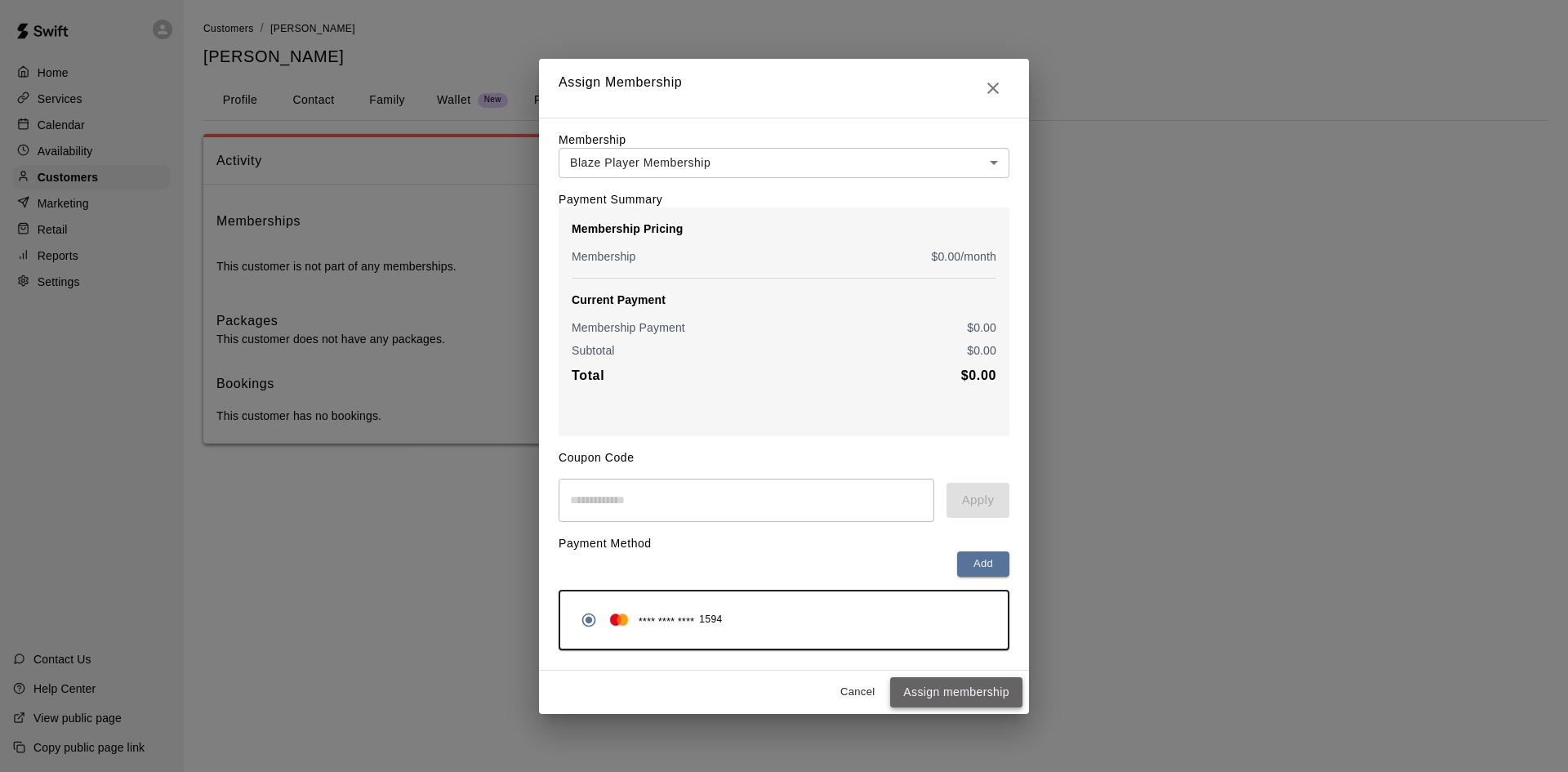
click at [953, 691] on button "Assign membership" at bounding box center [956, 691] width 132 height 30
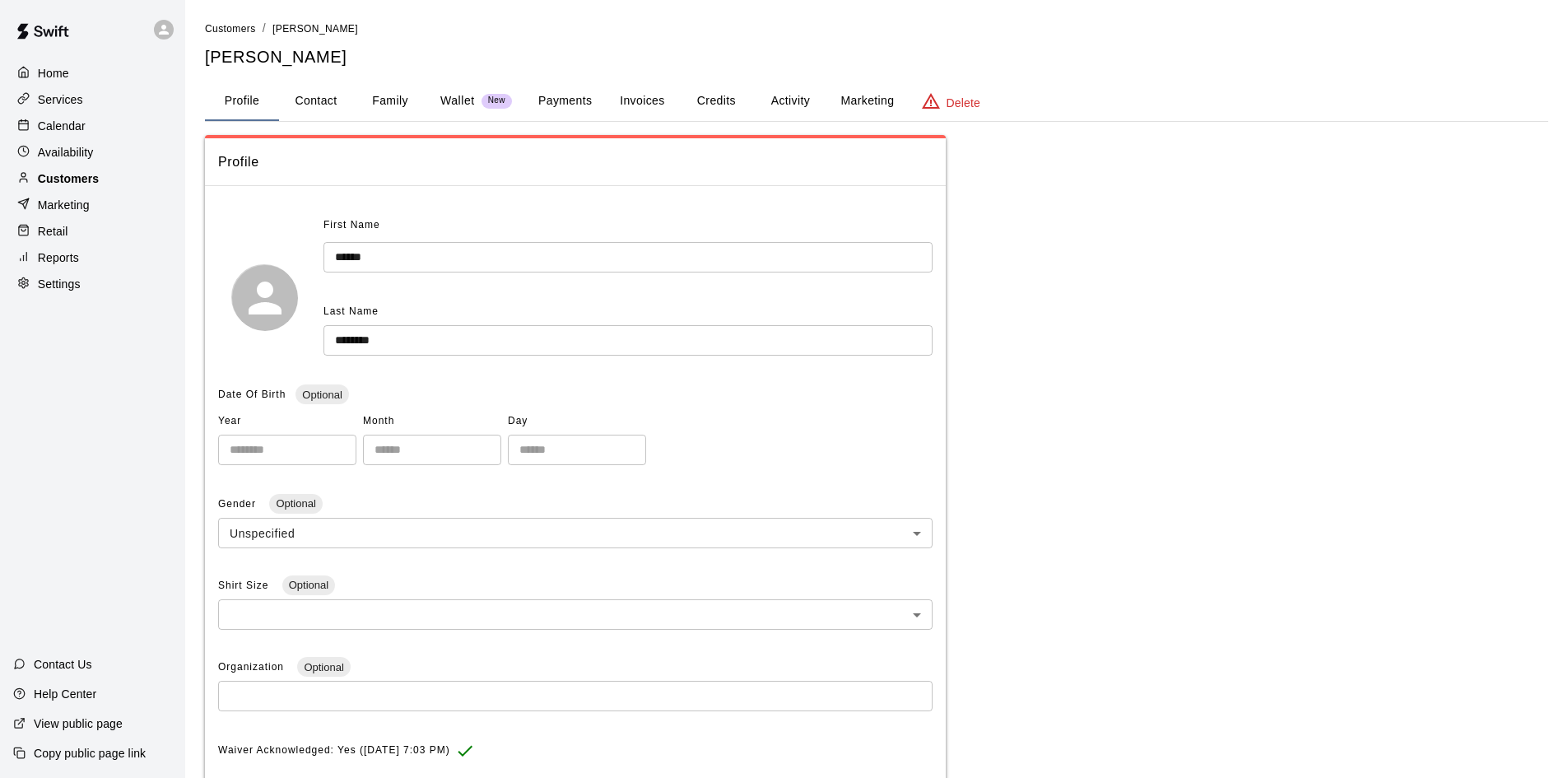
click at [78, 178] on p "Customers" at bounding box center [69, 178] width 61 height 17
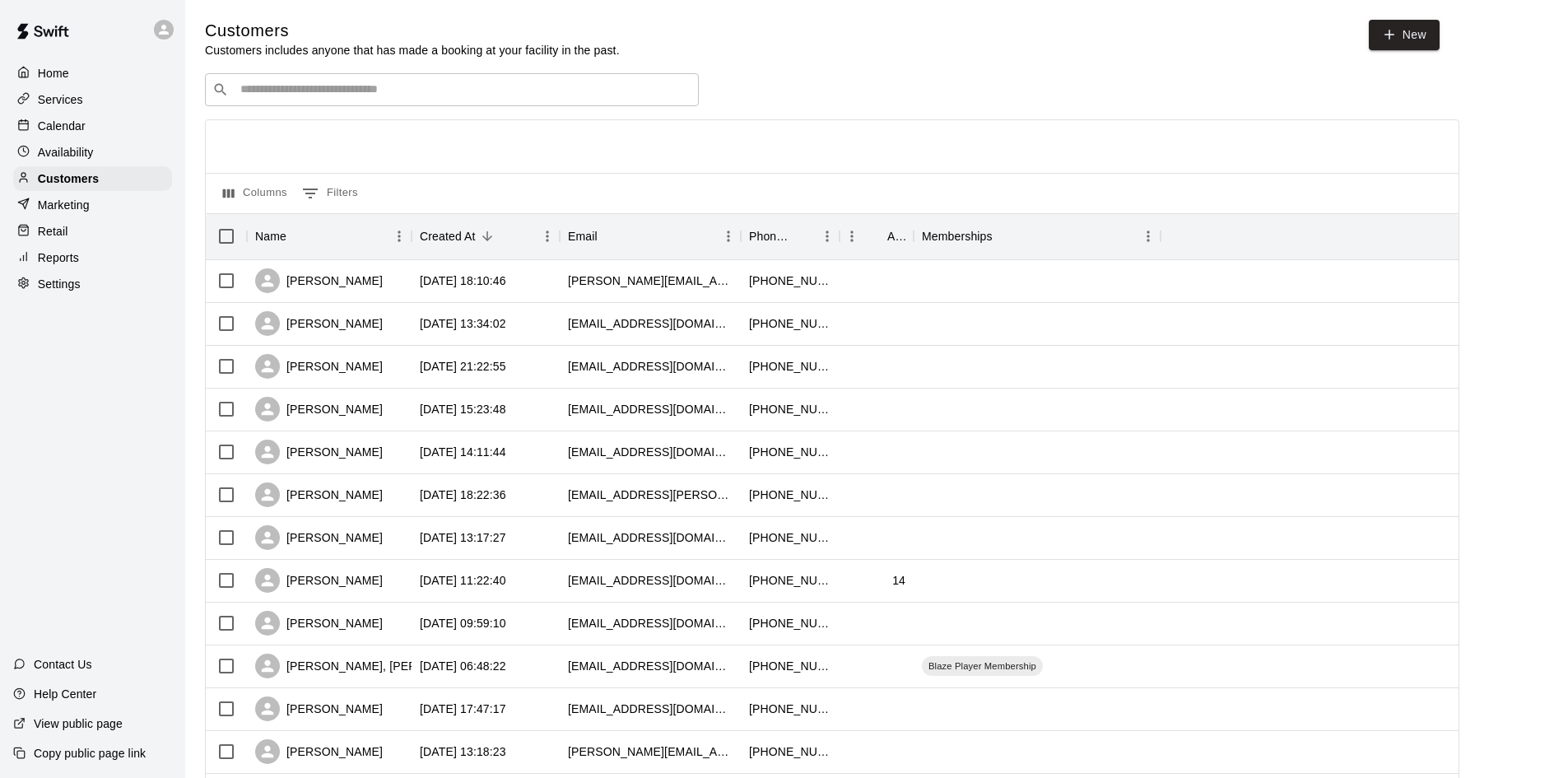
click at [351, 102] on div "​ ​" at bounding box center [451, 90] width 494 height 33
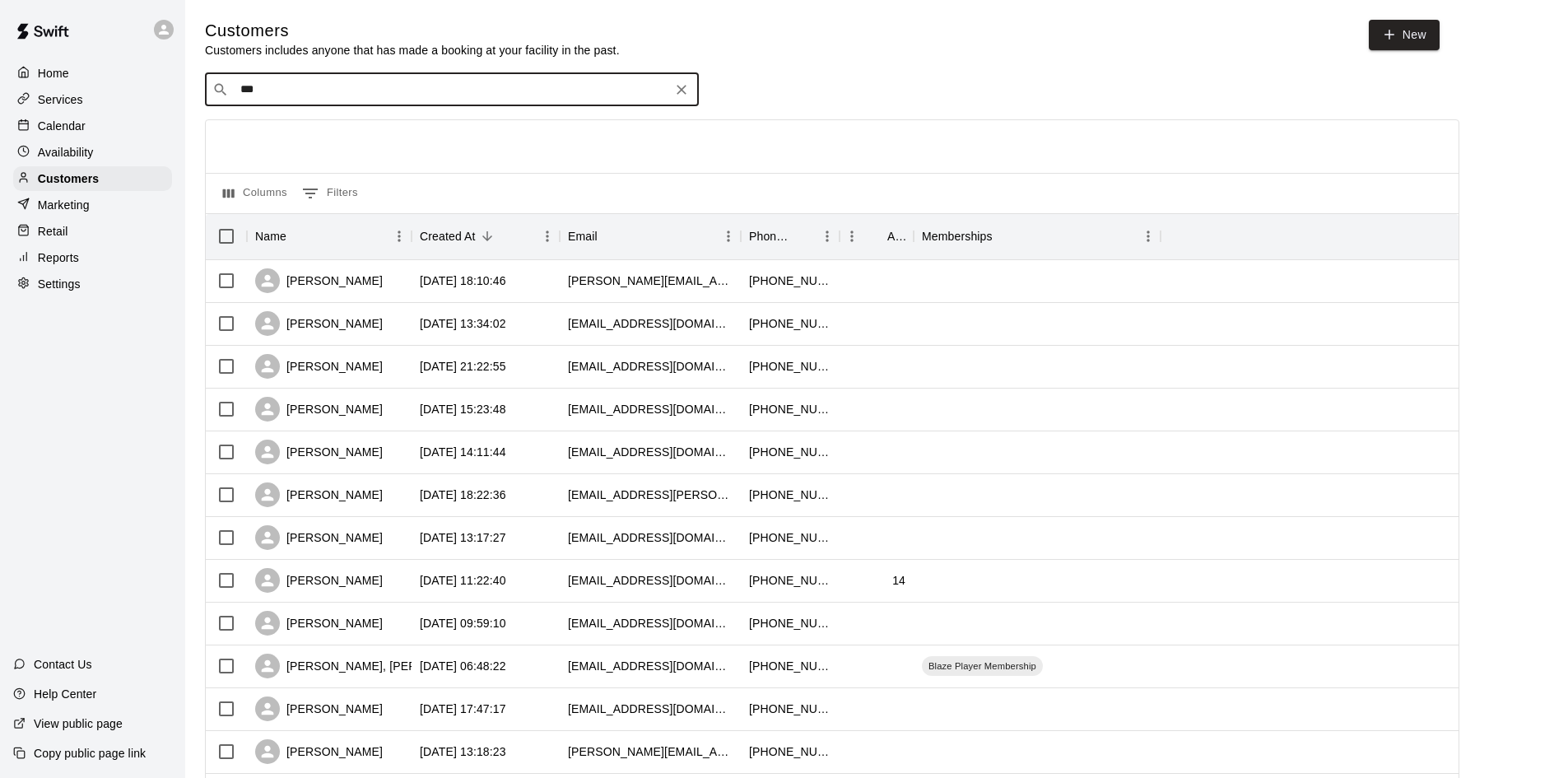
type input "****"
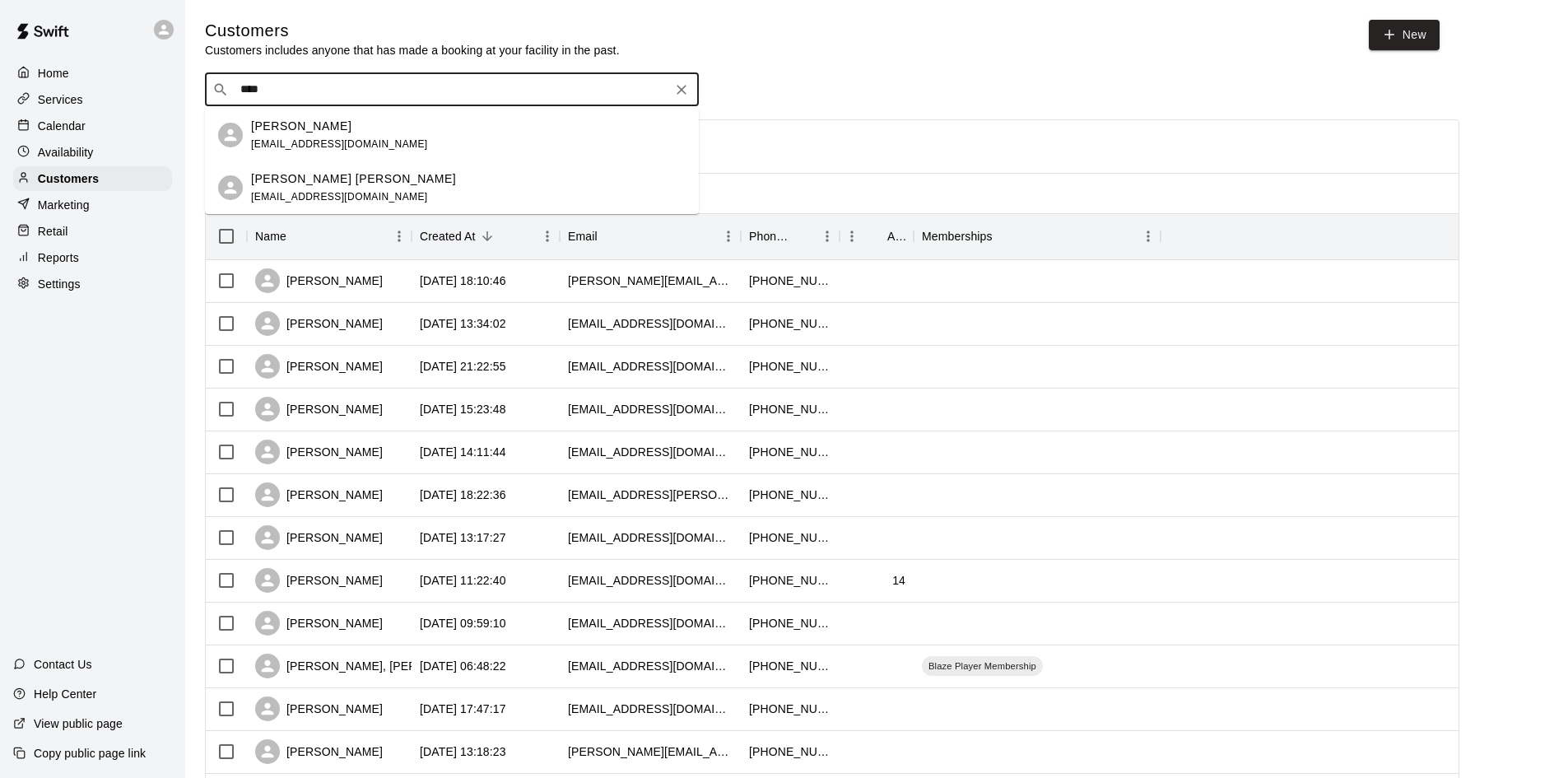
click at [343, 127] on div "[PERSON_NAME]" at bounding box center [340, 126] width 177 height 18
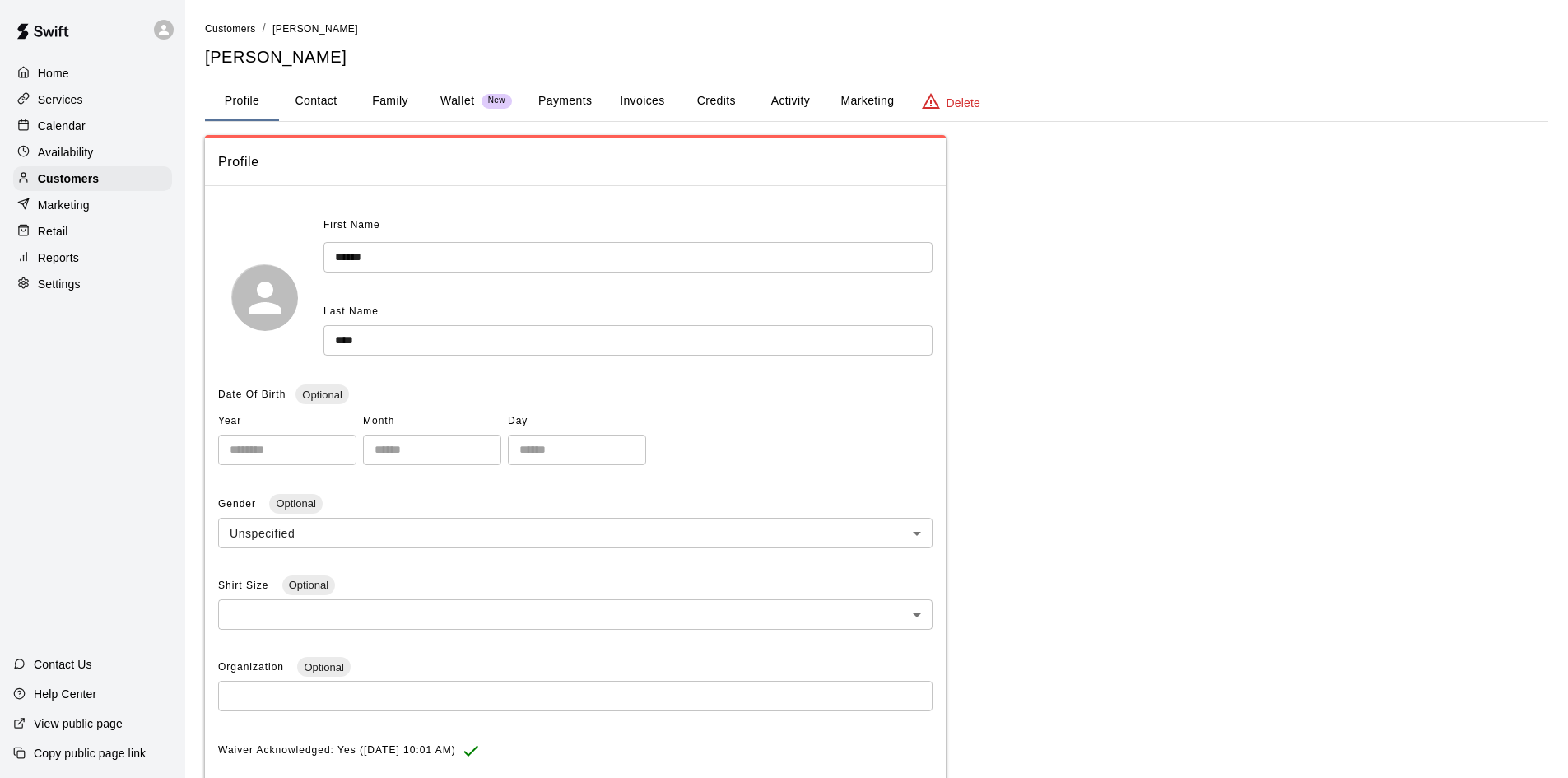
click at [777, 96] on button "Activity" at bounding box center [791, 101] width 74 height 39
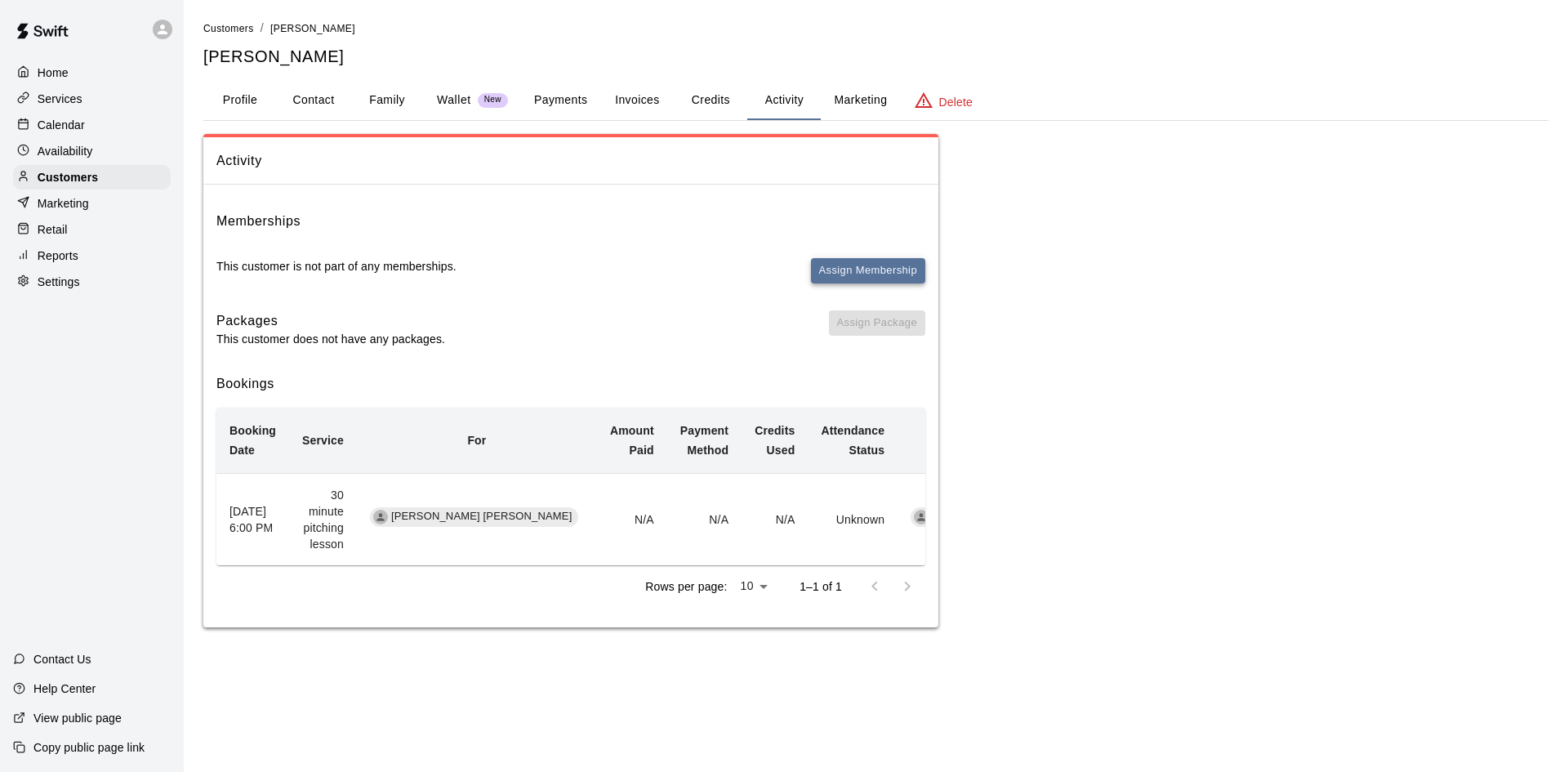
click at [888, 264] on button "Assign Membership" at bounding box center [868, 271] width 115 height 25
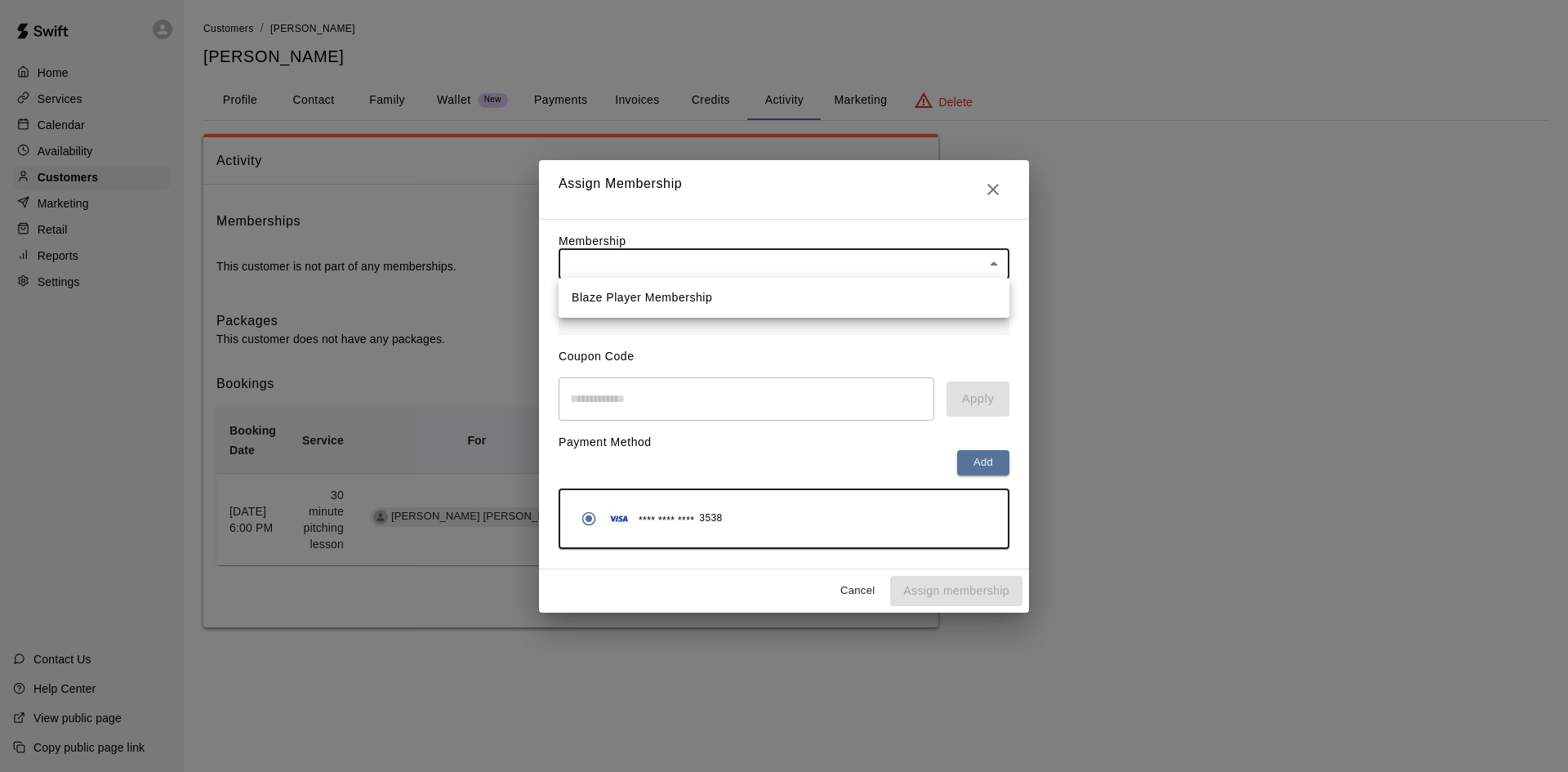
click at [657, 254] on body "Home Services Calendar Availability Customers Marketing Retail Reports Settings…" at bounding box center [784, 330] width 1568 height 660
click at [659, 290] on li "Blaze Player Membership" at bounding box center [784, 298] width 450 height 27
type input "**********"
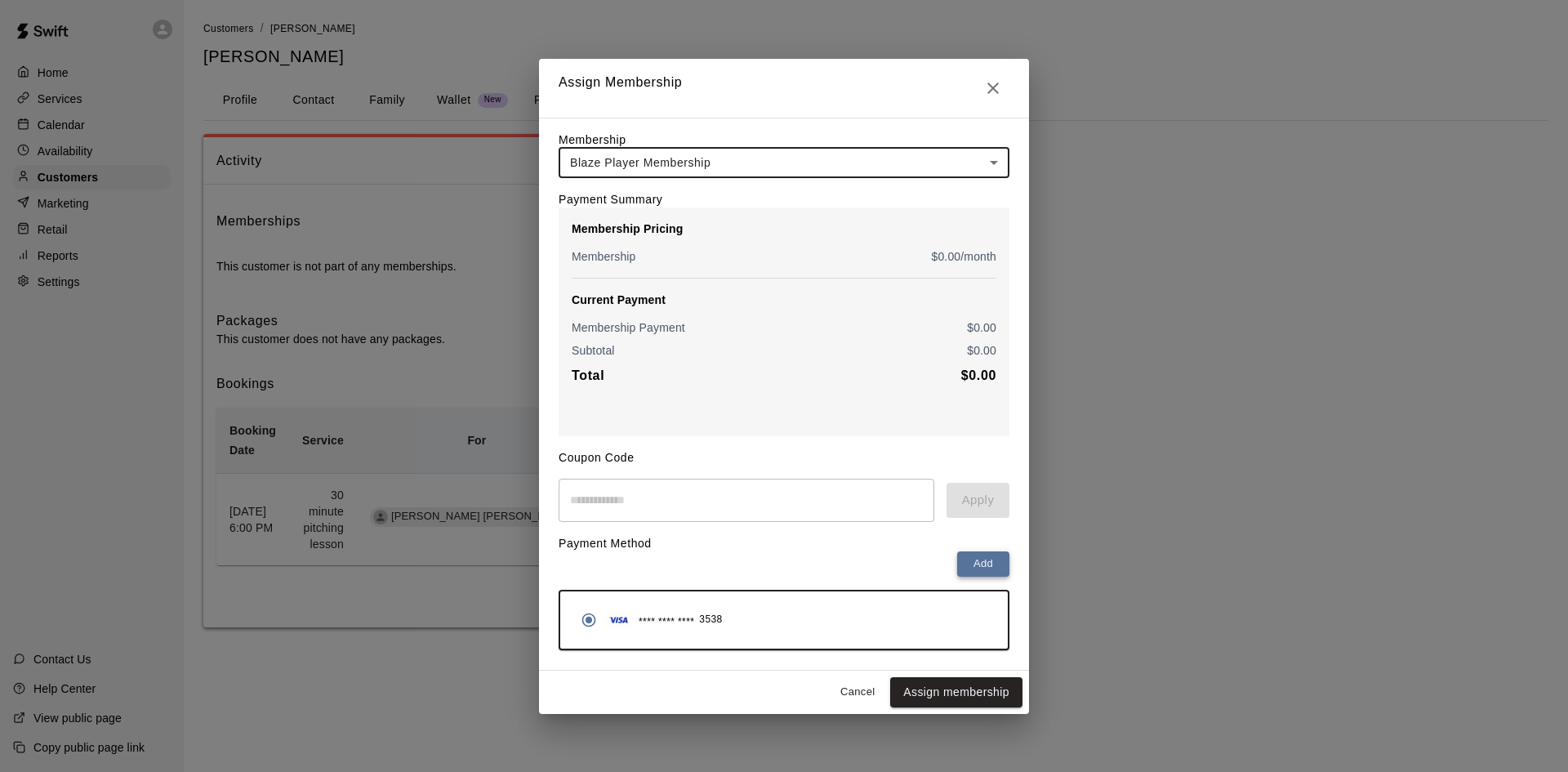
click at [985, 571] on button "Add" at bounding box center [984, 564] width 52 height 25
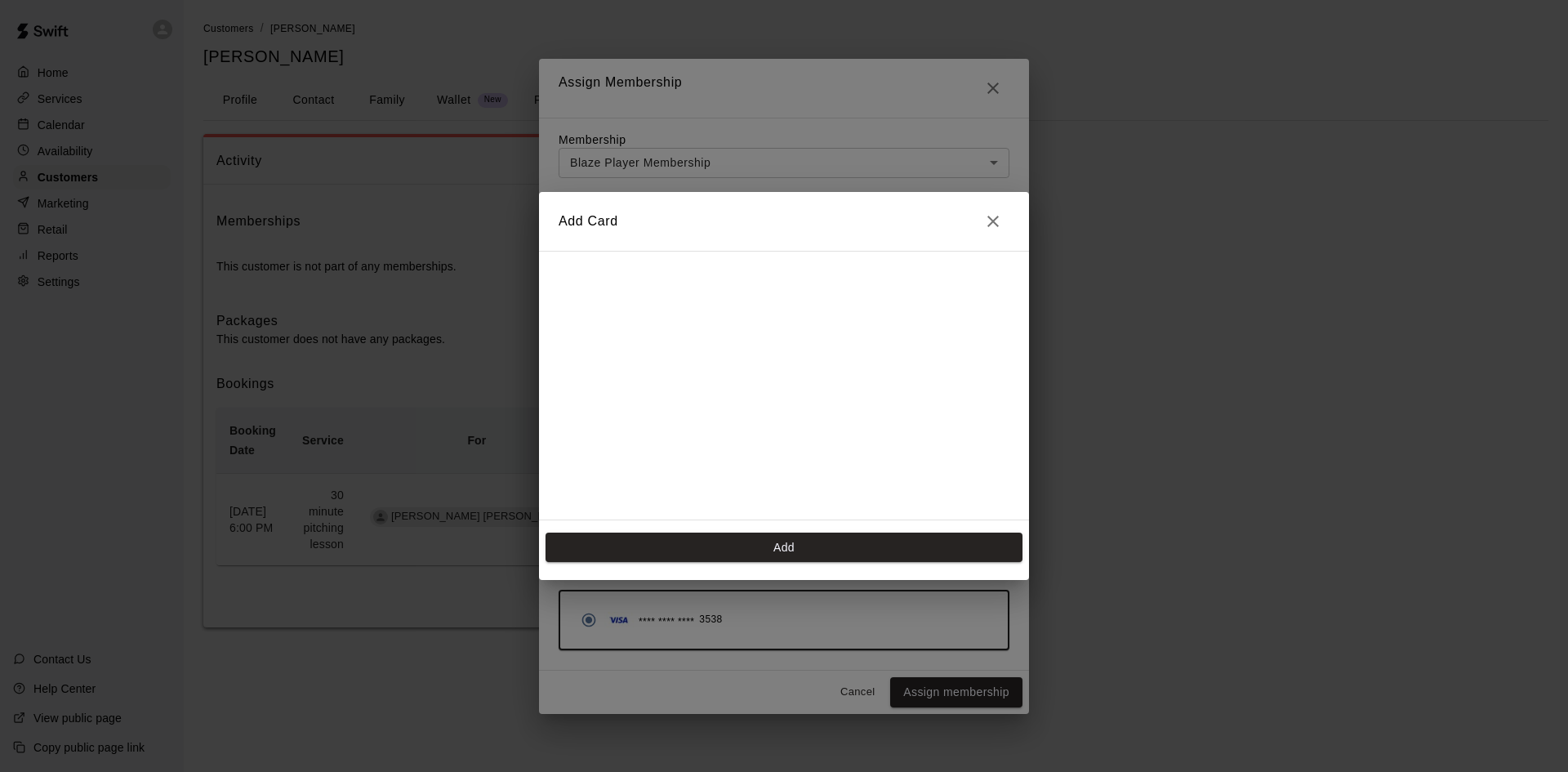
click at [985, 207] on button "Close" at bounding box center [993, 221] width 33 height 33
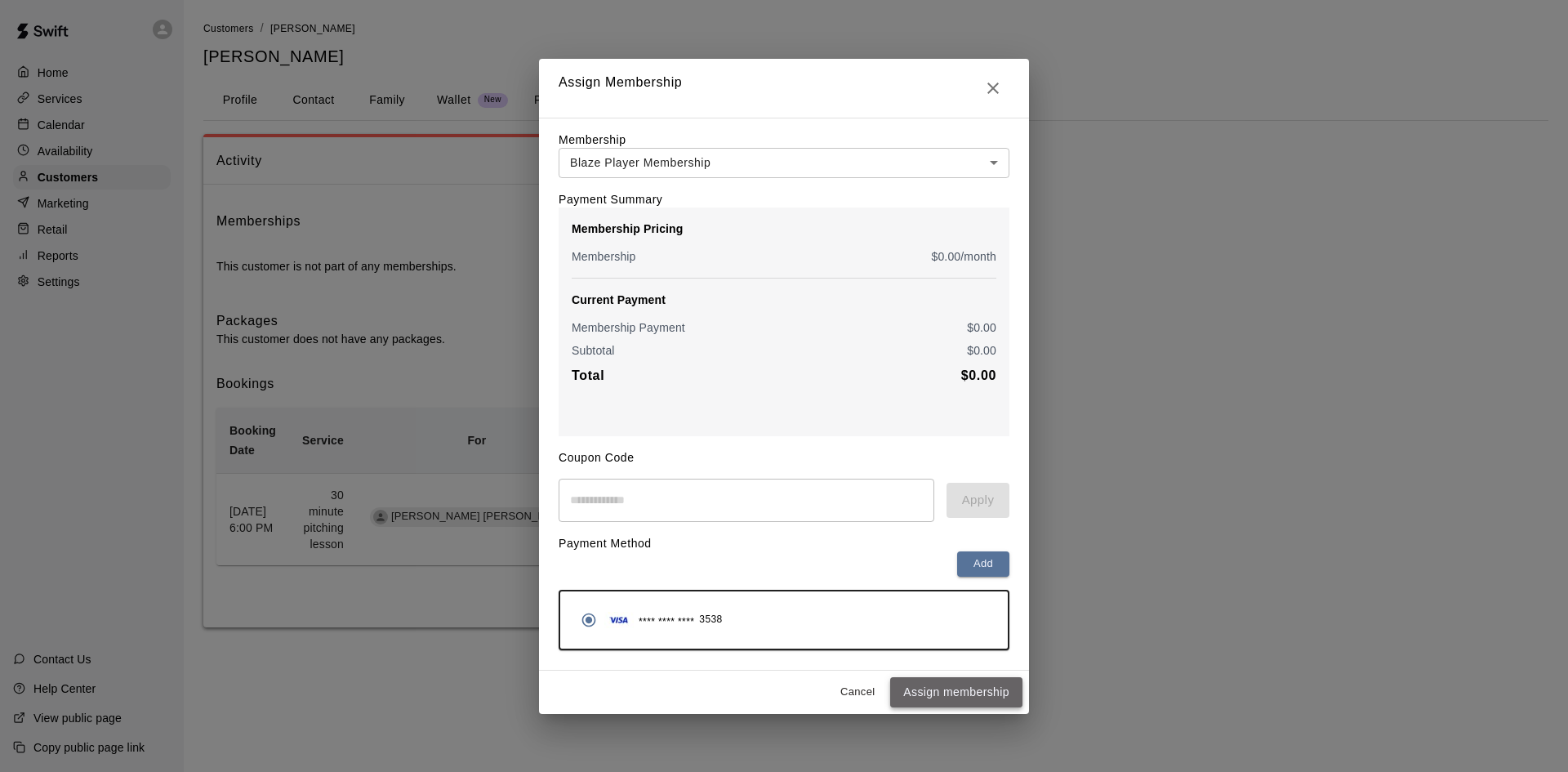
click at [973, 701] on button "Assign membership" at bounding box center [956, 691] width 132 height 30
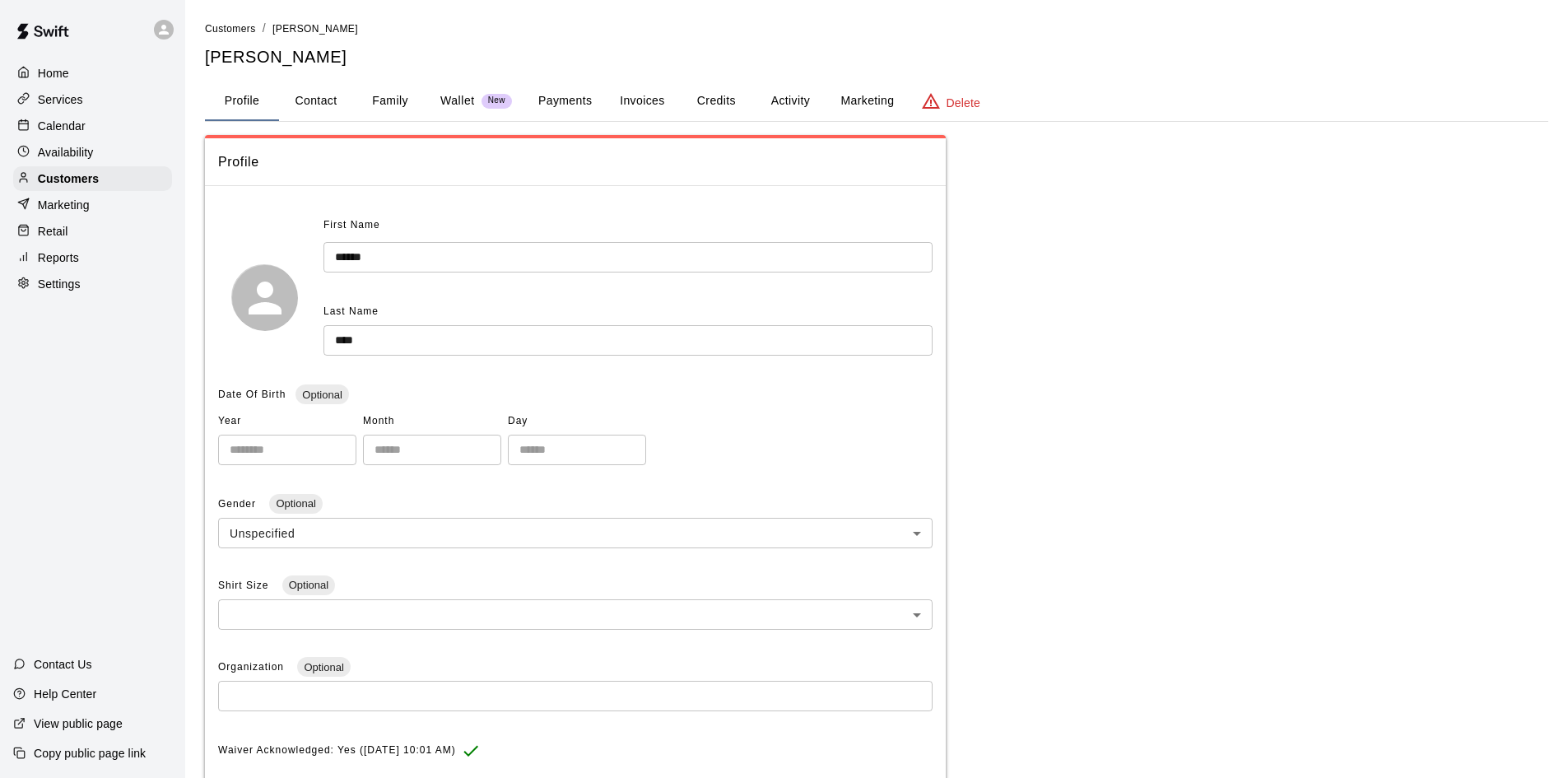
click at [90, 137] on div "Calendar" at bounding box center [92, 125] width 159 height 24
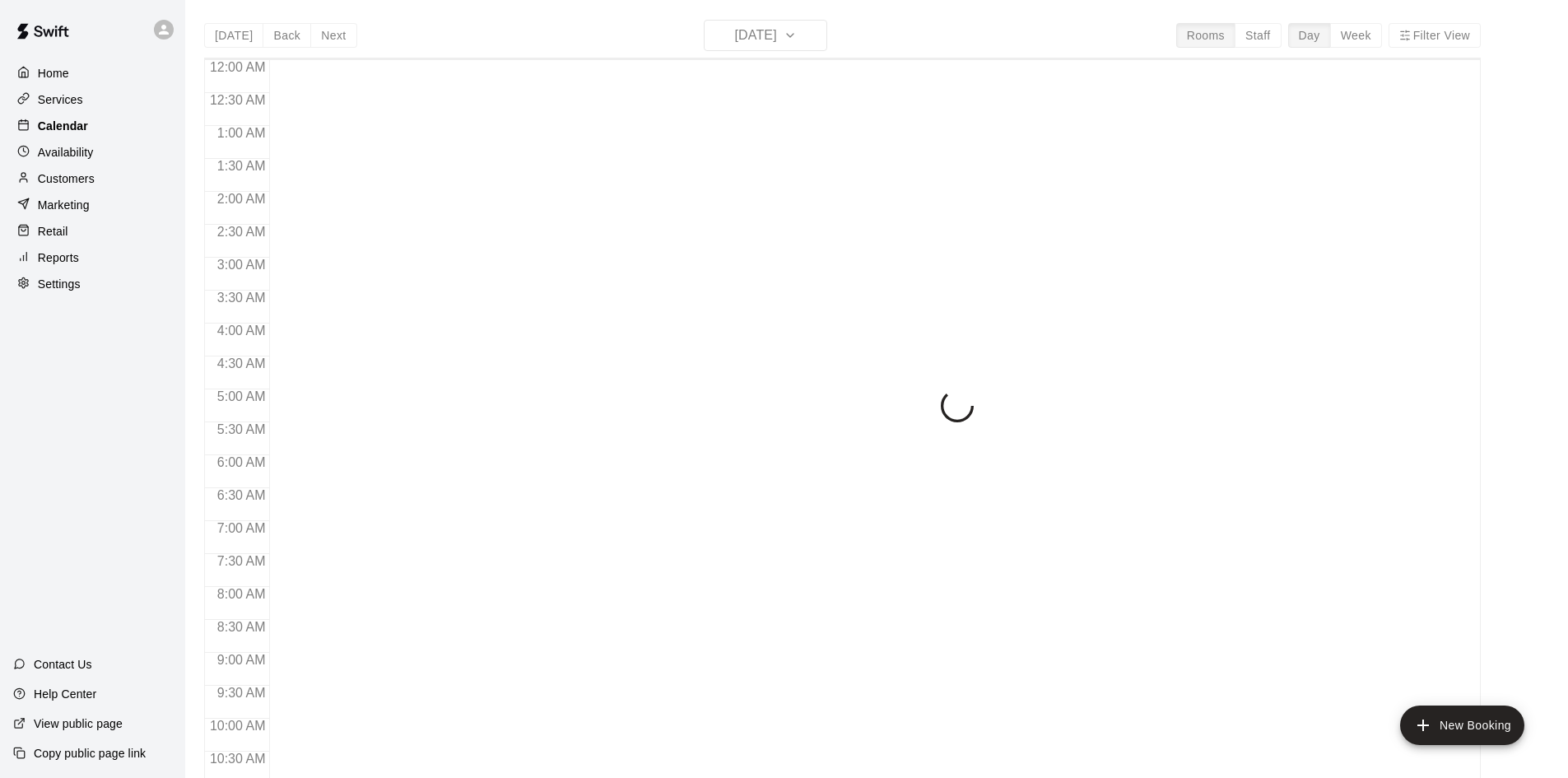
scroll to position [844, 0]
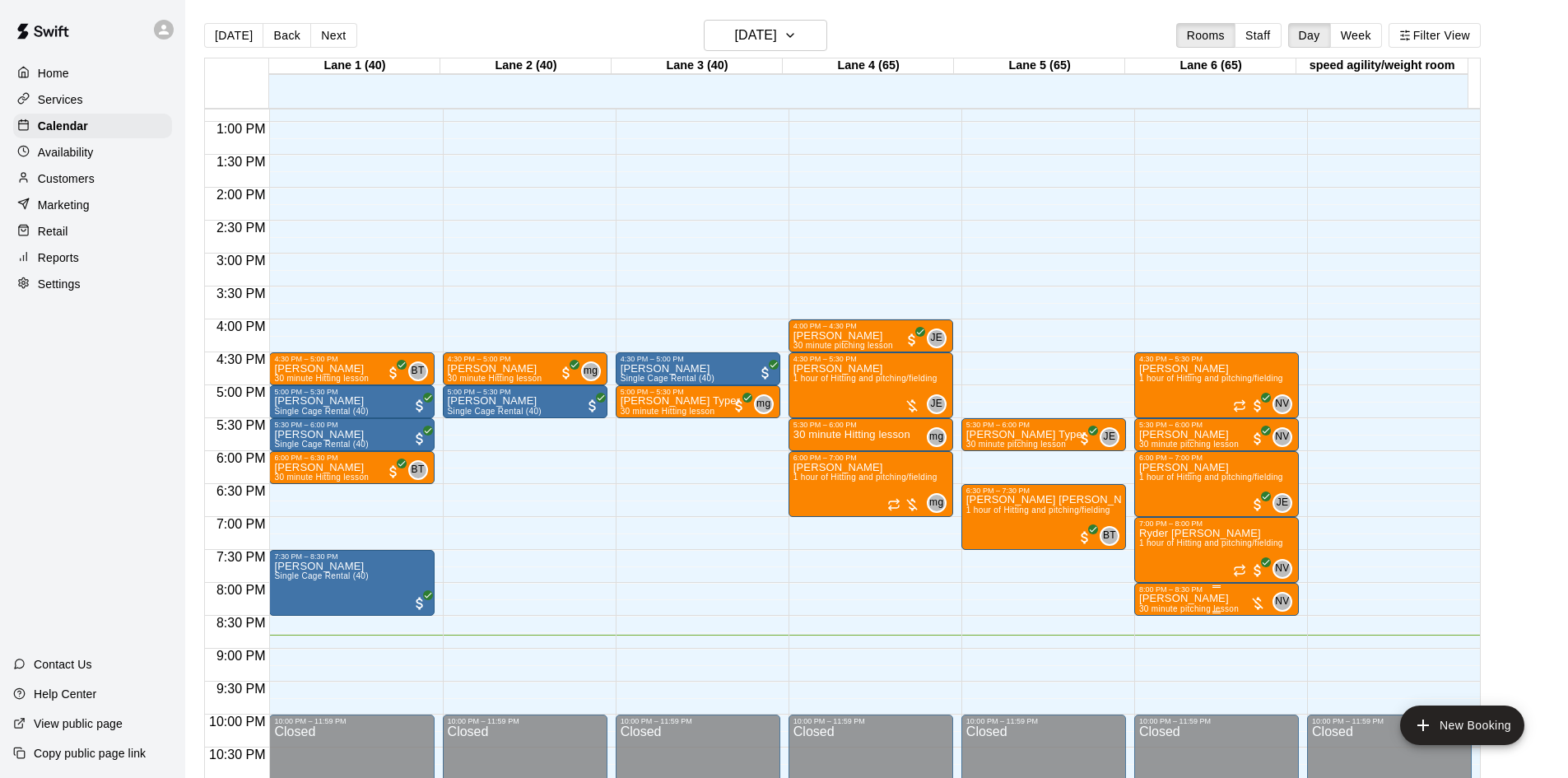
click at [1259, 599] on div at bounding box center [1258, 603] width 17 height 17
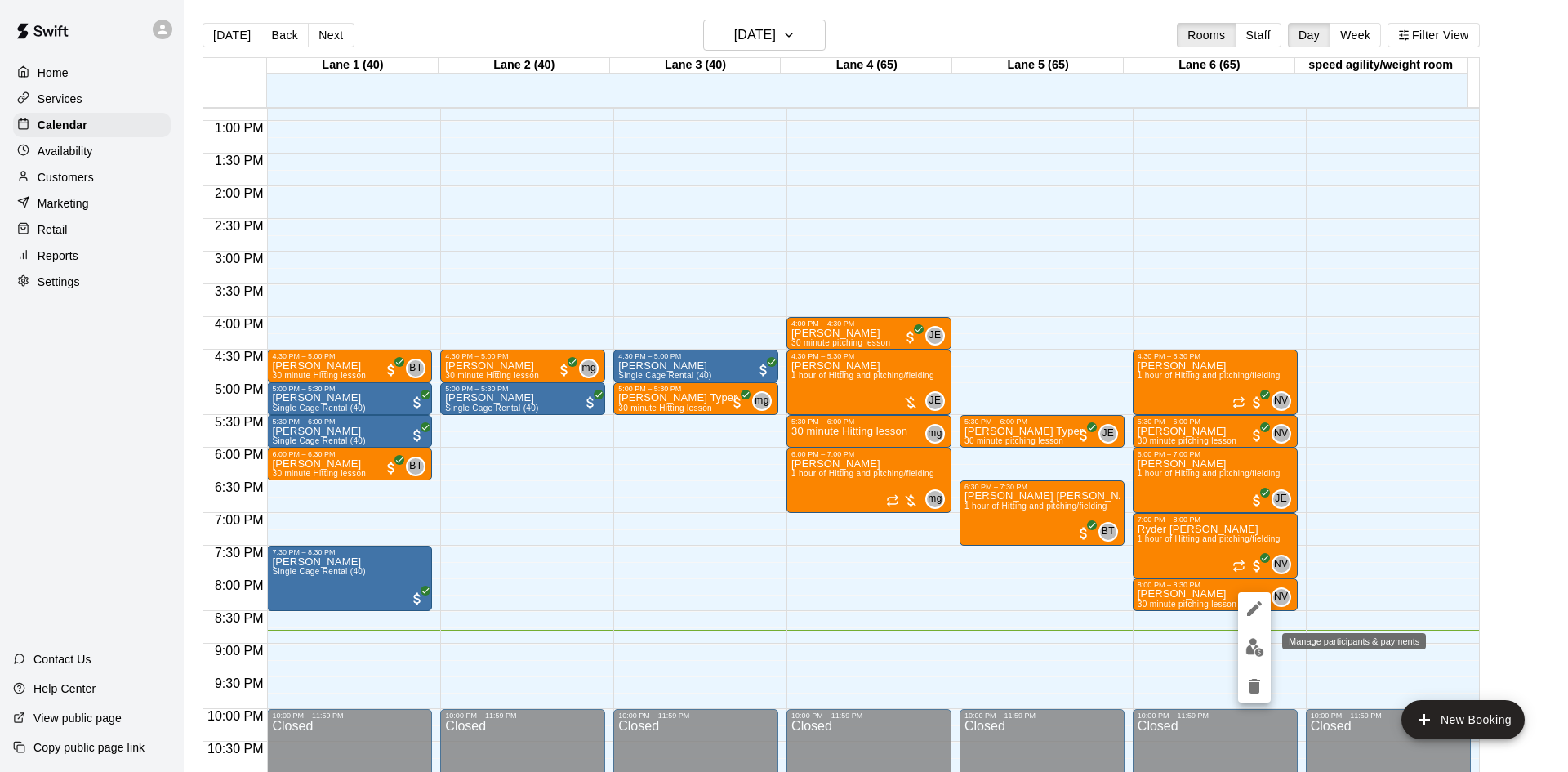
click at [1257, 649] on img "edit" at bounding box center [1254, 647] width 18 height 18
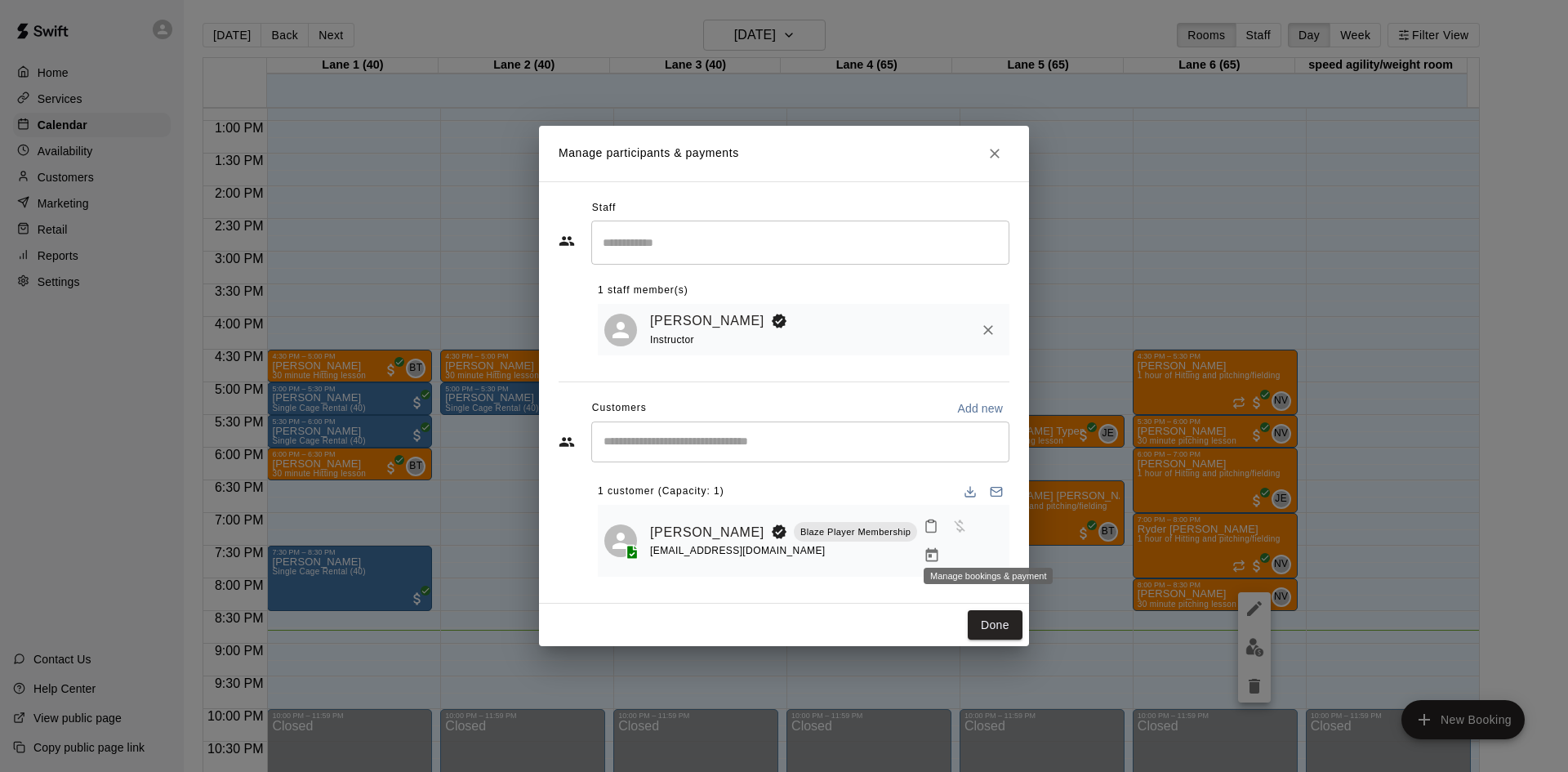
click at [938, 548] on icon "Manage bookings & payment" at bounding box center [932, 554] width 13 height 14
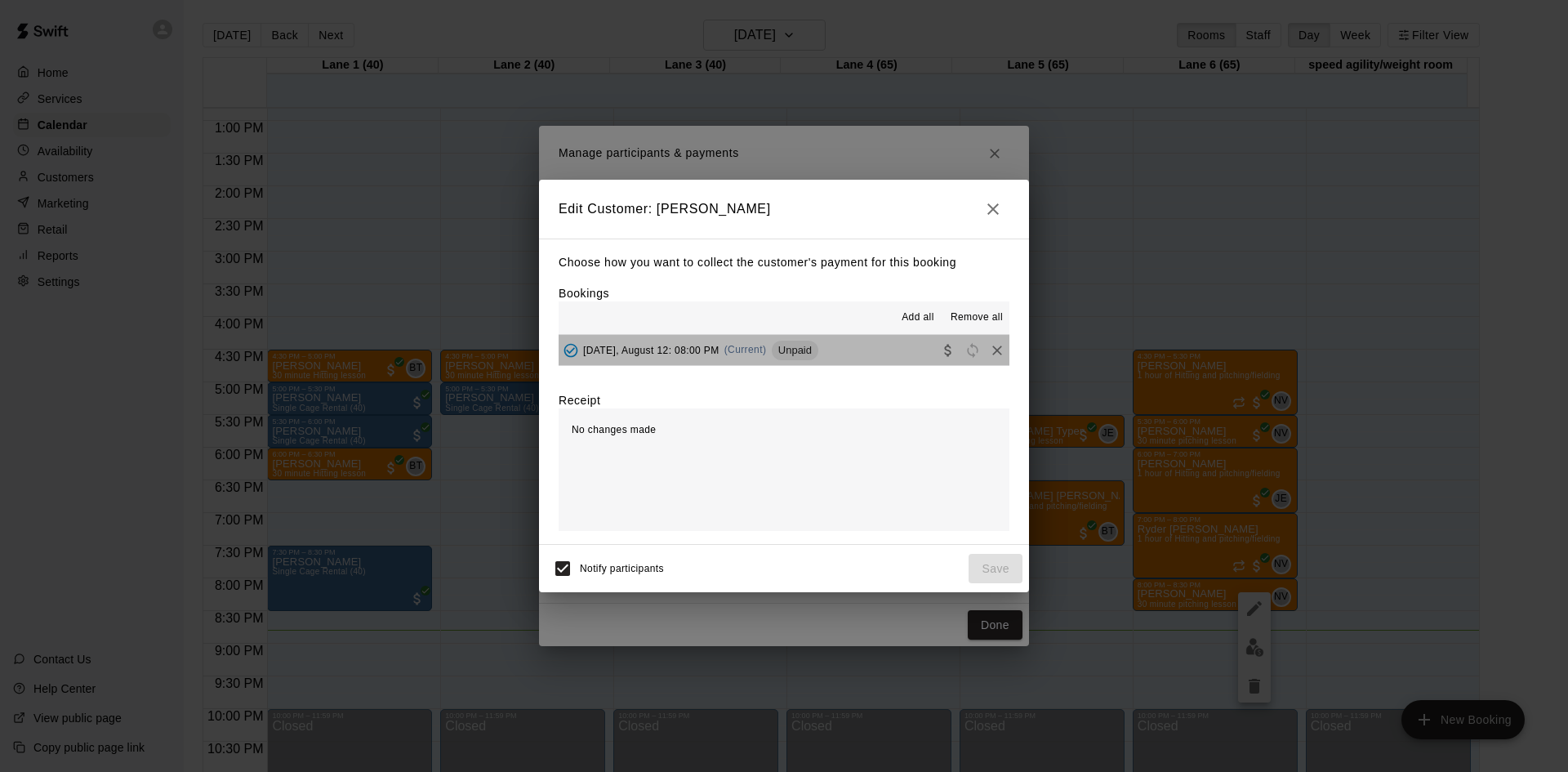
click at [818, 352] on span "Unpaid" at bounding box center [795, 350] width 47 height 13
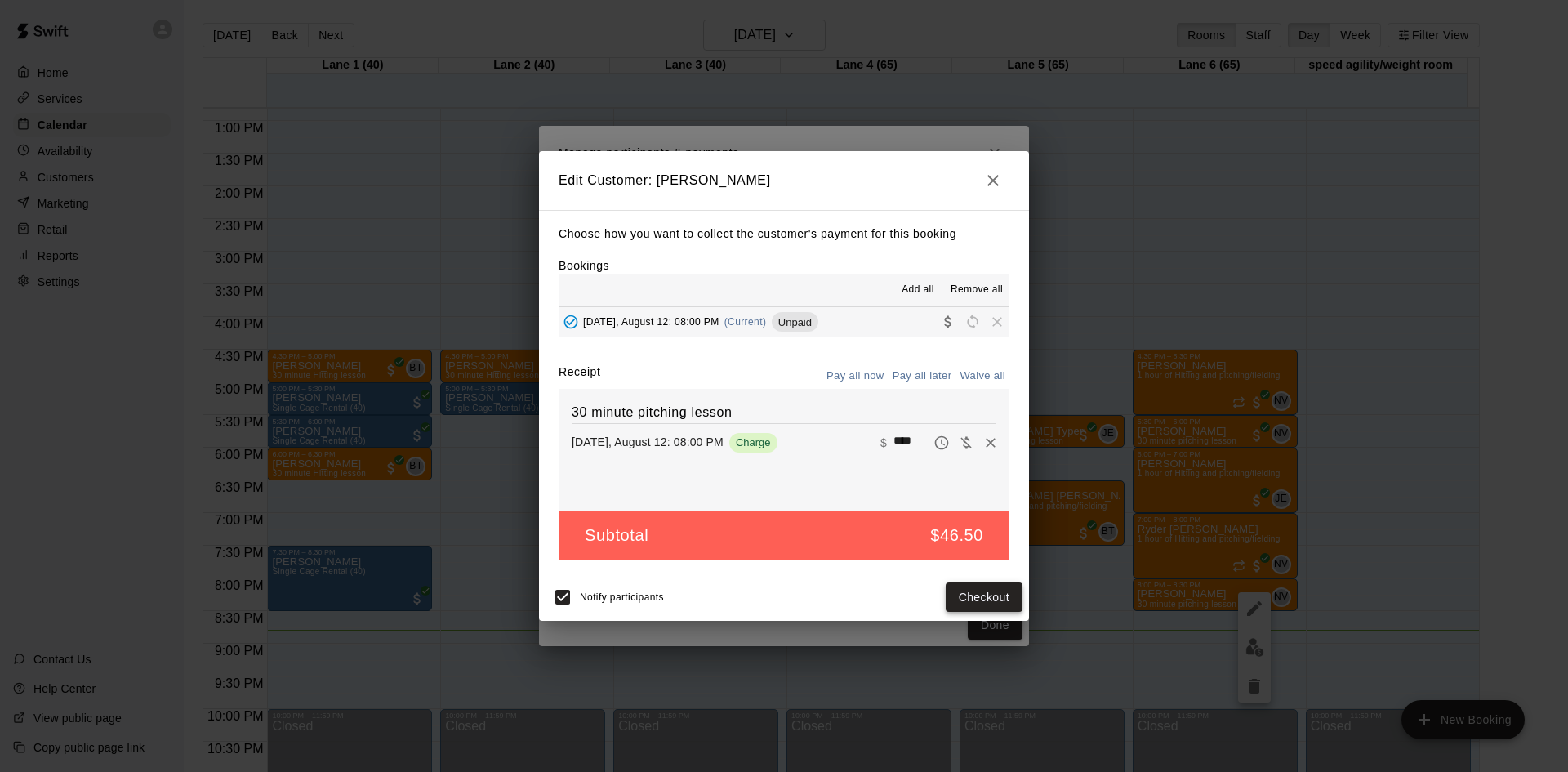
click at [1001, 595] on button "Checkout" at bounding box center [984, 597] width 77 height 30
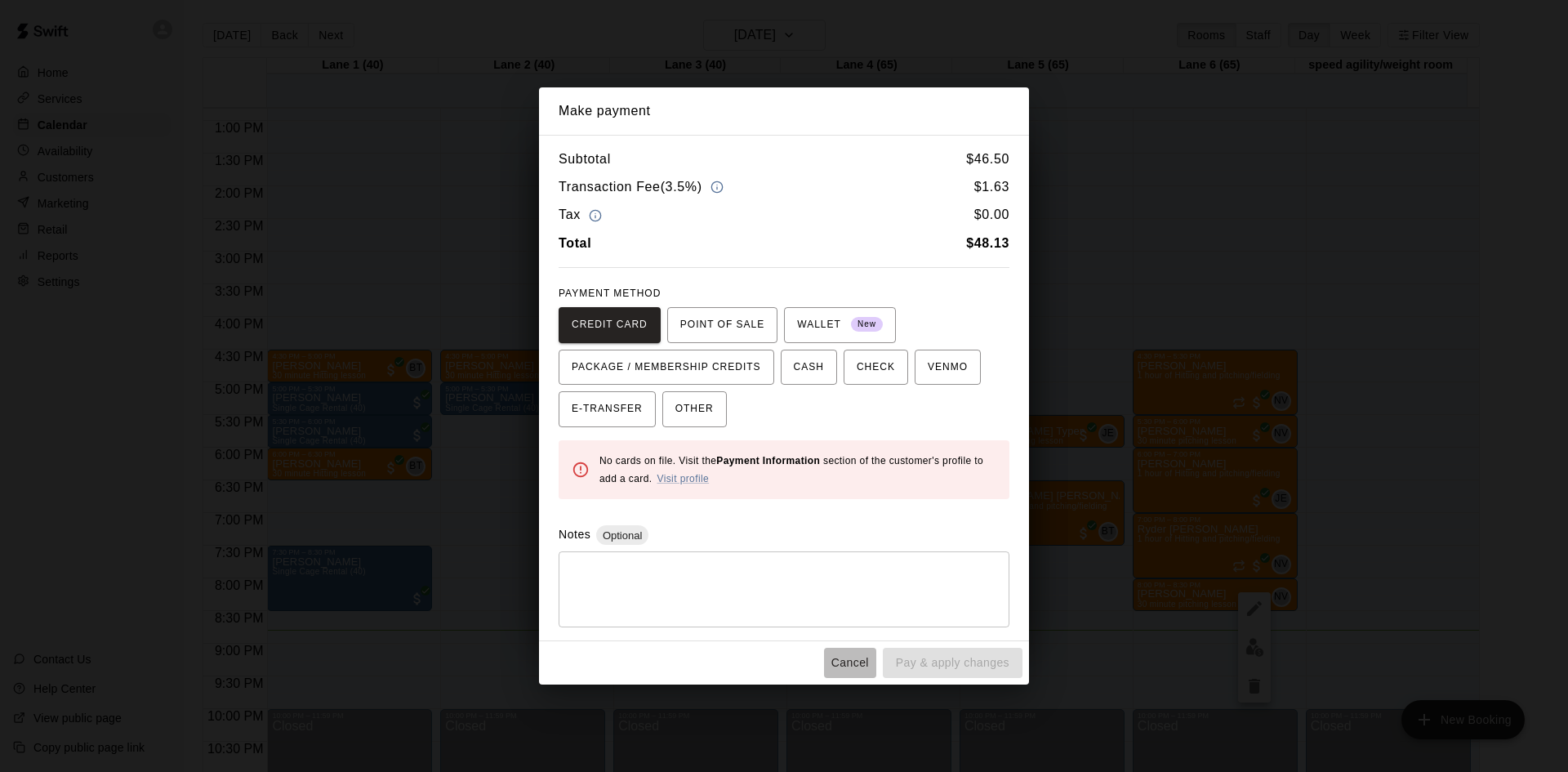
click at [844, 649] on button "Cancel" at bounding box center [851, 662] width 52 height 30
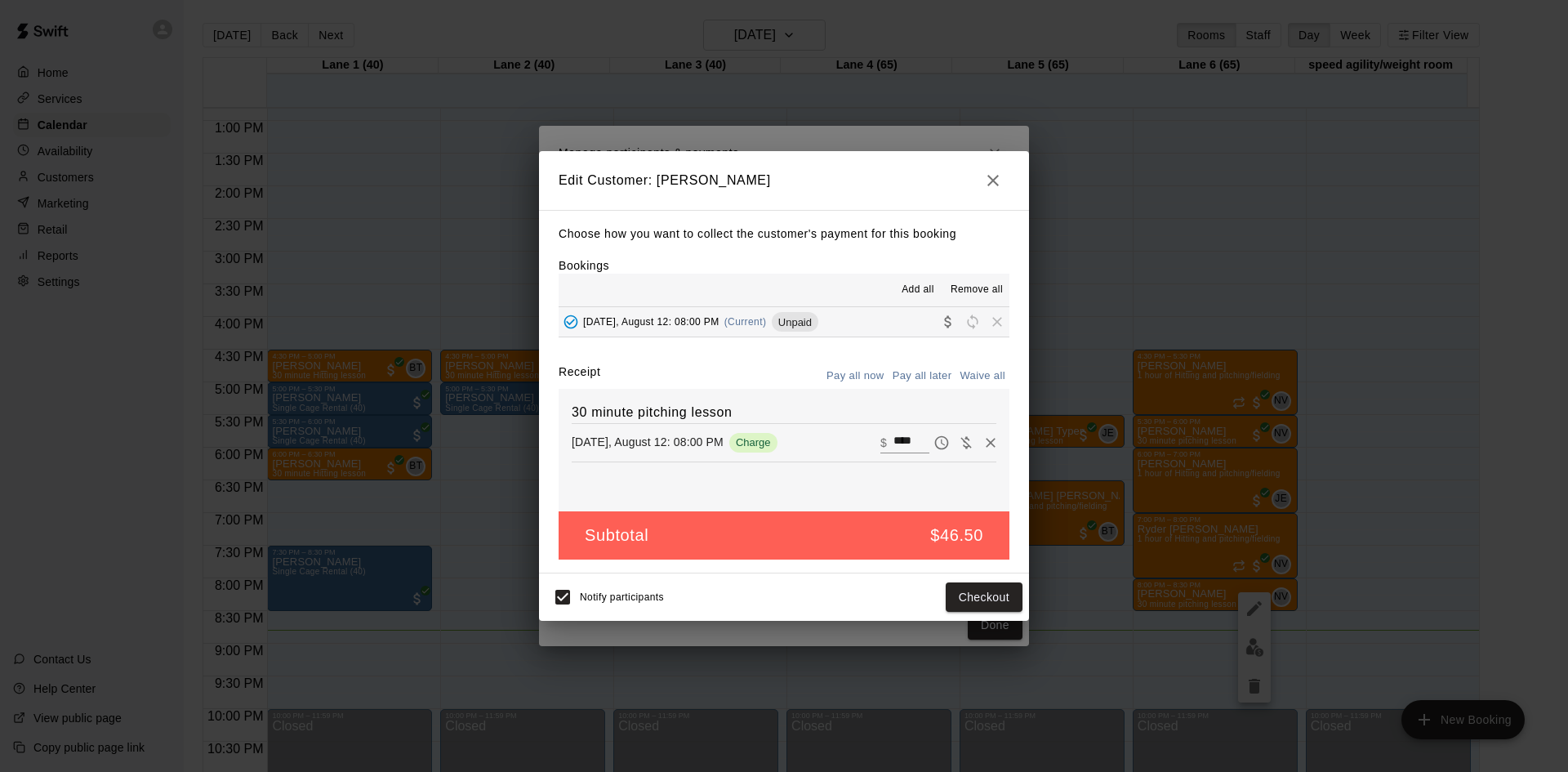
click at [992, 171] on icon "button" at bounding box center [993, 181] width 19 height 19
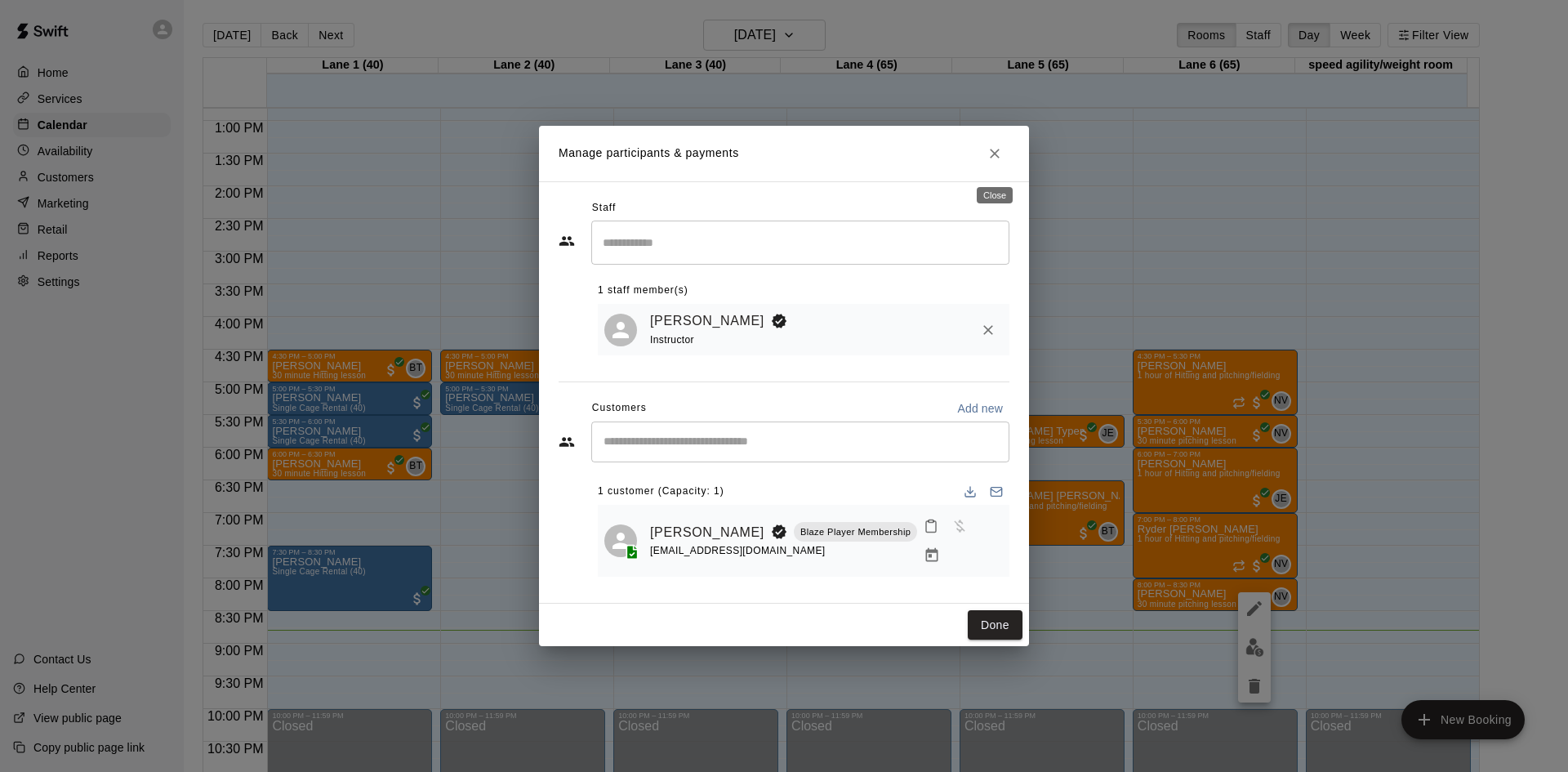
click at [1006, 159] on button "Close" at bounding box center [994, 153] width 29 height 29
